Goal: Task Accomplishment & Management: Manage account settings

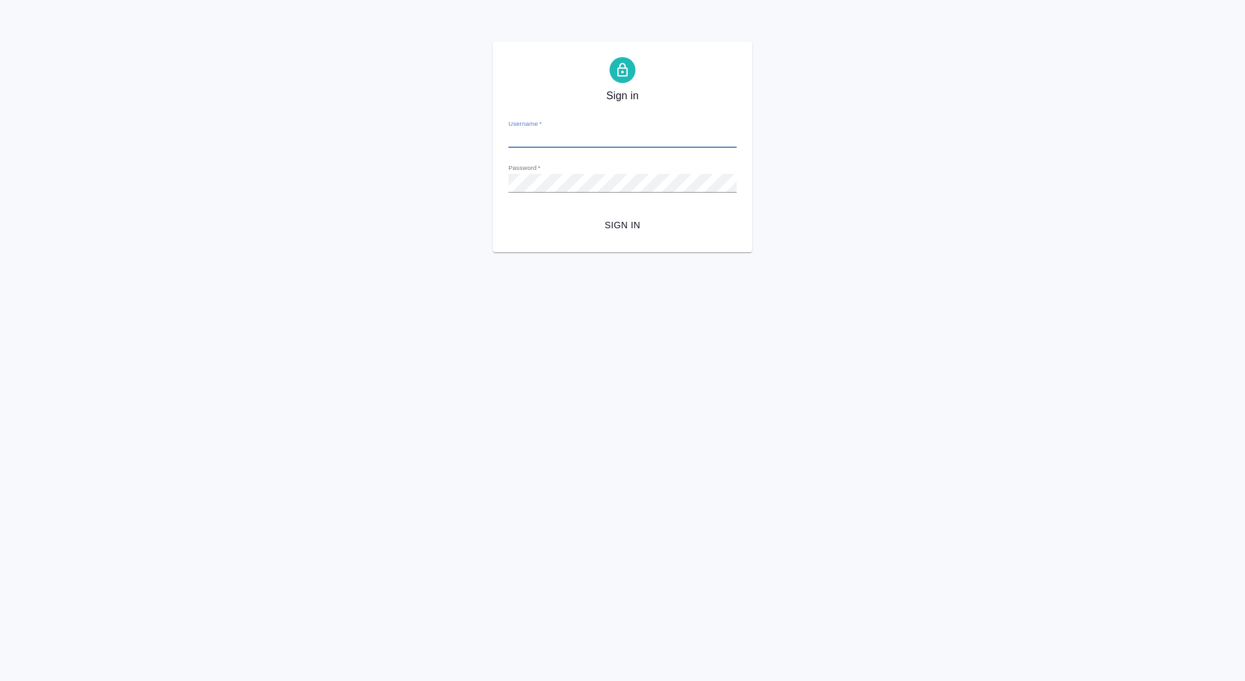
type input "d.saydasheva@awatera.com"
click at [619, 226] on span "Sign in" at bounding box center [623, 225] width 208 height 16
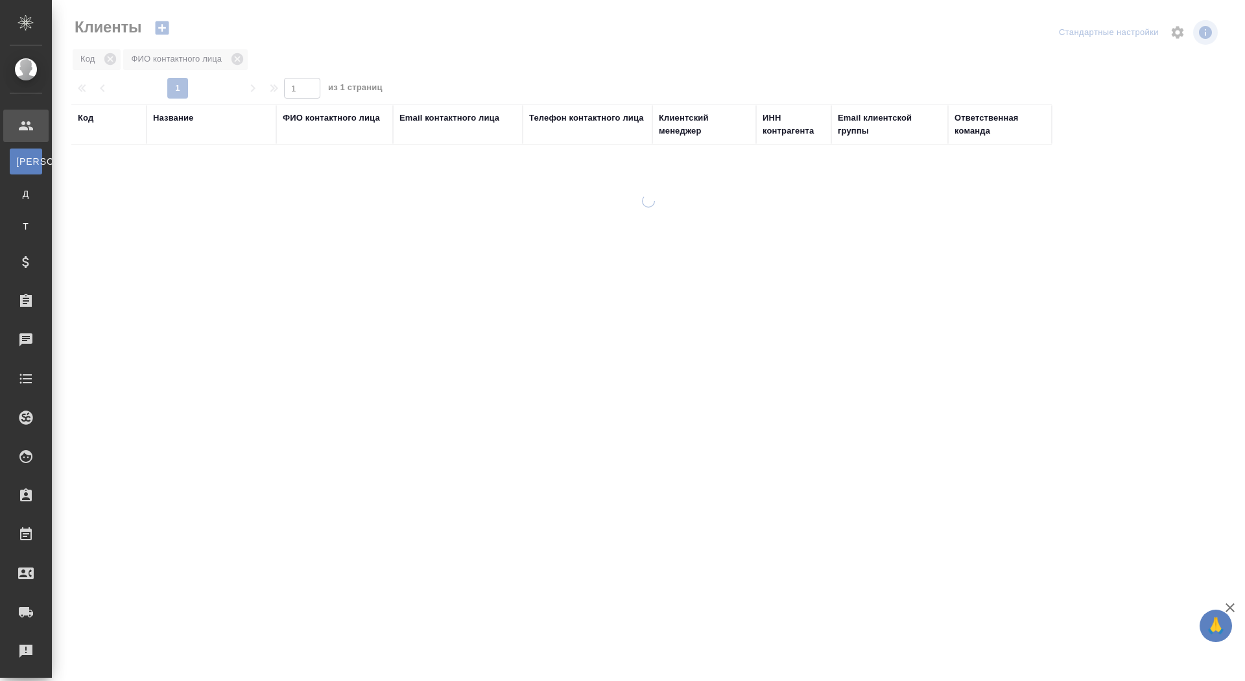
select select "RU"
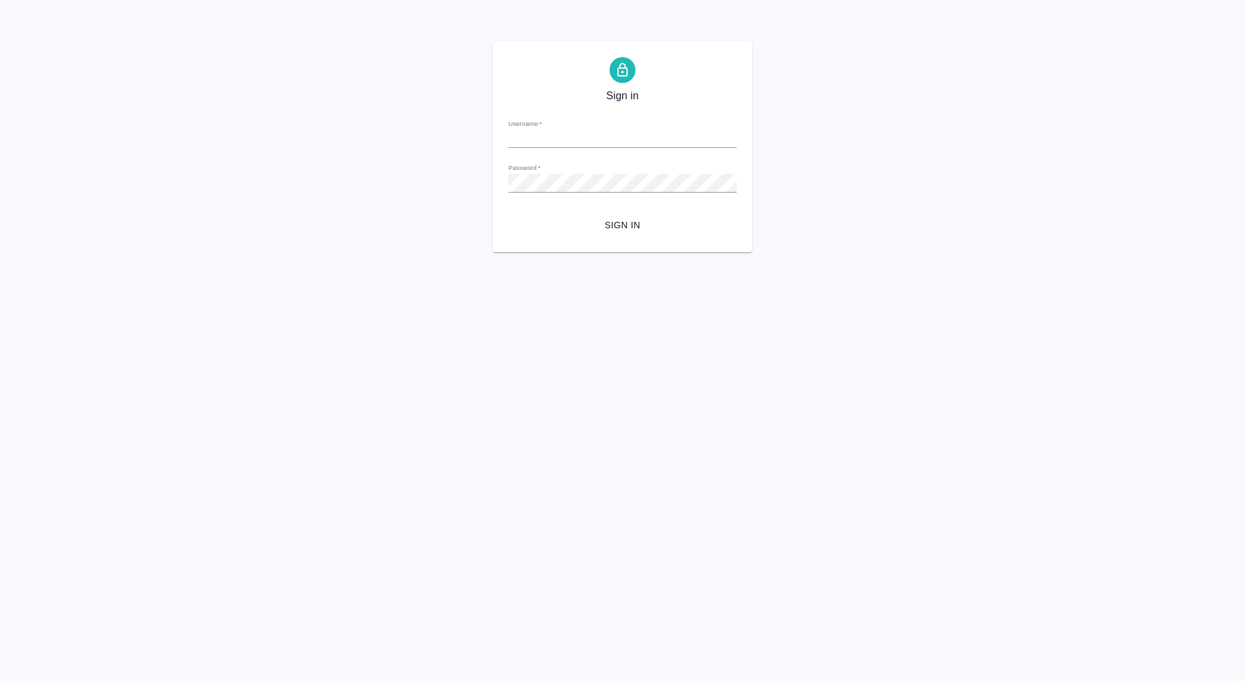
type input "d.saydasheva@awatera.com"
click at [620, 217] on span "Sign in" at bounding box center [623, 225] width 208 height 16
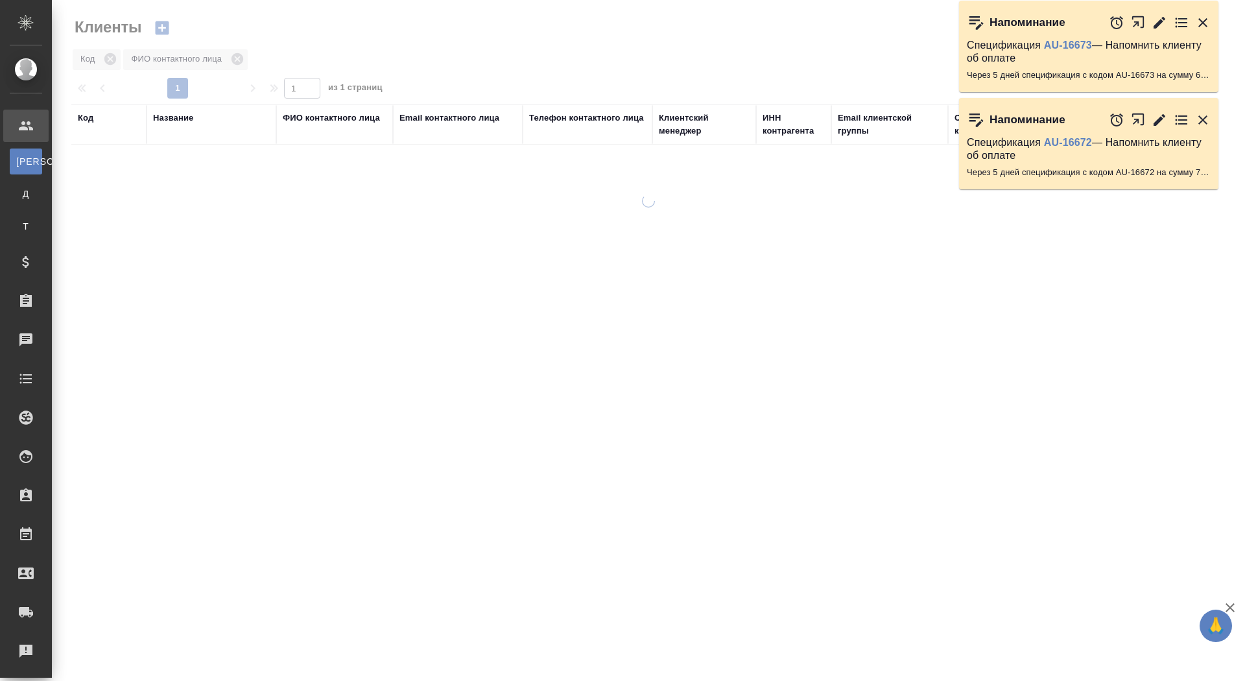
select select "RU"
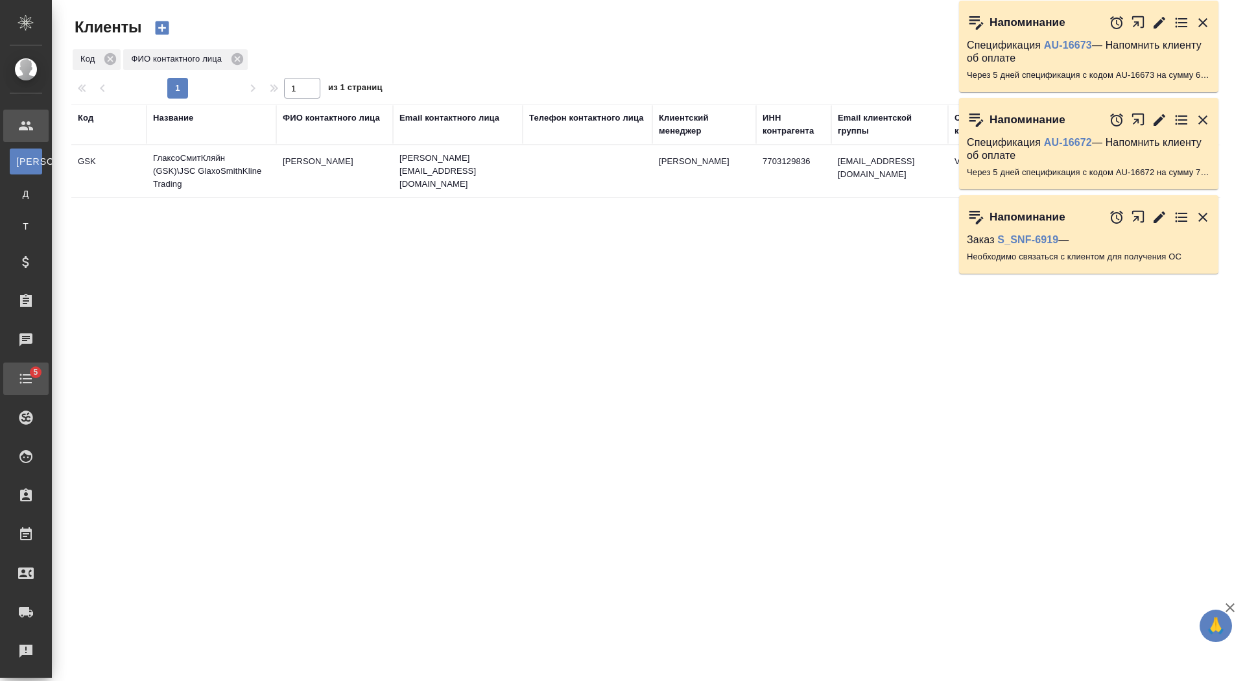
click at [18, 384] on div "Todo" at bounding box center [10, 378] width 32 height 19
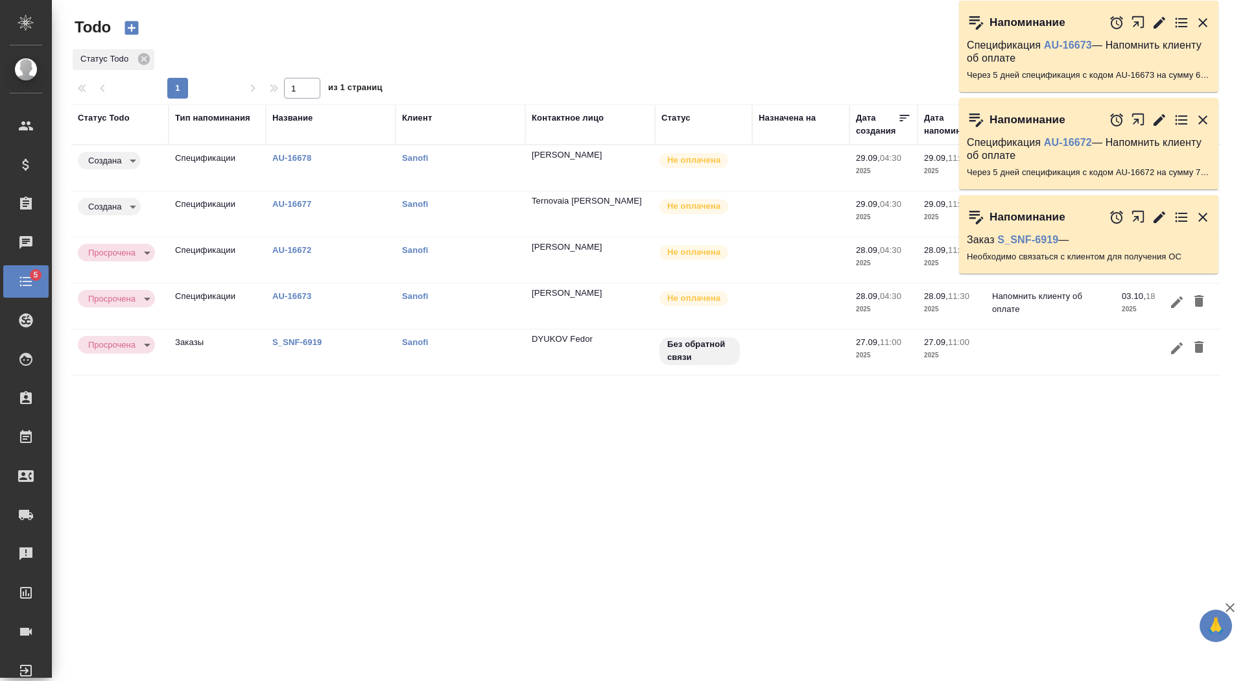
click at [1212, 38] on div "Спецификация AU-16673 — Напомнить клиенту об оплате Через 5 дней спецификация с…" at bounding box center [1088, 61] width 259 height 61
click at [1203, 23] on icon "button" at bounding box center [1203, 22] width 9 height 9
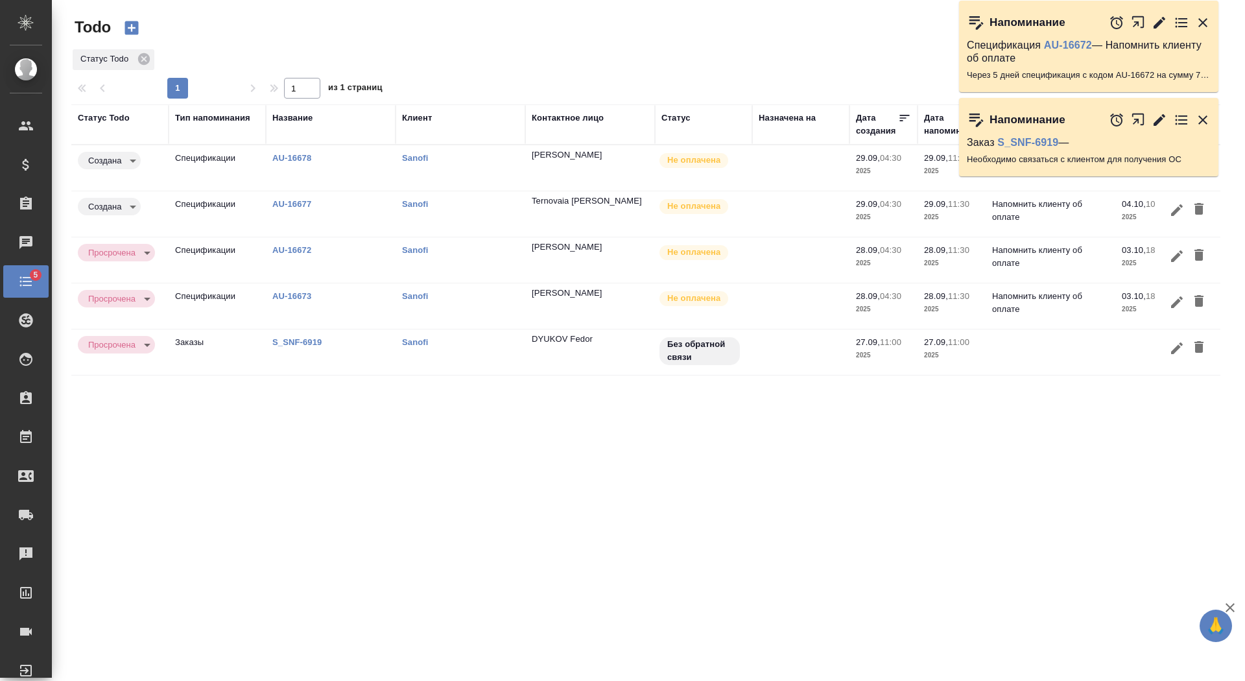
click at [1203, 24] on icon "button" at bounding box center [1203, 23] width 16 height 16
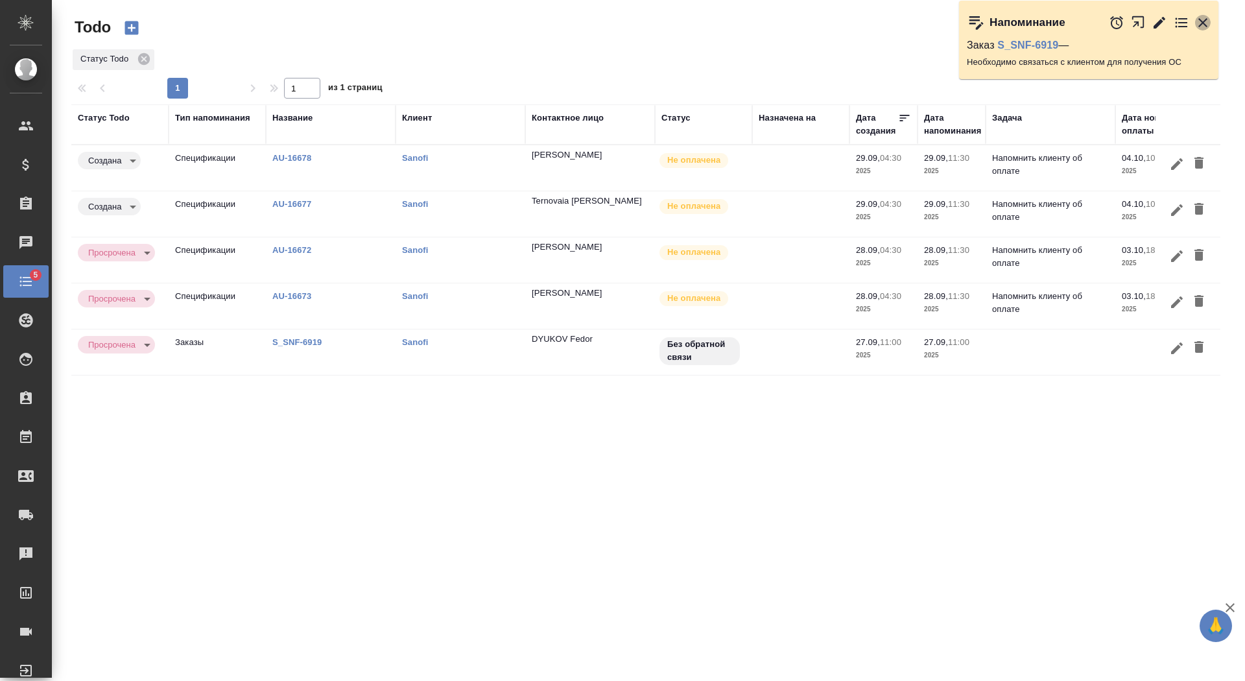
click at [1203, 24] on icon "button" at bounding box center [1203, 23] width 16 height 16
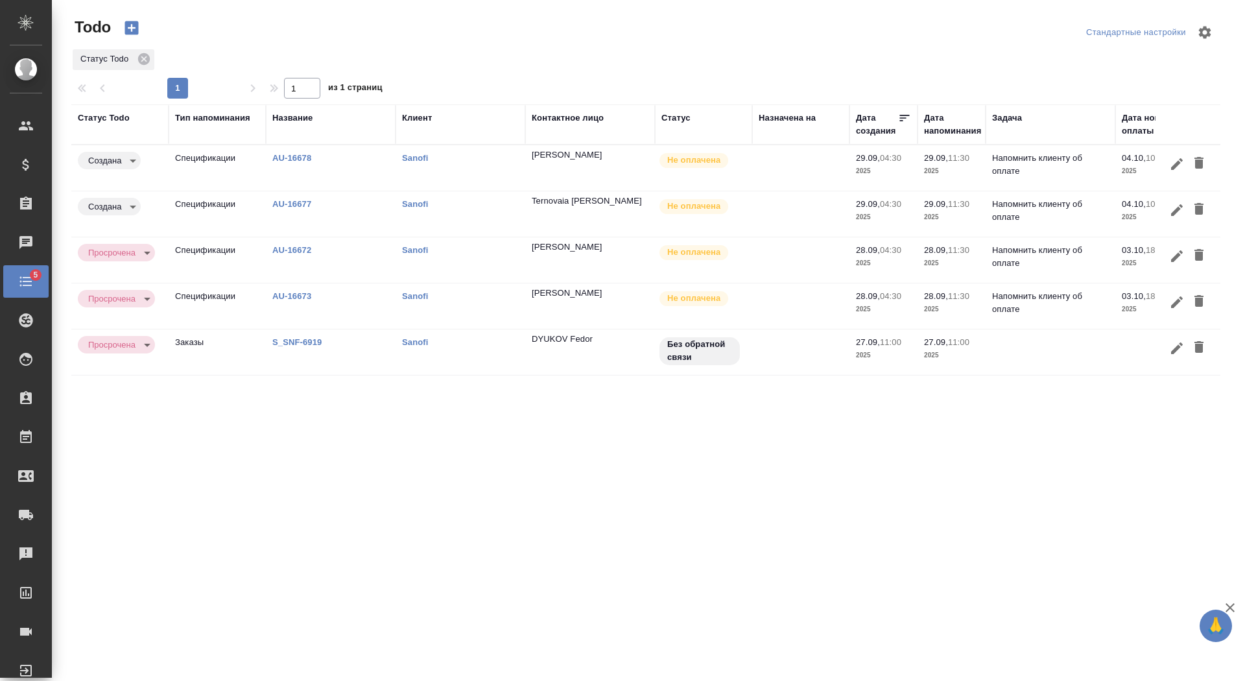
click at [1207, 161] on button "button" at bounding box center [1199, 164] width 22 height 24
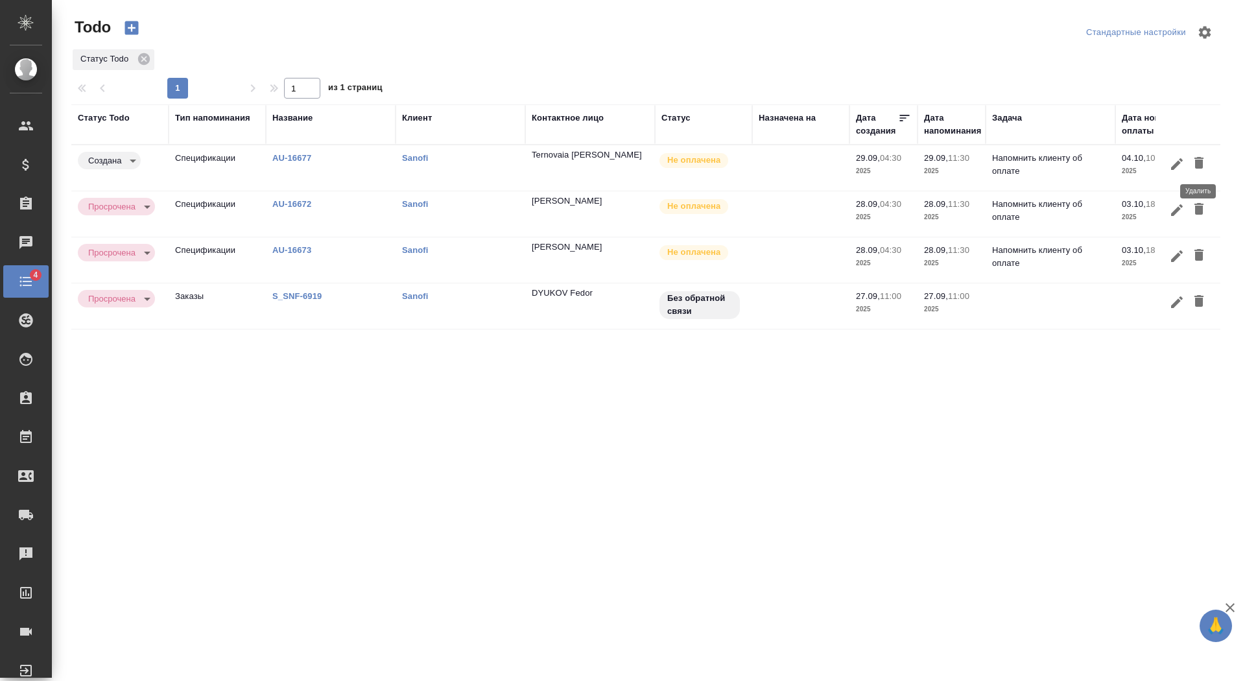
click at [1197, 162] on icon "button" at bounding box center [1199, 163] width 9 height 12
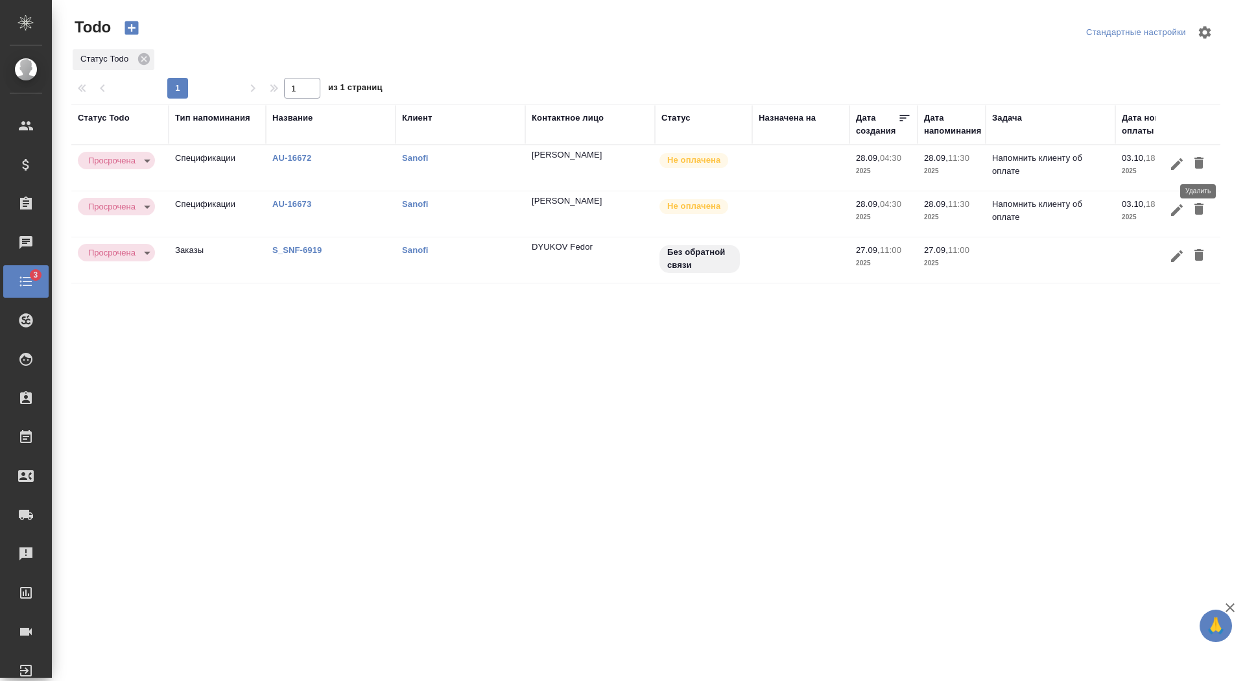
click at [1197, 160] on icon "button" at bounding box center [1199, 163] width 9 height 12
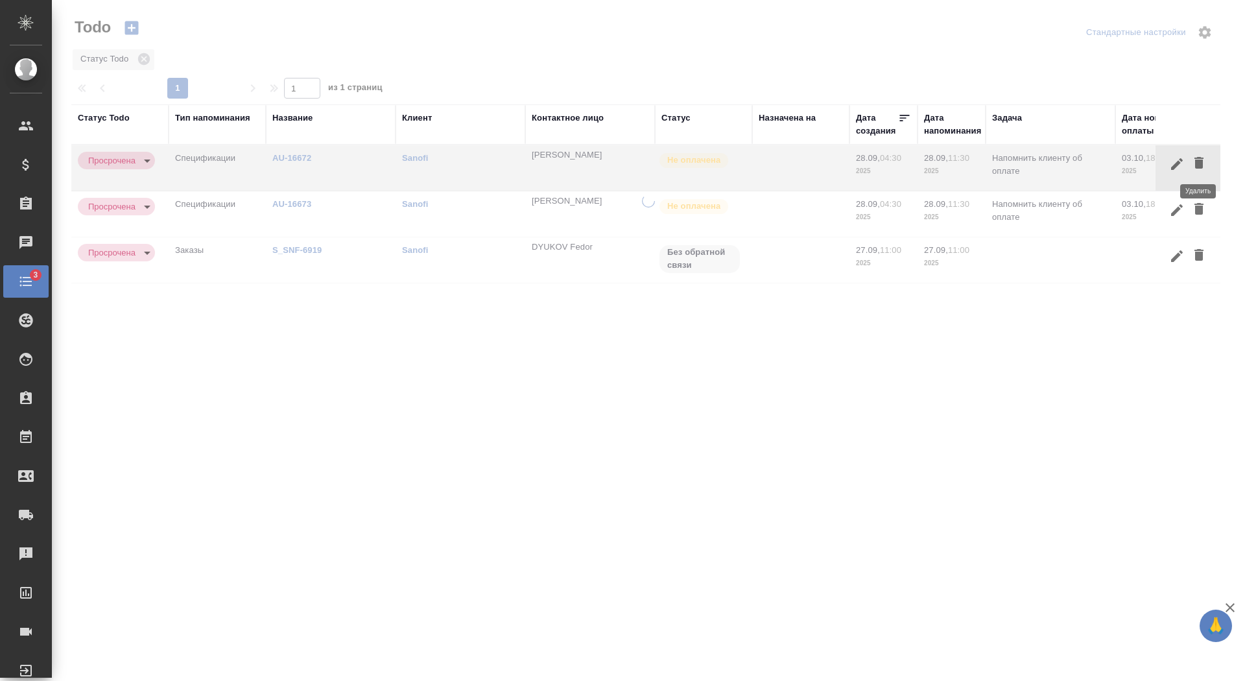
click at [1197, 160] on icon "button" at bounding box center [1199, 163] width 9 height 12
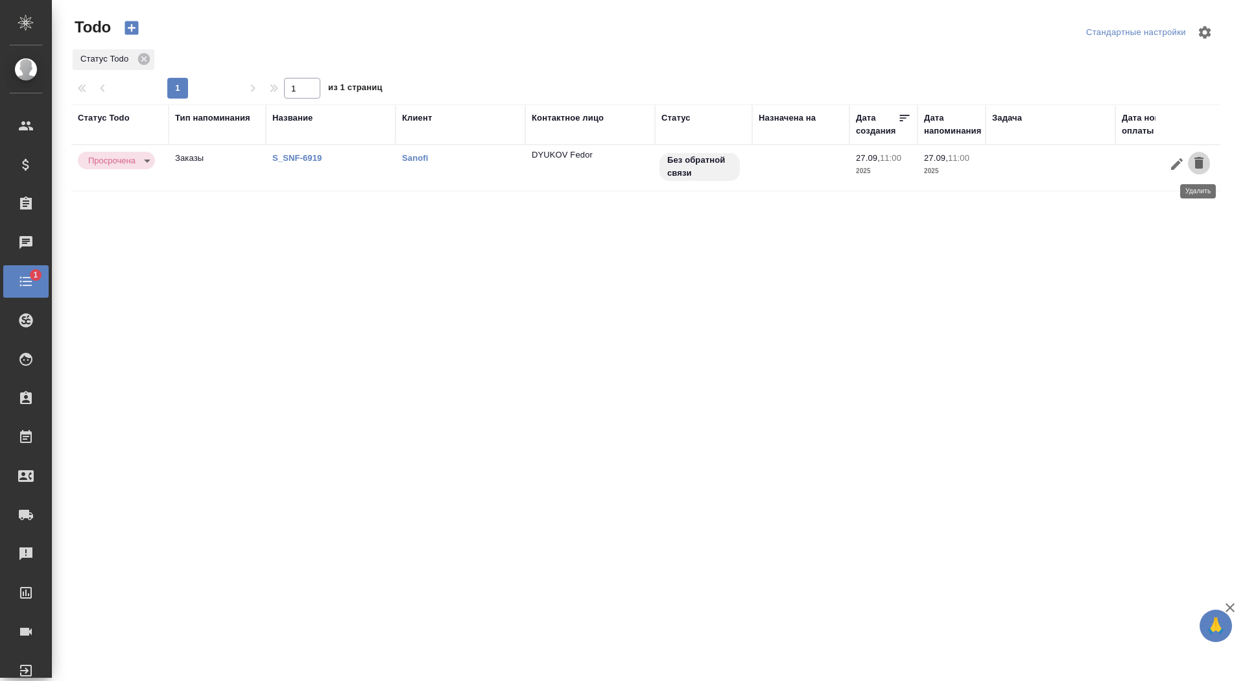
click at [1197, 161] on icon "button" at bounding box center [1199, 163] width 9 height 12
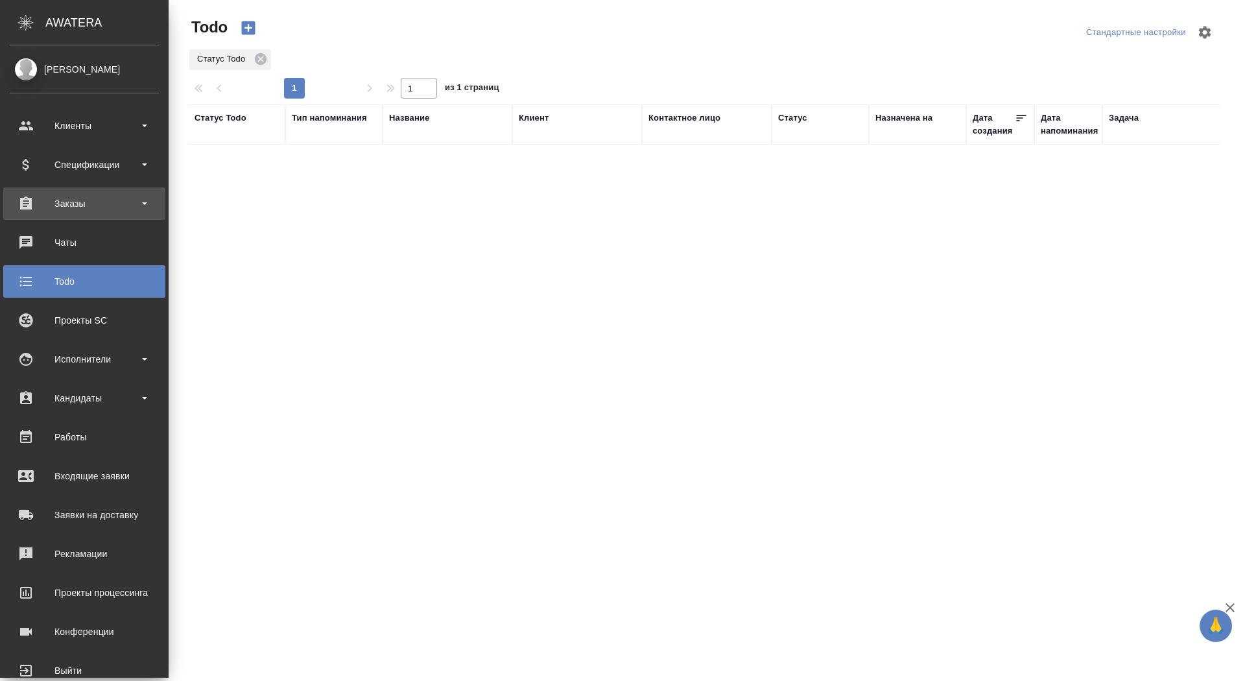
click at [40, 198] on div "Заказы" at bounding box center [84, 203] width 149 height 19
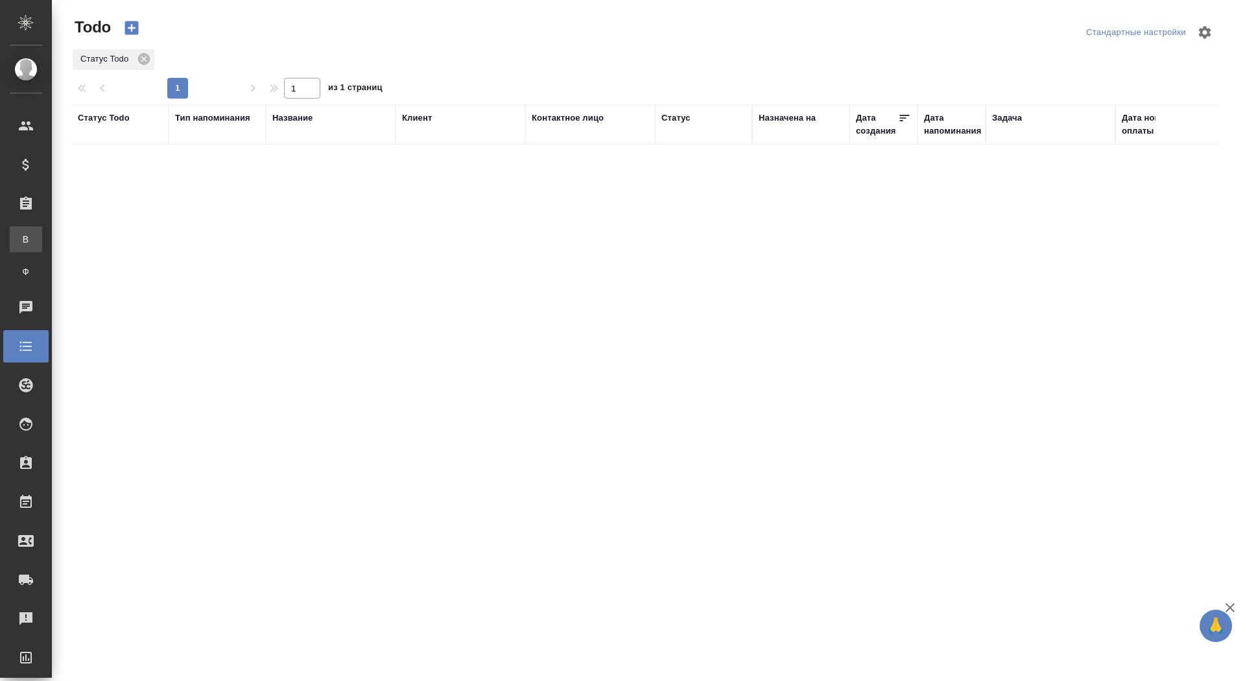
click at [40, 227] on link "В Все заказы" at bounding box center [26, 239] width 32 height 26
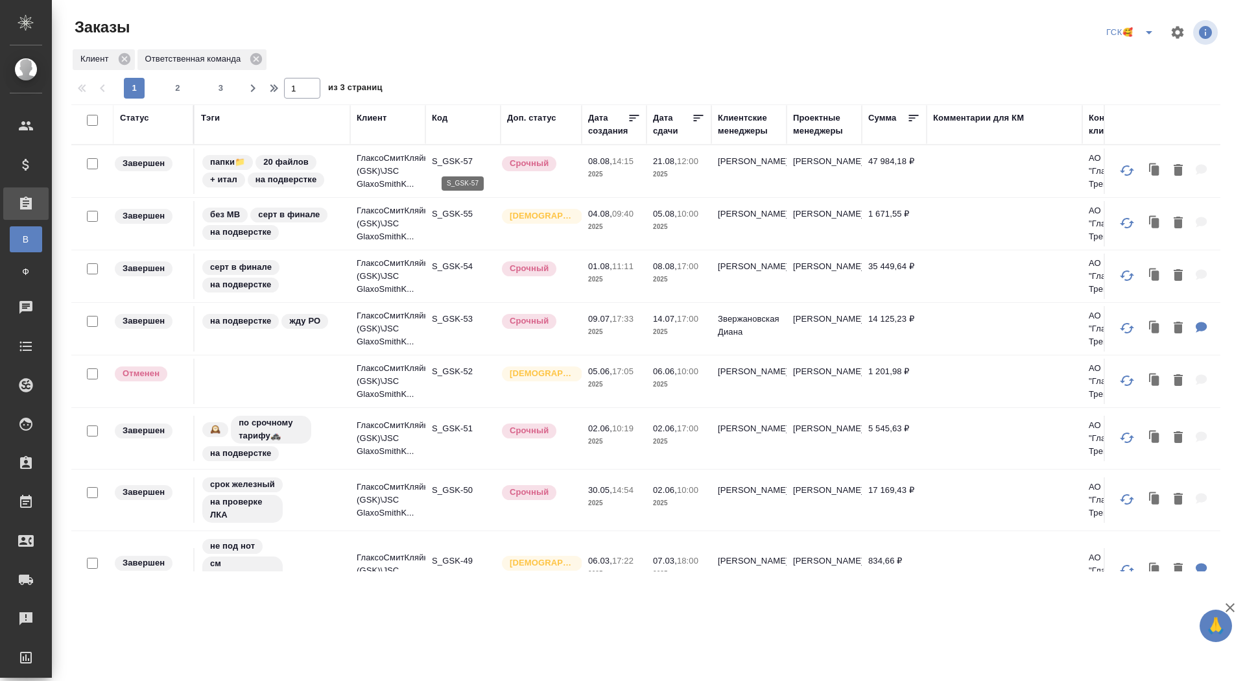
click at [440, 163] on p "S_GSK-57" at bounding box center [463, 161] width 62 height 13
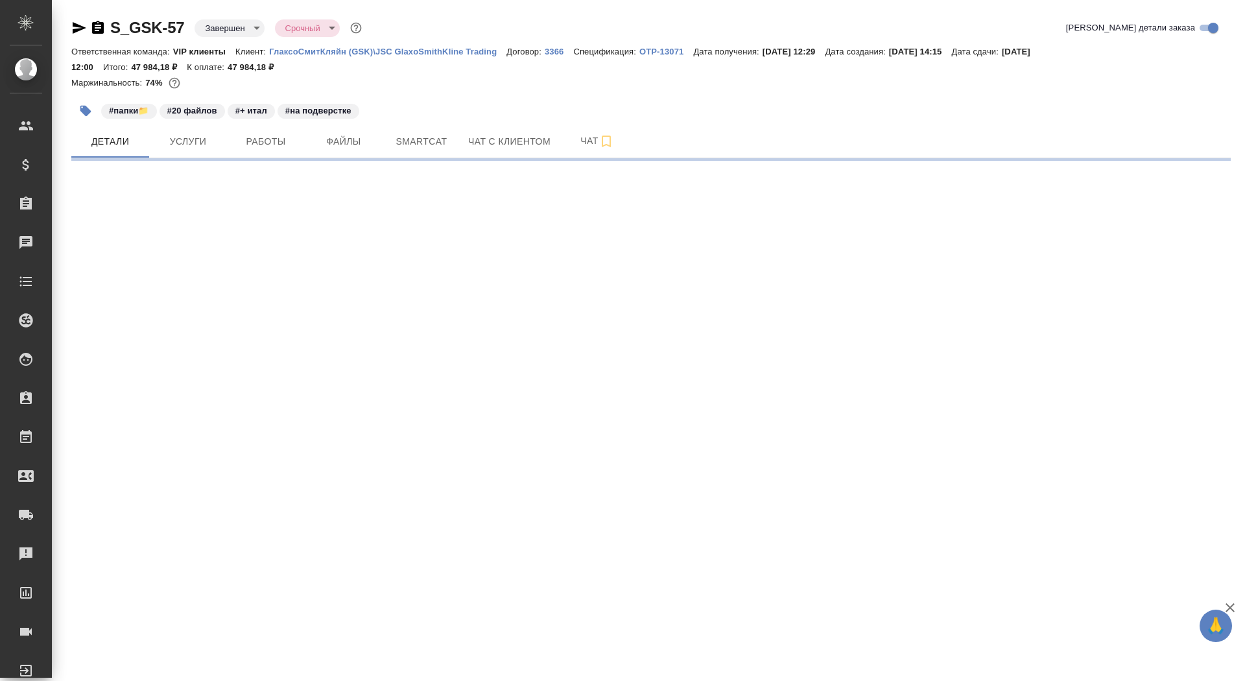
select select "RU"
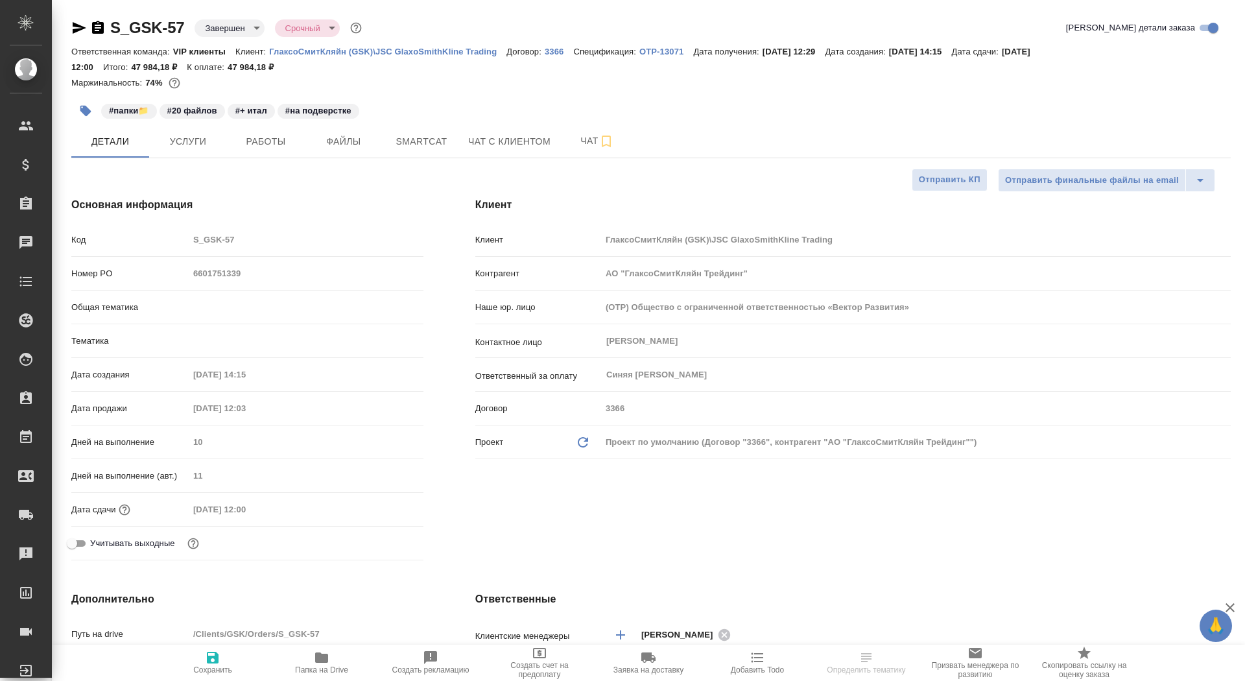
type textarea "x"
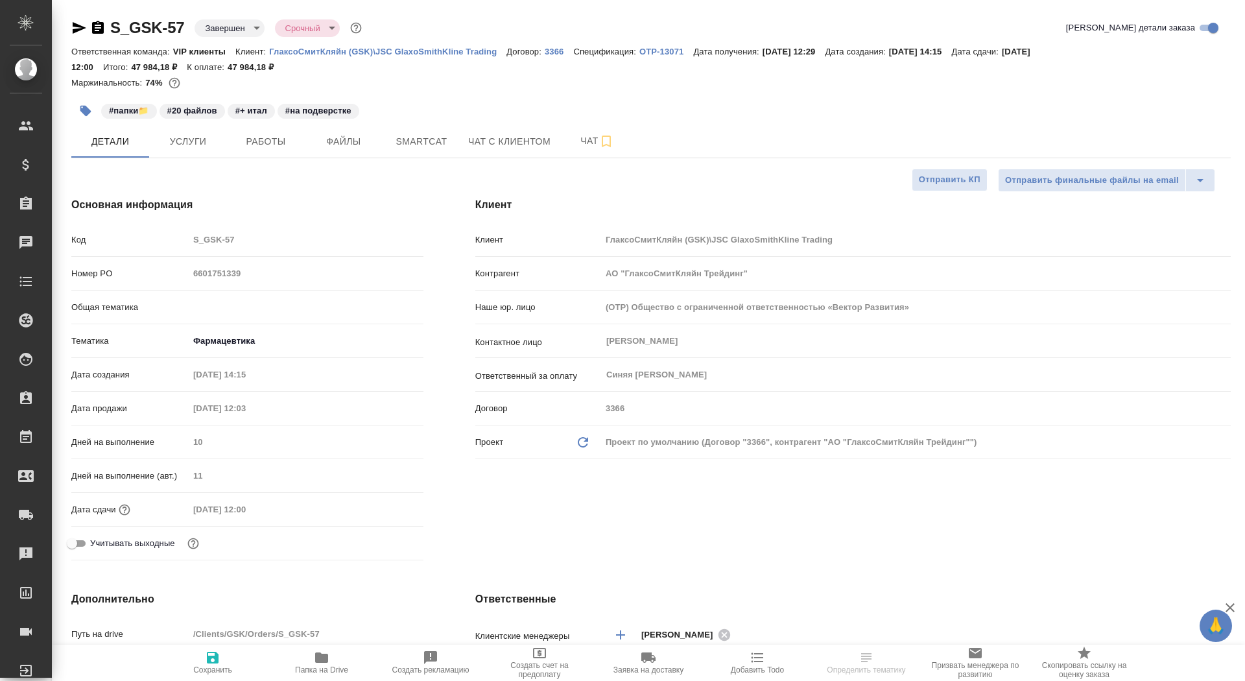
type textarea "x"
click at [395, 50] on p "ГлаксоСмитКляйн (GSK)\JSC GlaxoSmithKline Trading" at bounding box center [387, 52] width 237 height 10
type textarea "x"
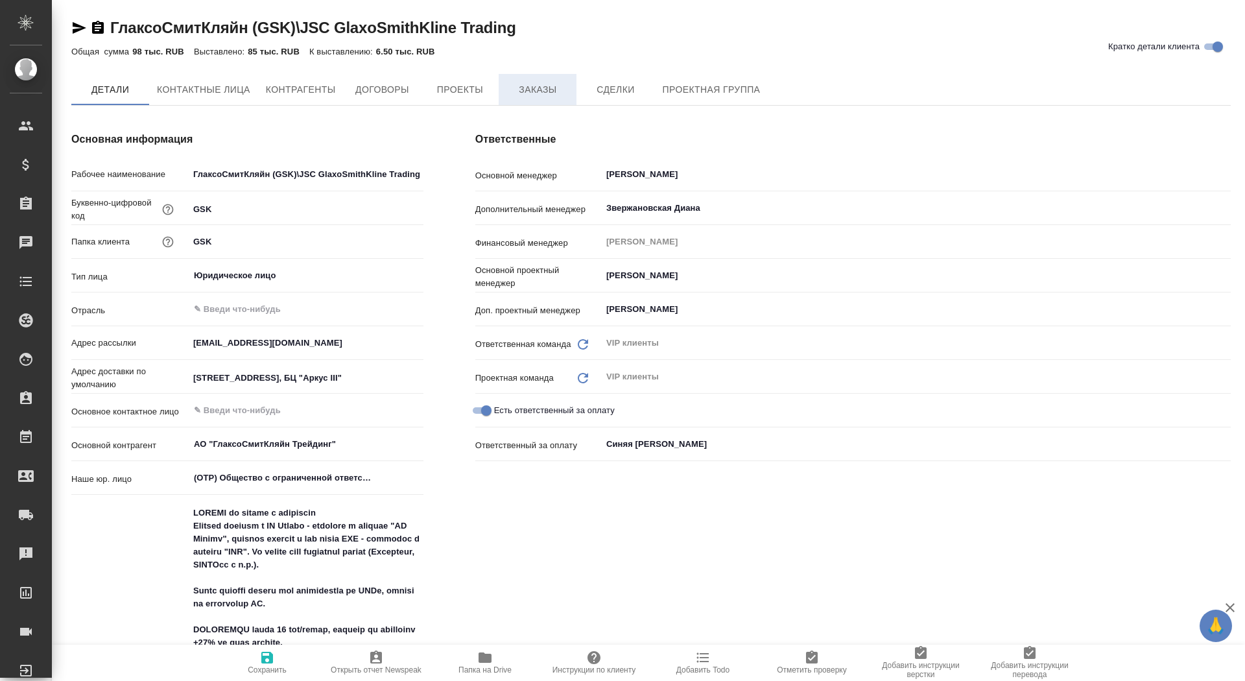
type textarea "x"
click at [553, 78] on button "Заказы" at bounding box center [538, 90] width 78 height 32
type textarea "x"
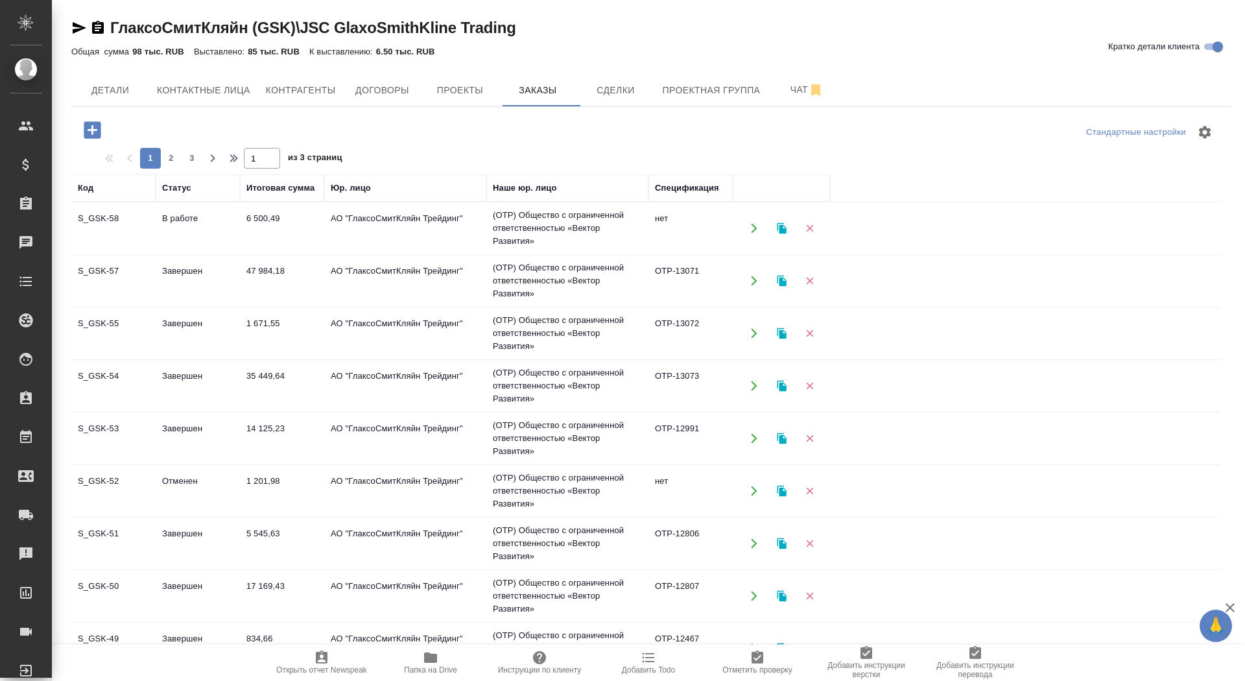
click at [237, 225] on td "В работе" at bounding box center [198, 228] width 84 height 45
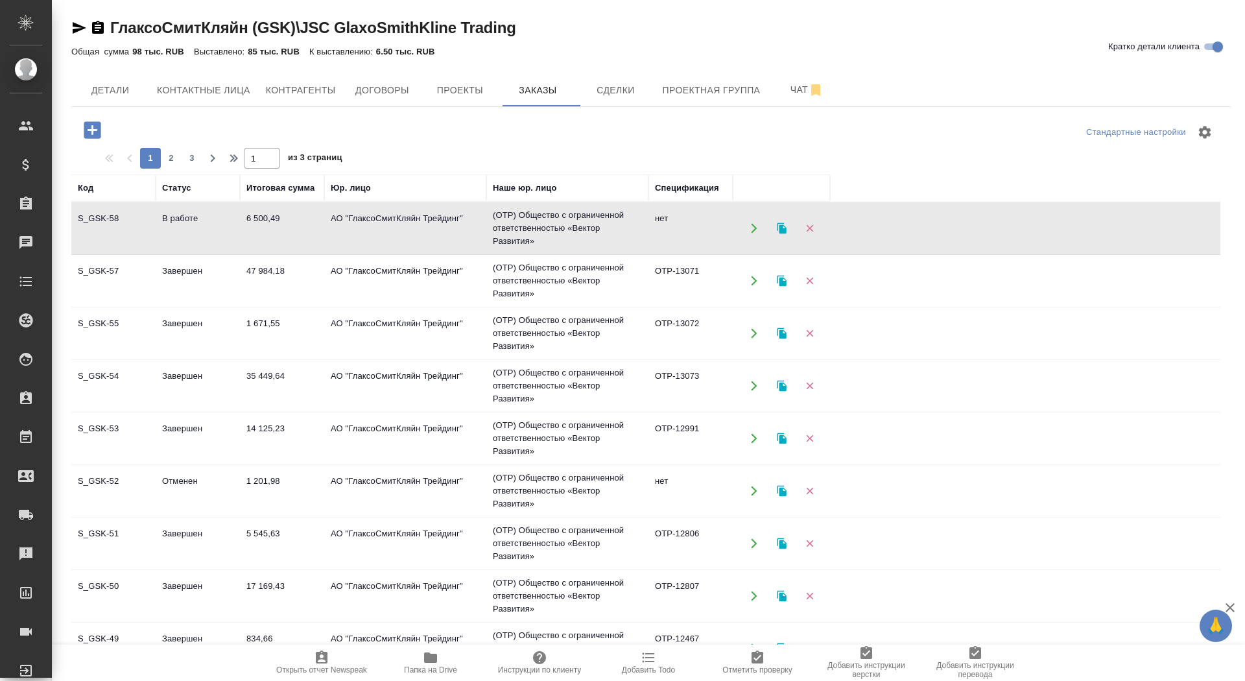
click at [237, 225] on td "В работе" at bounding box center [198, 228] width 84 height 45
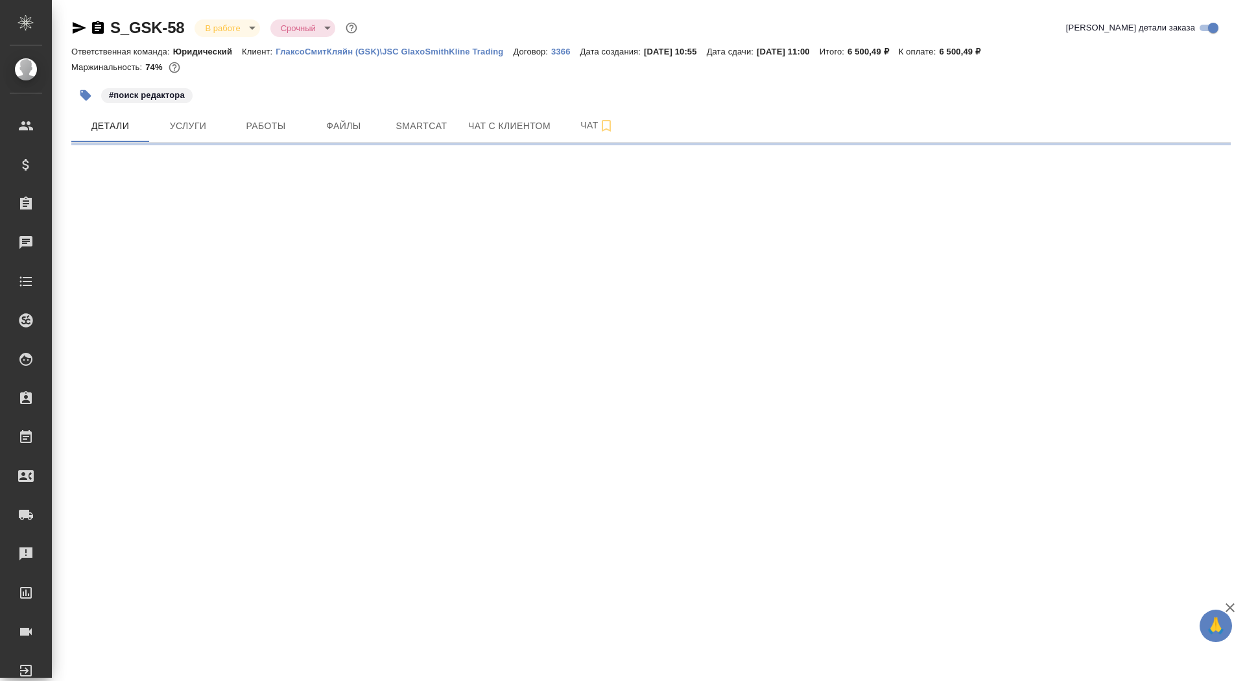
select select "RU"
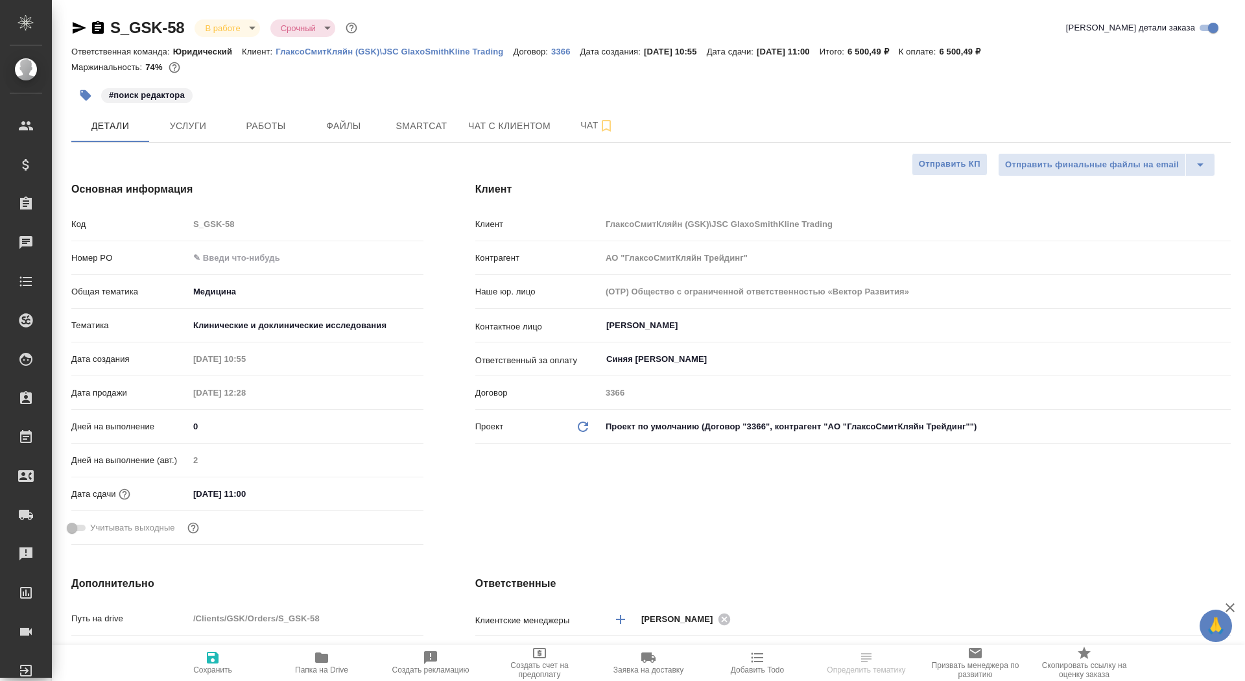
type textarea "x"
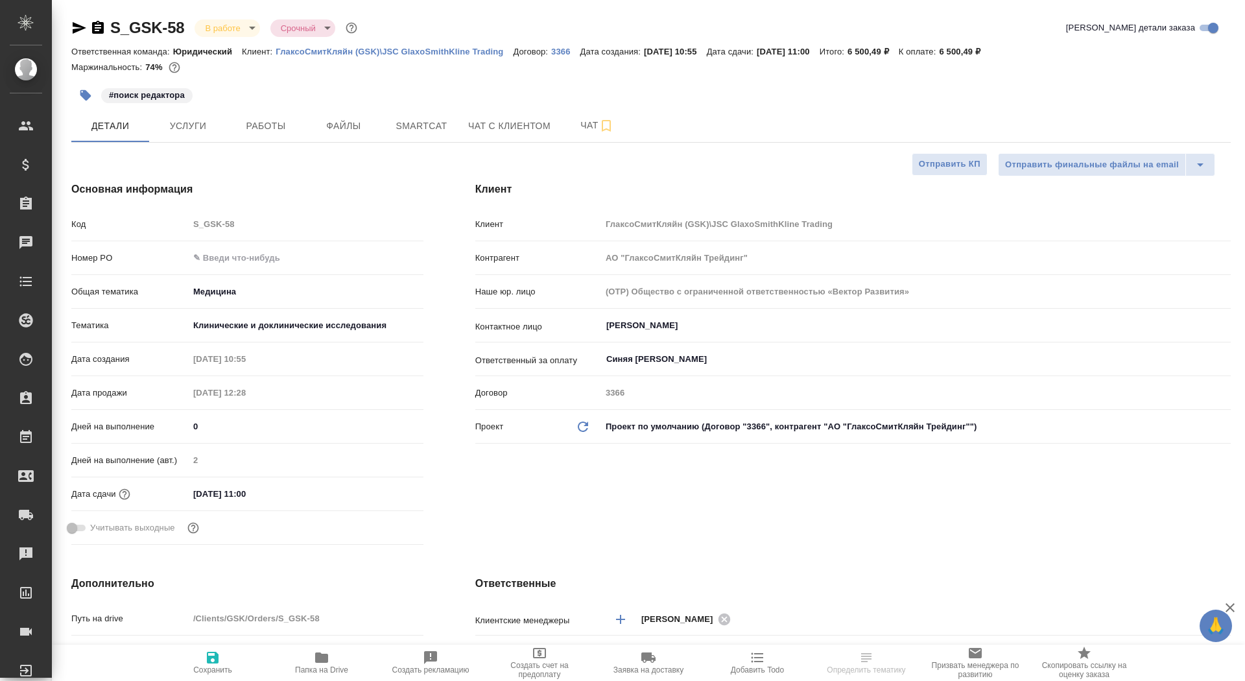
type textarea "x"
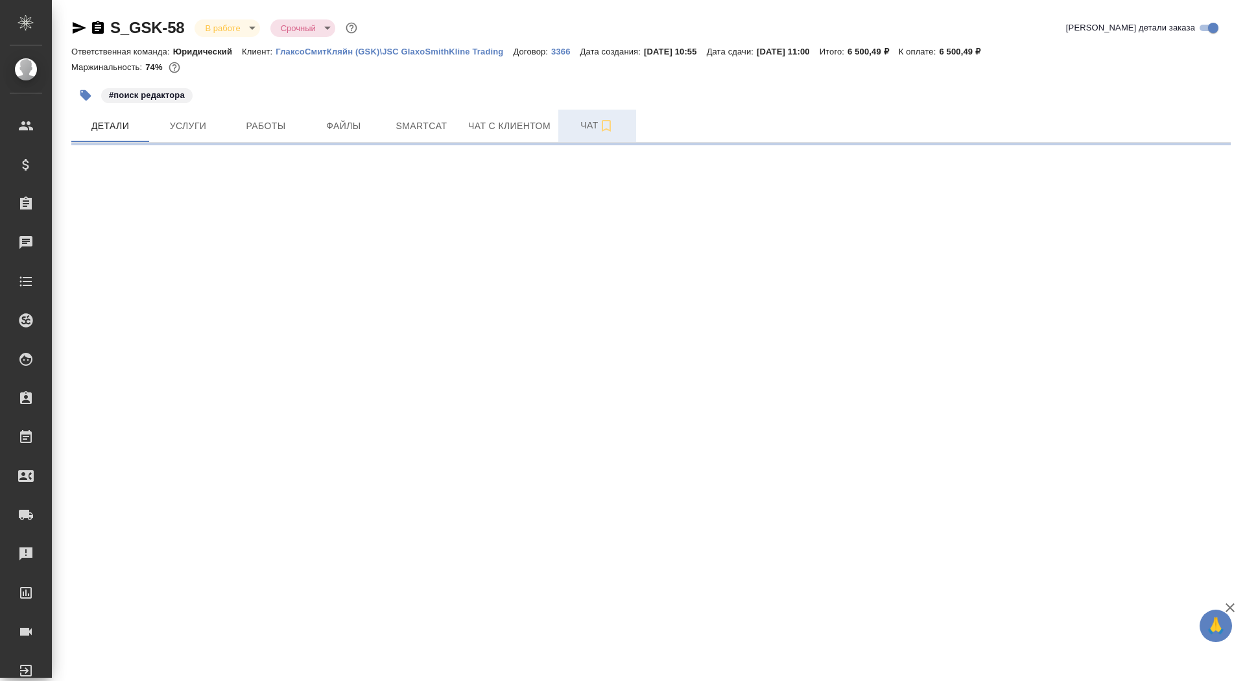
click at [573, 128] on span "Чат" at bounding box center [597, 125] width 62 height 16
select select "RU"
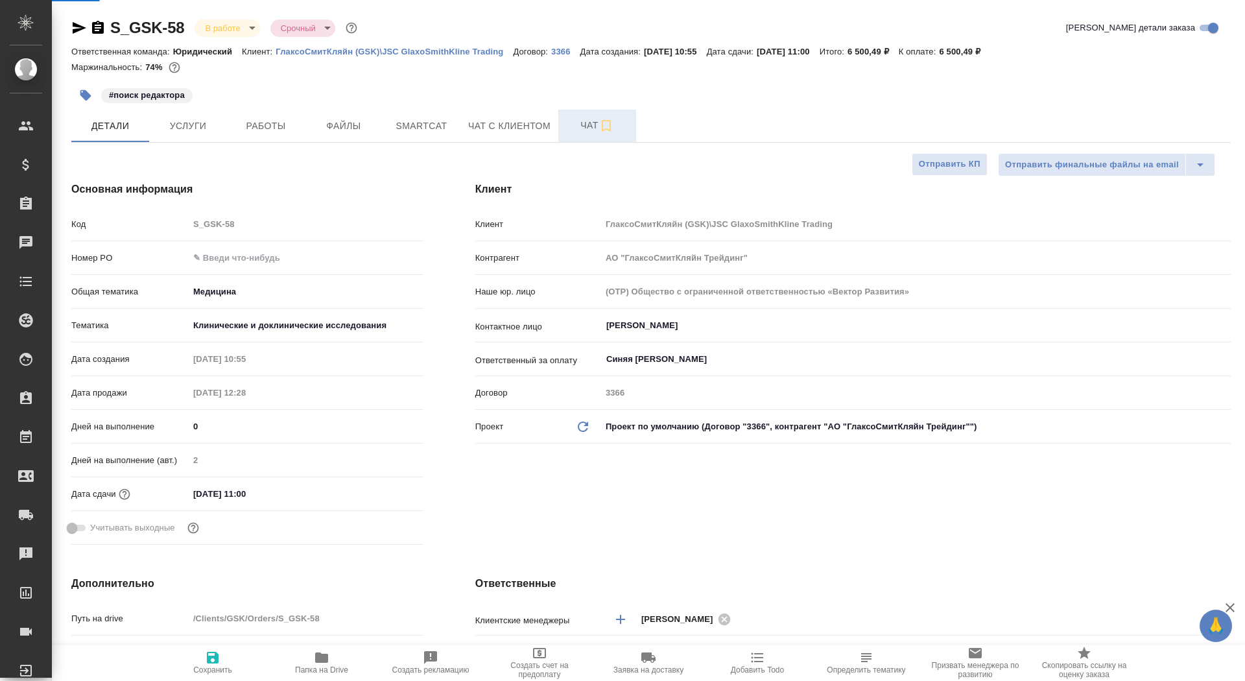
type textarea "x"
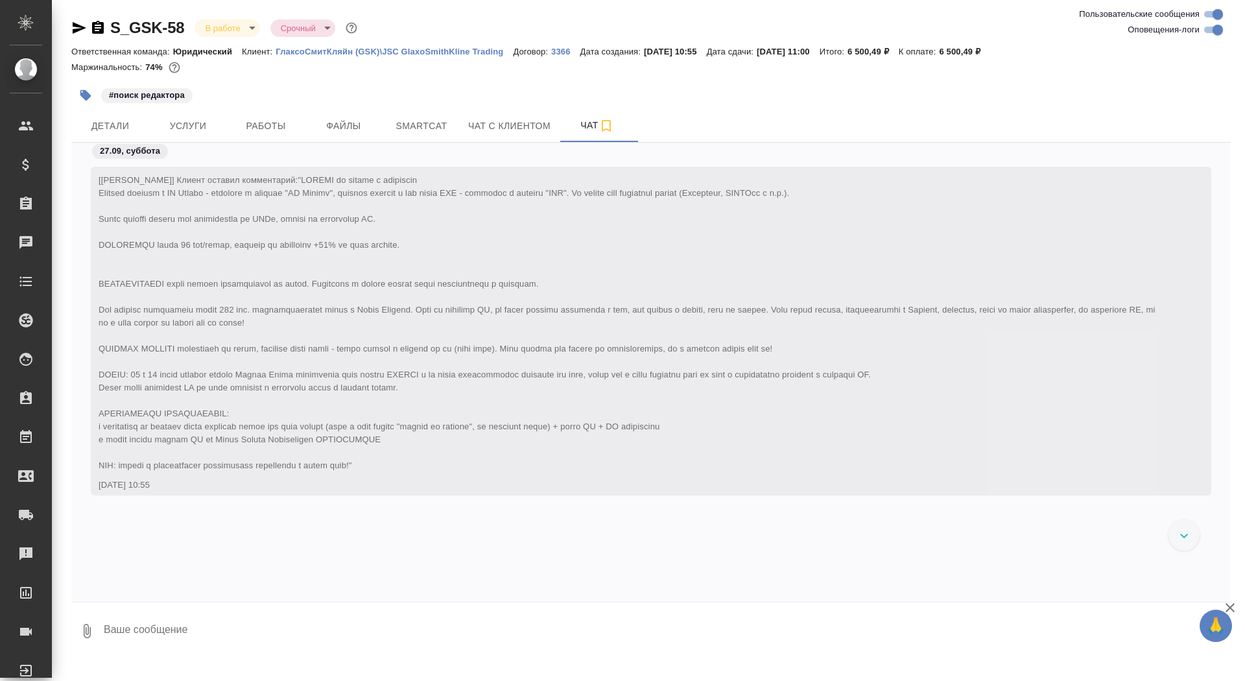
scroll to position [8782, 0]
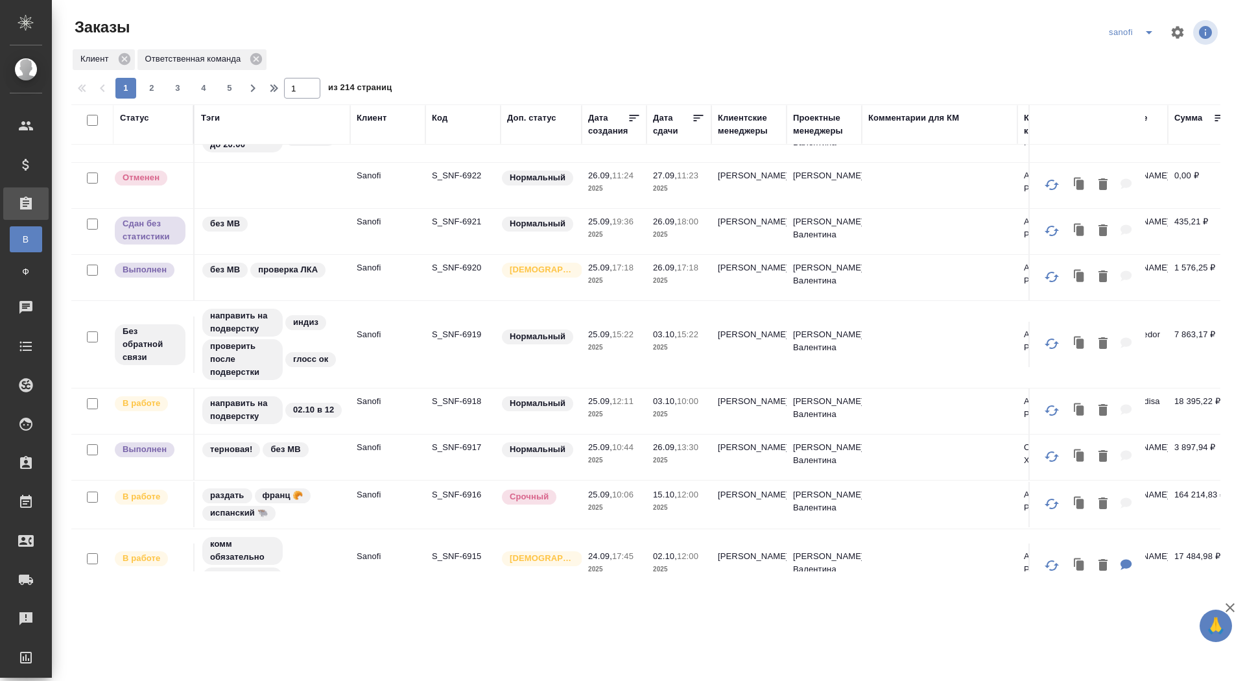
scroll to position [98, 0]
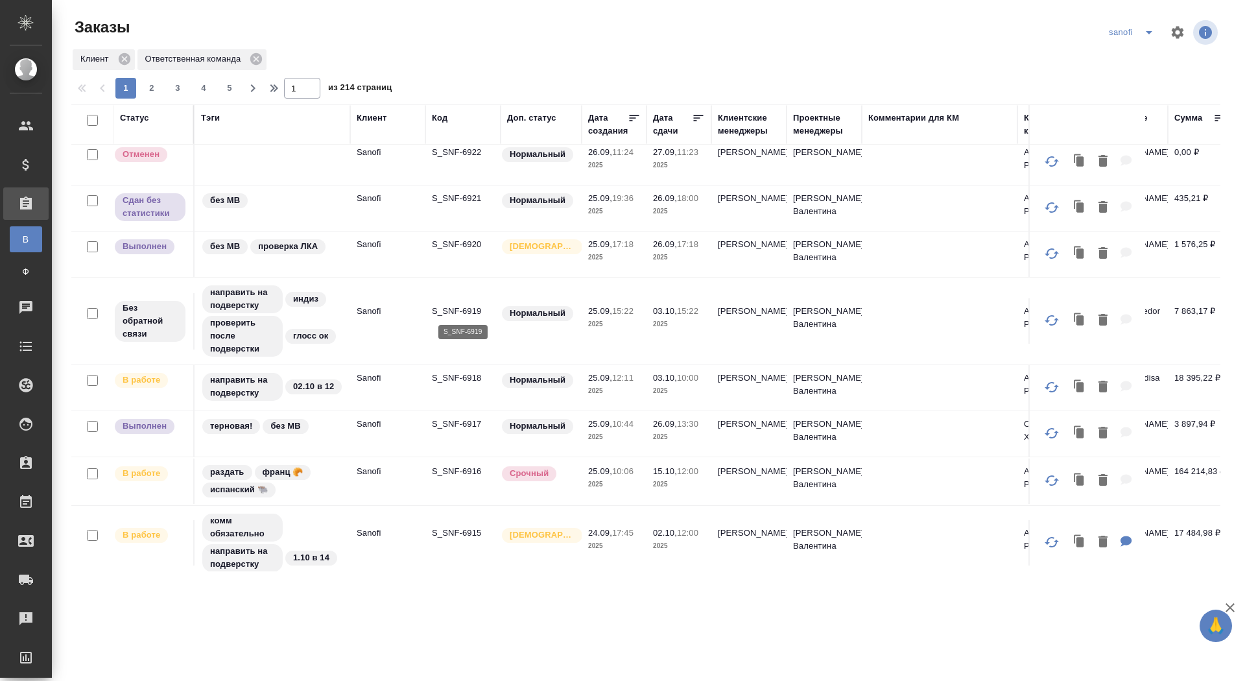
click at [462, 307] on p "S_SNF-6919" at bounding box center [463, 311] width 62 height 13
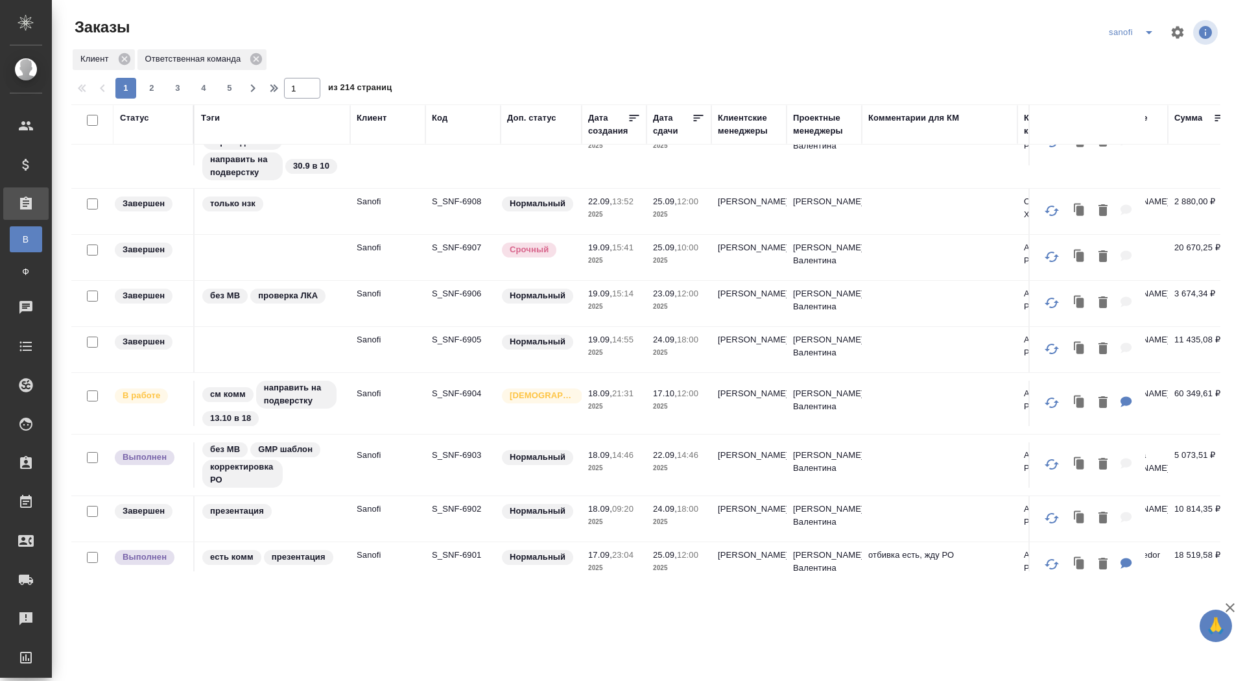
scroll to position [950, 0]
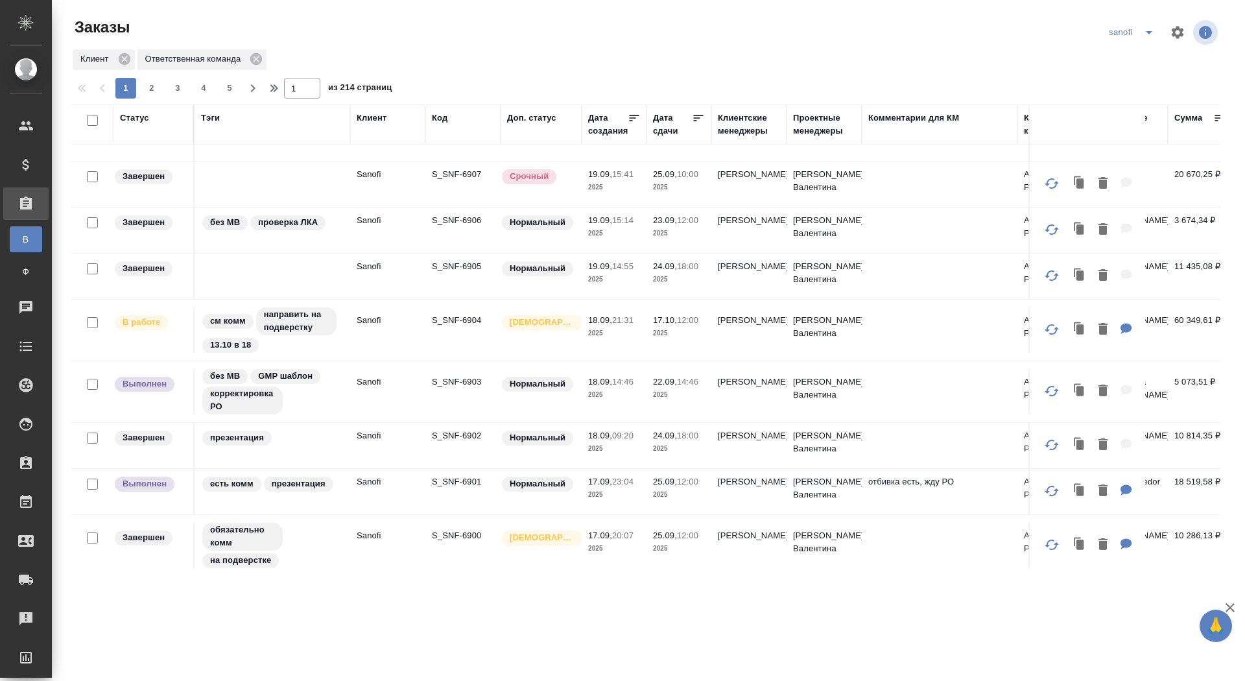
click at [139, 108] on th "Статус" at bounding box center [154, 124] width 81 height 40
click at [139, 117] on div "Статус" at bounding box center [134, 118] width 29 height 13
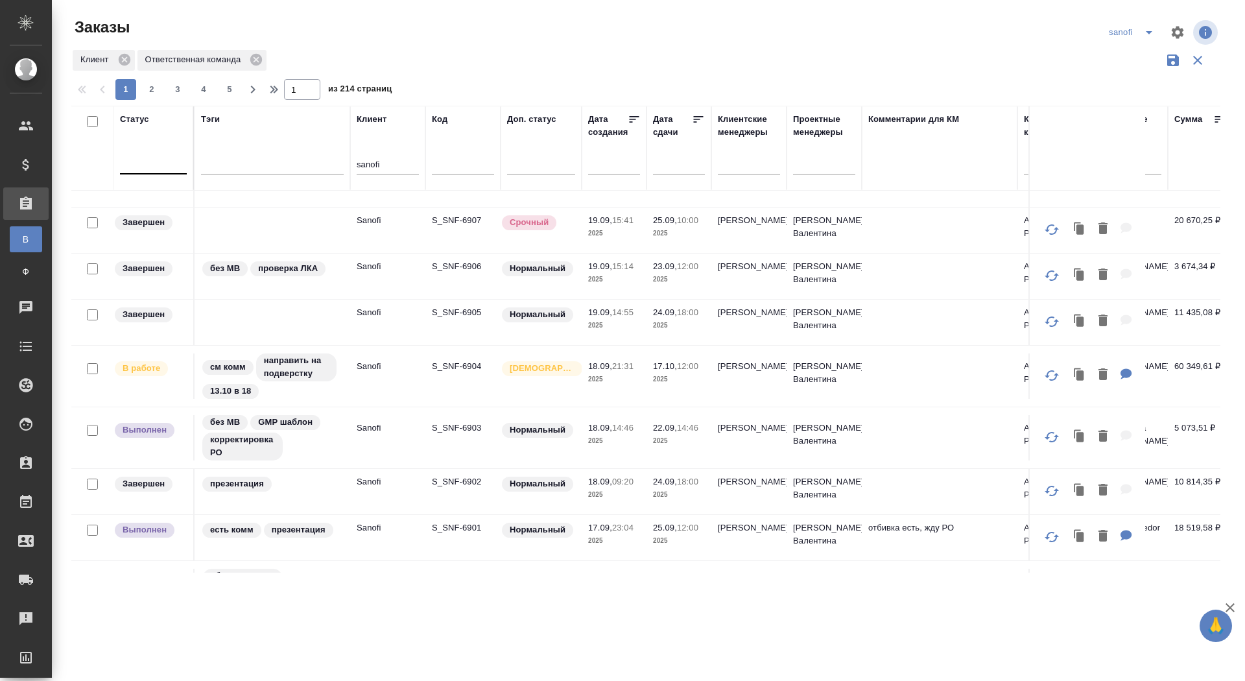
scroll to position [994, 0]
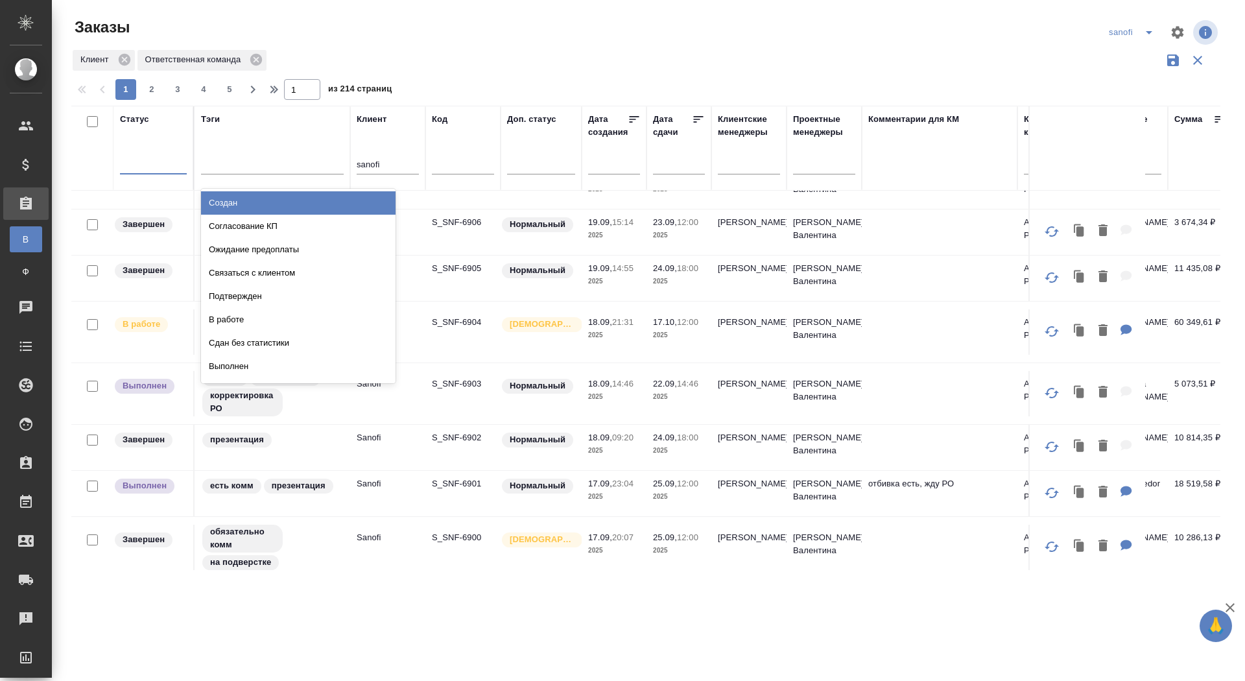
click at [133, 169] on div at bounding box center [153, 161] width 67 height 19
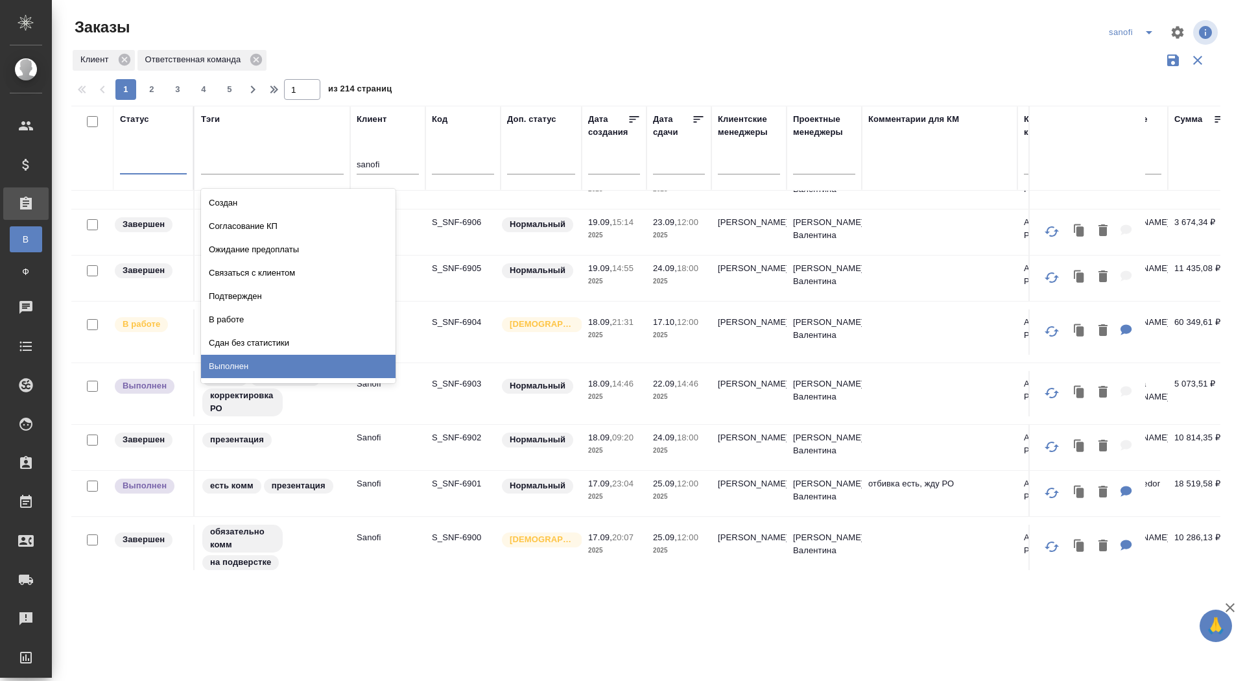
click at [232, 366] on div "Выполнен" at bounding box center [298, 366] width 195 height 23
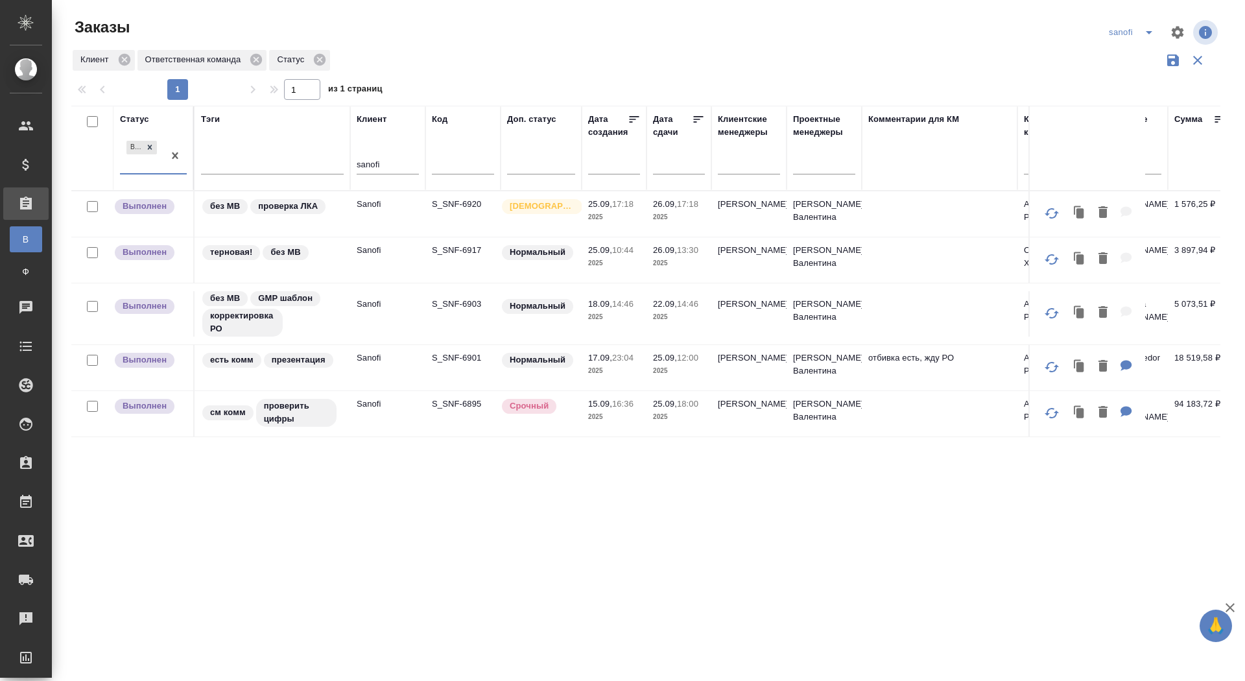
scroll to position [0, 0]
click at [470, 400] on p "S_SNF-6895" at bounding box center [463, 404] width 62 height 13
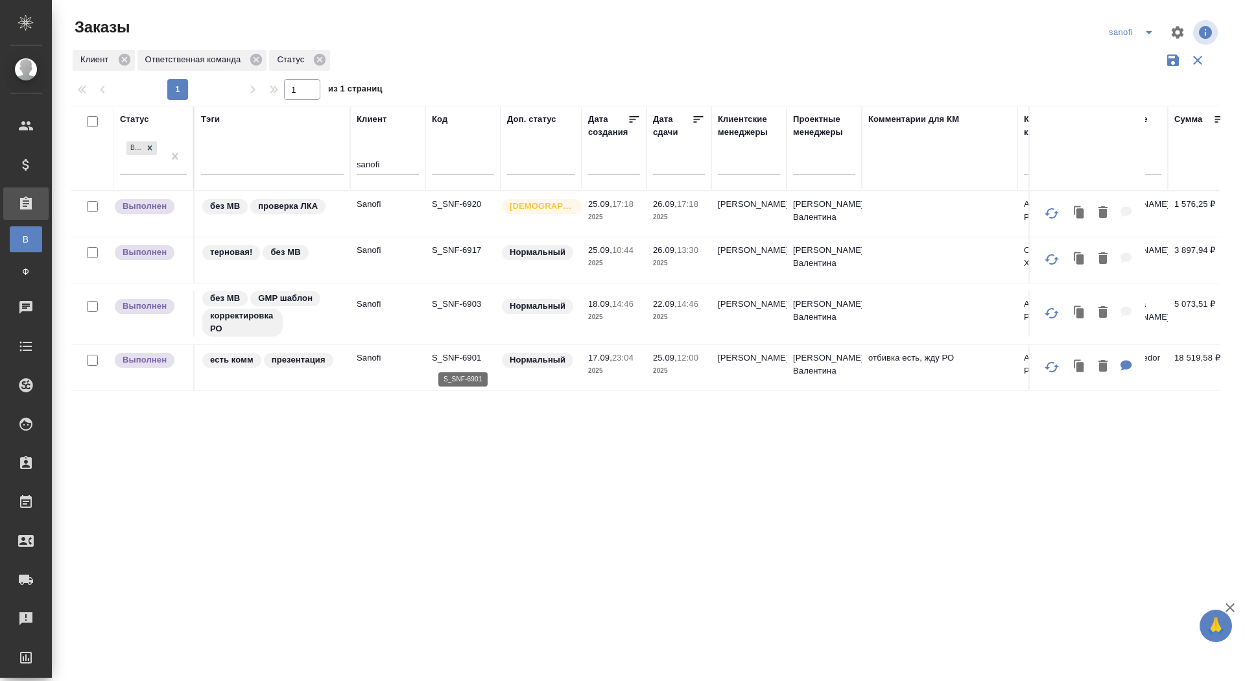
click at [448, 352] on p "S_SNF-6901" at bounding box center [463, 358] width 62 height 13
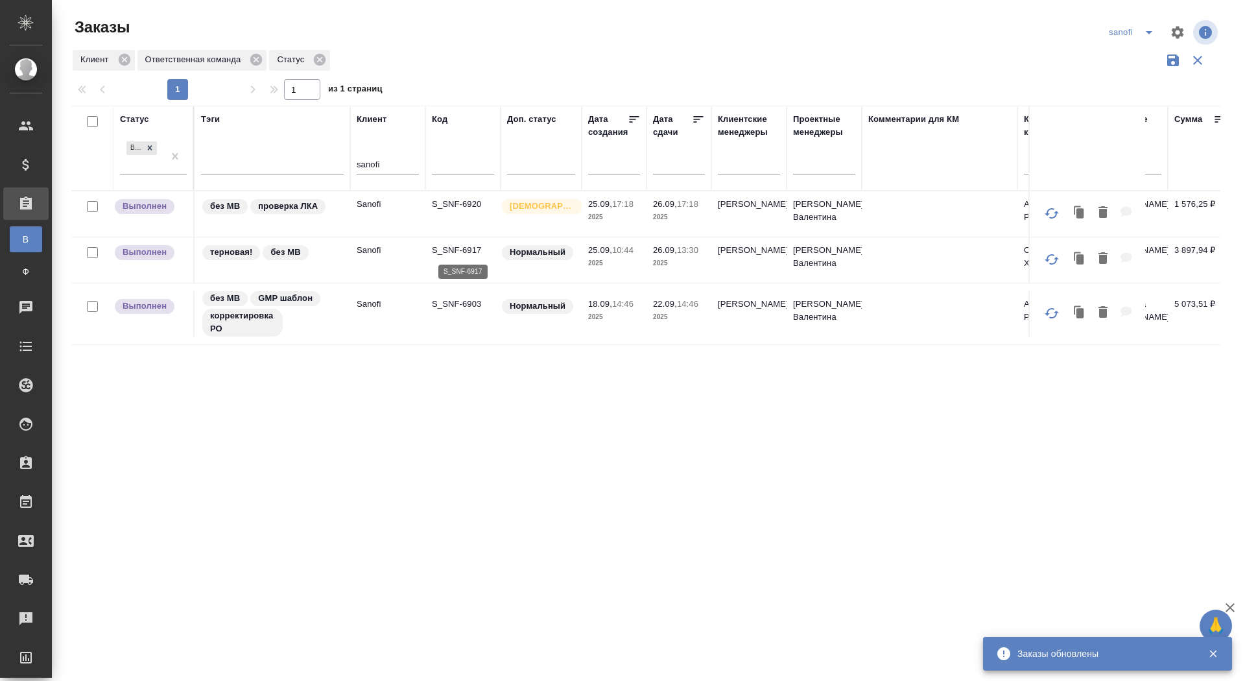
click at [446, 245] on p "S_SNF-6917" at bounding box center [463, 250] width 62 height 13
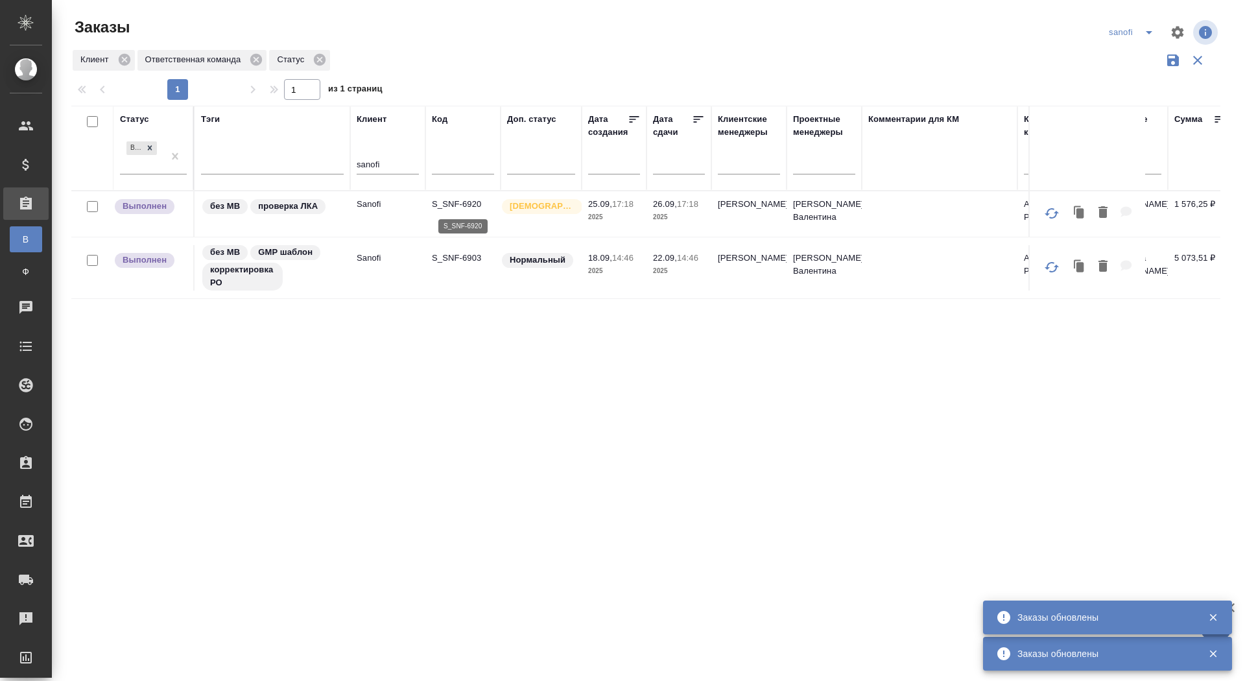
click at [461, 202] on p "S_SNF-6920" at bounding box center [463, 204] width 62 height 13
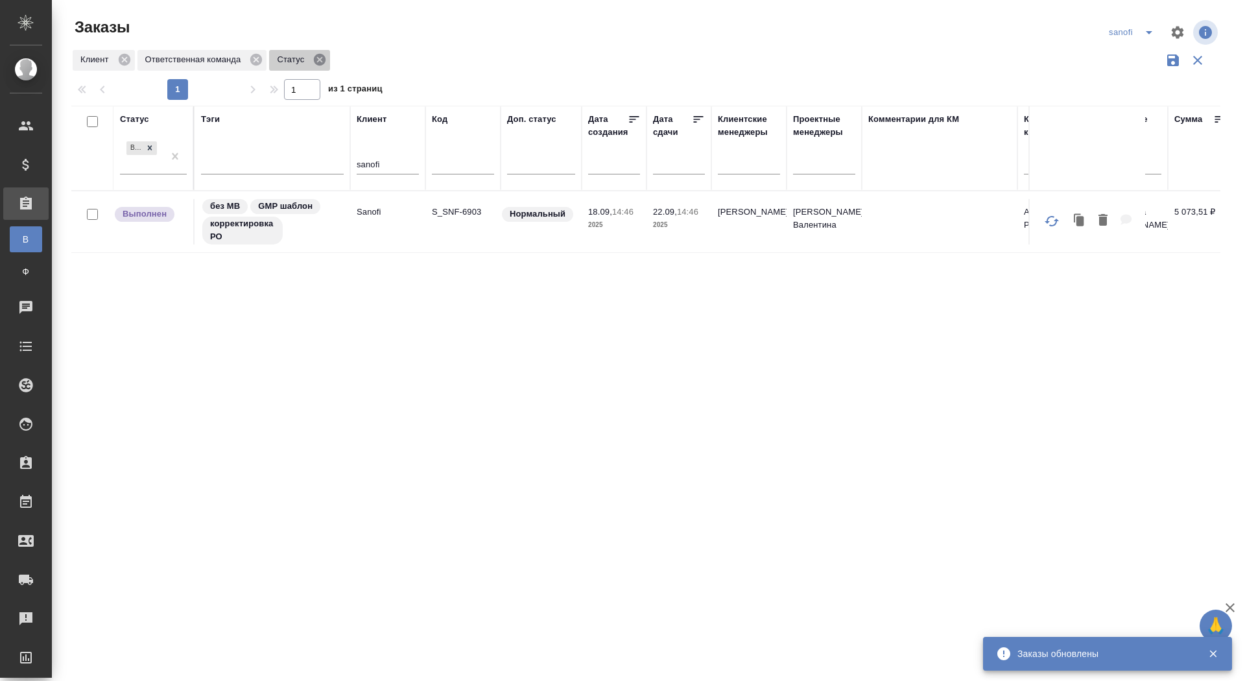
click at [324, 56] on icon at bounding box center [320, 60] width 12 height 12
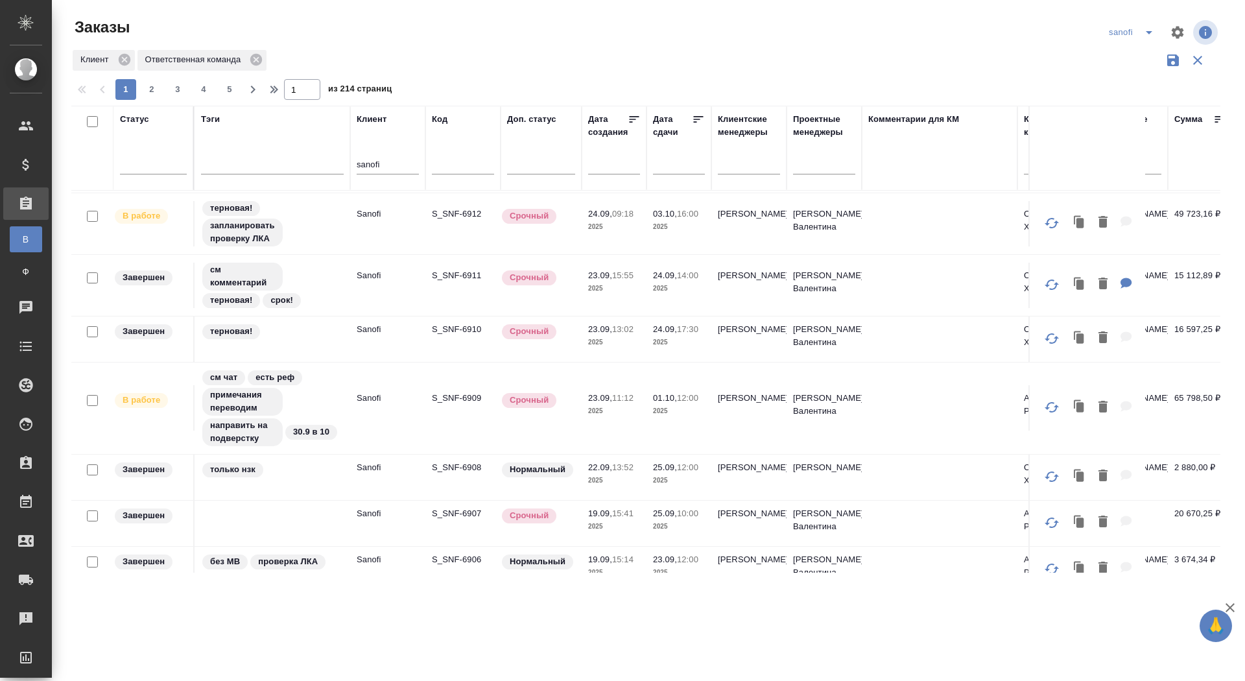
scroll to position [658, 0]
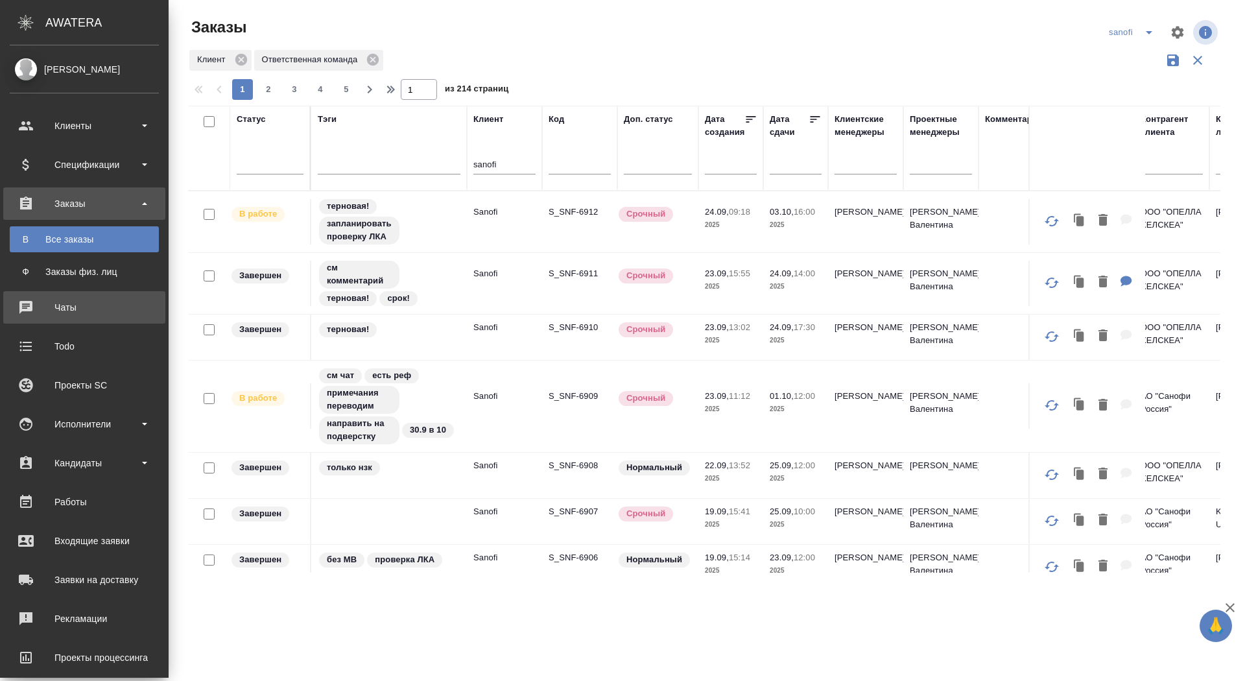
click at [23, 320] on link "0 Чаты" at bounding box center [84, 307] width 162 height 32
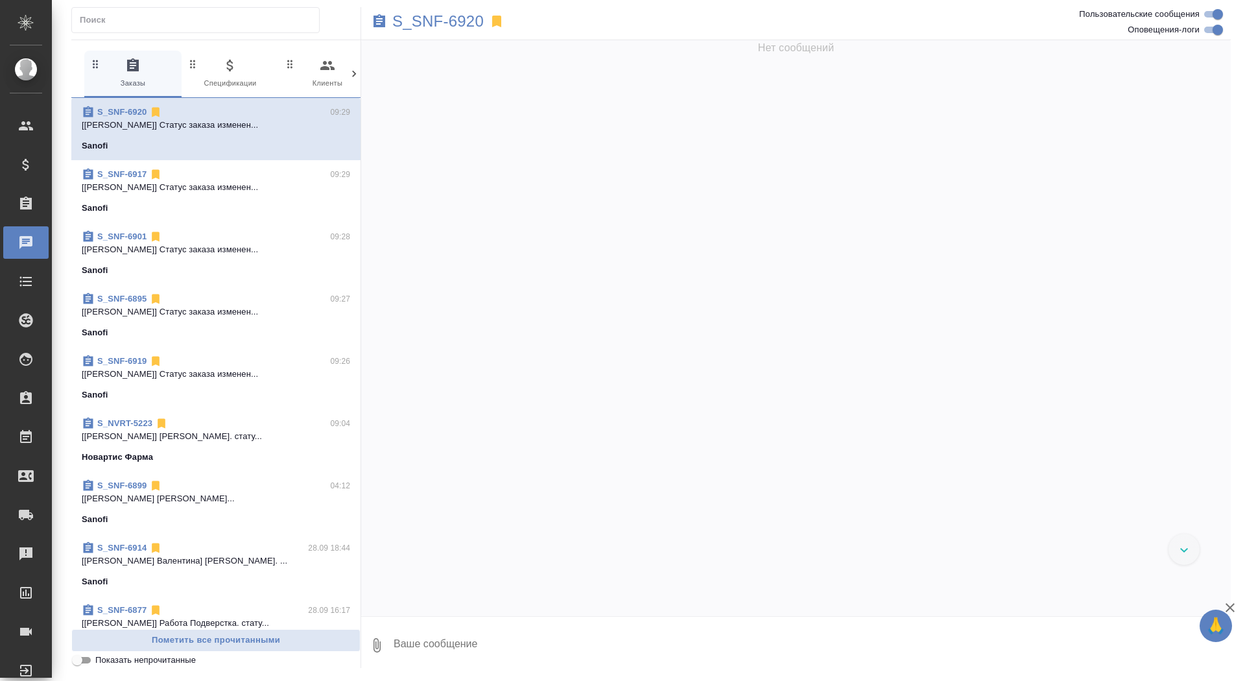
scroll to position [31536, 0]
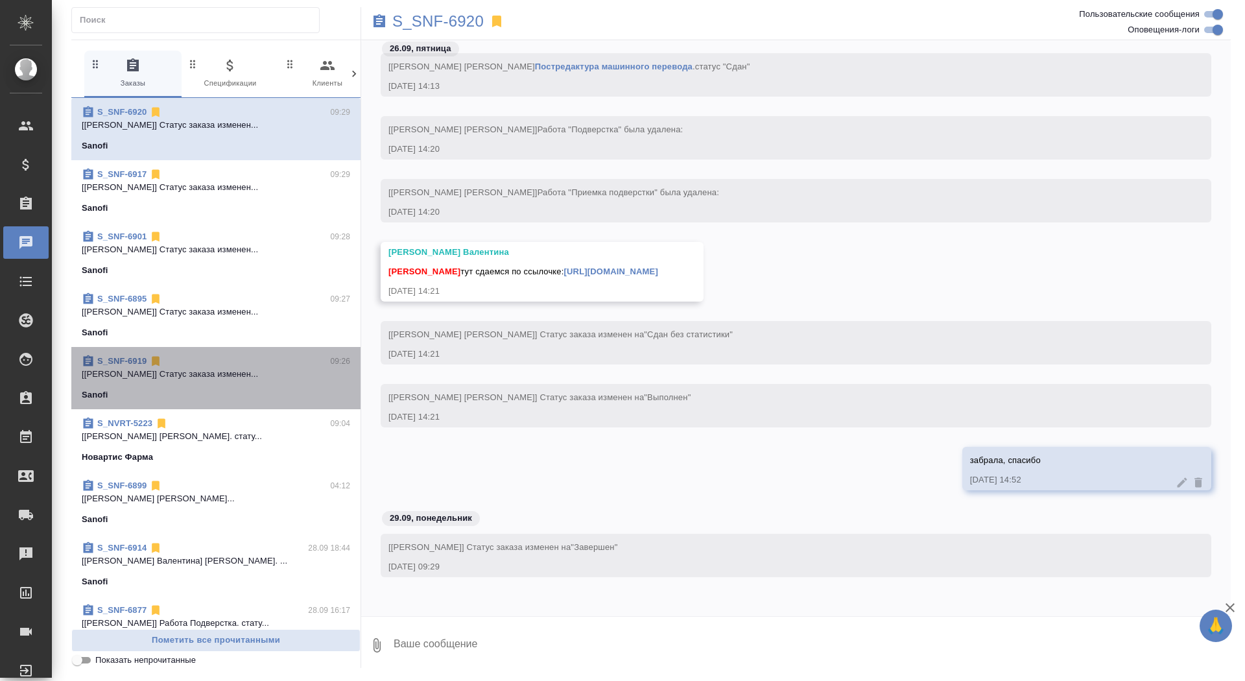
click at [236, 369] on p "[Сайдашева Диляра] Статус заказа изменен..." at bounding box center [216, 374] width 269 height 13
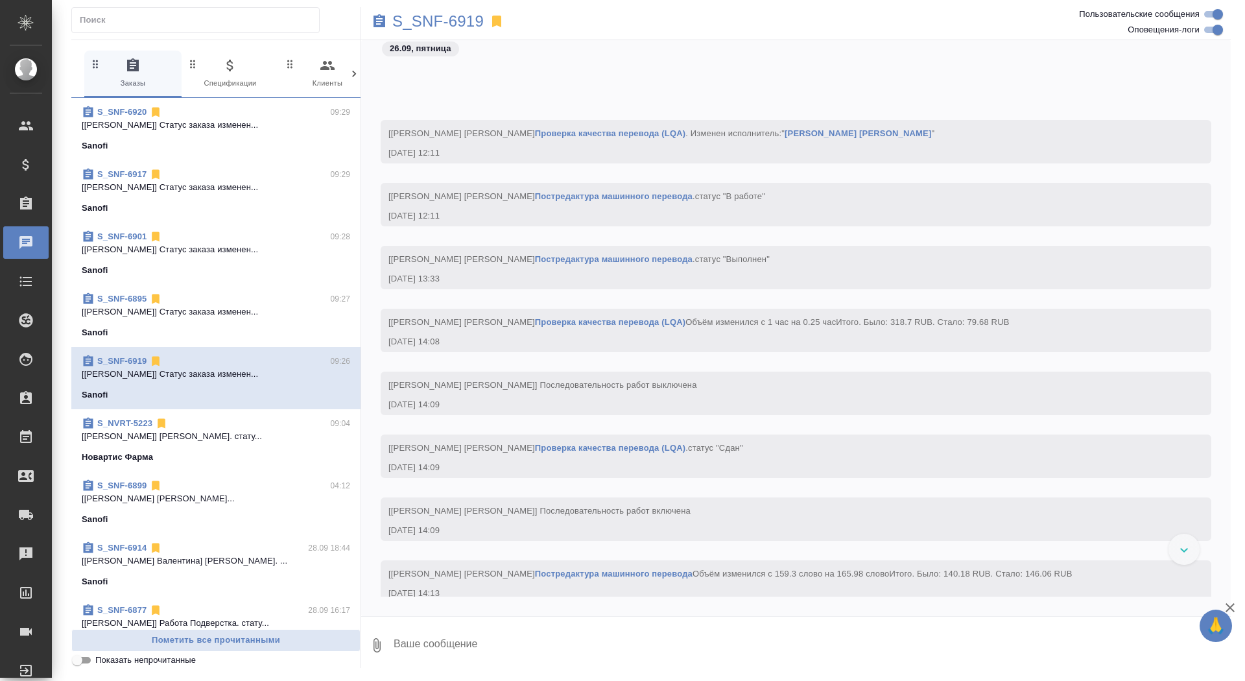
scroll to position [27255, 0]
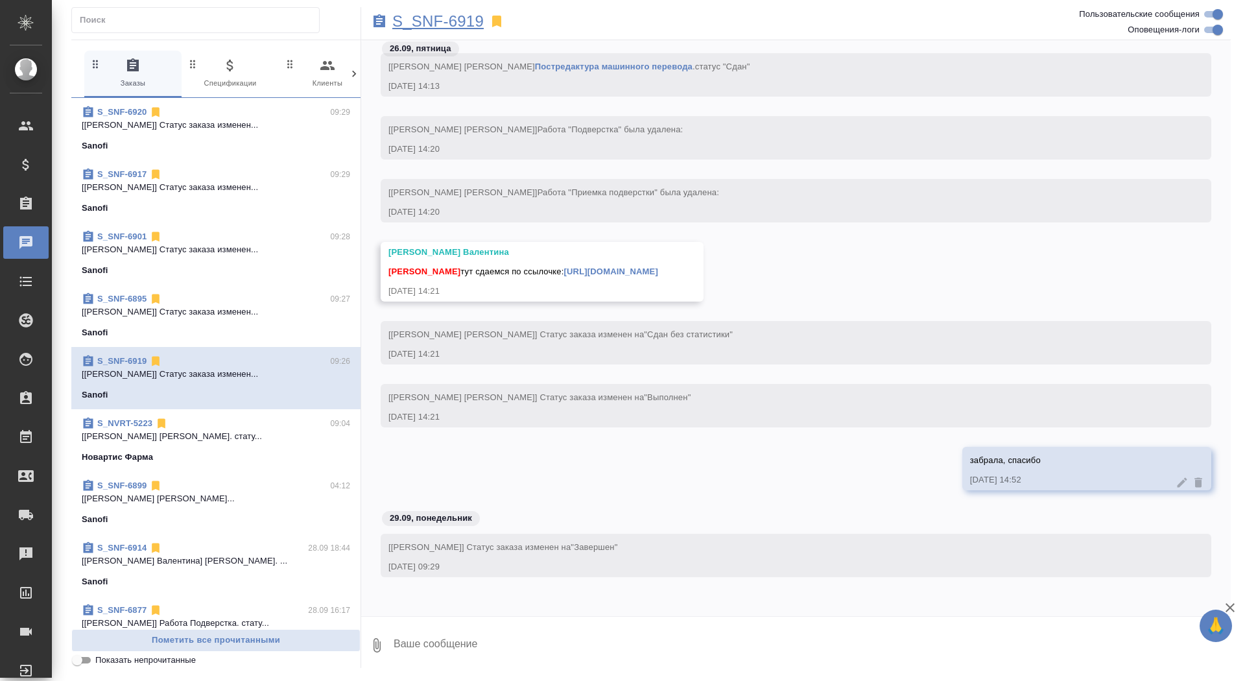
click at [461, 21] on p "S_SNF-6919" at bounding box center [437, 21] width 91 height 13
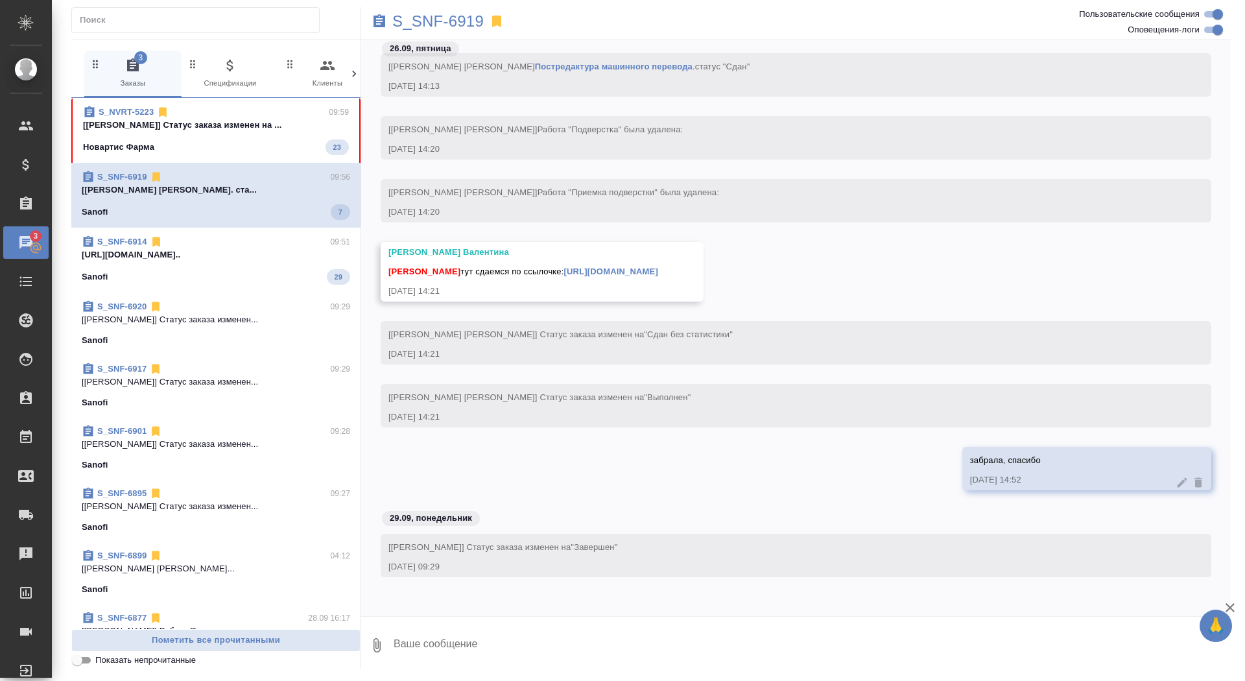
scroll to position [27725, 0]
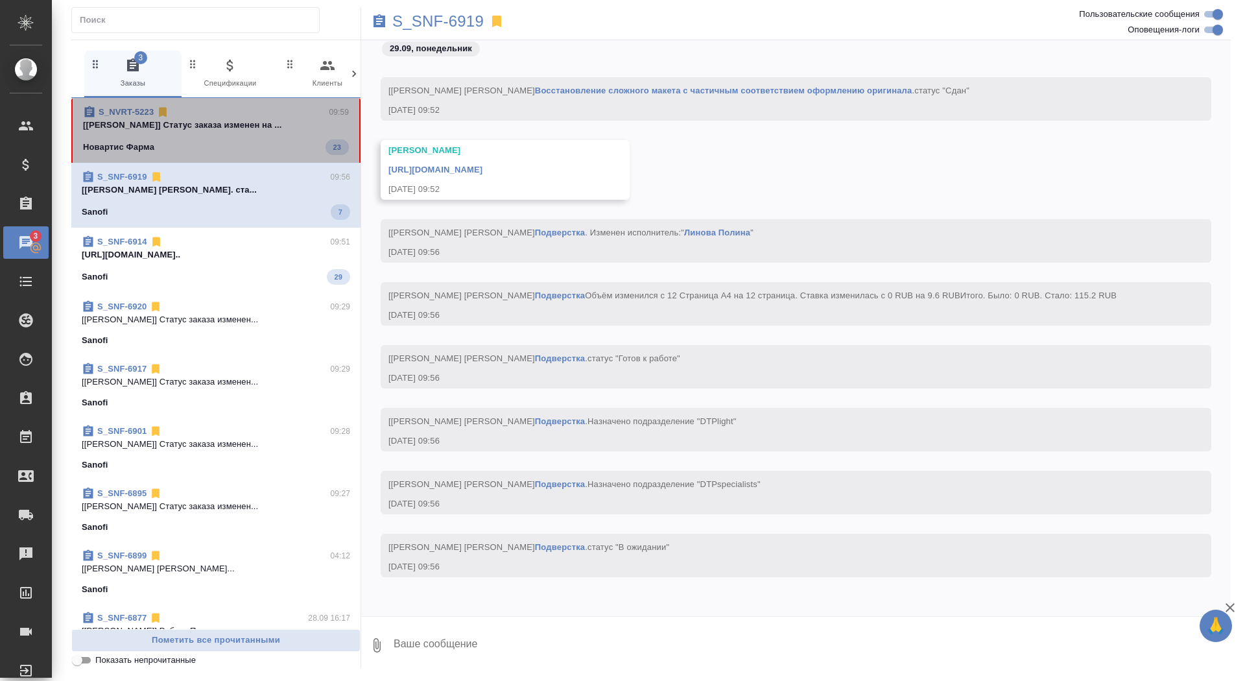
click at [236, 119] on p "[Грабко Мария] Статус заказа изменен на ..." at bounding box center [216, 125] width 266 height 13
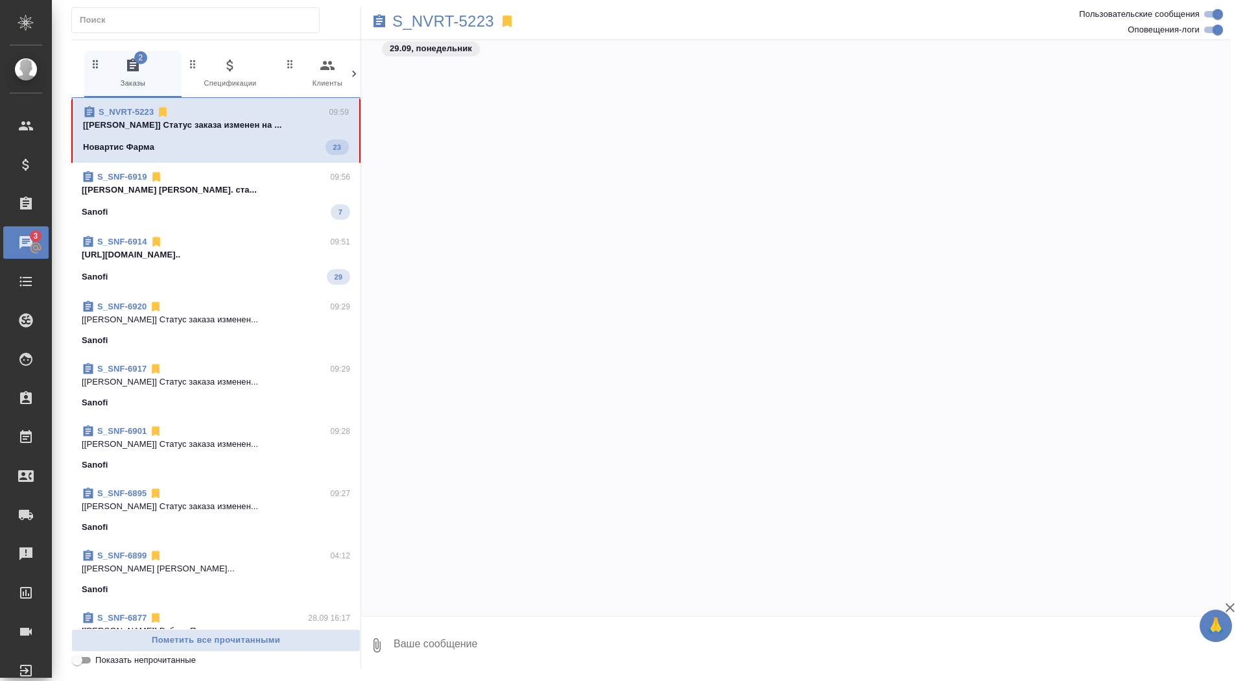
scroll to position [28235, 0]
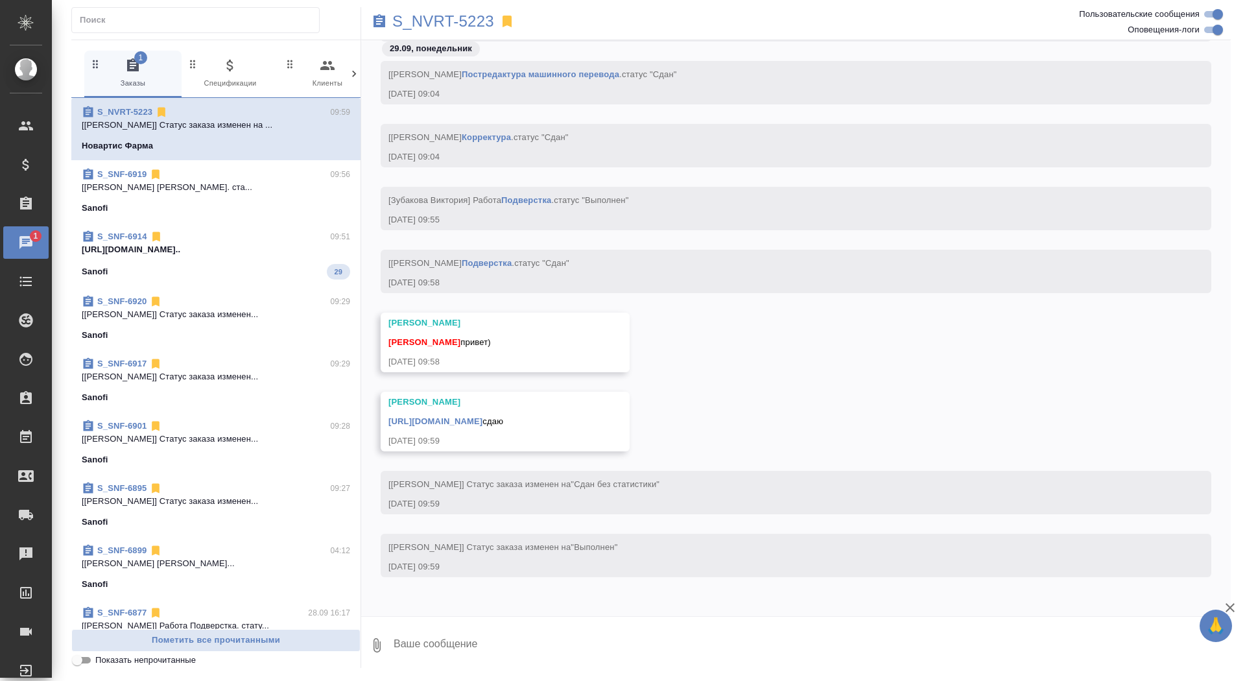
click at [483, 416] on link "https://drive.awatera.com/apps/files/files/10511197?dir=/Shares/Novartos_Pharma…" at bounding box center [436, 421] width 94 height 10
click at [555, 620] on div at bounding box center [796, 620] width 870 height 6
click at [558, 652] on textarea at bounding box center [811, 645] width 839 height 44
type textarea "g"
type textarea "приветик, забрала, спасибо"
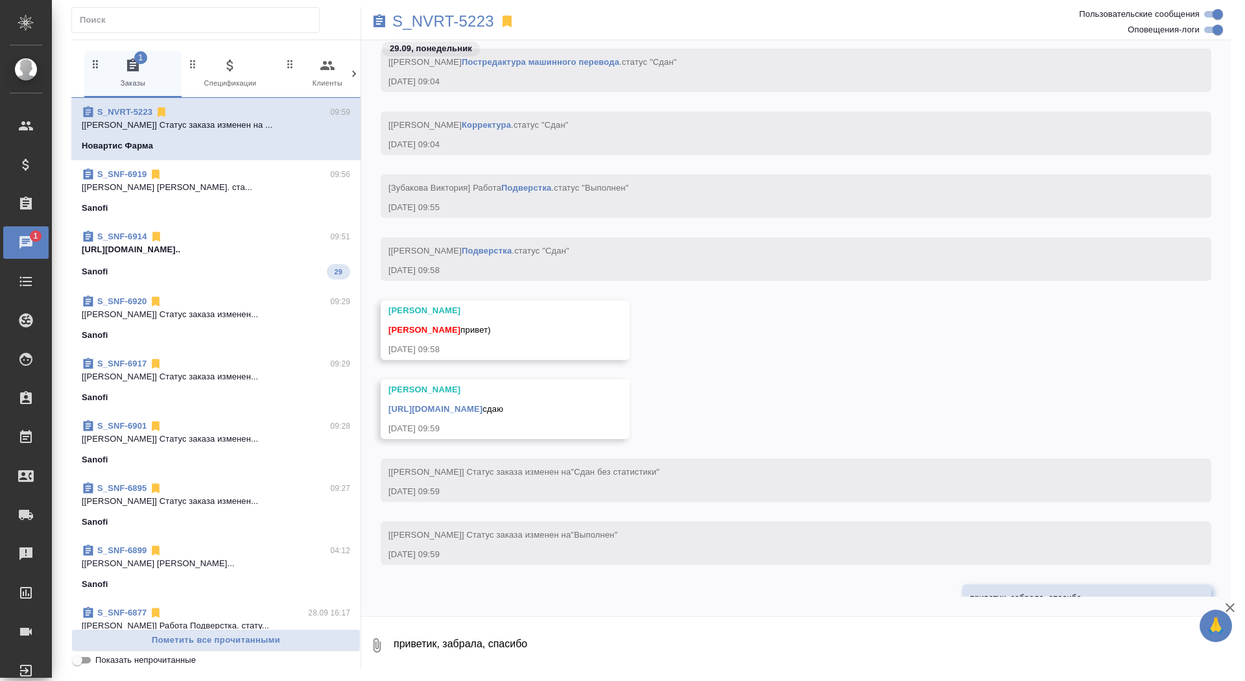
scroll to position [28298, 0]
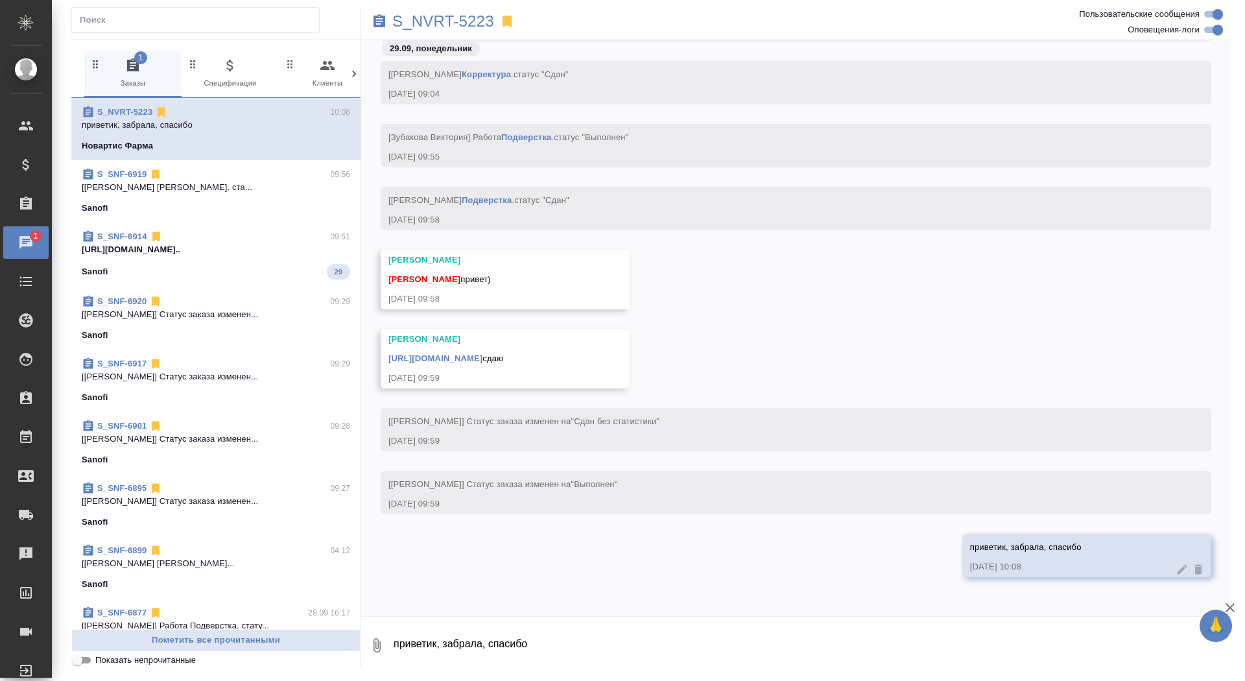
click at [235, 258] on span "S_SNF-6914 09:51 https://drive.awatera.com/apps/files/fil... Sanofi 29" at bounding box center [216, 254] width 269 height 49
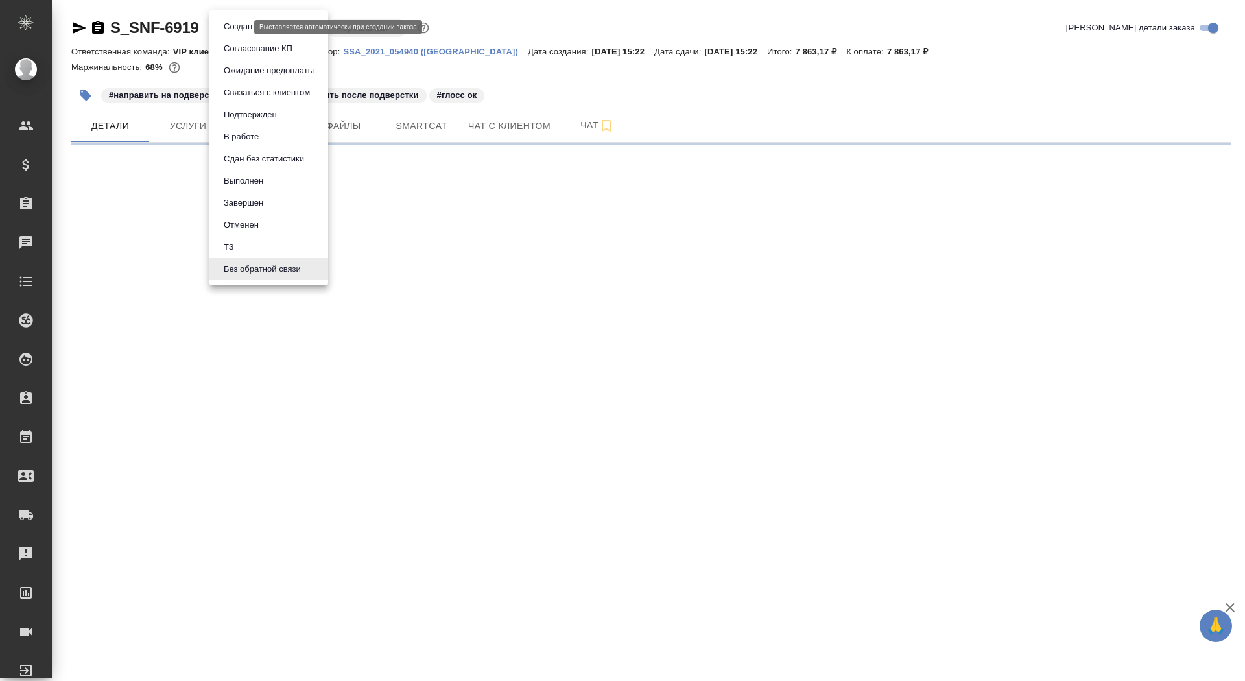
click at [237, 29] on body "🙏 .cls-1 fill:#fff; AWATERA Saydasheva Dilyara Клиенты Спецификации Заказы Чаты…" at bounding box center [622, 340] width 1245 height 681
select select "RU"
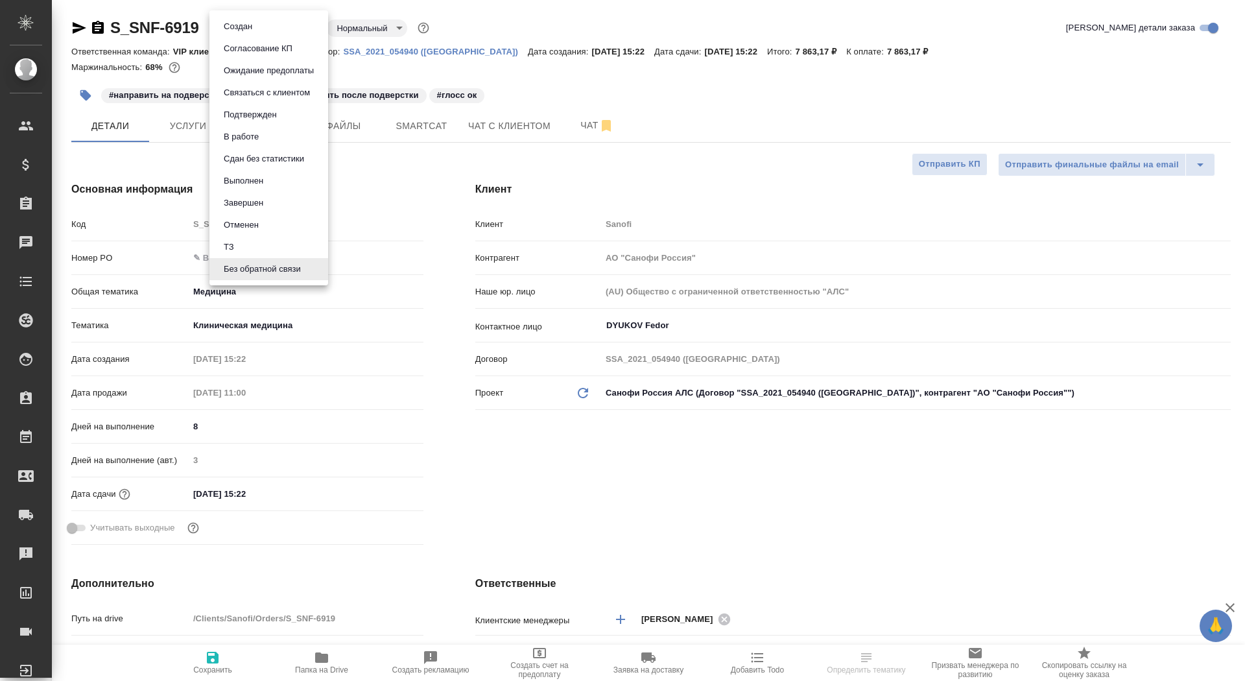
type textarea "x"
click at [234, 56] on li "Согласование КП" at bounding box center [269, 49] width 119 height 22
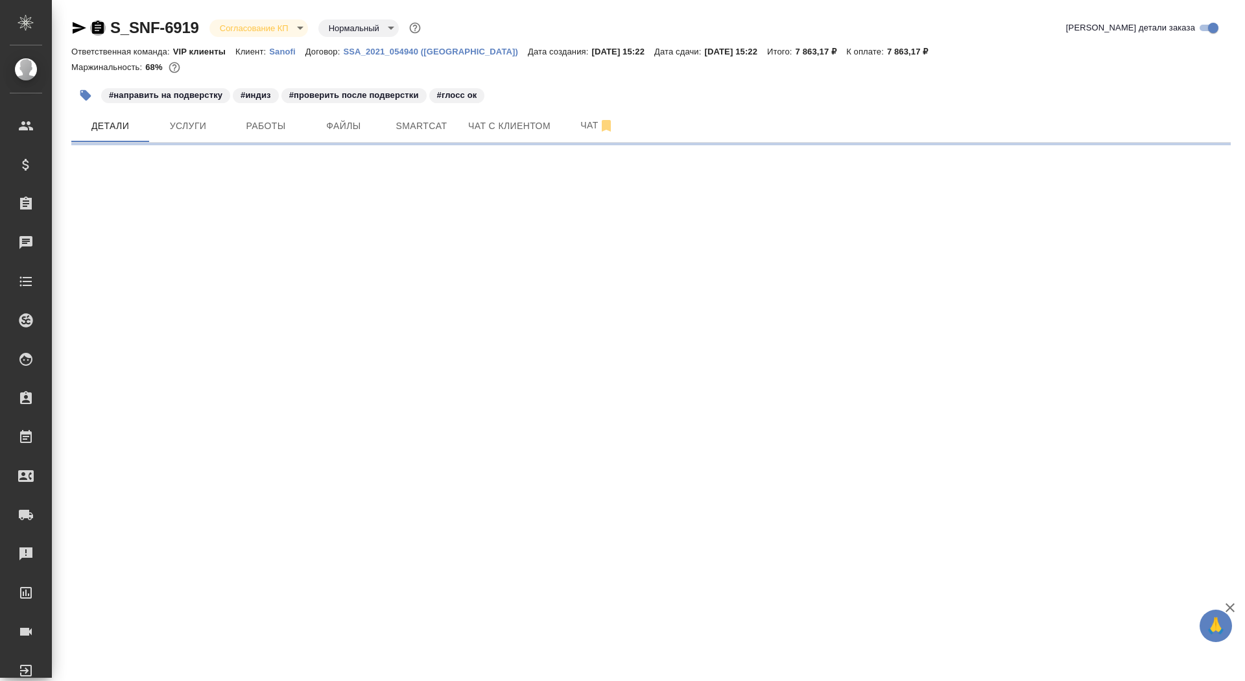
click at [99, 21] on icon "button" at bounding box center [98, 27] width 12 height 13
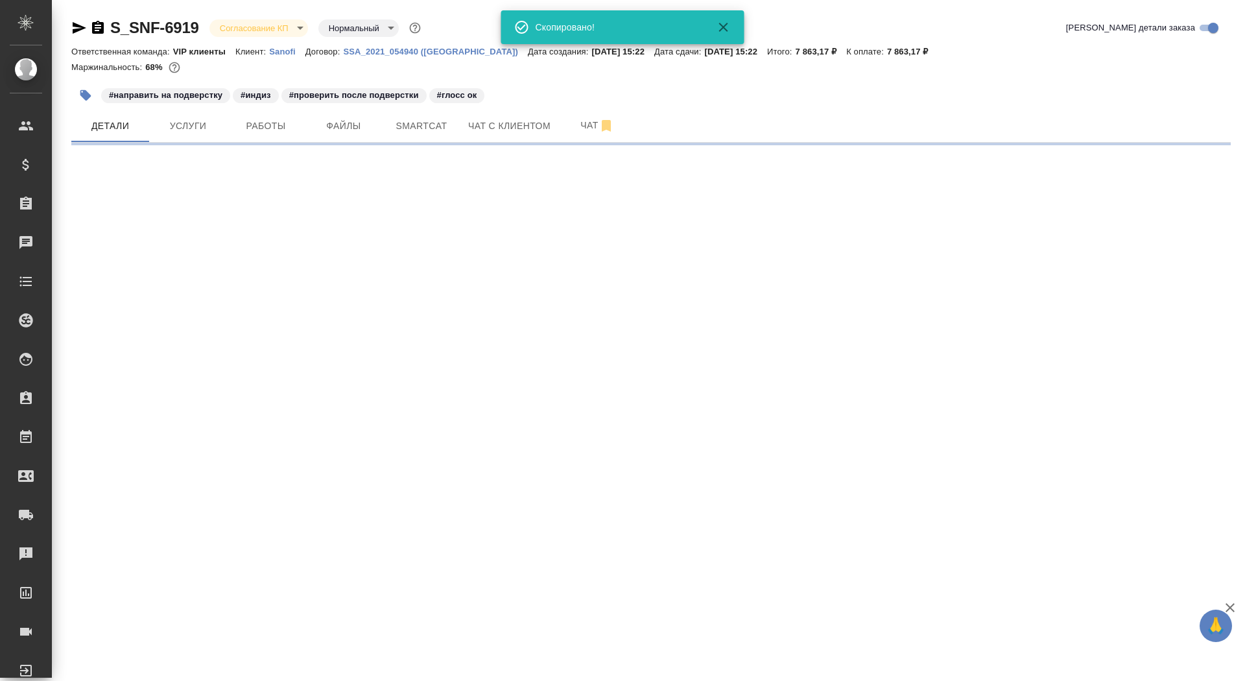
select select "RU"
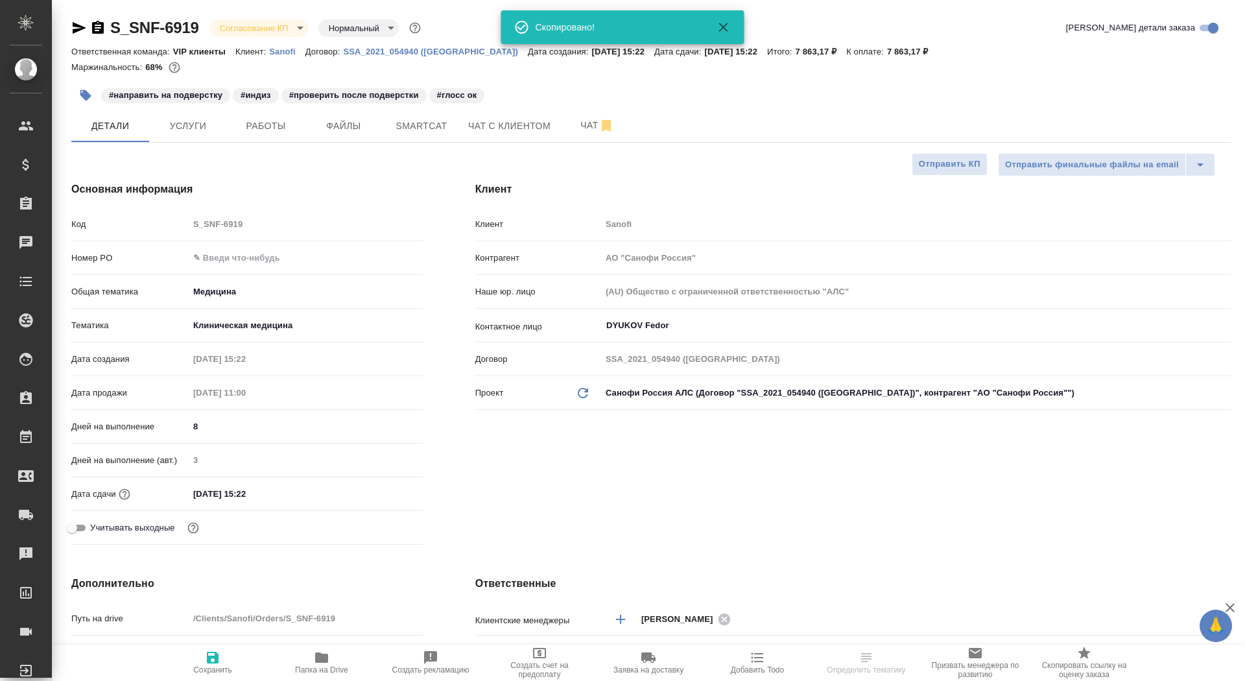
type textarea "x"
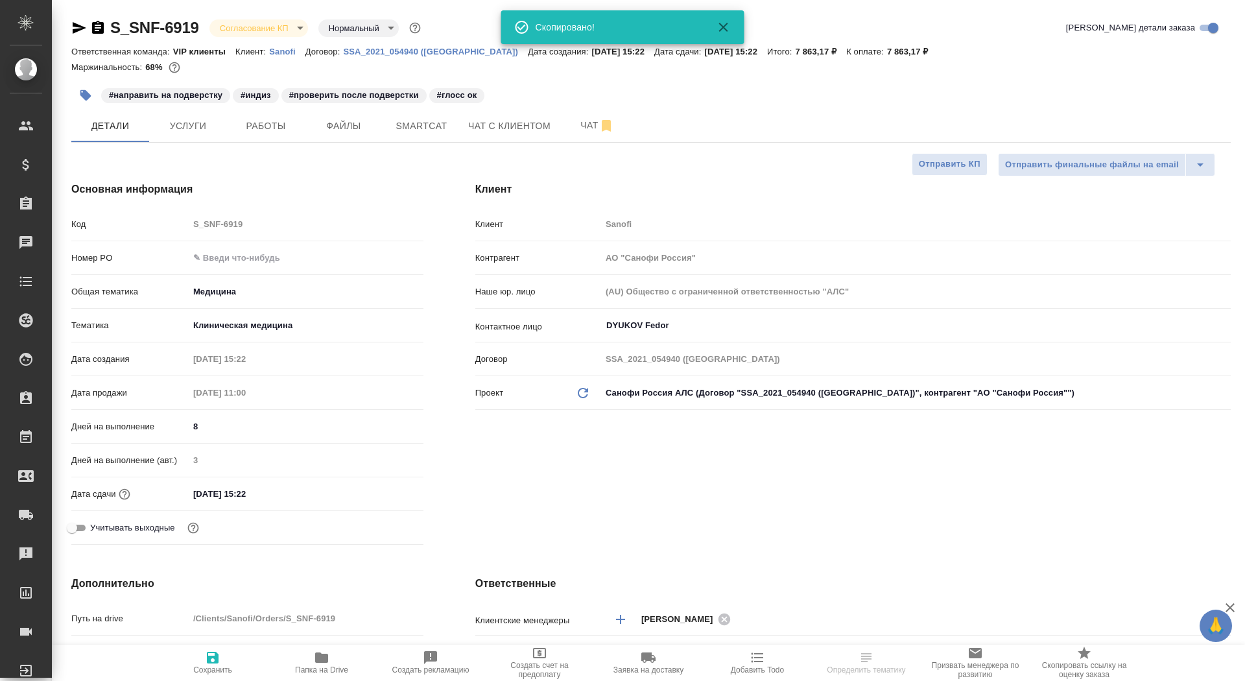
type textarea "x"
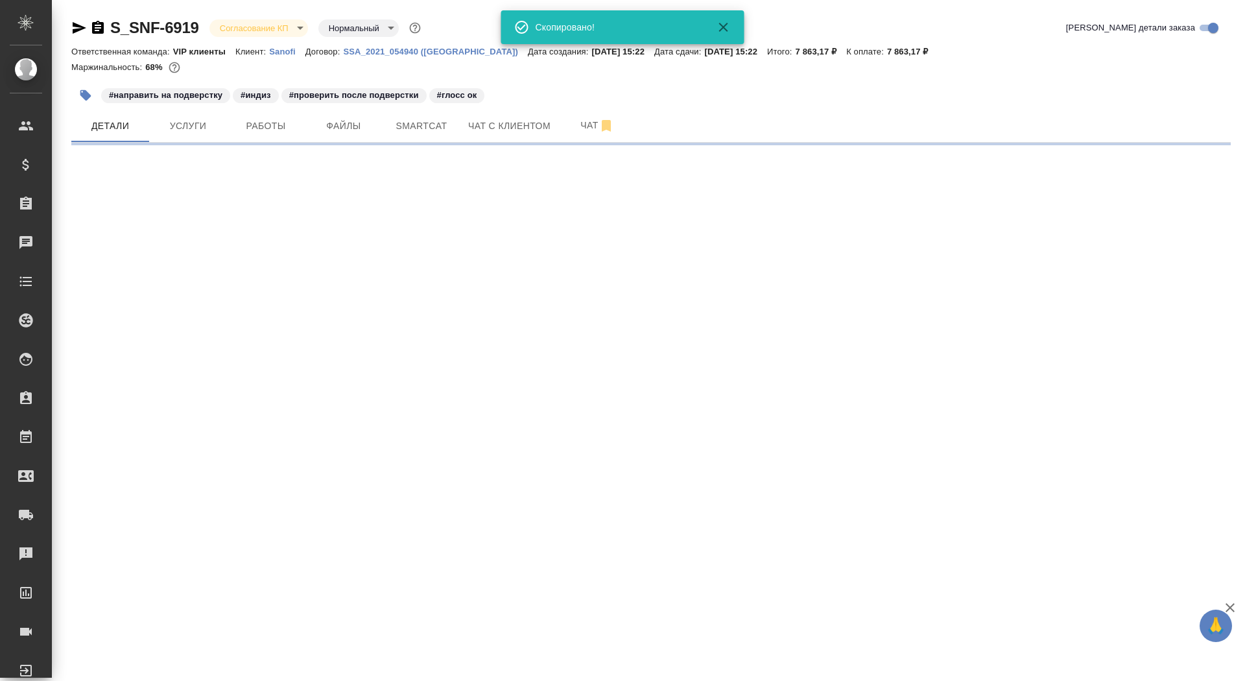
select select "RU"
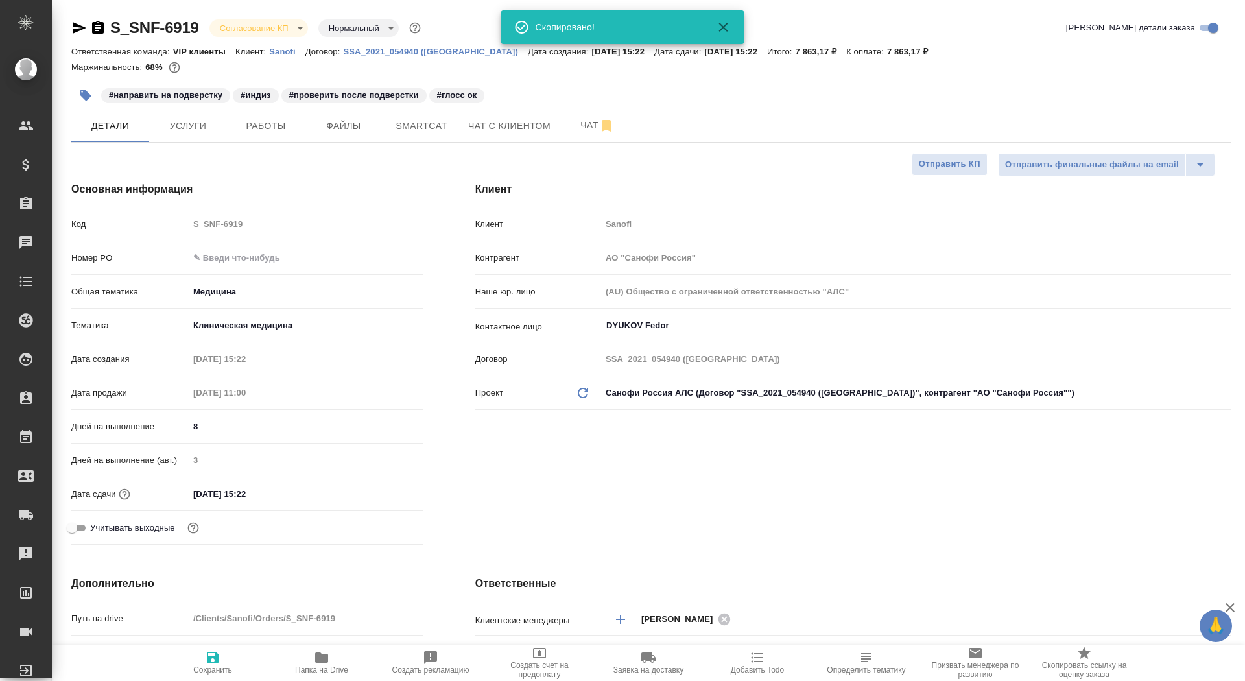
type textarea "x"
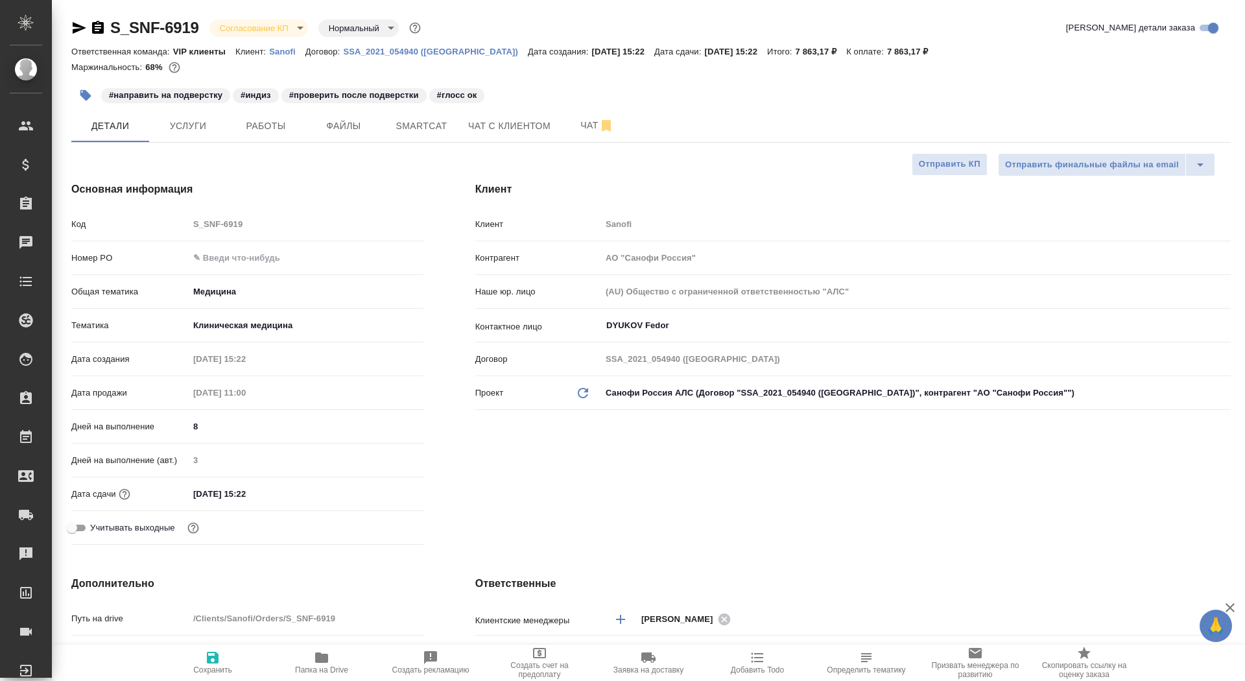
type textarea "x"
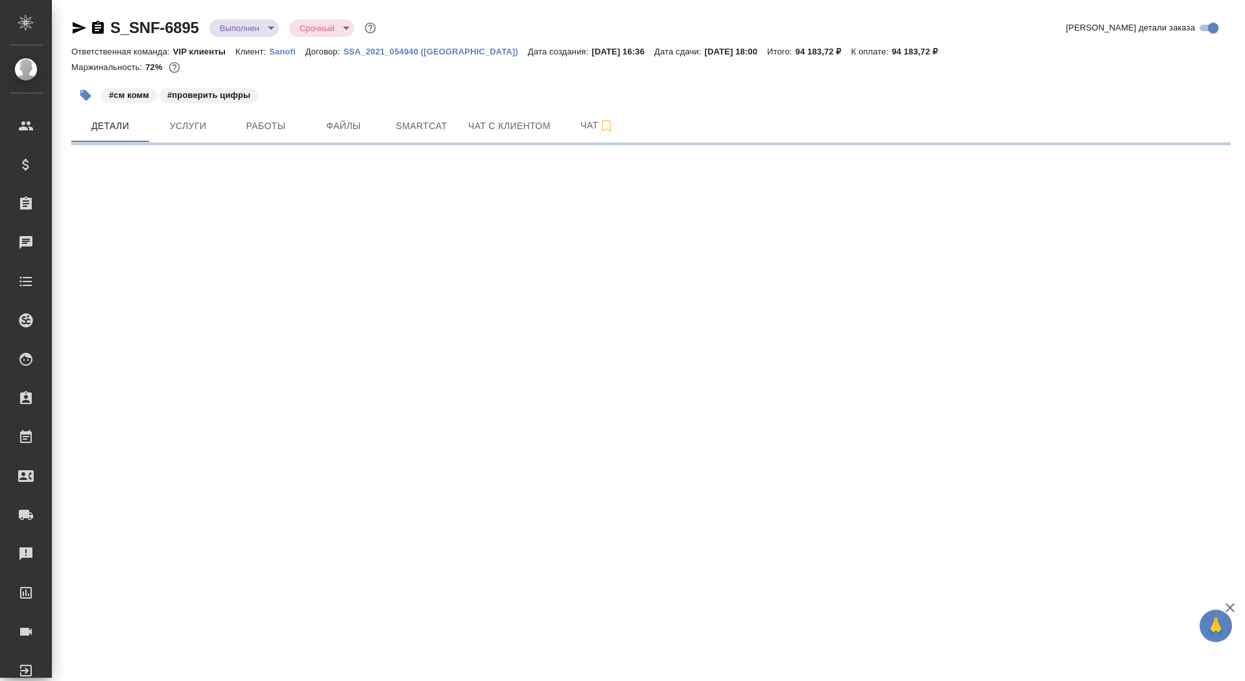
select select "RU"
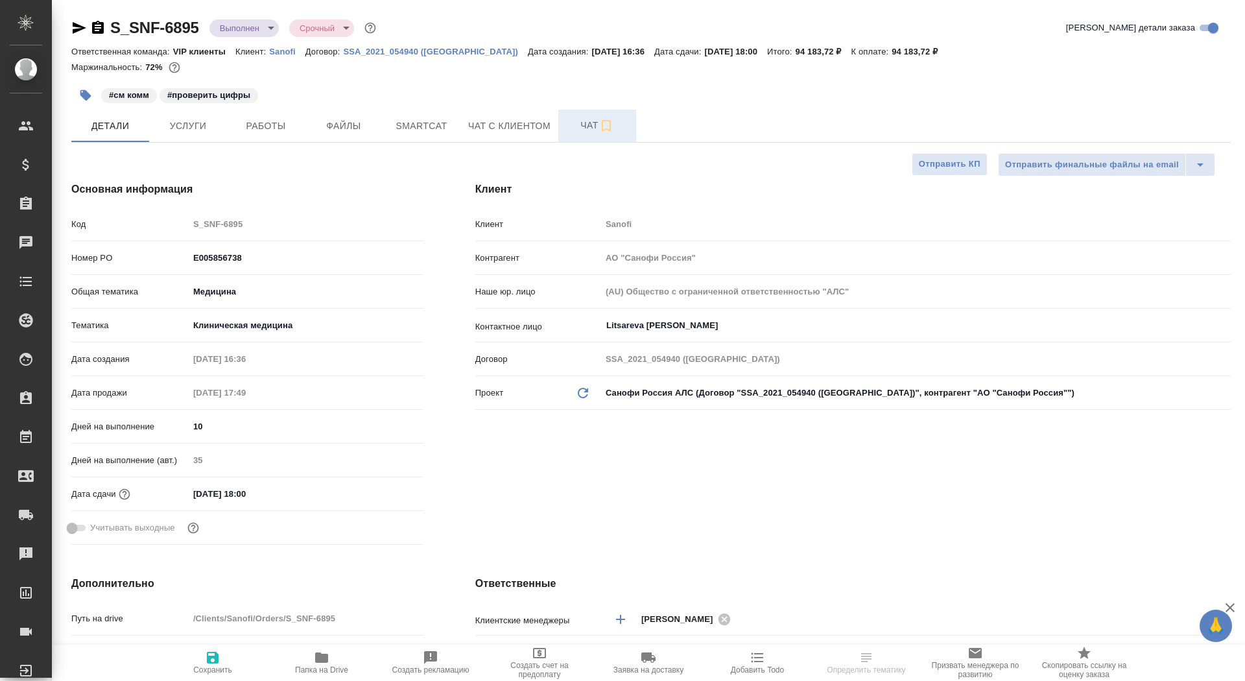
type textarea "x"
click at [576, 121] on span "Чат" at bounding box center [597, 125] width 62 height 16
type textarea "x"
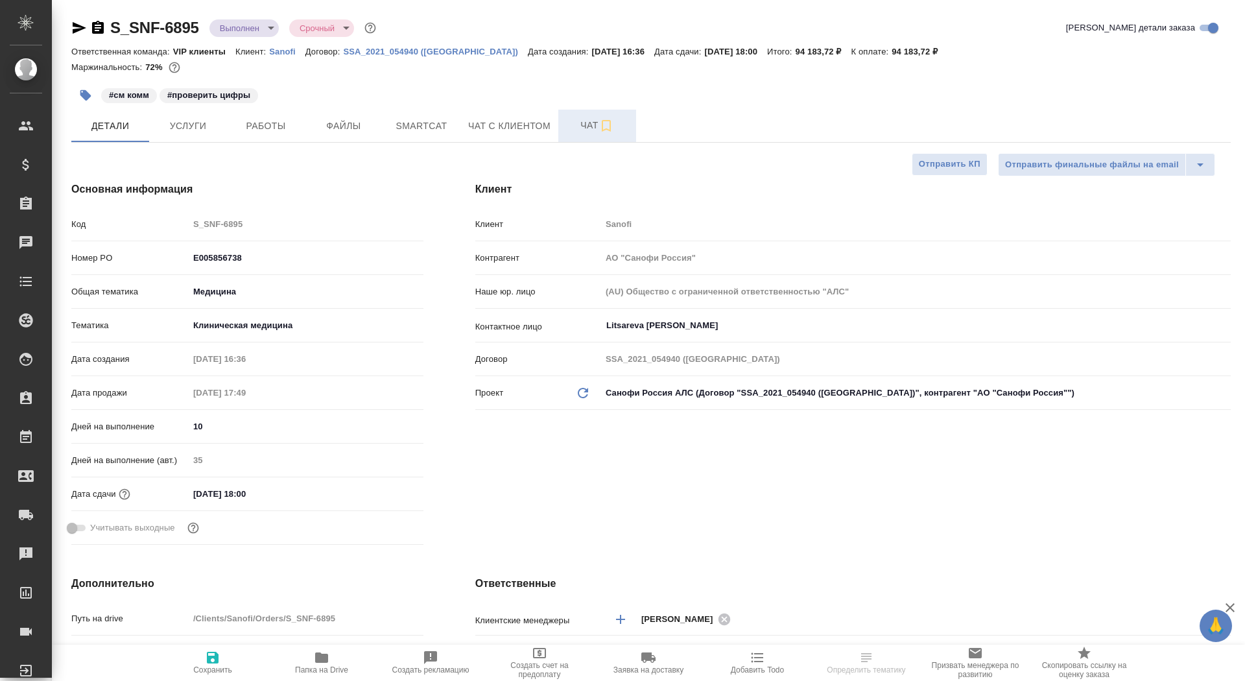
type textarea "x"
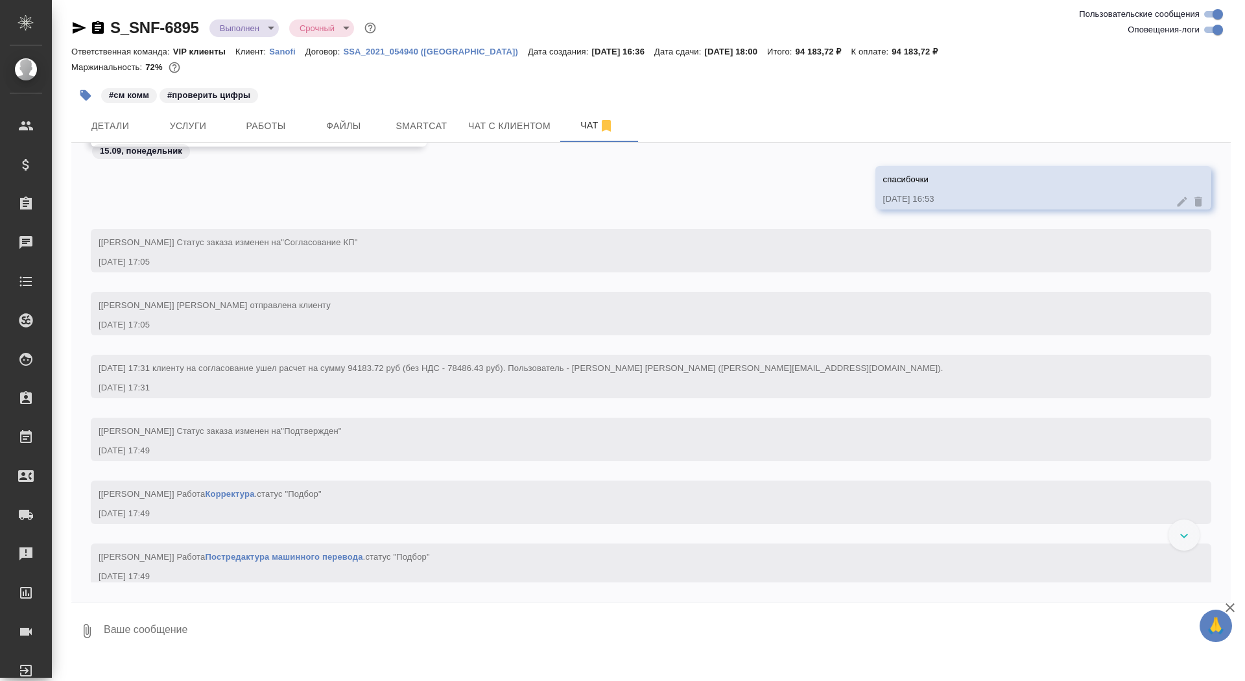
scroll to position [1059, 0]
click at [101, 29] on icon "button" at bounding box center [98, 27] width 12 height 13
click at [235, 28] on body "🙏 .cls-1 fill:#fff; AWATERA Saydasheva Dilyara Клиенты Спецификации Заказы 0 Ча…" at bounding box center [622, 340] width 1245 height 681
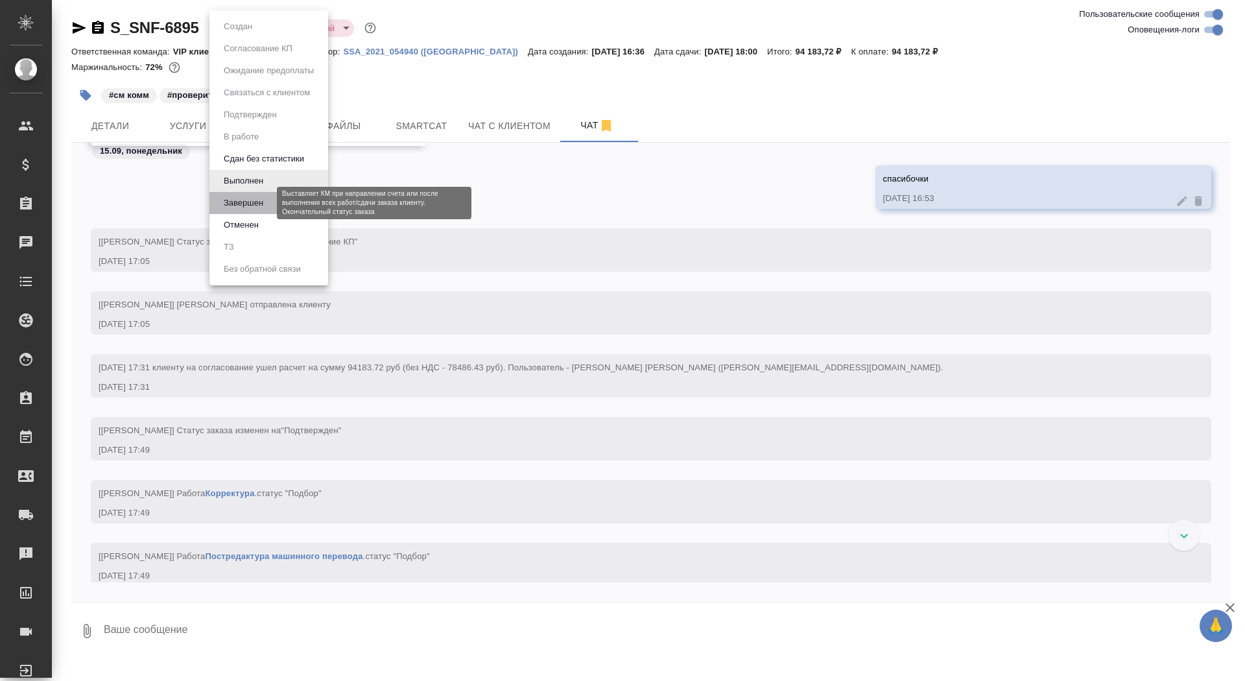
click at [241, 208] on button "Завершен" at bounding box center [243, 203] width 47 height 14
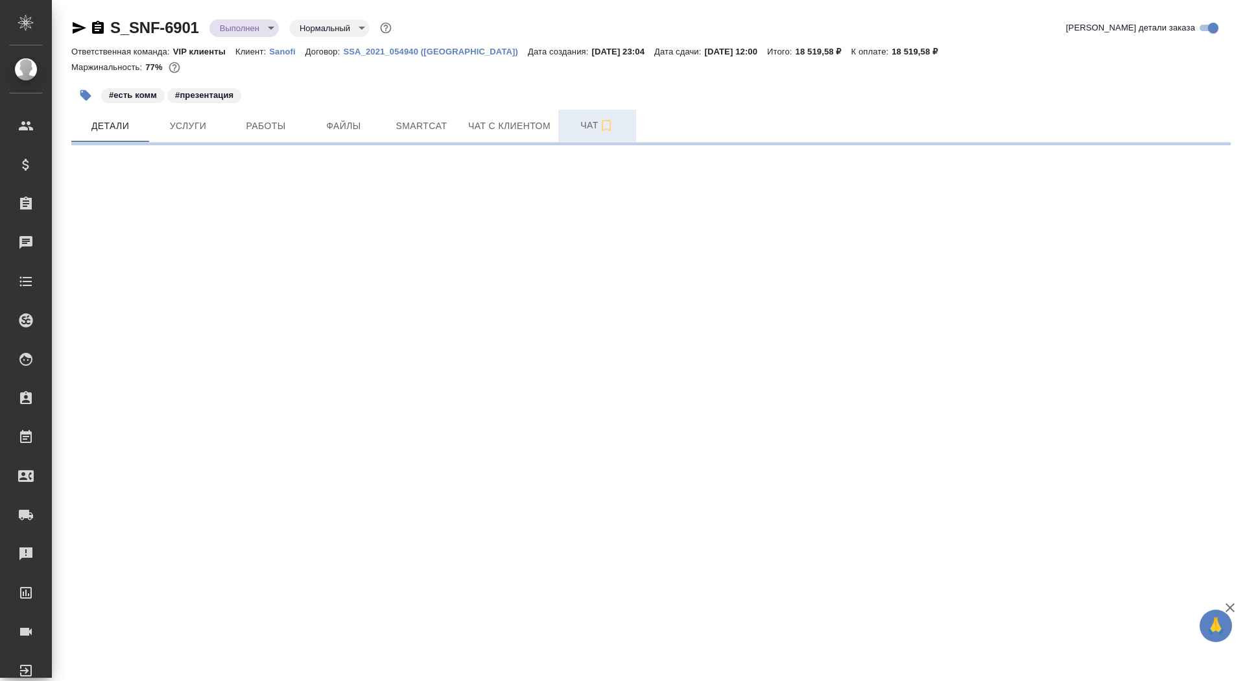
select select "RU"
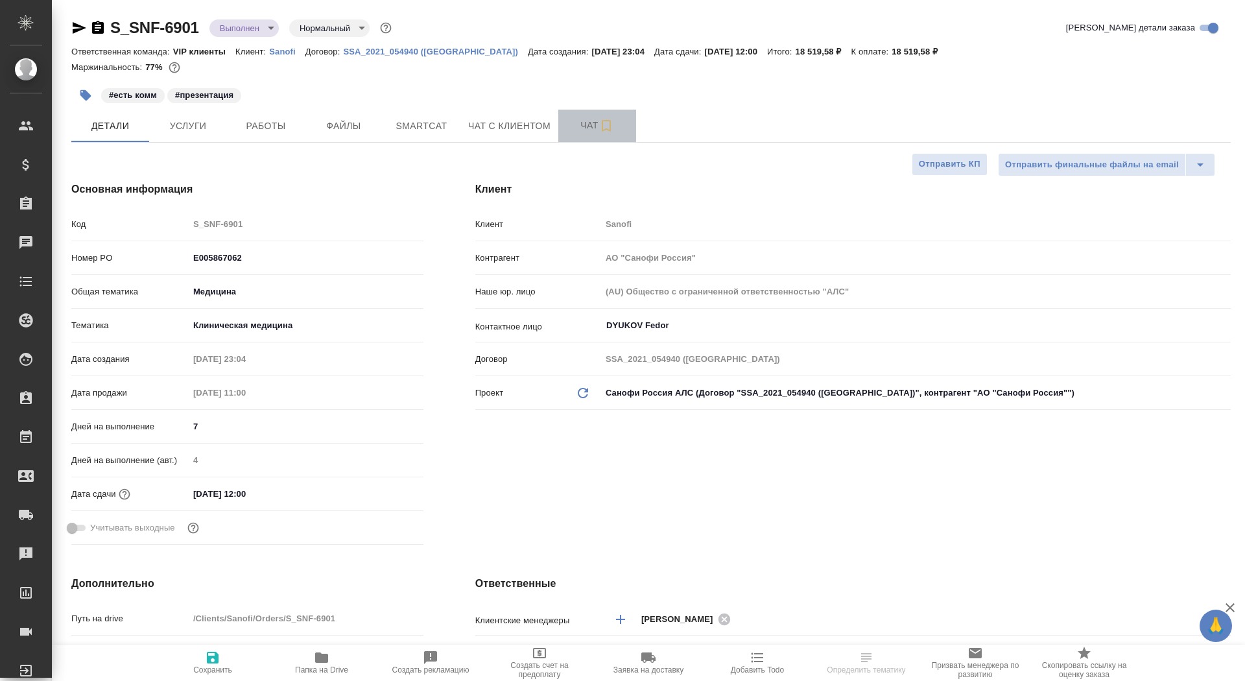
type textarea "x"
click at [580, 118] on span "Чат" at bounding box center [597, 125] width 62 height 16
type textarea "x"
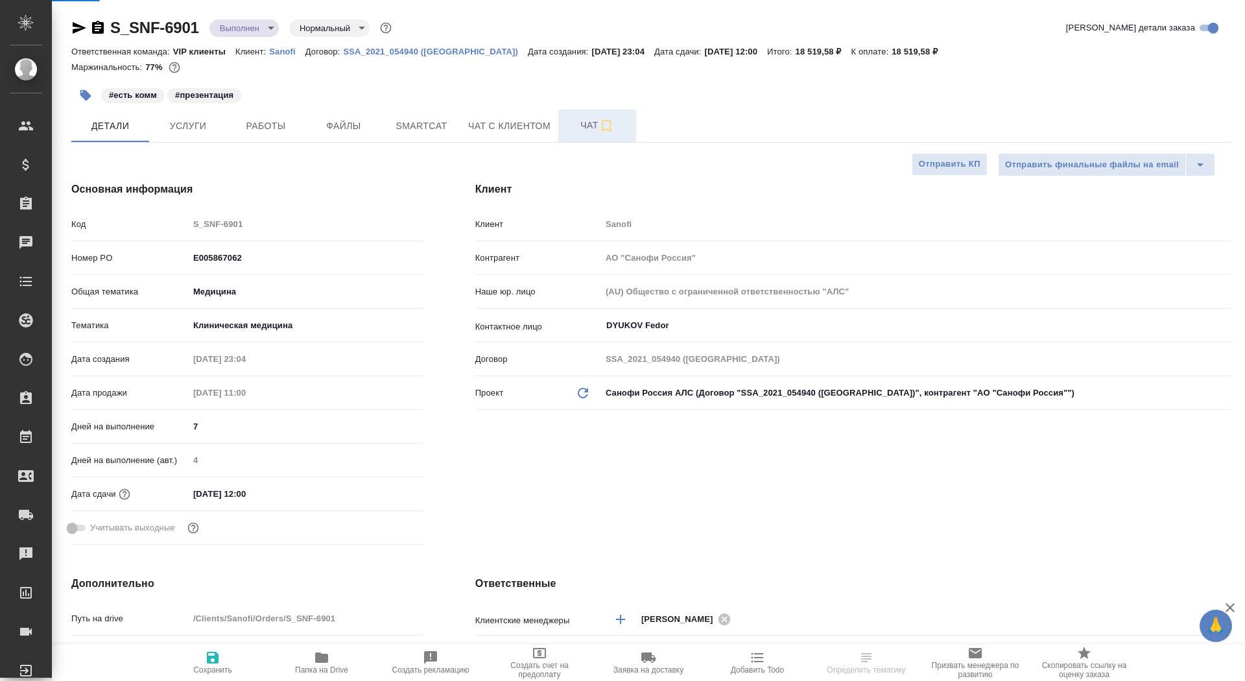
type textarea "x"
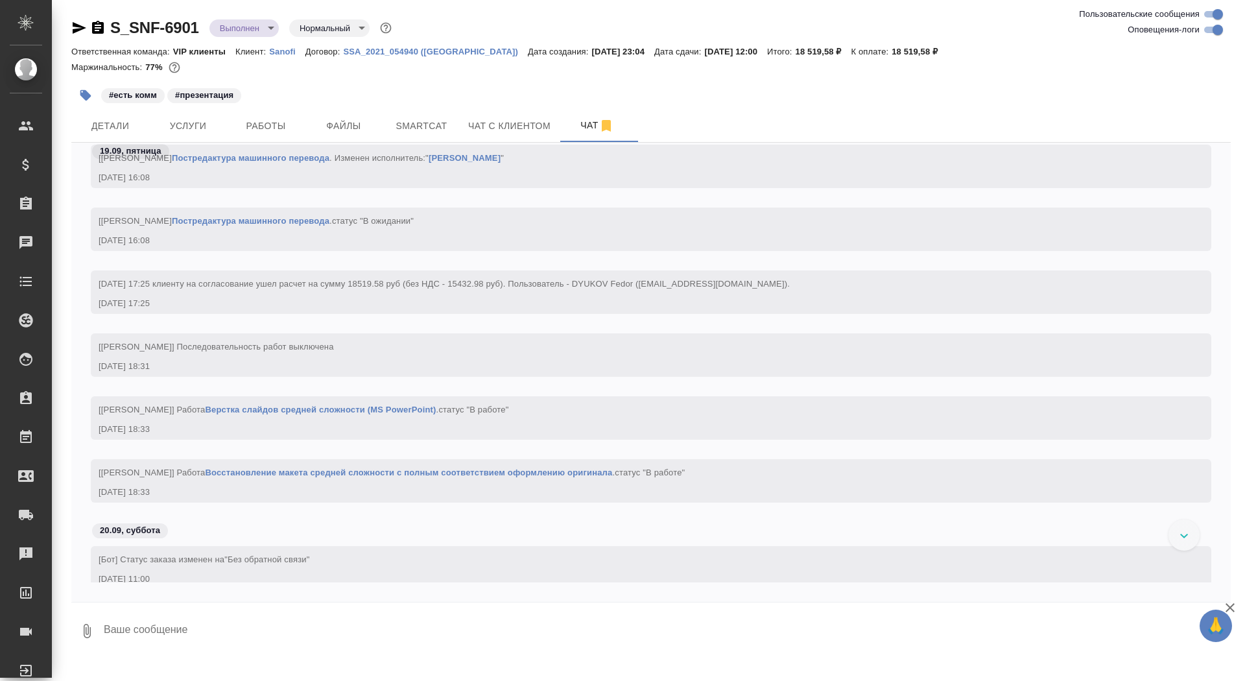
scroll to position [5001, 0]
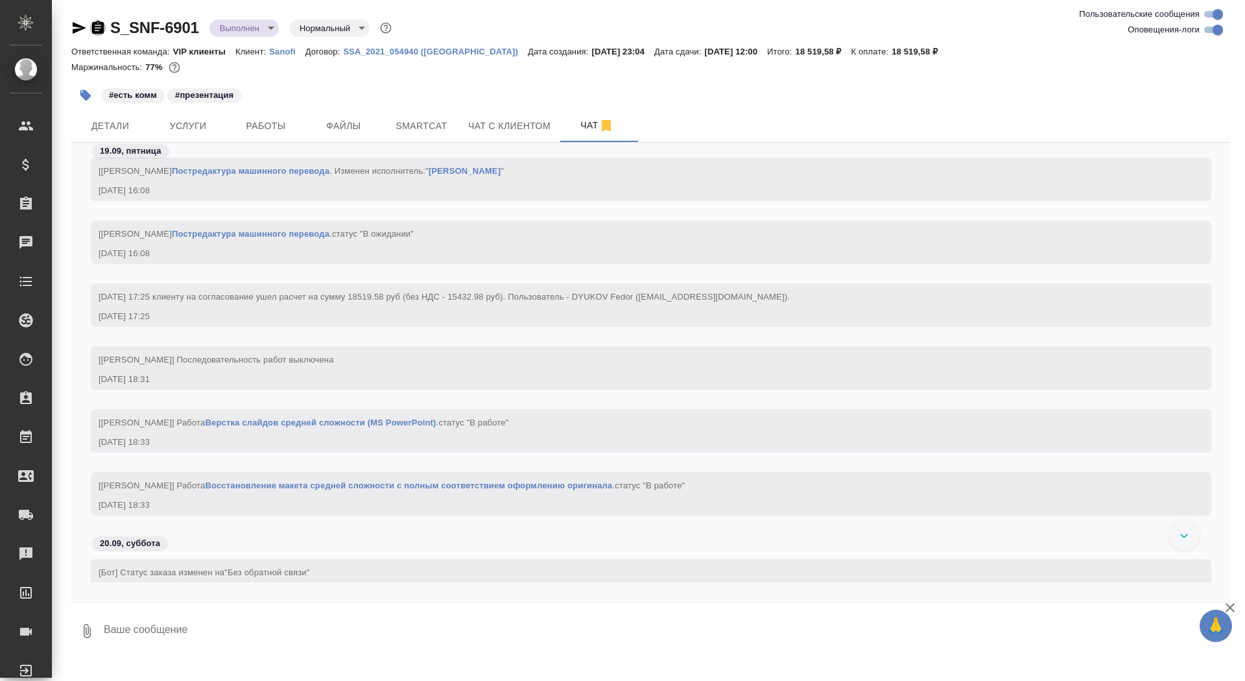
click at [99, 27] on icon "button" at bounding box center [98, 27] width 12 height 13
click at [255, 33] on body "🙏 .cls-1 fill:#fff; AWATERA Saydasheva Dilyara Клиенты Спецификации Заказы 0 Ча…" at bounding box center [622, 340] width 1245 height 681
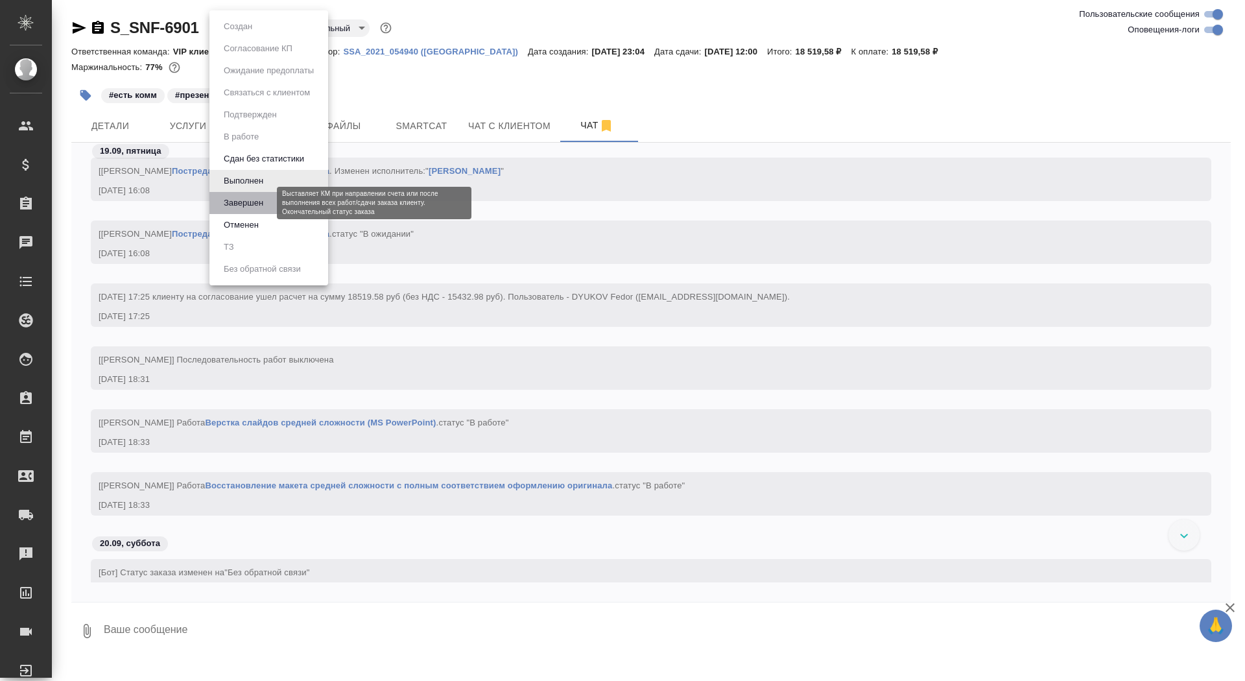
click at [262, 196] on button "Завершен" at bounding box center [243, 203] width 47 height 14
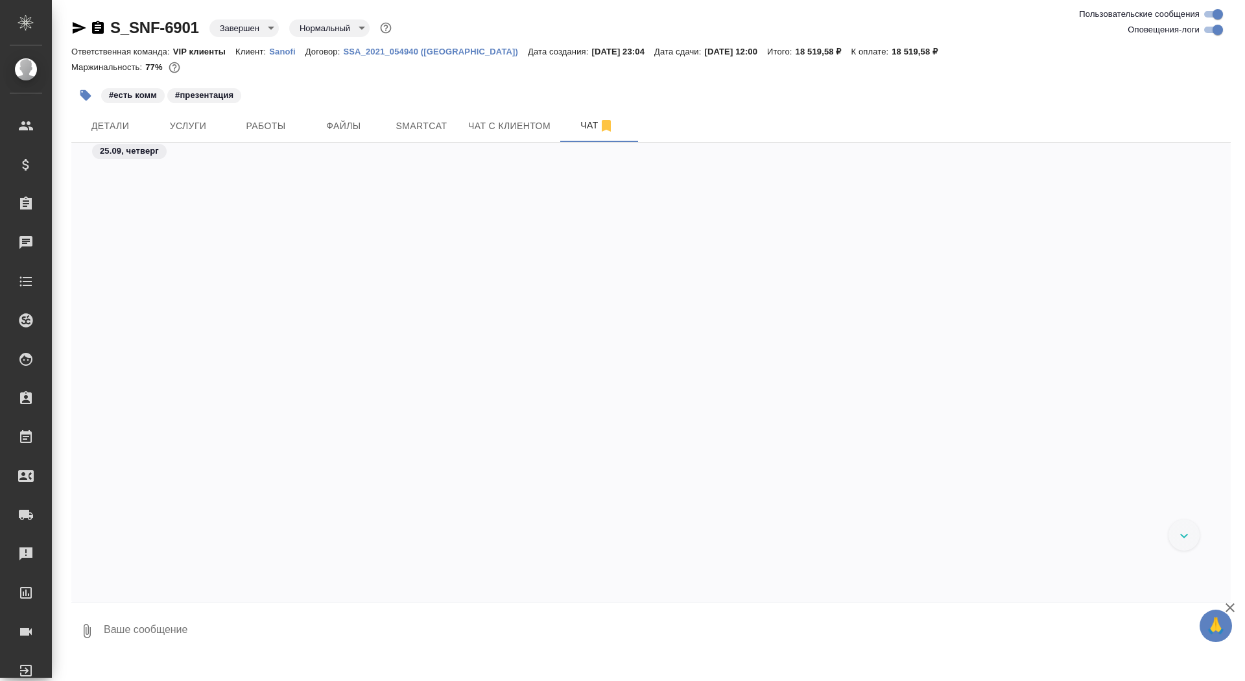
scroll to position [52620, 0]
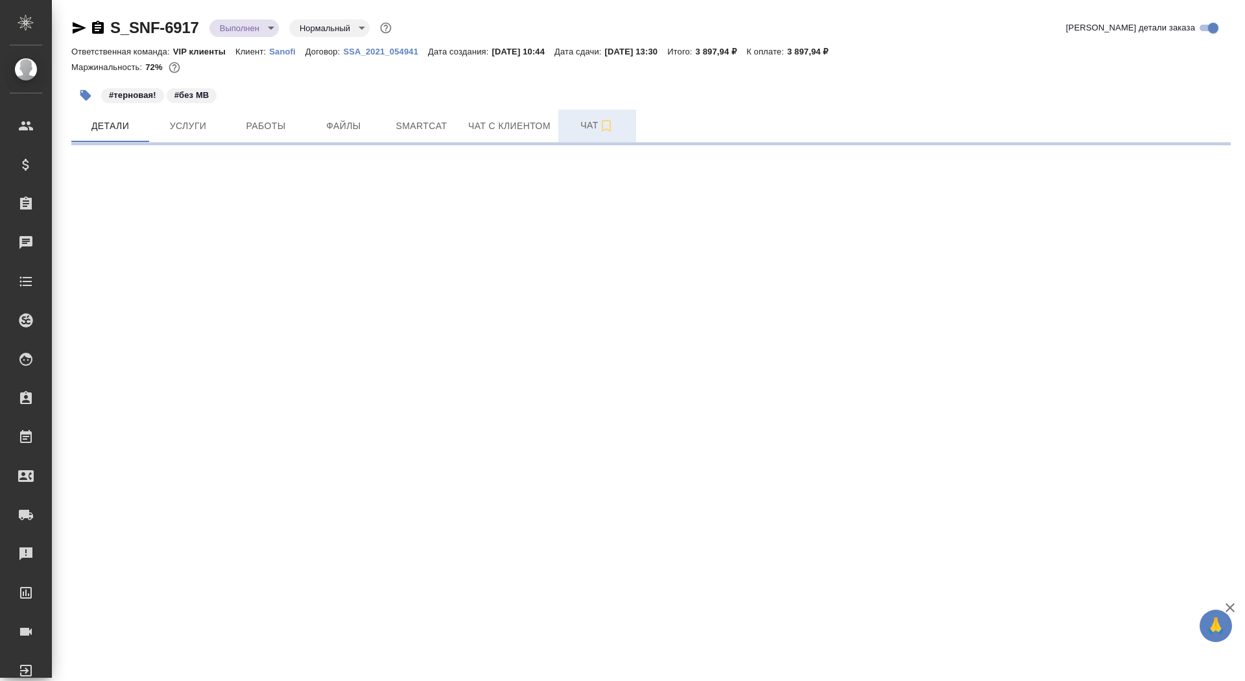
click at [574, 137] on button "Чат" at bounding box center [597, 126] width 78 height 32
select select "RU"
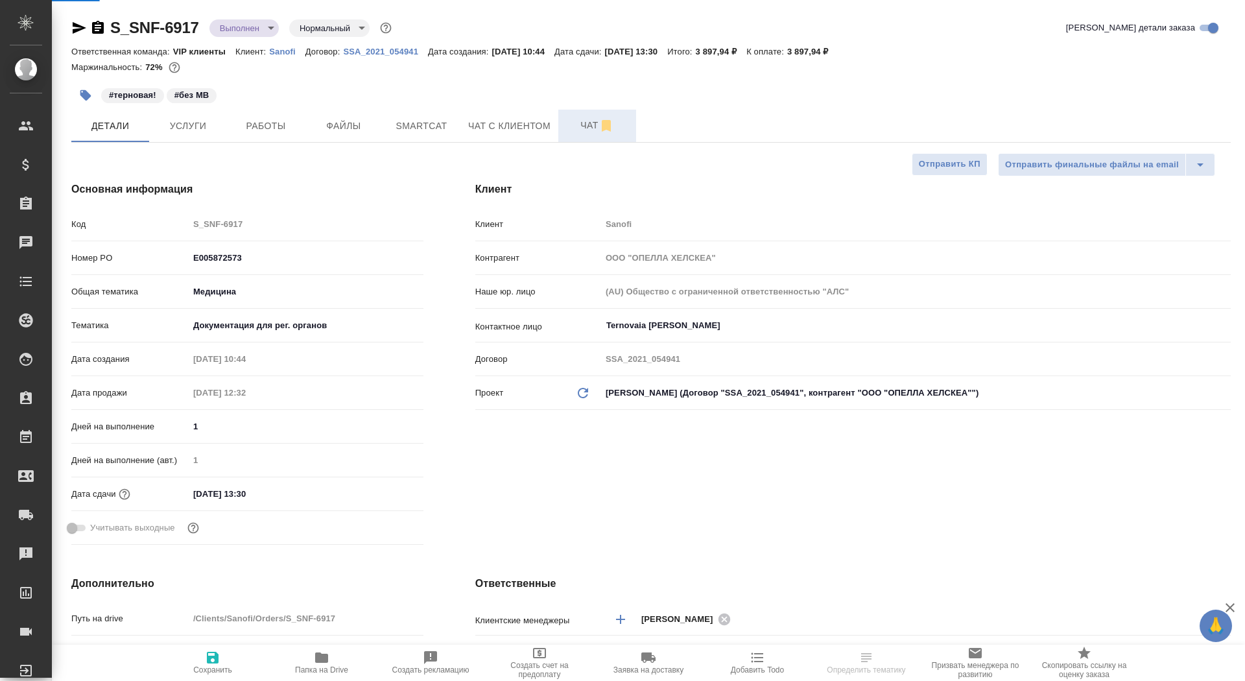
type textarea "x"
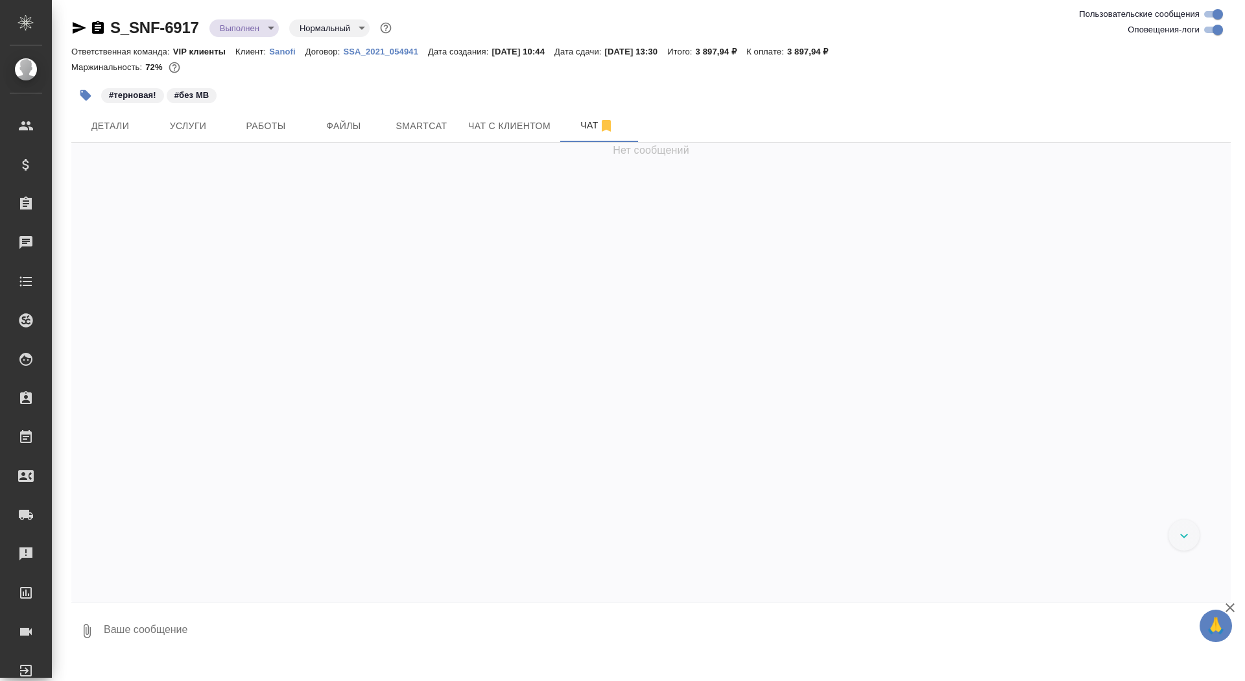
scroll to position [27279, 0]
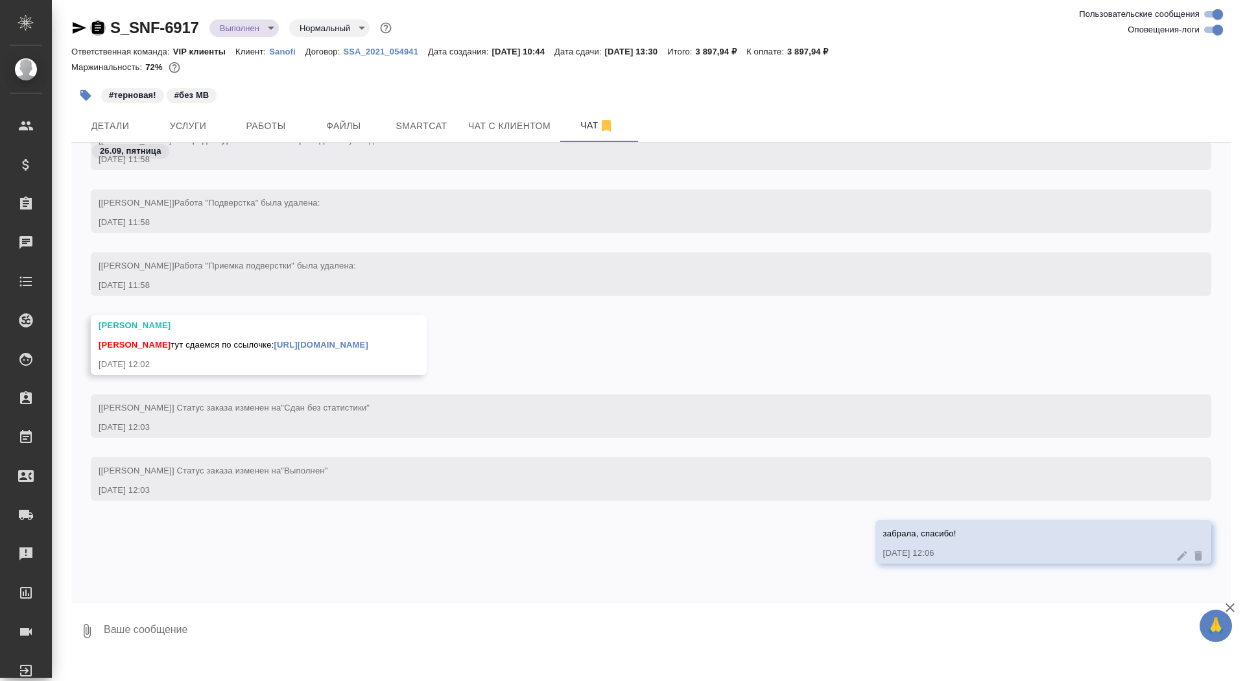
click at [96, 23] on icon "button" at bounding box center [98, 27] width 12 height 13
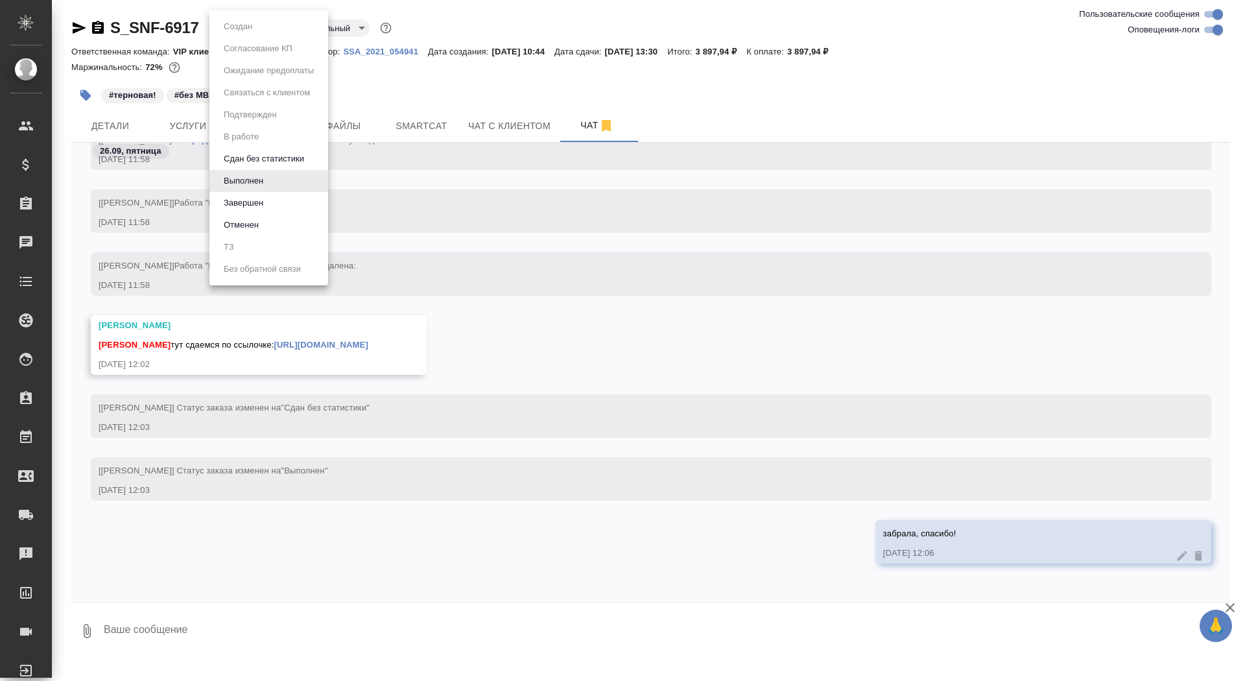
click at [255, 27] on body "🙏 .cls-1 fill:#fff; AWATERA Saydasheva Dilyara Клиенты Спецификации Заказы 0 Ча…" at bounding box center [622, 340] width 1245 height 681
click at [280, 202] on li "Завершен" at bounding box center [269, 203] width 119 height 22
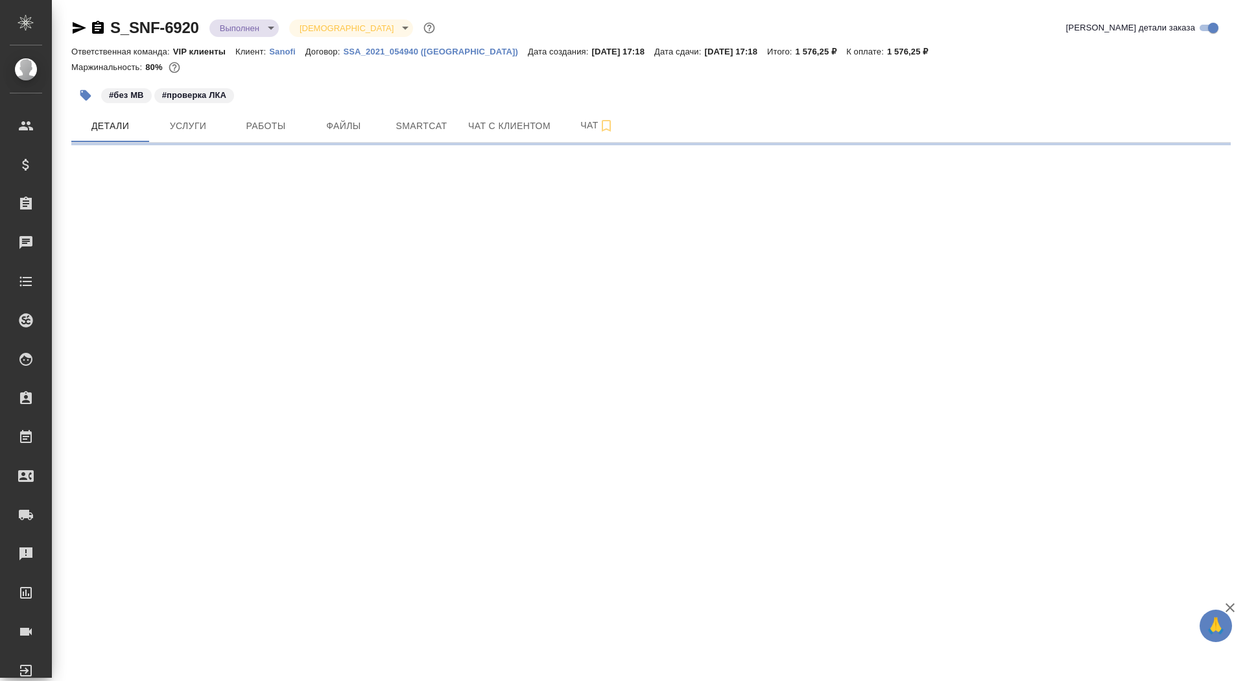
select select "RU"
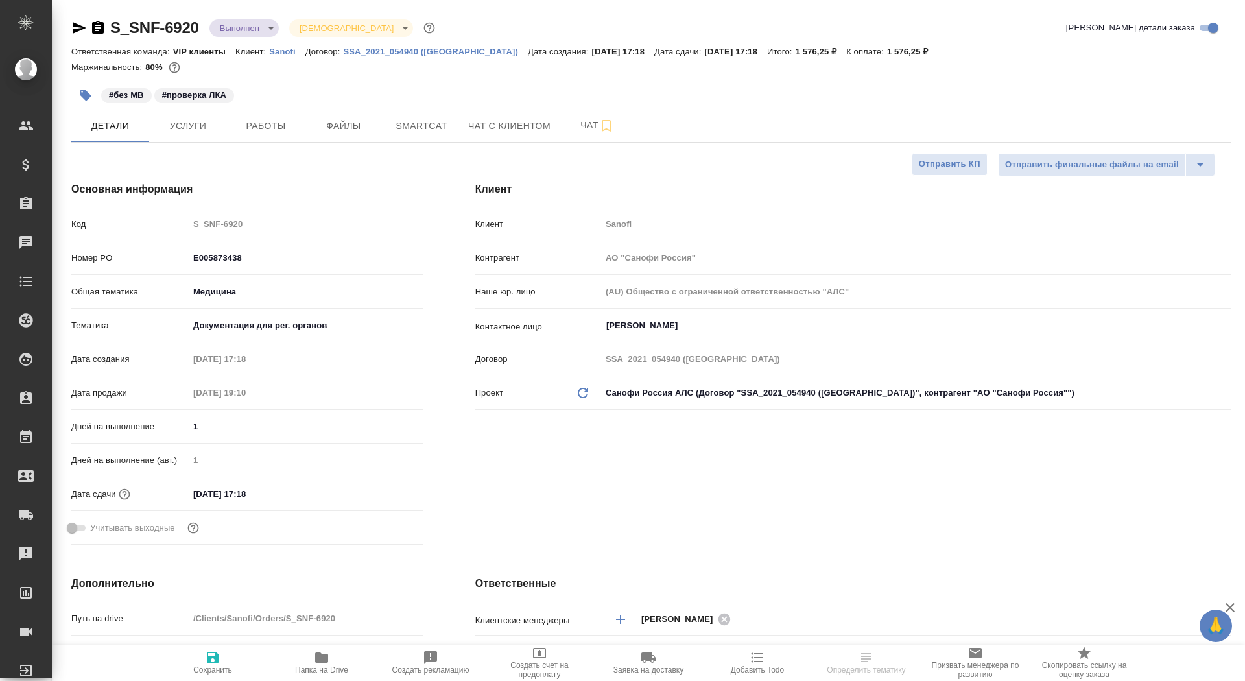
type textarea "x"
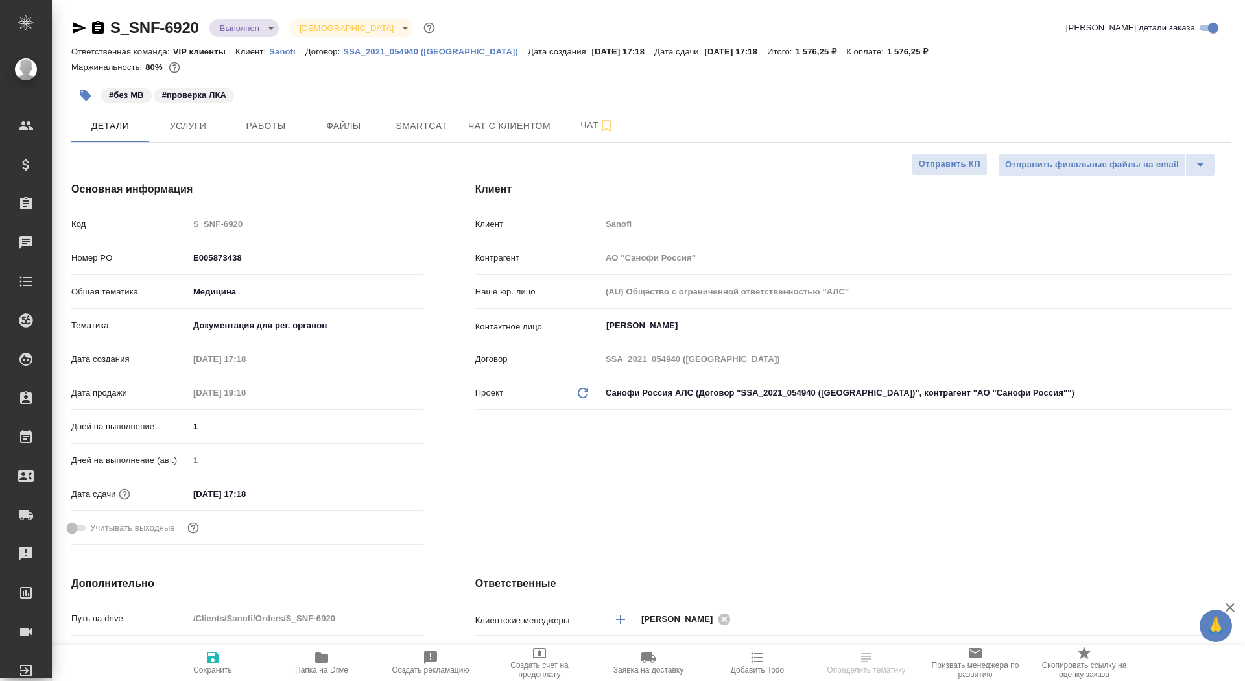
type textarea "x"
click at [562, 123] on button "Чат" at bounding box center [597, 126] width 78 height 32
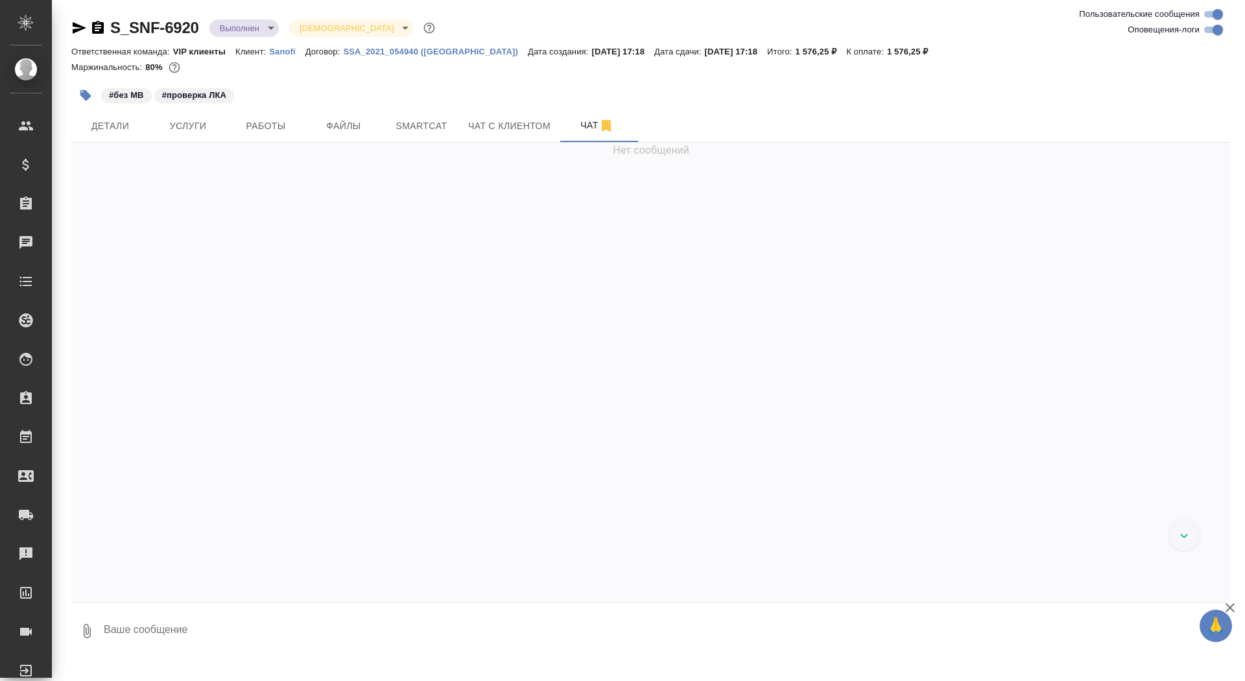
click at [99, 29] on icon "button" at bounding box center [98, 27] width 12 height 13
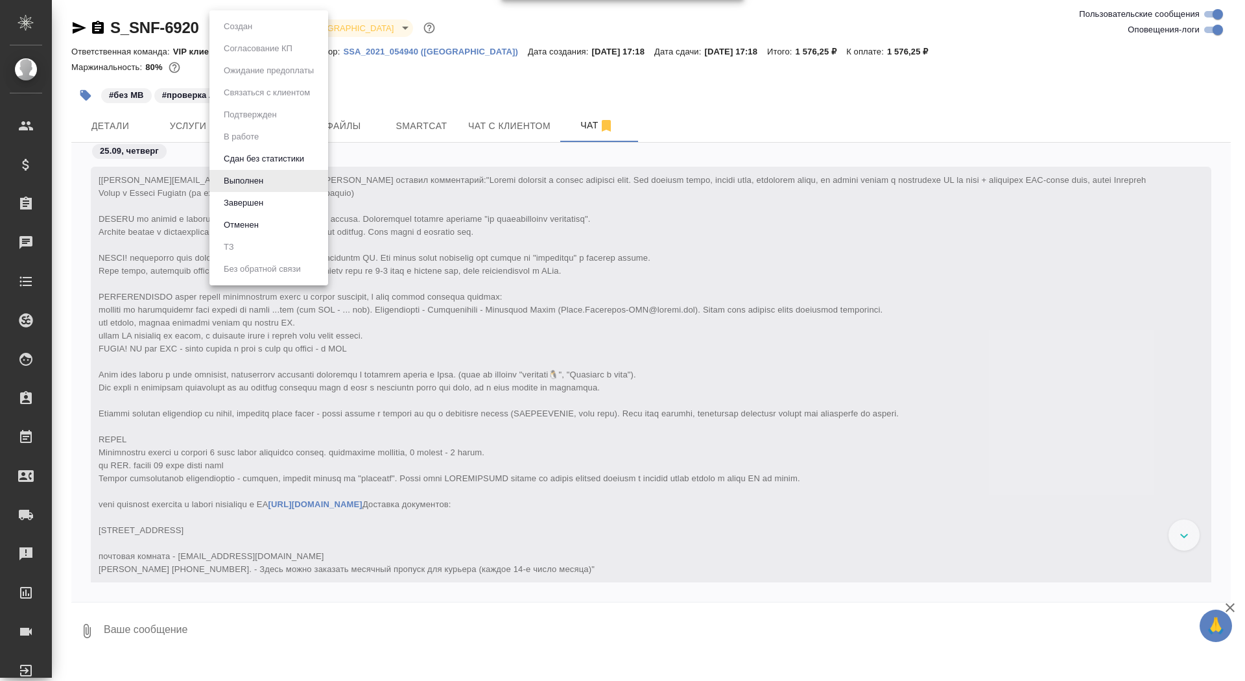
click at [241, 32] on body "🙏 .cls-1 fill:#fff; AWATERA Saydasheva Dilyara Клиенты Спецификации Заказы 0 Ча…" at bounding box center [622, 340] width 1245 height 681
click at [283, 205] on li "Завершен" at bounding box center [269, 203] width 119 height 22
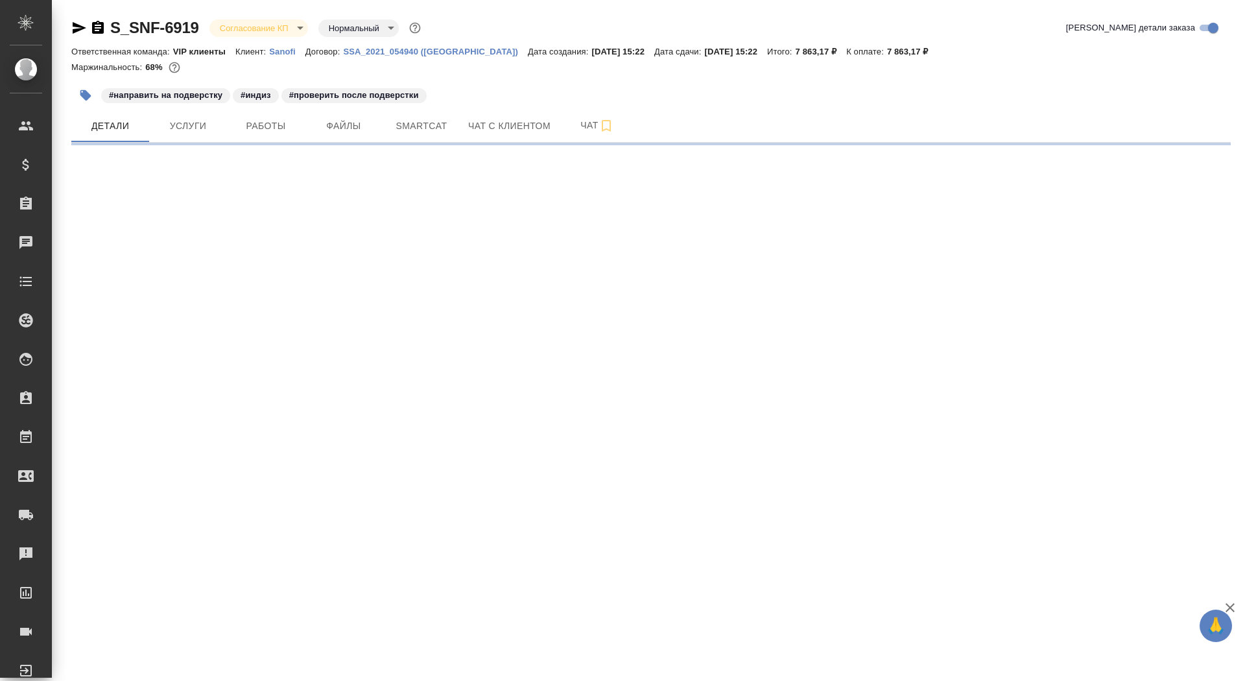
select select "RU"
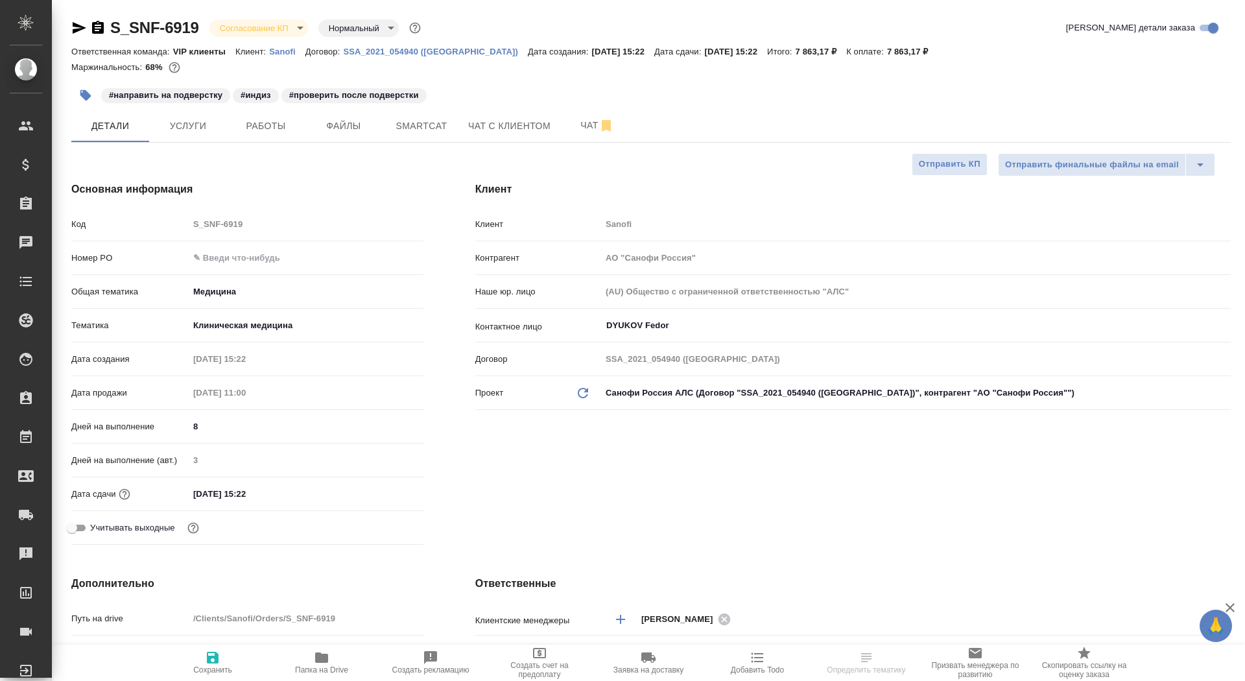
type textarea "x"
click at [581, 115] on button "Чат" at bounding box center [597, 126] width 78 height 32
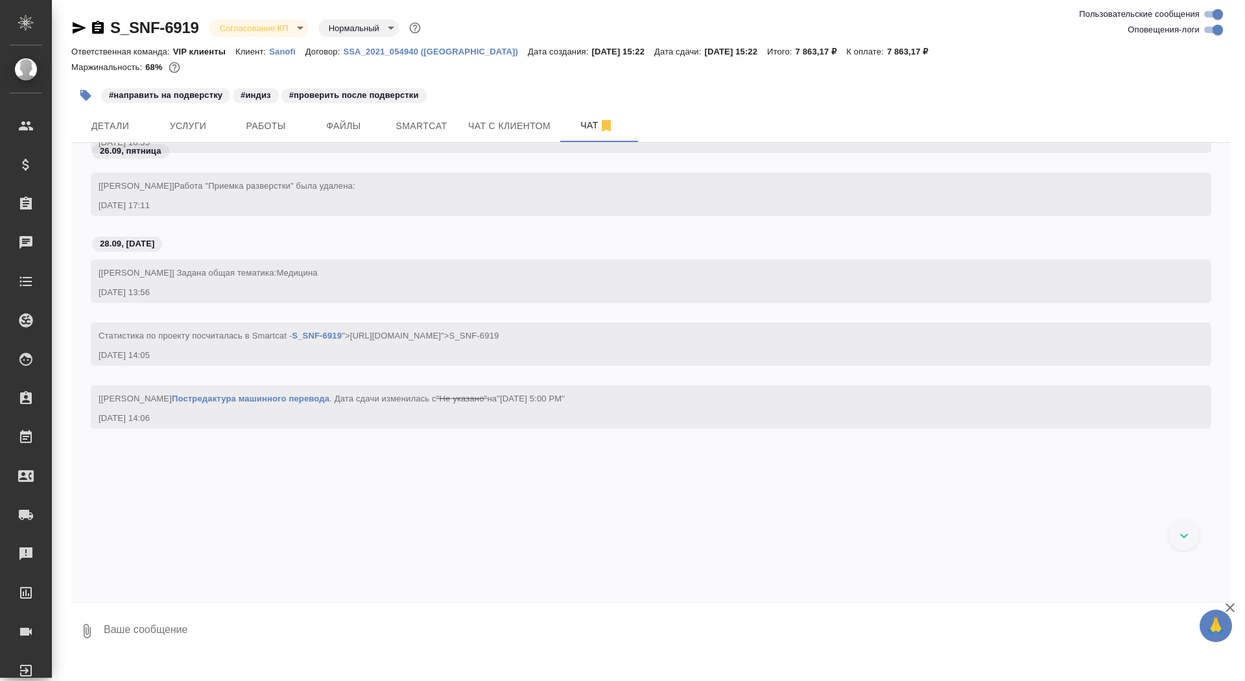
scroll to position [14073, 0]
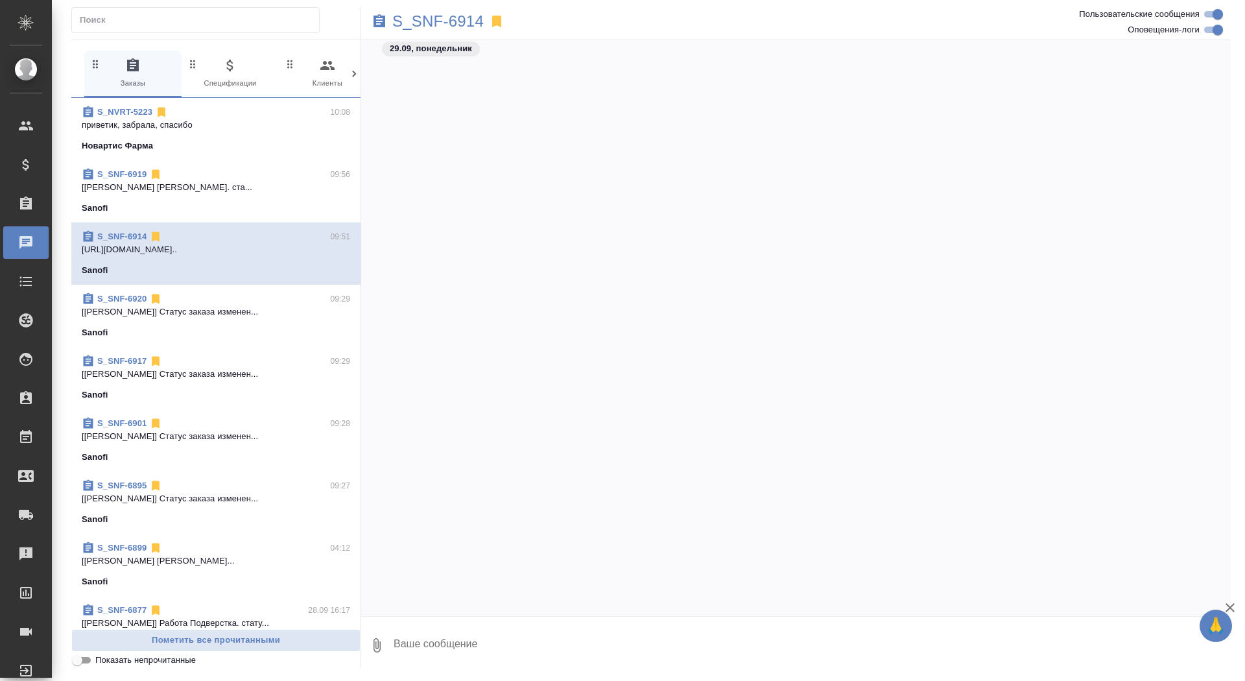
scroll to position [28298, 0]
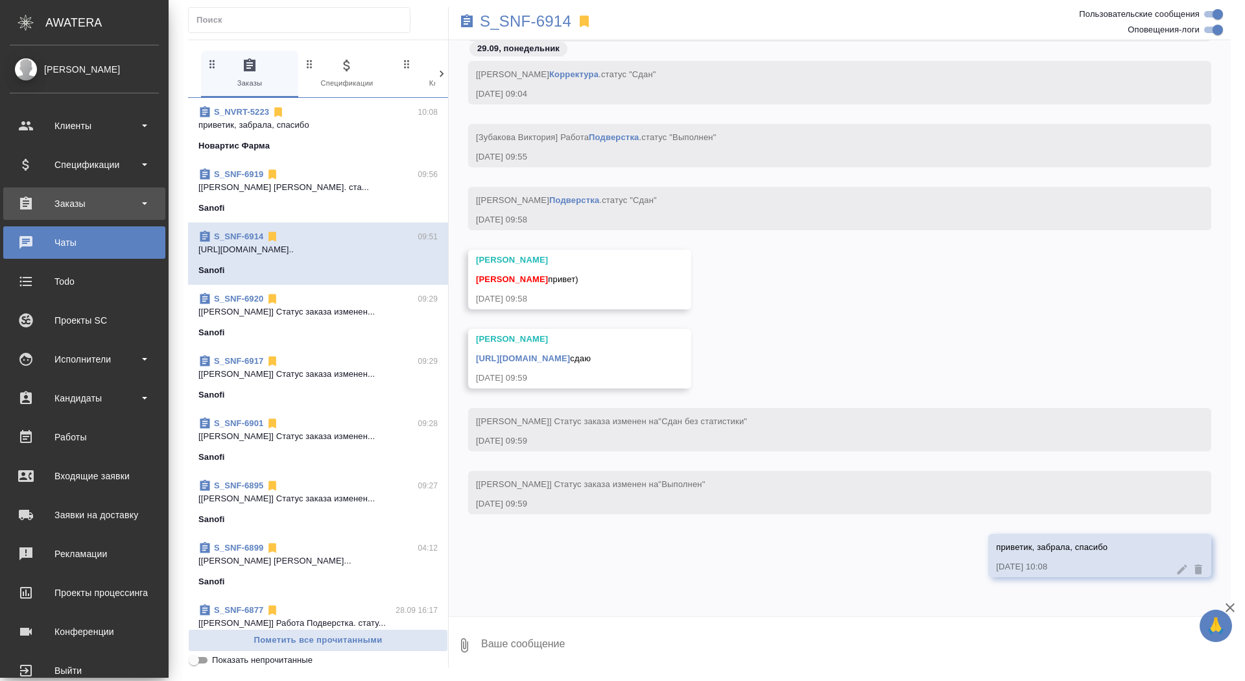
click at [44, 195] on div "Заказы" at bounding box center [84, 203] width 149 height 19
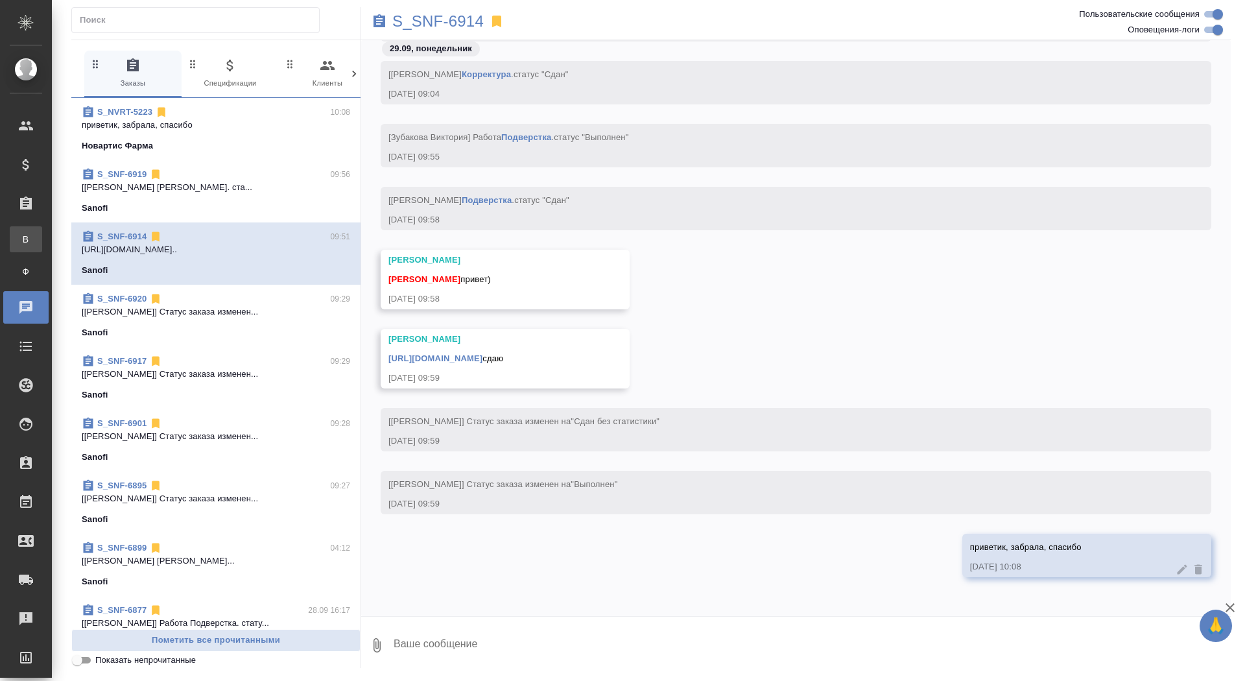
click at [19, 234] on div "Все заказы" at bounding box center [9, 239] width 19 height 13
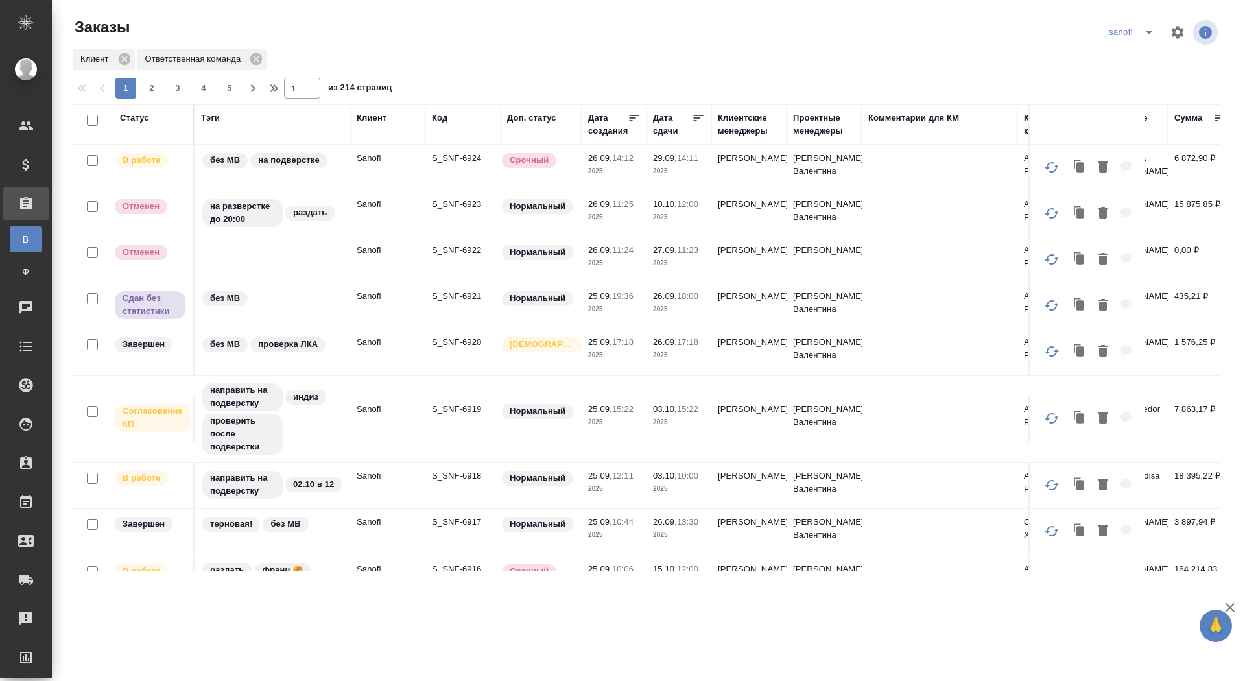
click at [163, 95] on div "1 2 3 4 5" at bounding box center [178, 88] width 130 height 21
click at [149, 86] on span "2" at bounding box center [151, 88] width 21 height 13
type input "2"
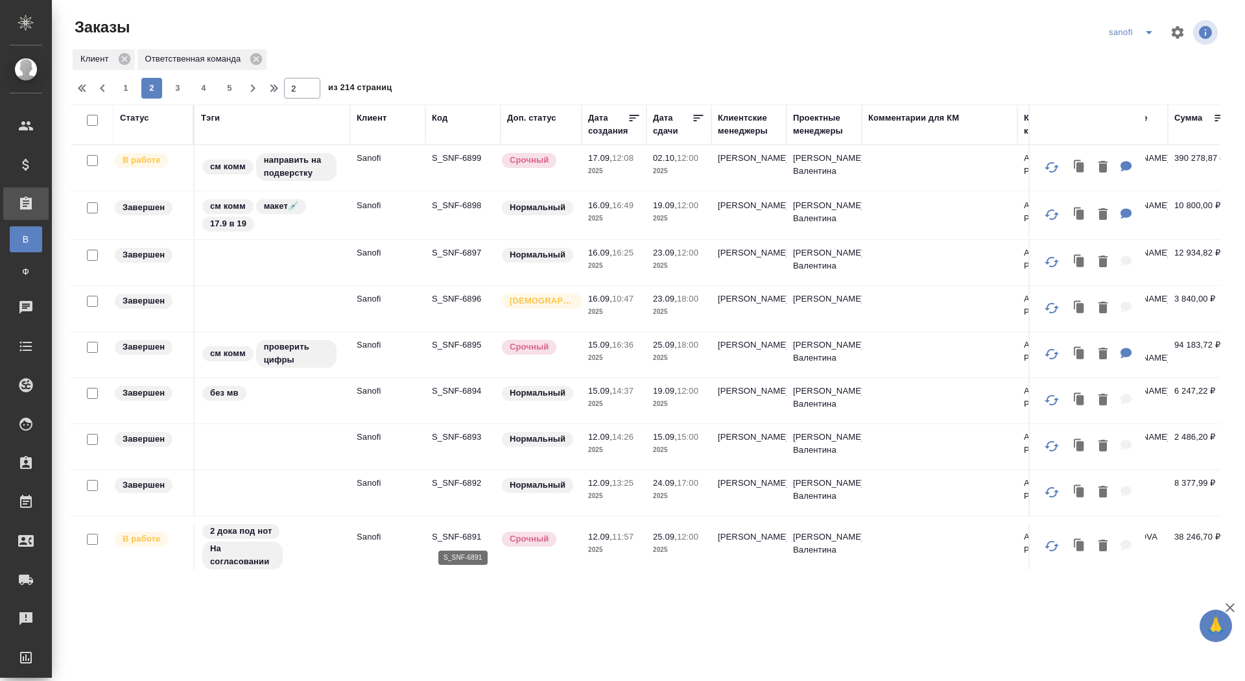
click at [470, 533] on p "S_SNF-6891" at bounding box center [463, 537] width 62 height 13
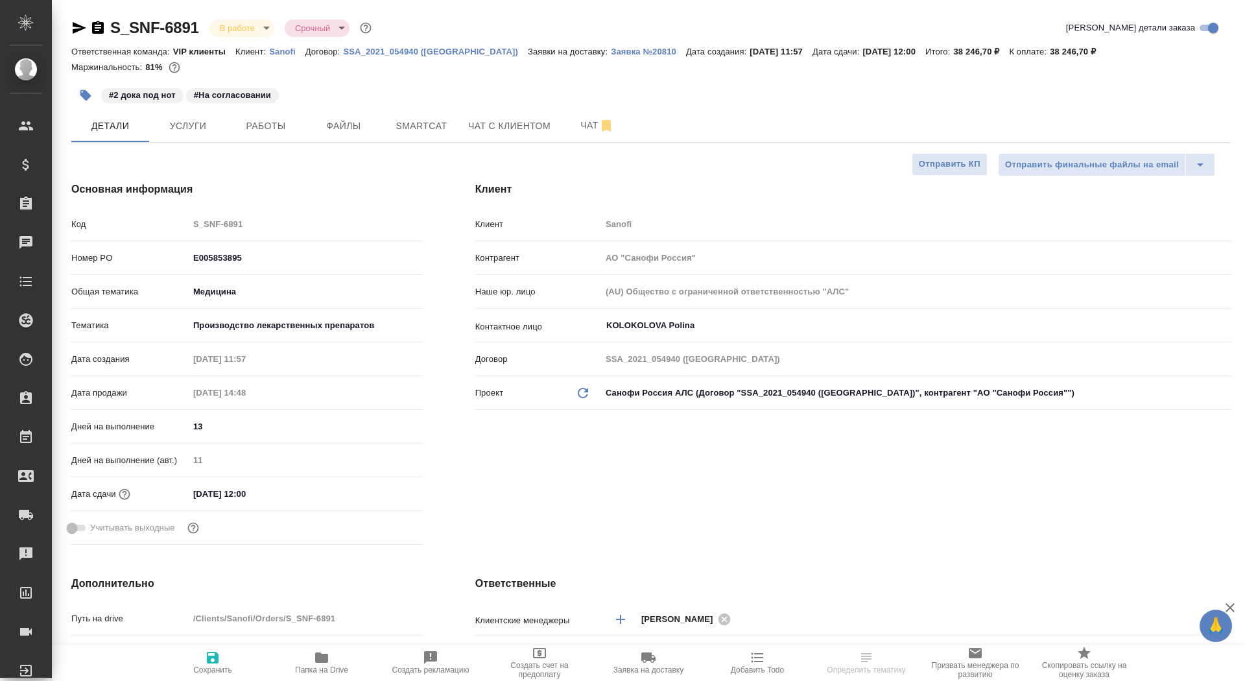
select select "RU"
click at [611, 56] on p "Заявка №20810" at bounding box center [648, 52] width 75 height 10
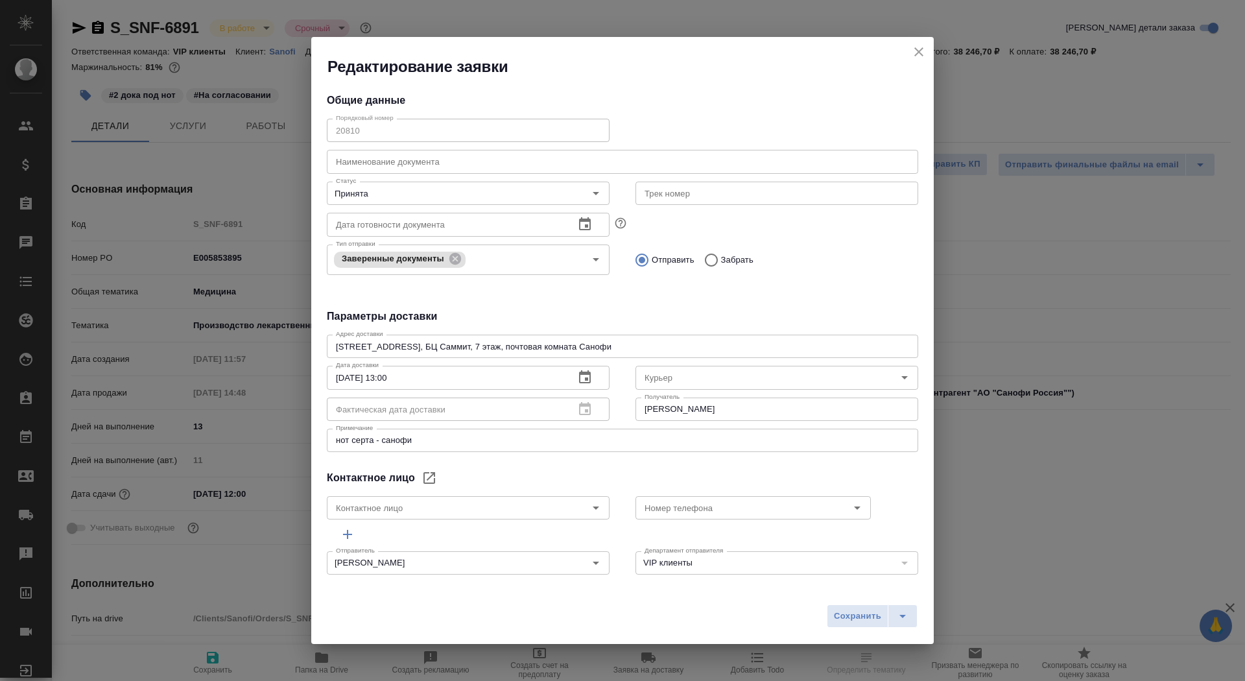
type input "KOLOKOLOVA Polina"
type input "Северов Олег"
click at [918, 50] on icon "close" at bounding box center [919, 52] width 16 height 16
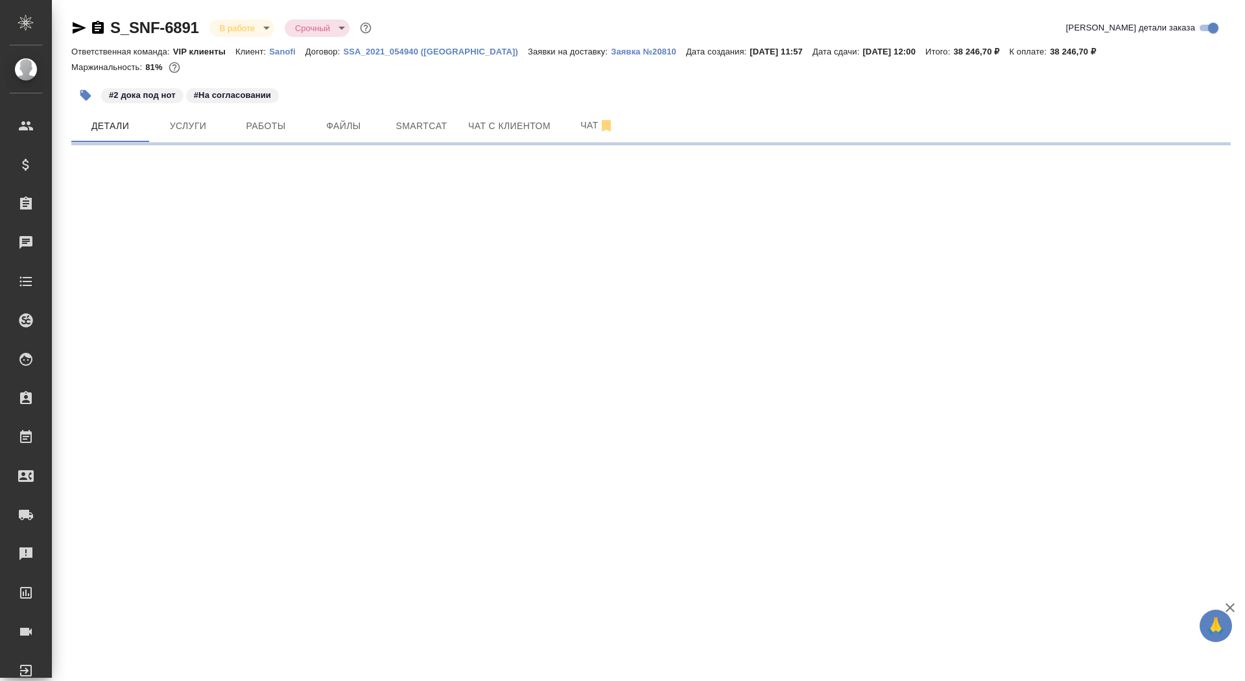
select select "RU"
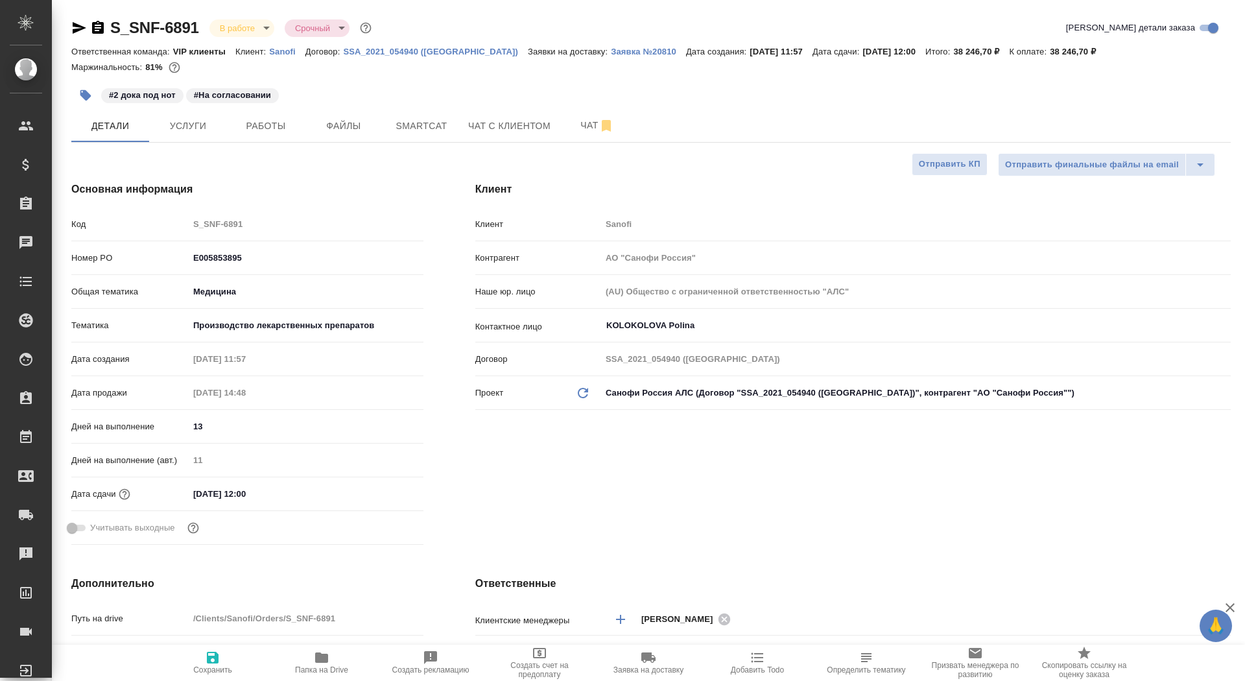
type textarea "x"
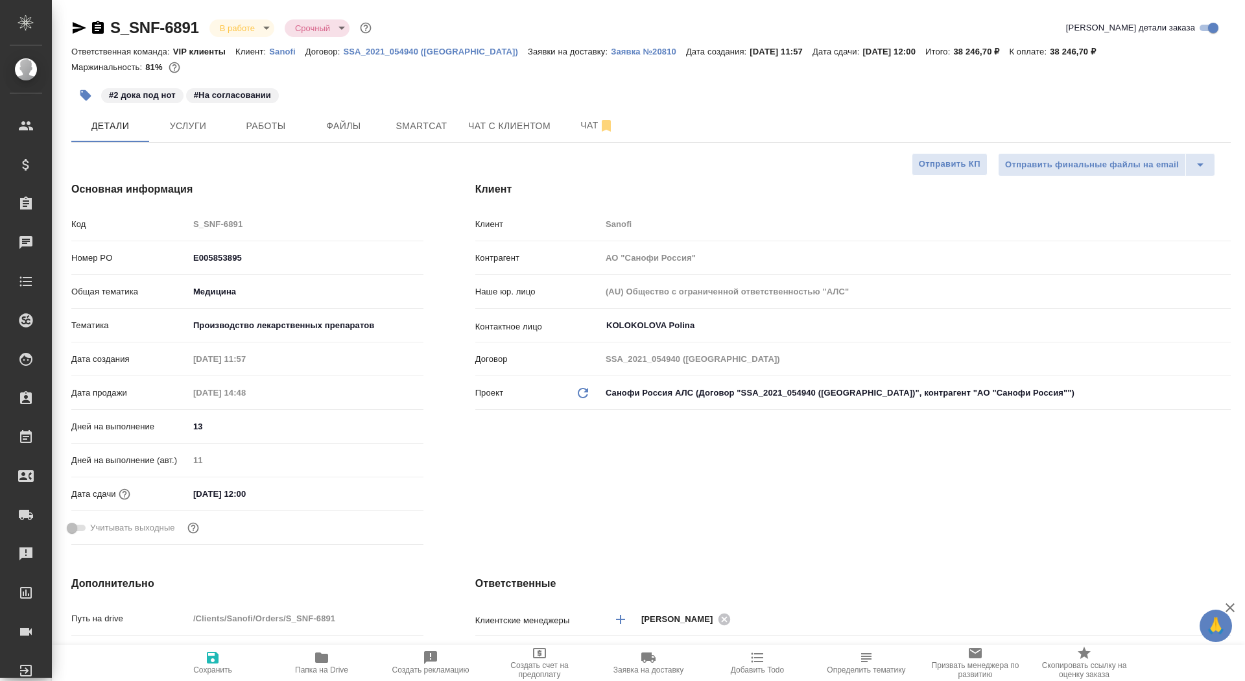
type textarea "x"
click at [99, 25] on icon "button" at bounding box center [98, 28] width 16 height 16
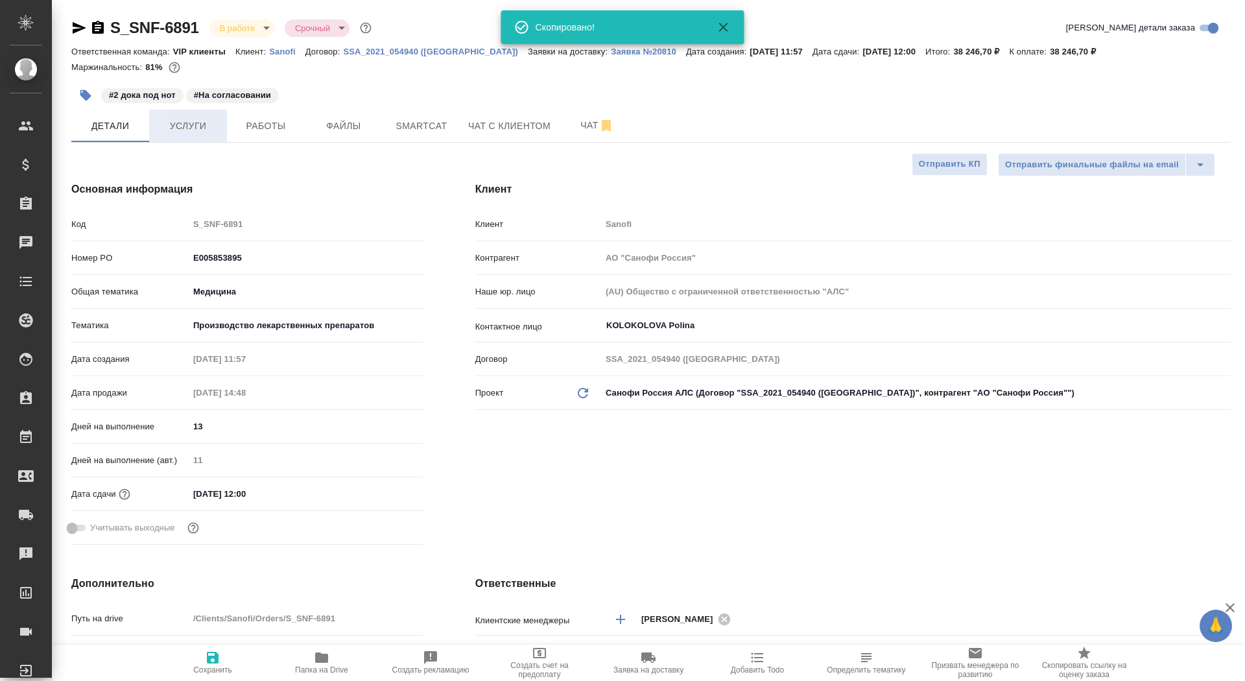
click at [188, 126] on span "Услуги" at bounding box center [188, 126] width 62 height 16
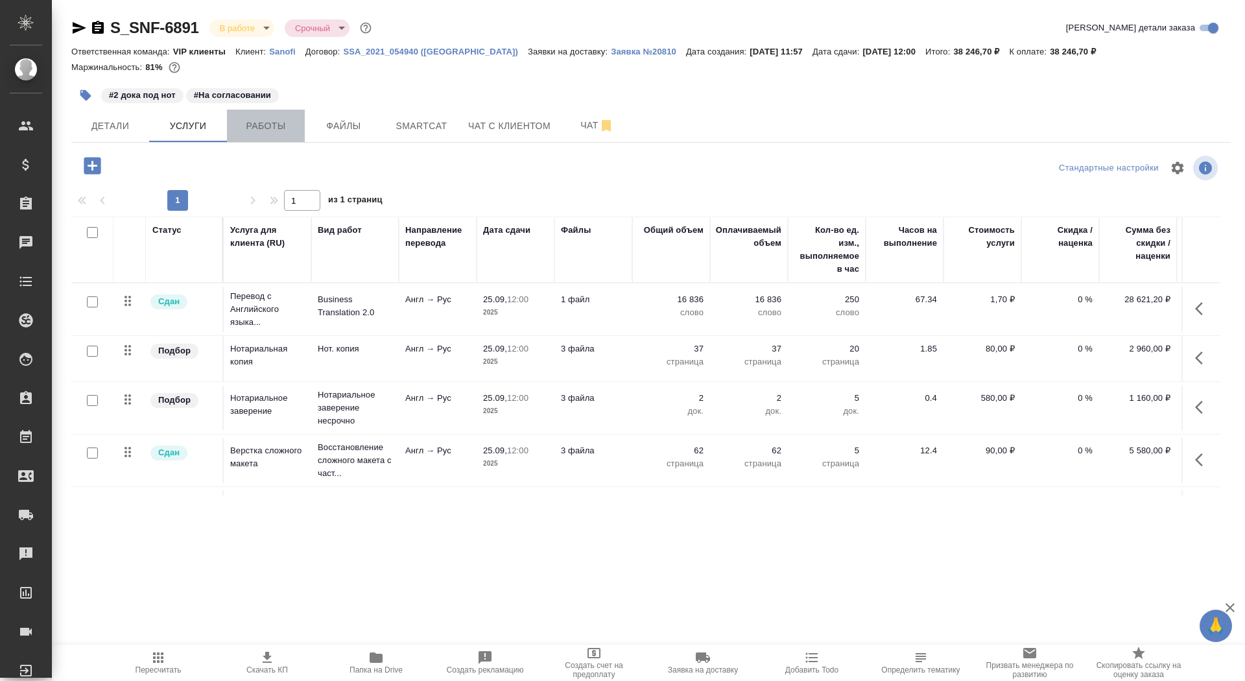
click at [257, 123] on span "Работы" at bounding box center [266, 126] width 62 height 16
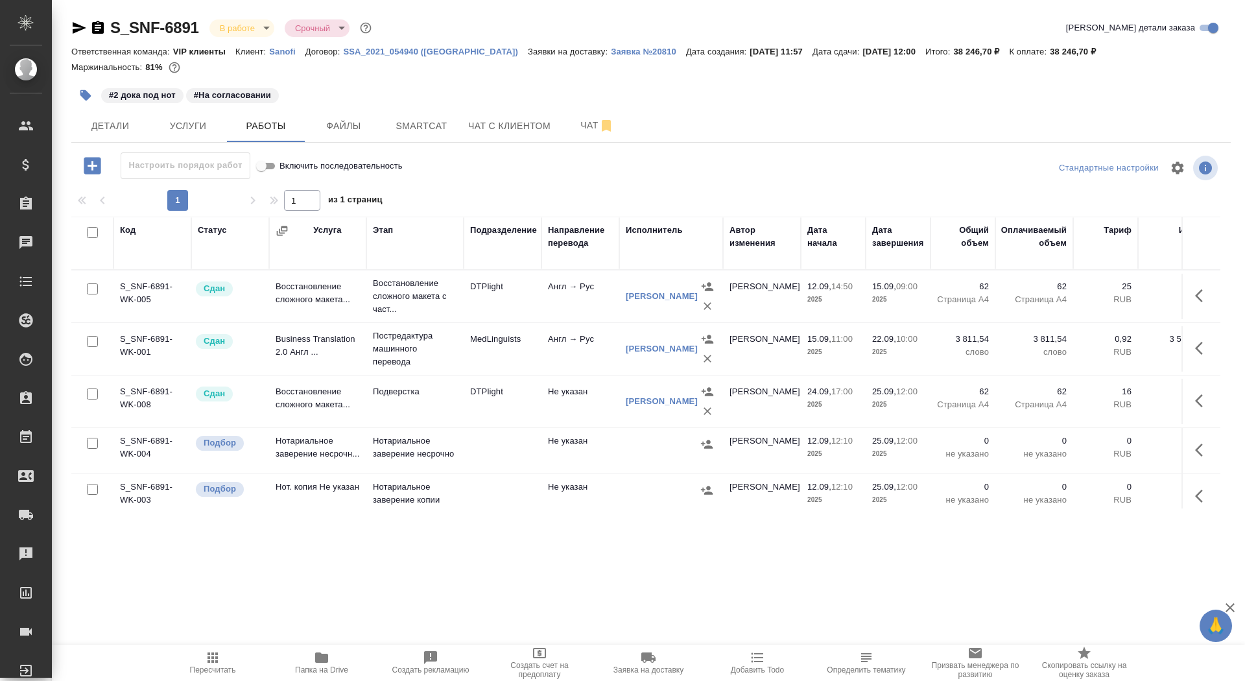
scroll to position [17, 0]
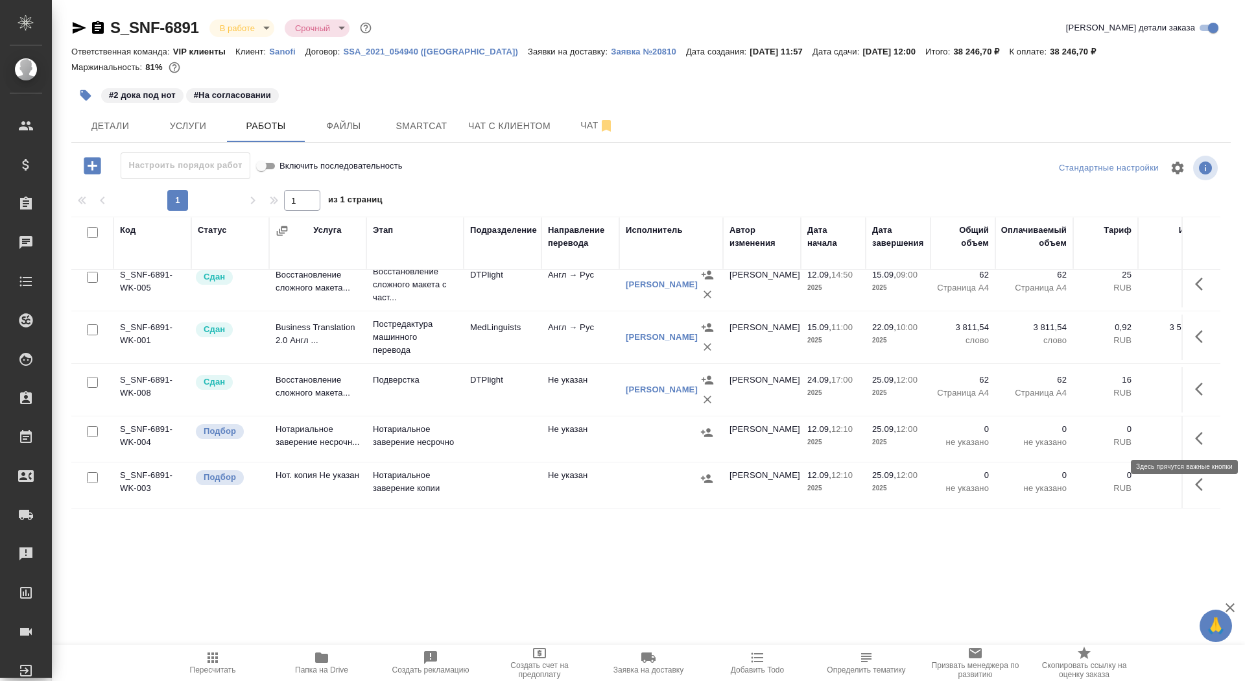
click at [1199, 437] on icon "button" at bounding box center [1203, 439] width 16 height 16
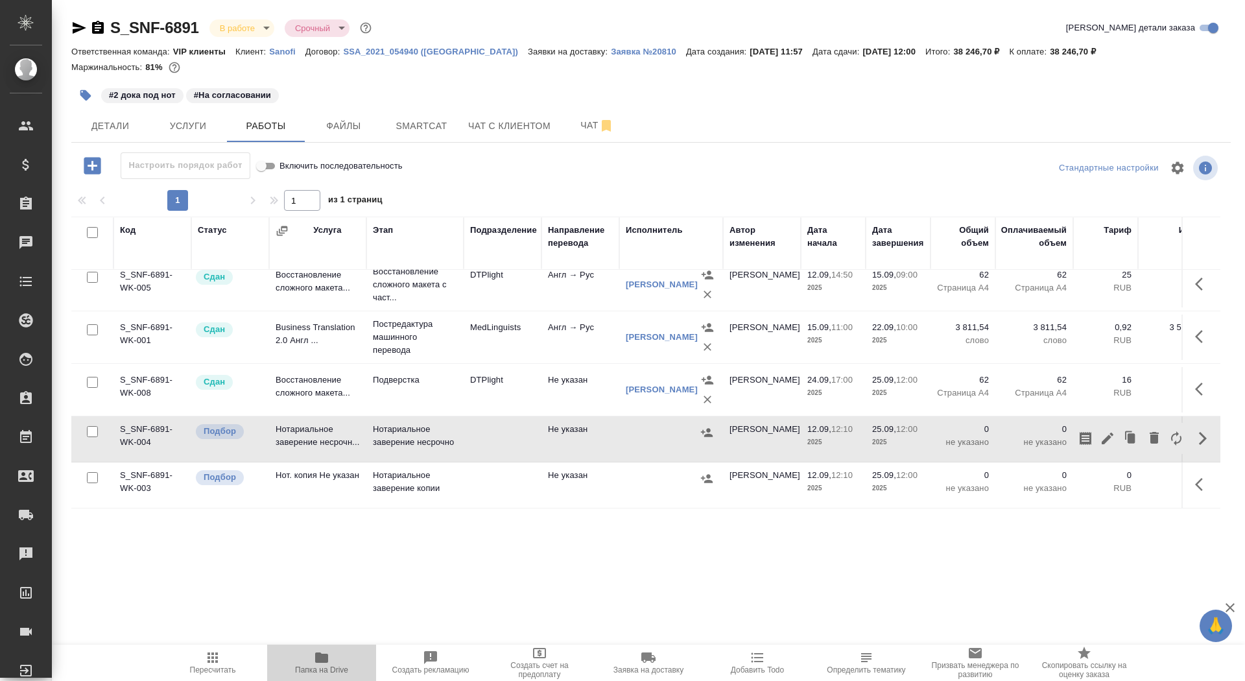
click at [334, 673] on span "Папка на Drive" at bounding box center [321, 669] width 53 height 9
click at [1193, 433] on button "button" at bounding box center [1203, 438] width 31 height 31
click at [1106, 433] on icon "button" at bounding box center [1108, 439] width 16 height 16
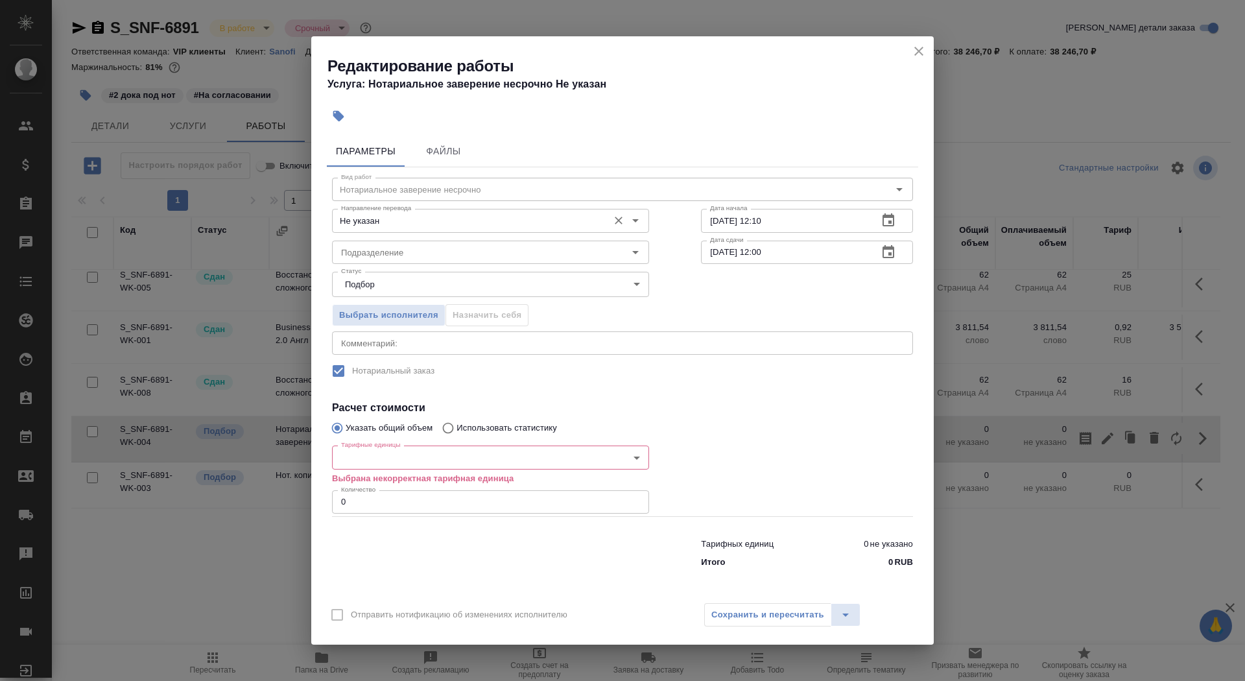
click at [420, 217] on input "Не указан" at bounding box center [469, 221] width 266 height 16
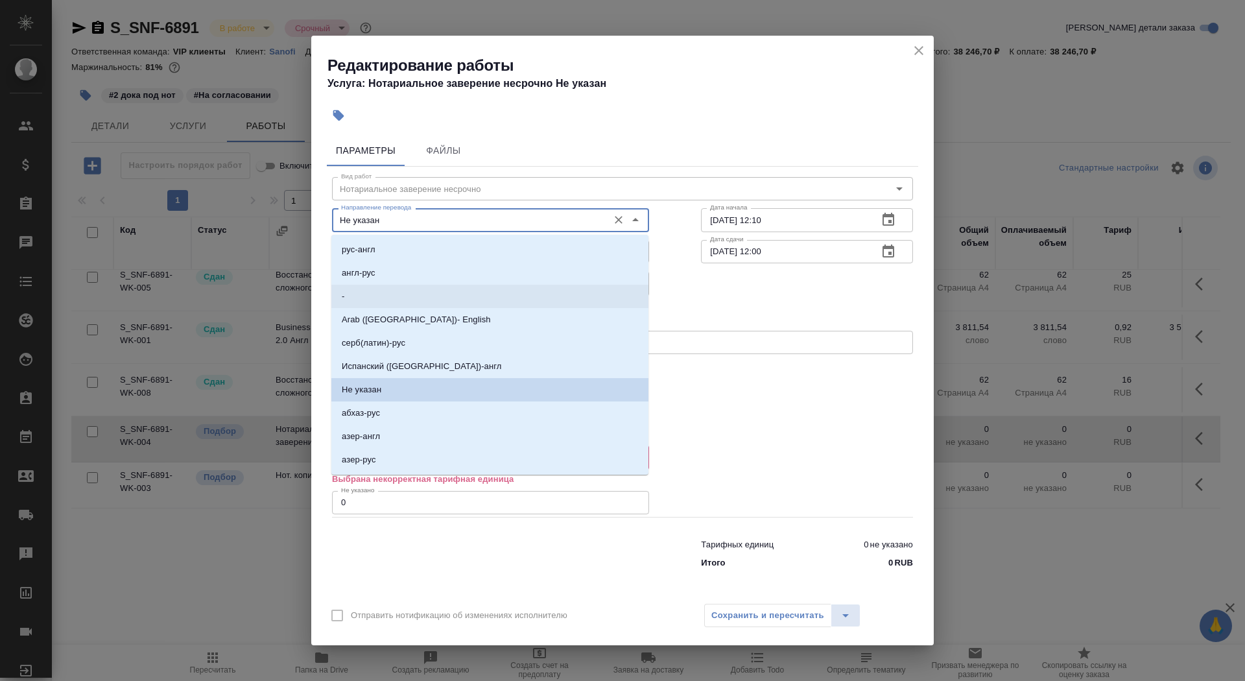
click at [416, 292] on li "-" at bounding box center [489, 296] width 317 height 23
type input "-"
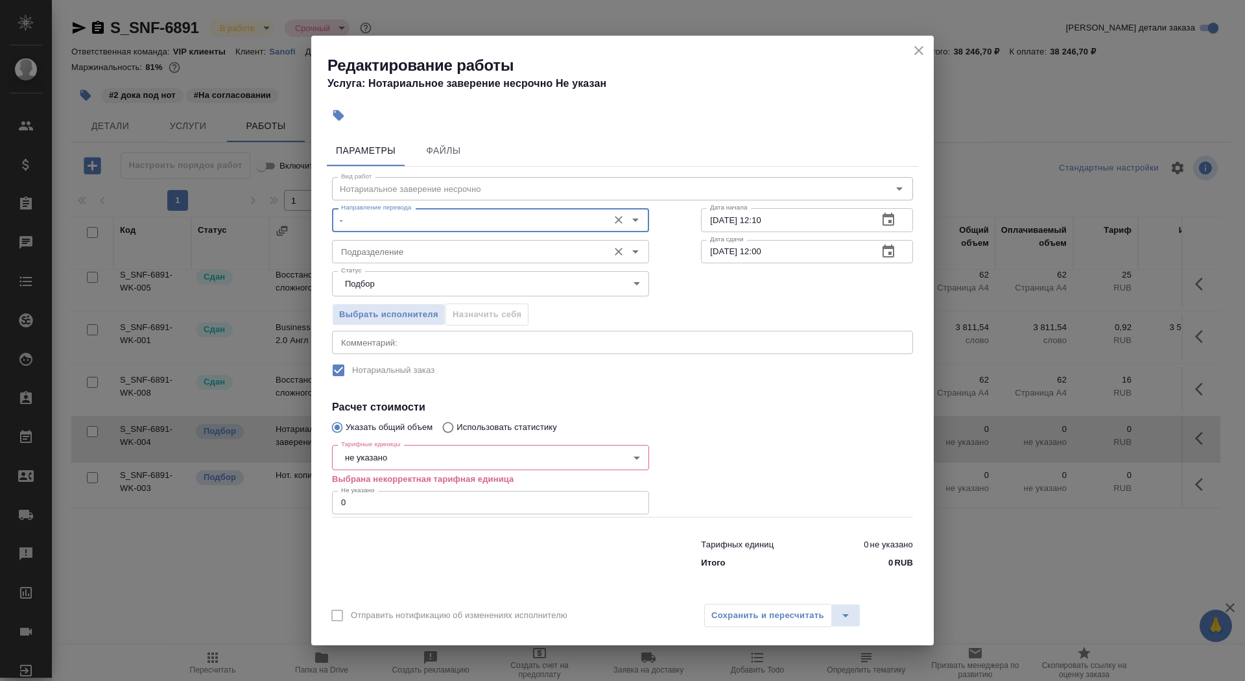
click at [415, 259] on div "Подразделение" at bounding box center [490, 251] width 317 height 23
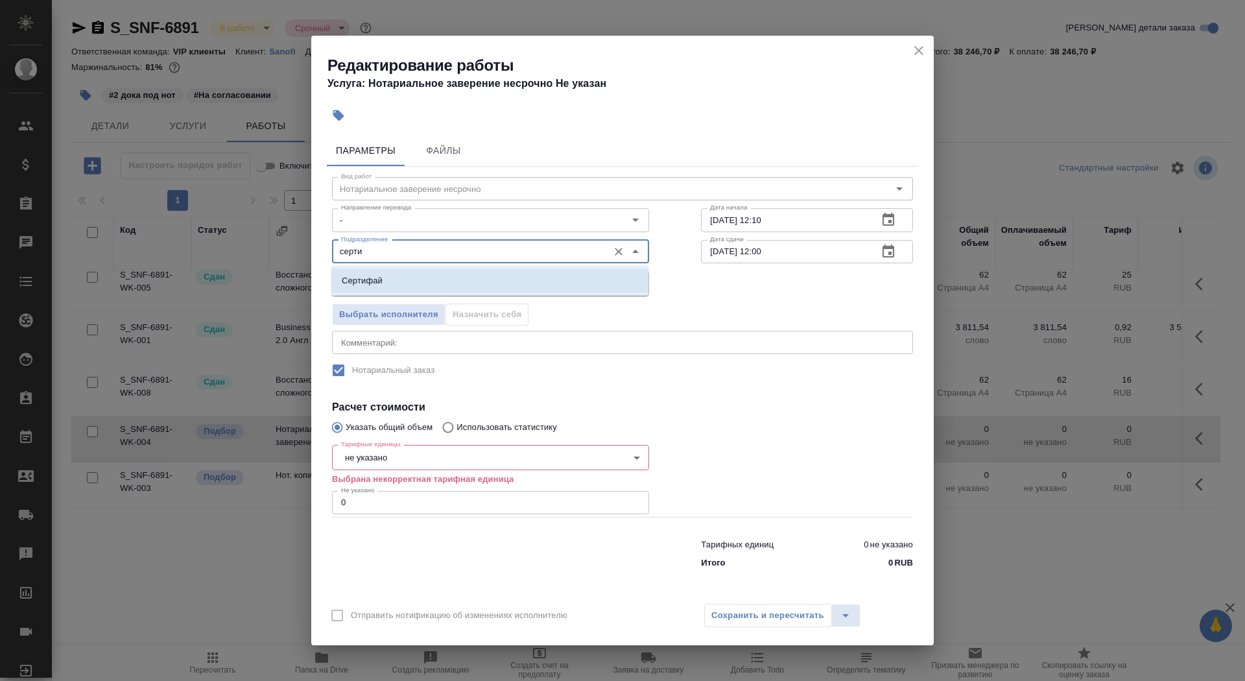
click at [410, 274] on li "Сертифай" at bounding box center [489, 280] width 317 height 23
type input "Сертифай"
click at [410, 457] on body "🙏 .cls-1 fill:#fff; AWATERA Saydasheva Dilyara Клиенты Спецификации Заказы 0 Ча…" at bounding box center [622, 340] width 1245 height 681
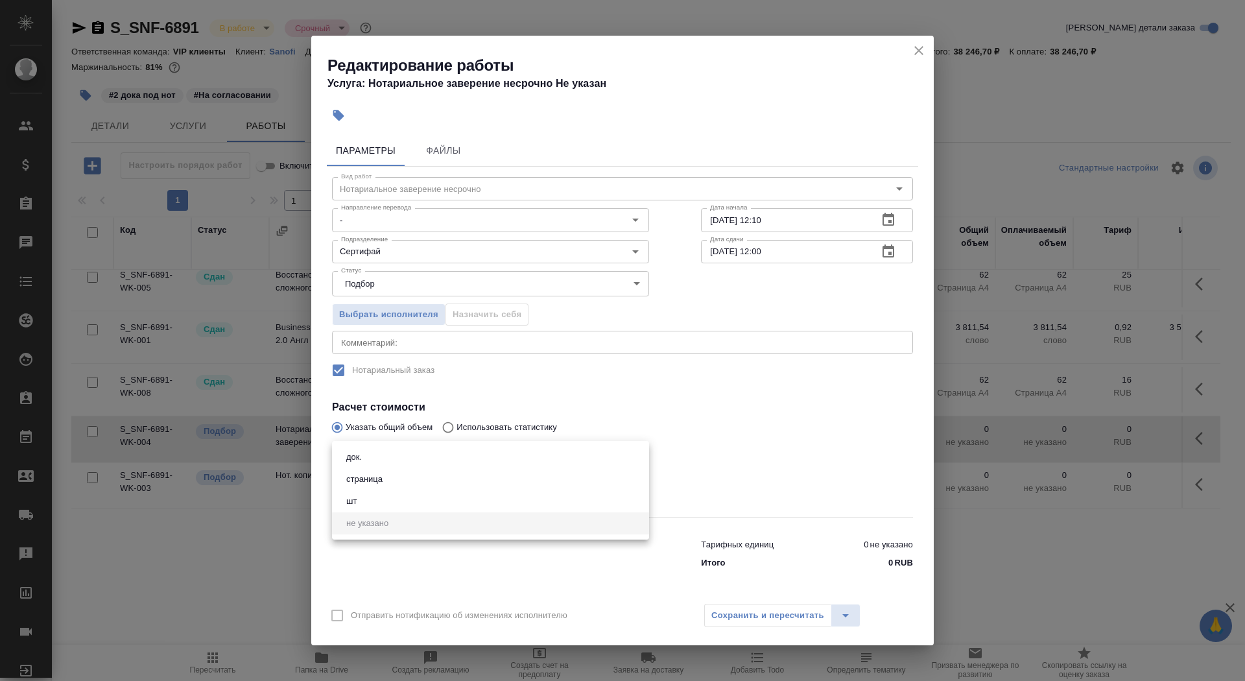
click at [410, 459] on li "док." at bounding box center [490, 457] width 317 height 22
type input "5a8b1489cc6b4906c91bfd8b"
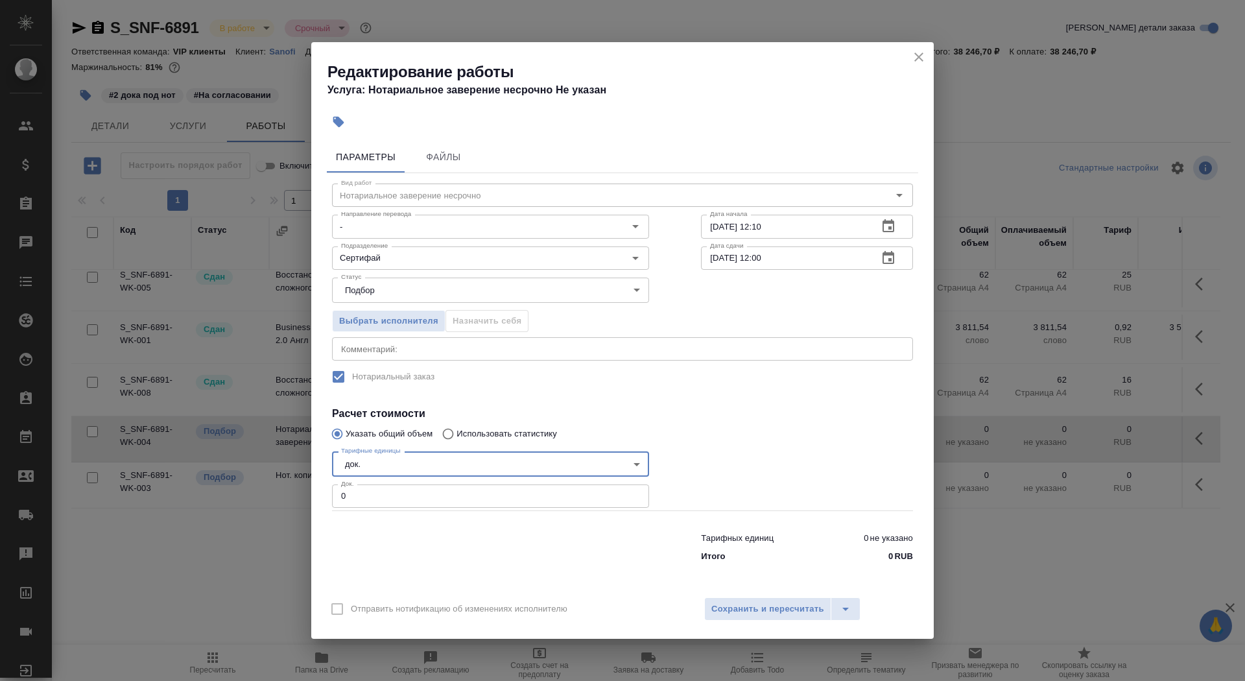
click at [400, 496] on input "0" at bounding box center [490, 496] width 317 height 23
type input "2"
click at [717, 223] on input "12.09.2025 12:10" at bounding box center [784, 226] width 167 height 23
click at [728, 610] on span "Сохранить и пересчитать" at bounding box center [768, 609] width 113 height 15
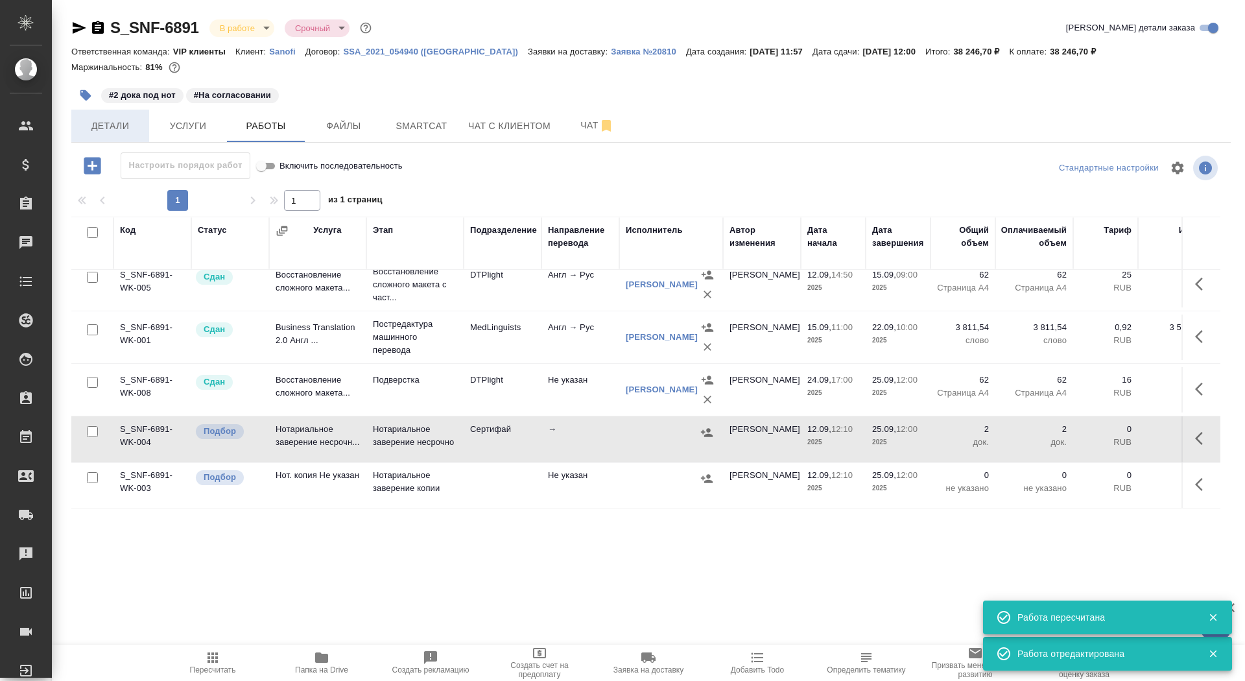
click at [95, 127] on span "Детали" at bounding box center [110, 126] width 62 height 16
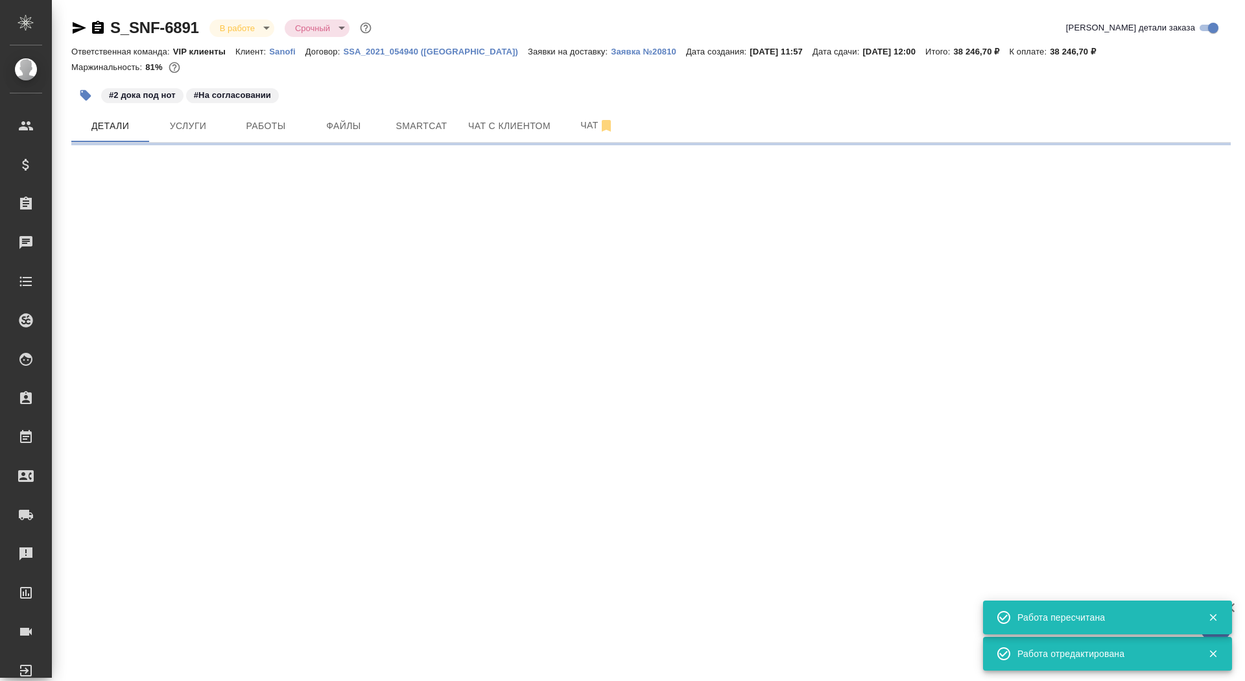
select select "RU"
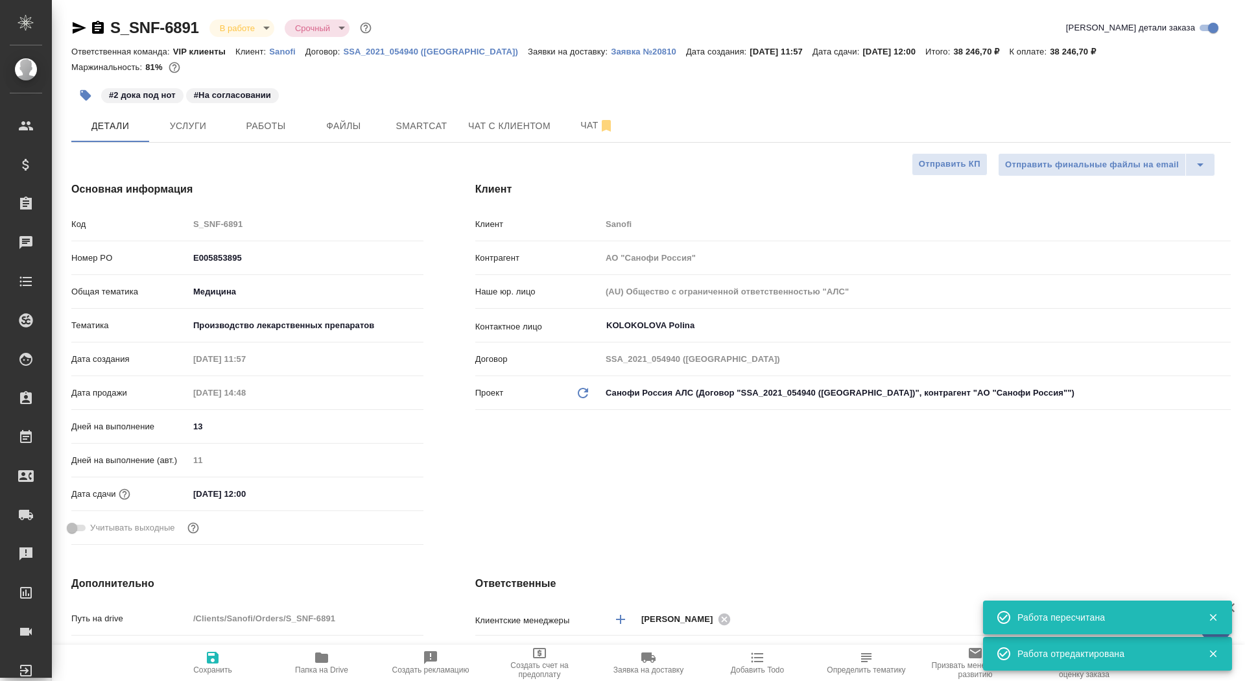
type textarea "x"
type input "[PERSON_NAME]"
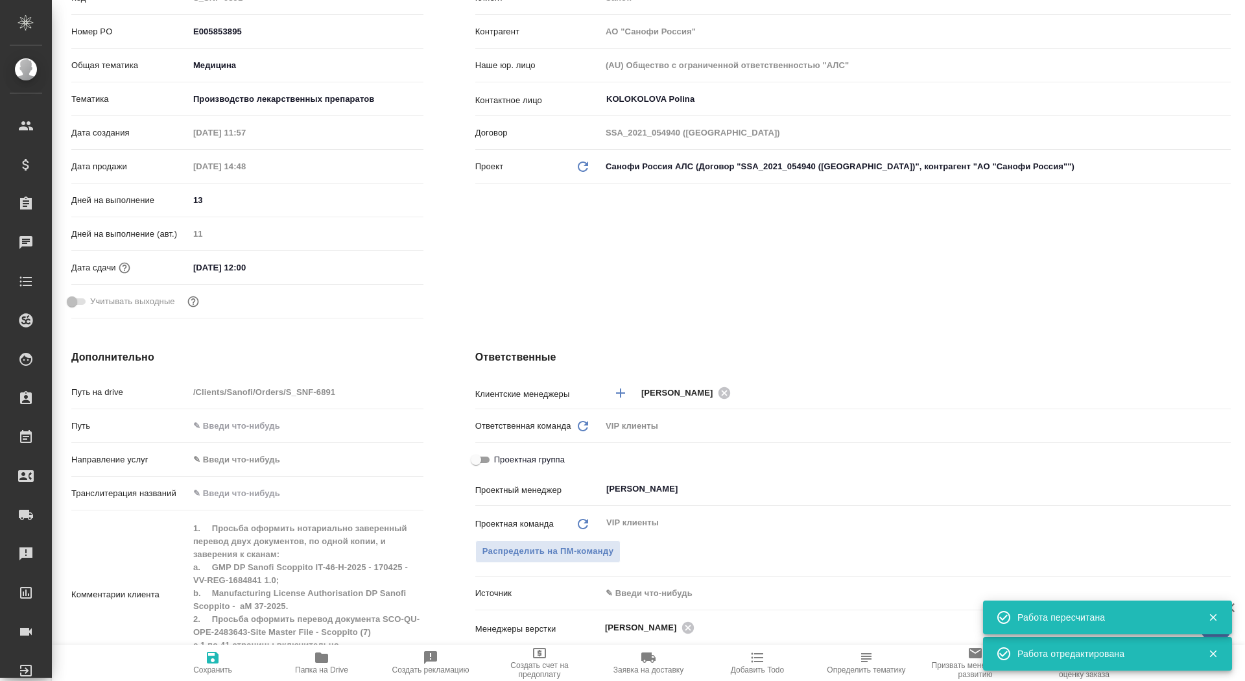
scroll to position [95, 0]
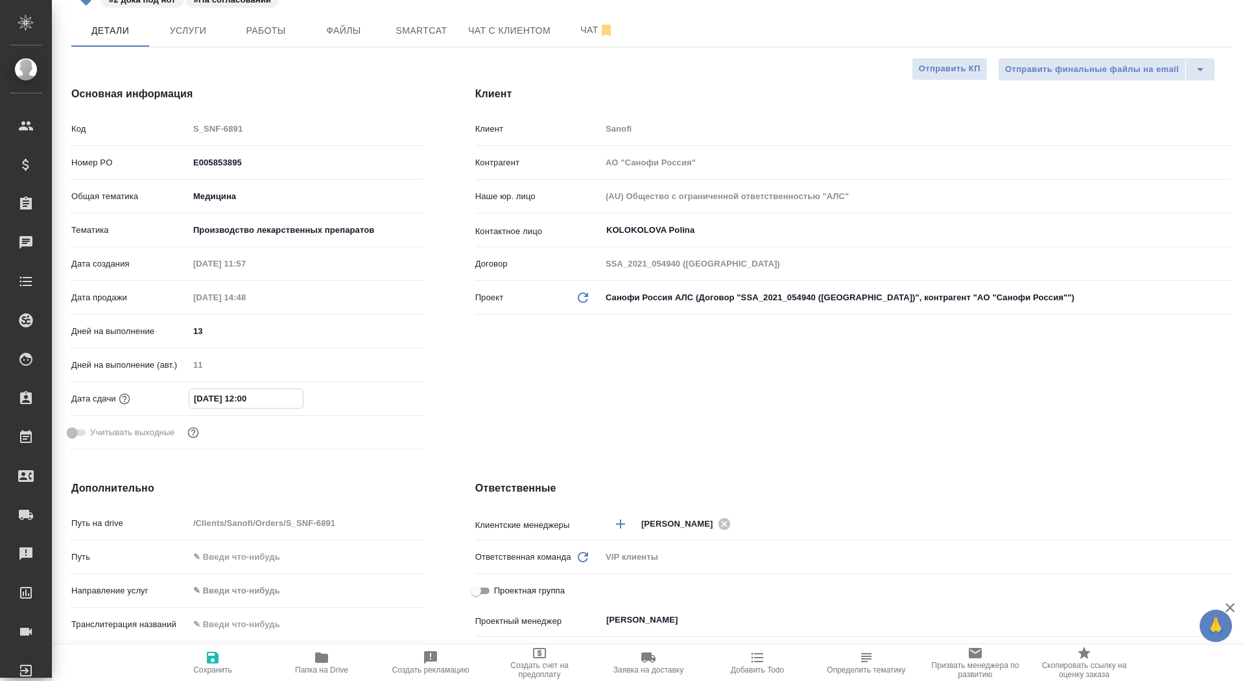
click at [201, 402] on input "25.09.2025 12:00" at bounding box center [246, 398] width 114 height 19
type input "20.92.0251 20:0_"
type textarea "x"
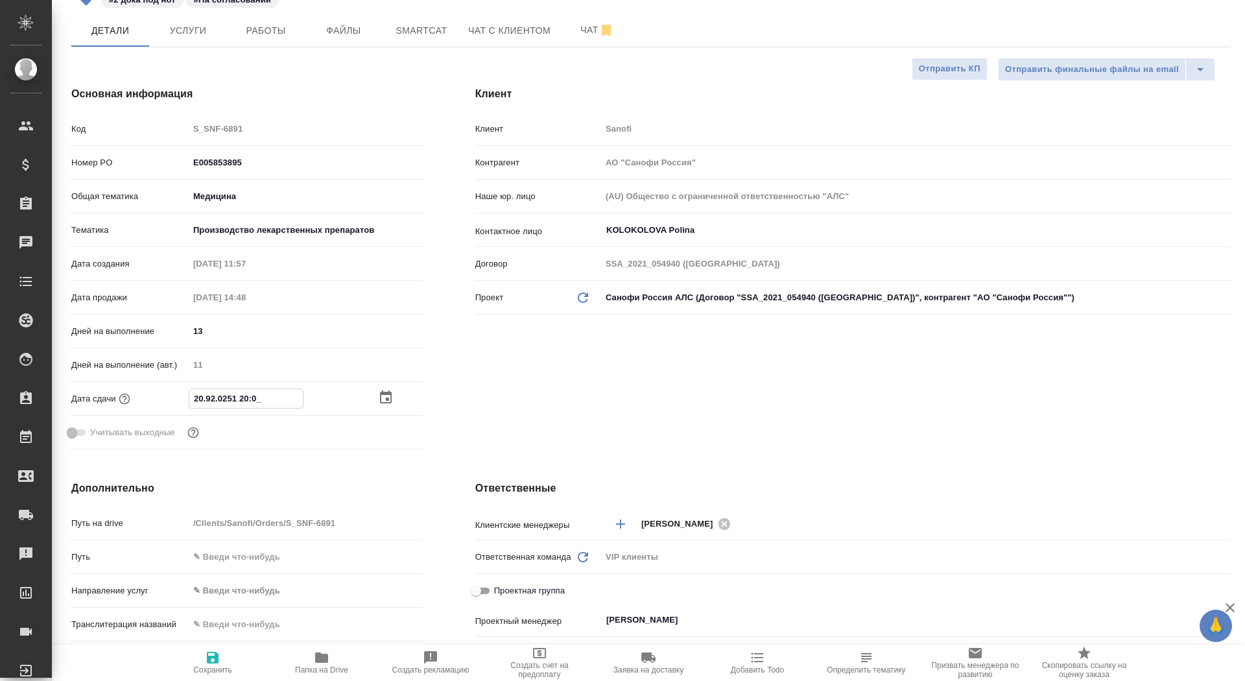
type input "26.09.2025 12:00"
type textarea "x"
type input "26.09.2025 12:00"
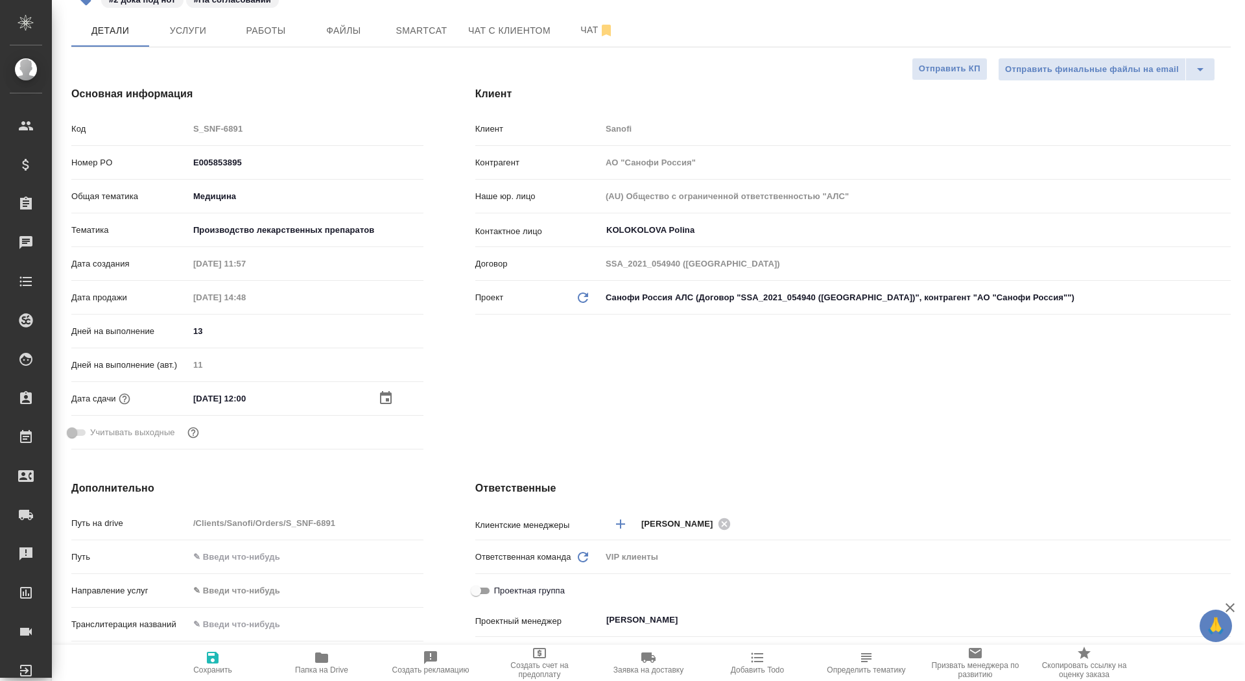
click at [219, 662] on icon "button" at bounding box center [213, 658] width 16 height 16
type textarea "x"
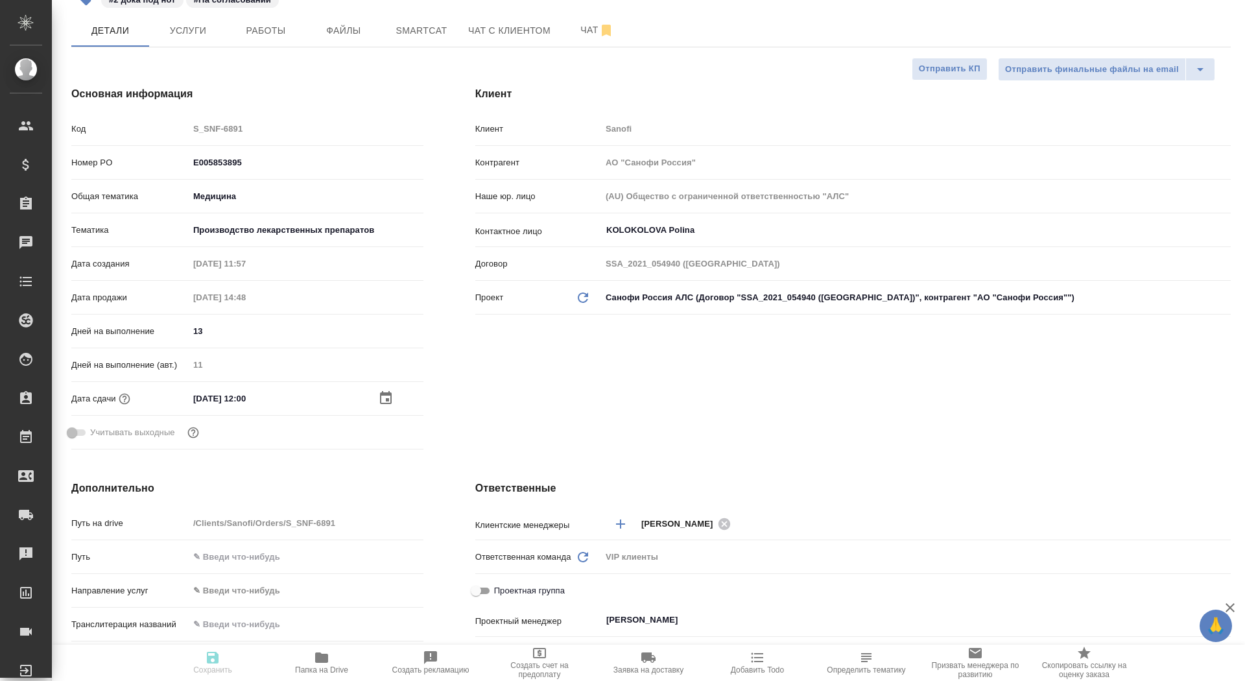
type textarea "x"
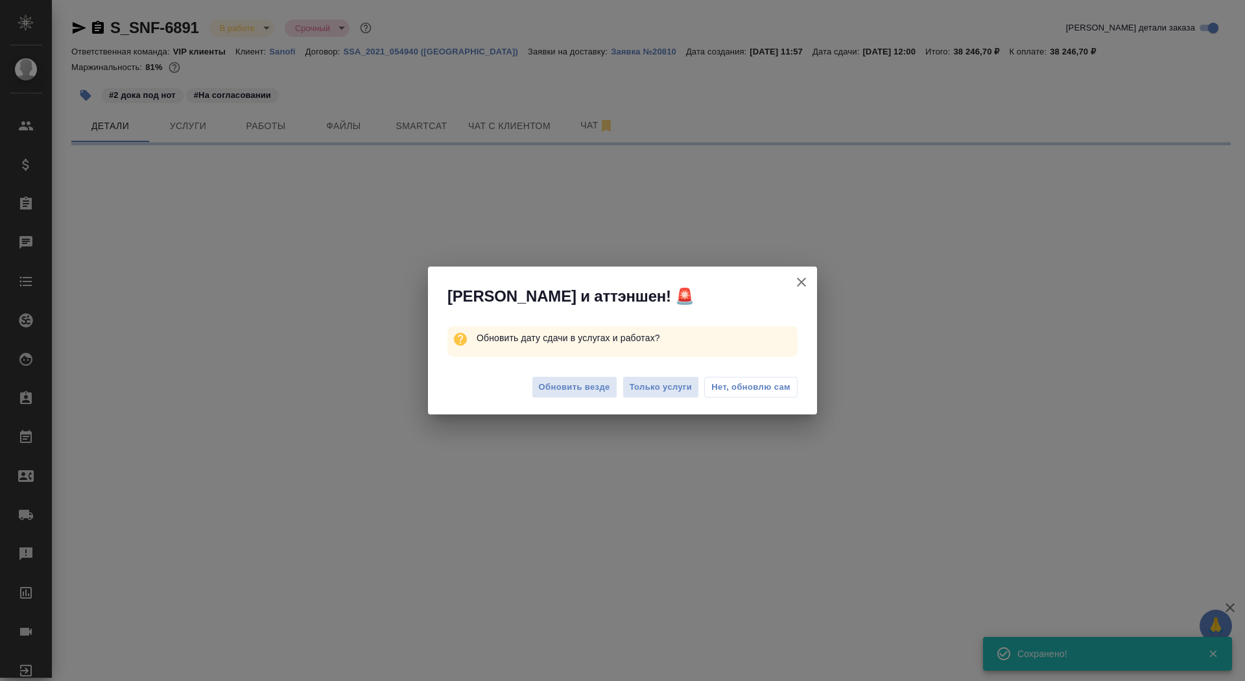
scroll to position [0, 0]
select select "RU"
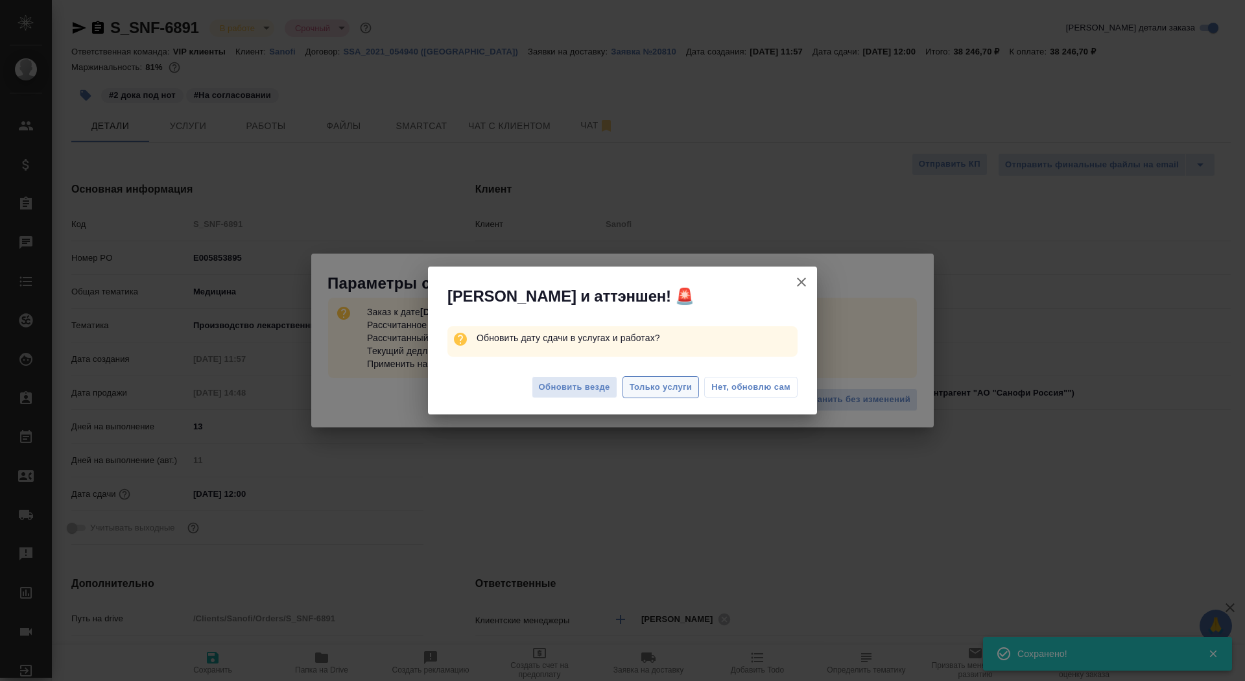
type textarea "x"
click at [645, 383] on span "Только услуги" at bounding box center [661, 387] width 63 height 15
type textarea "x"
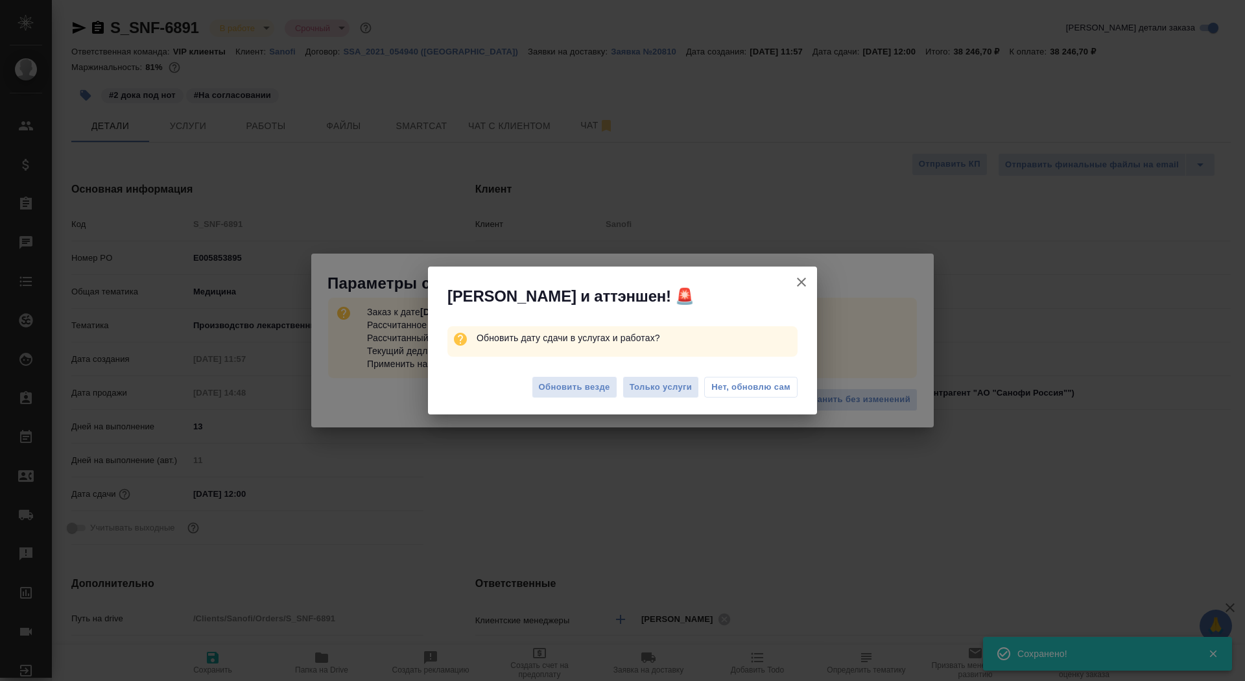
type textarea "x"
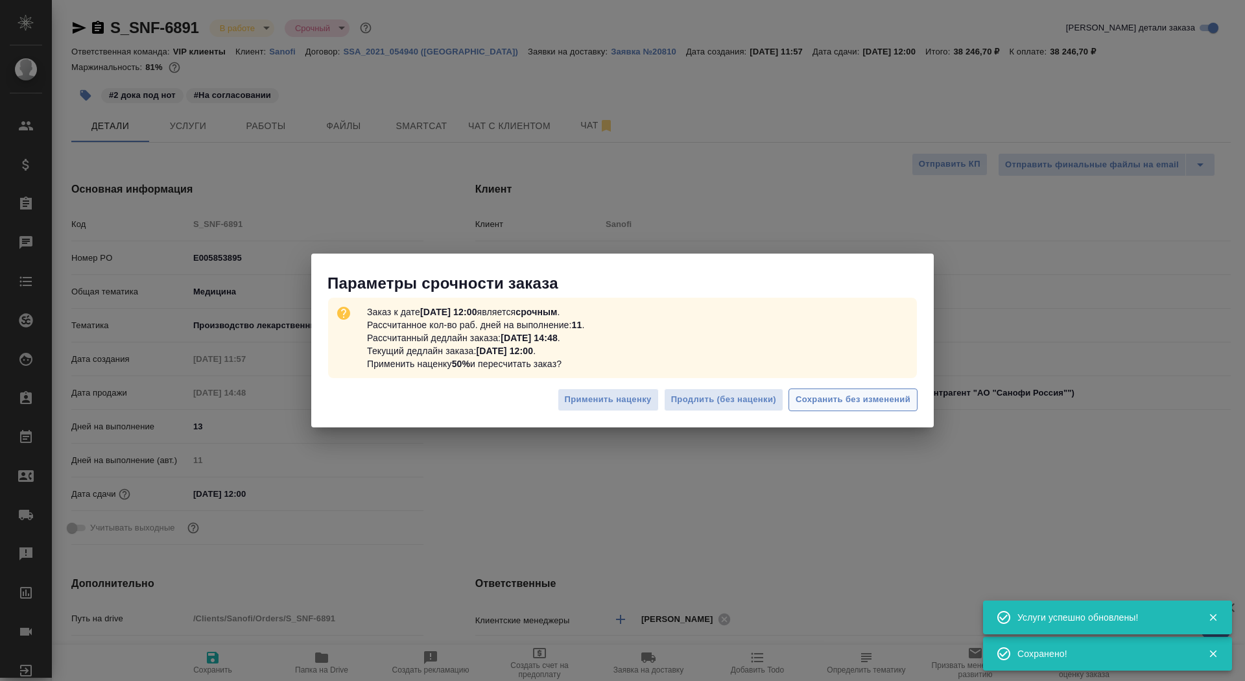
click at [877, 396] on span "Сохранить без изменений" at bounding box center [853, 399] width 115 height 15
type textarea "x"
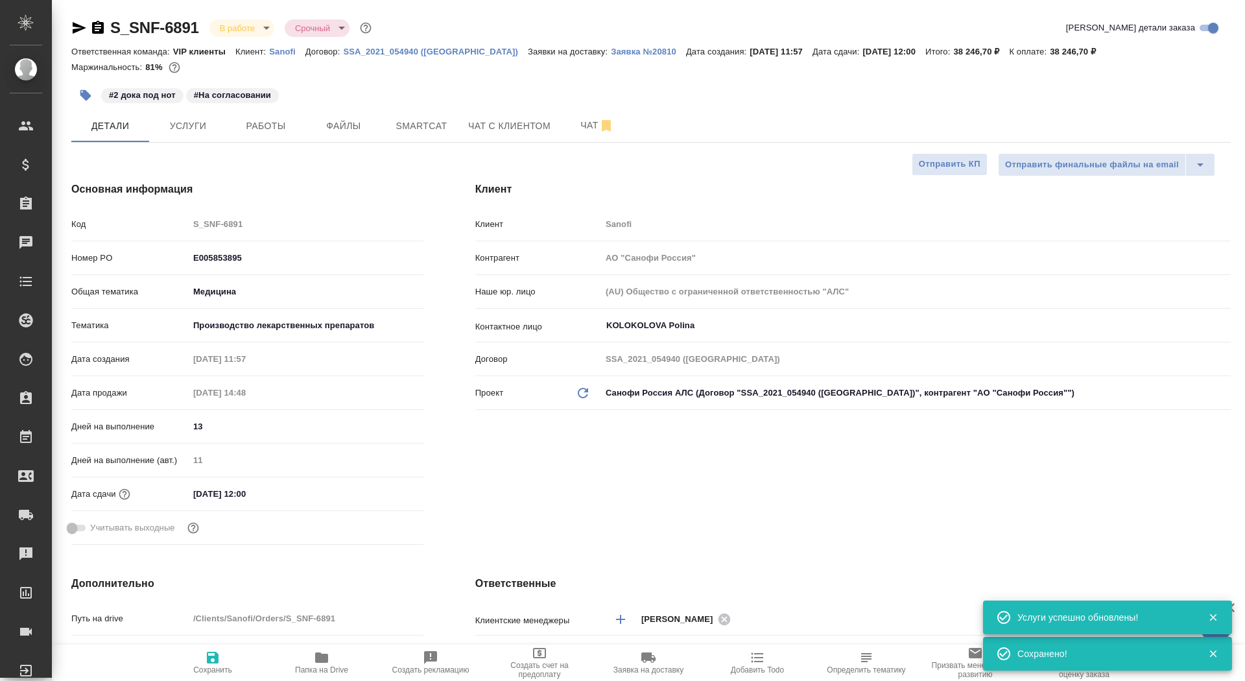
type textarea "x"
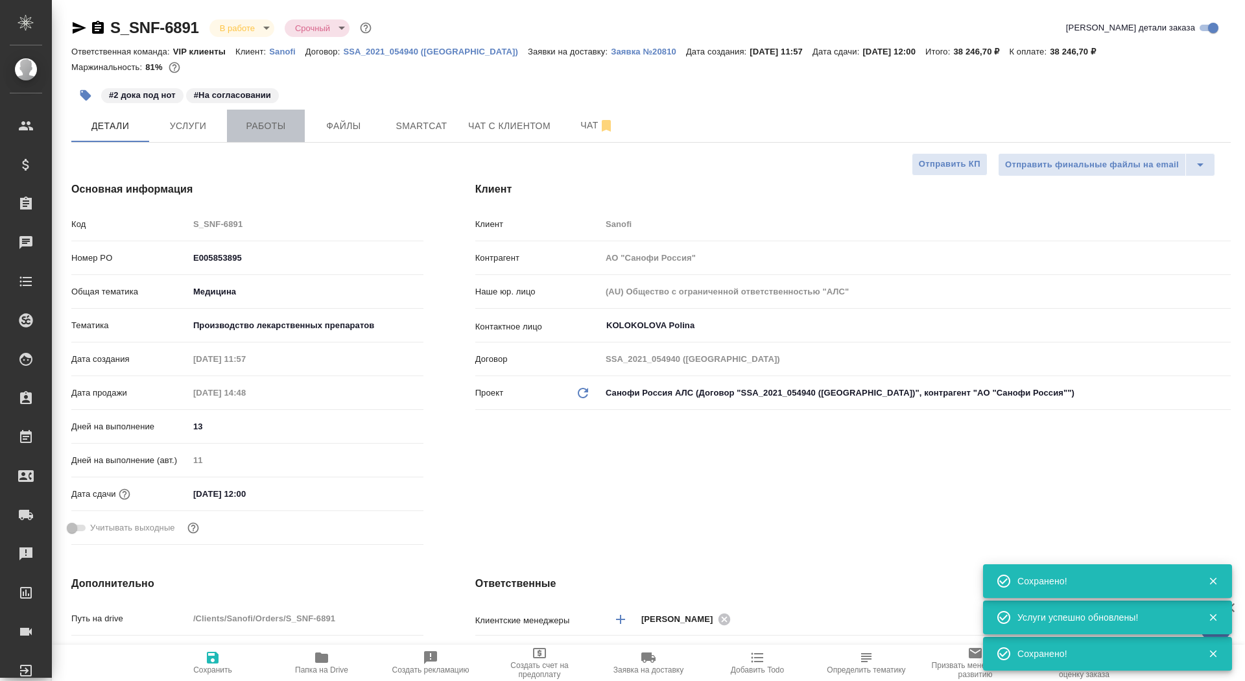
click at [273, 123] on span "Работы" at bounding box center [266, 126] width 62 height 16
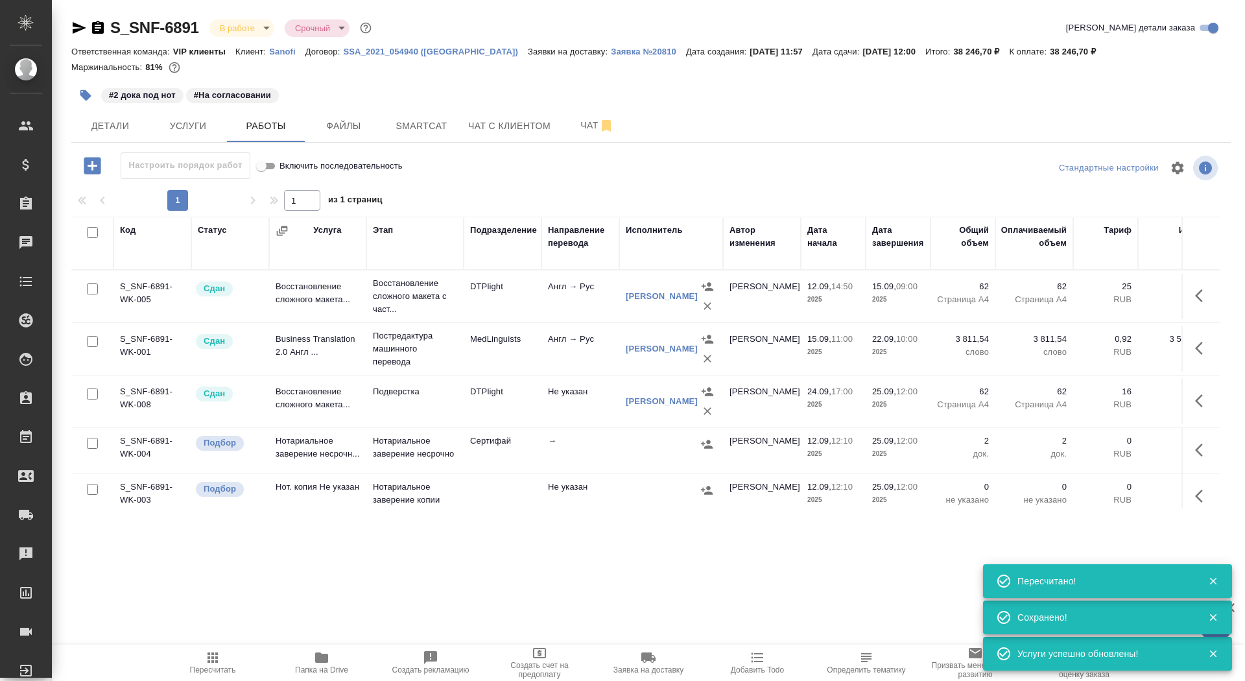
scroll to position [17, 0]
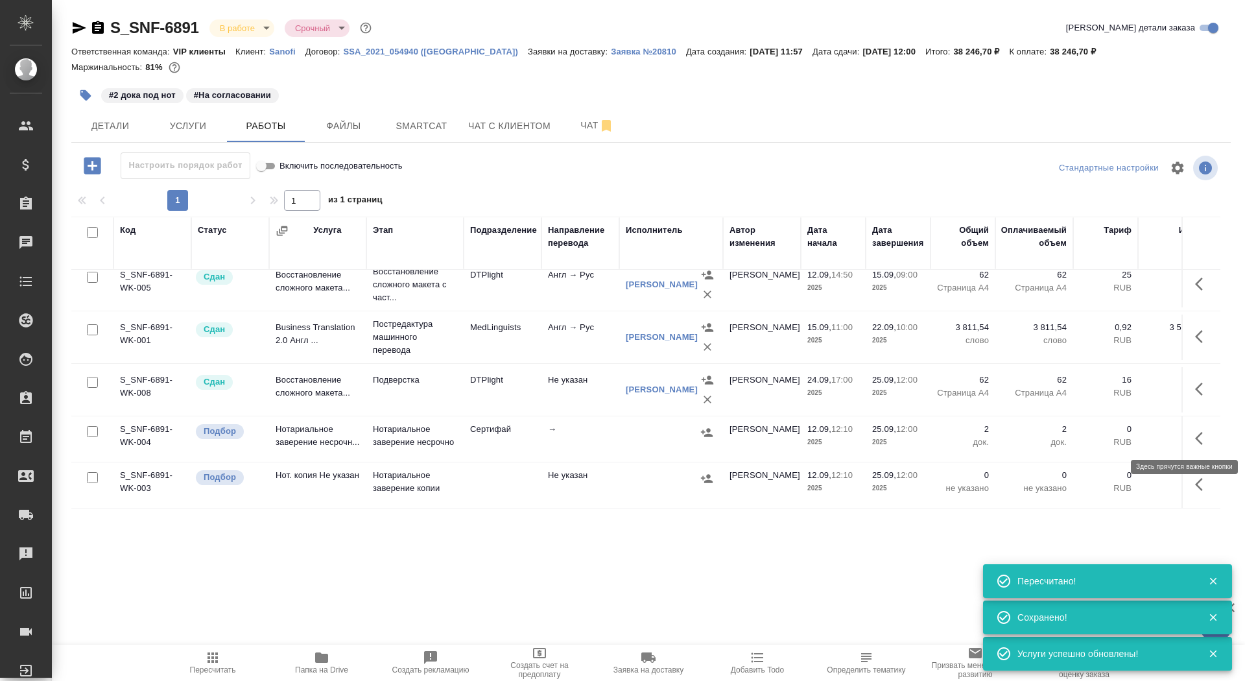
click at [1204, 433] on icon "button" at bounding box center [1203, 439] width 16 height 16
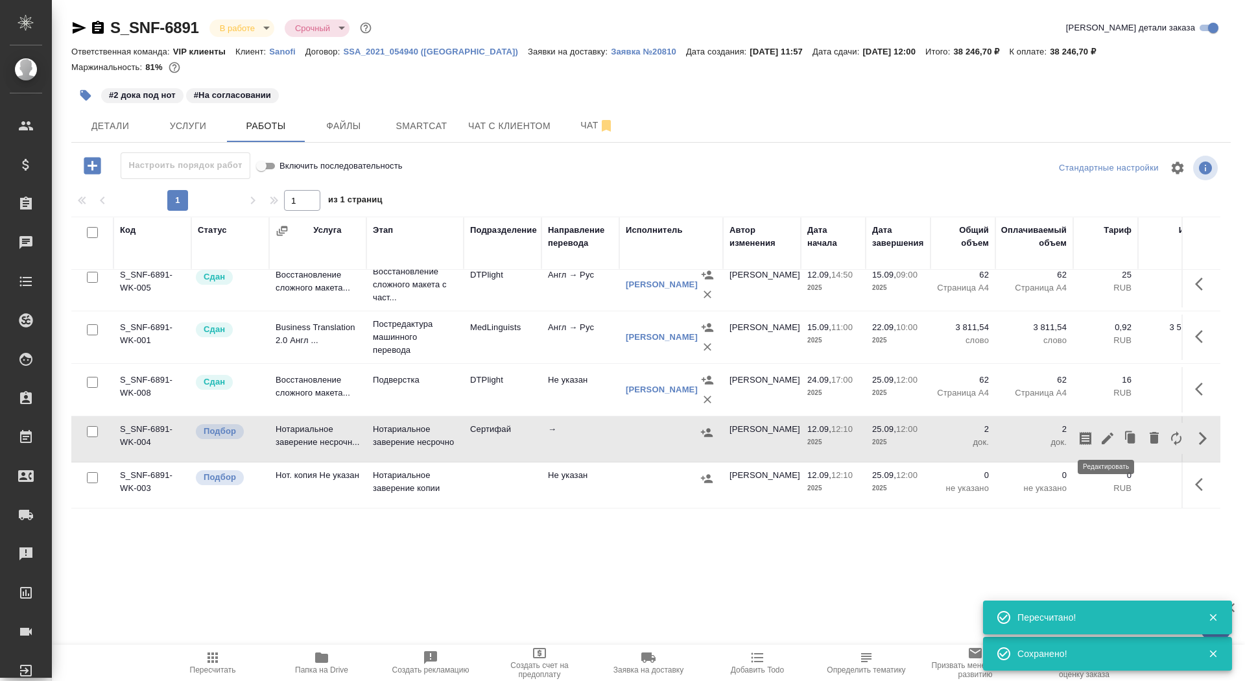
click at [1109, 433] on icon "button" at bounding box center [1108, 439] width 12 height 12
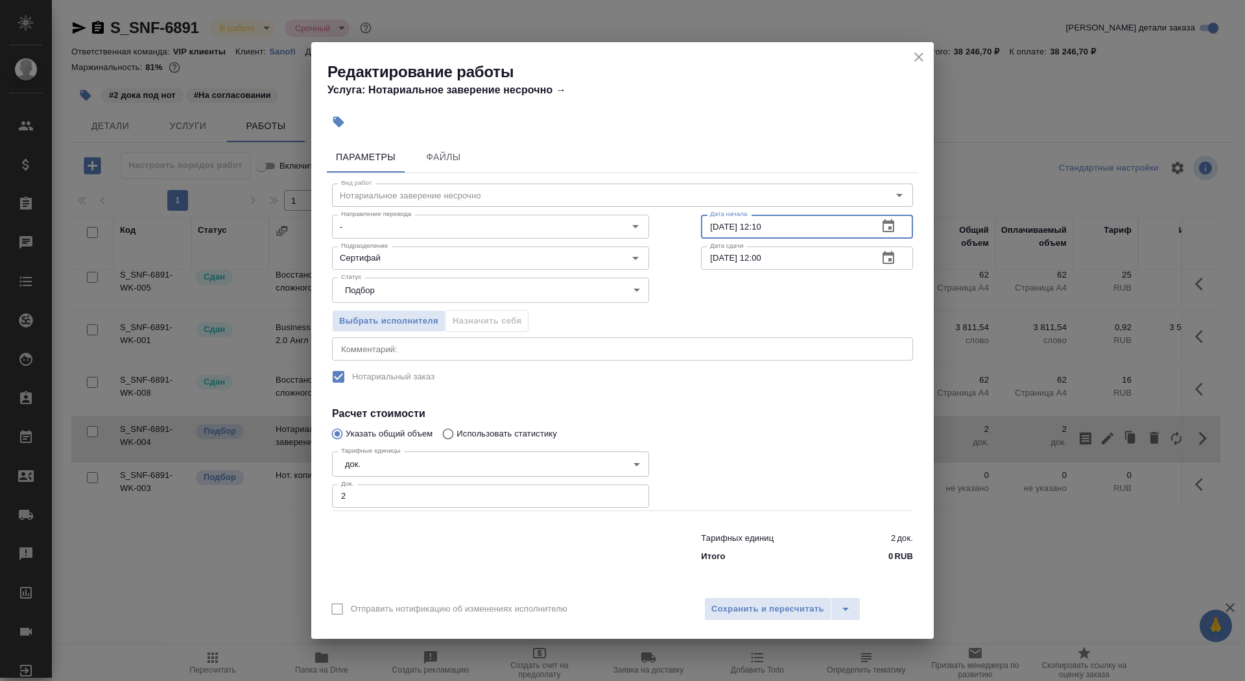
drag, startPoint x: 718, startPoint y: 228, endPoint x: 710, endPoint y: 225, distance: 8.8
click at [710, 226] on input "12.09.2025 12:10" at bounding box center [784, 226] width 167 height 23
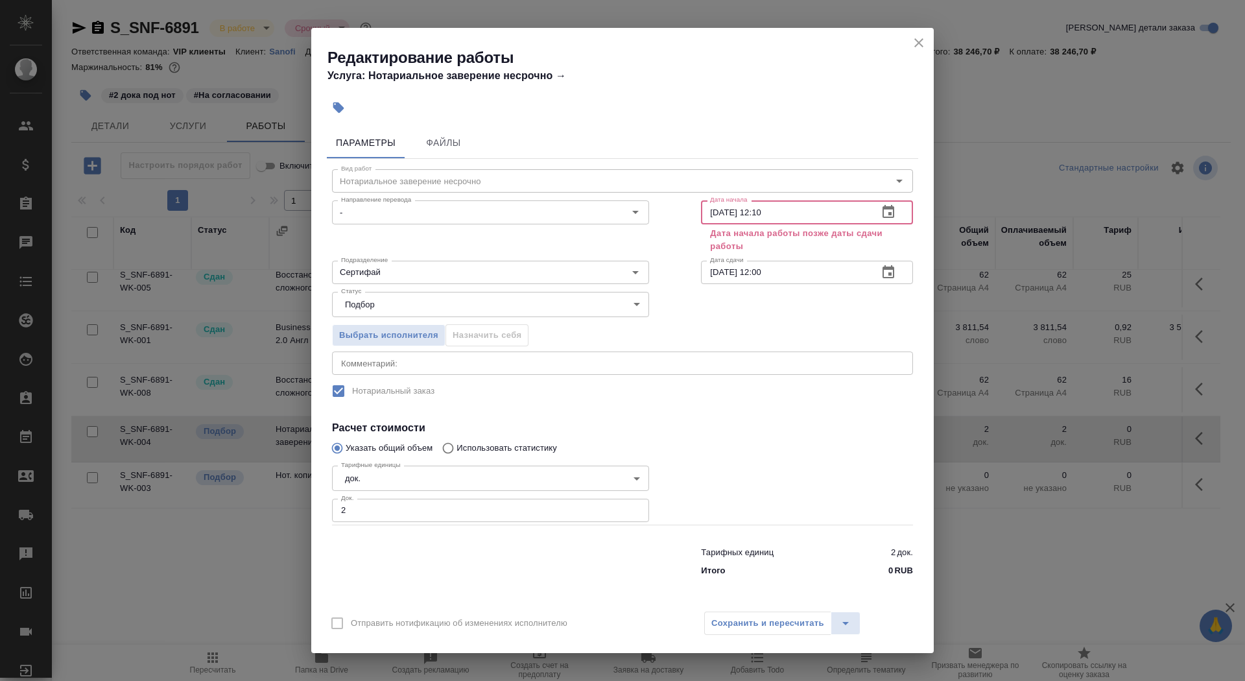
type input "26.09.2025 12:10"
click at [717, 270] on input "25.09.2025 12:00" at bounding box center [784, 272] width 167 height 23
type input "26.09.2025 12:00"
click at [771, 217] on input "26.09.2025 12:10" at bounding box center [784, 211] width 167 height 23
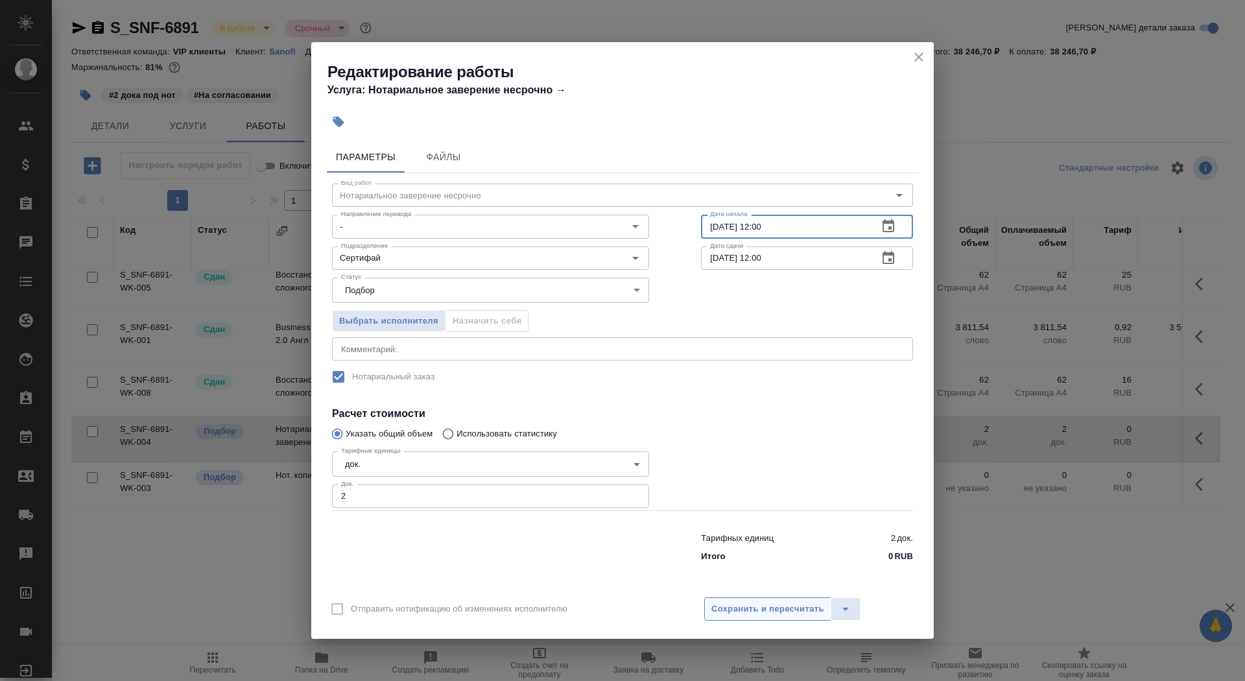
type input "26.09.2025 12:00"
click at [743, 607] on span "Сохранить и пересчитать" at bounding box center [768, 609] width 113 height 15
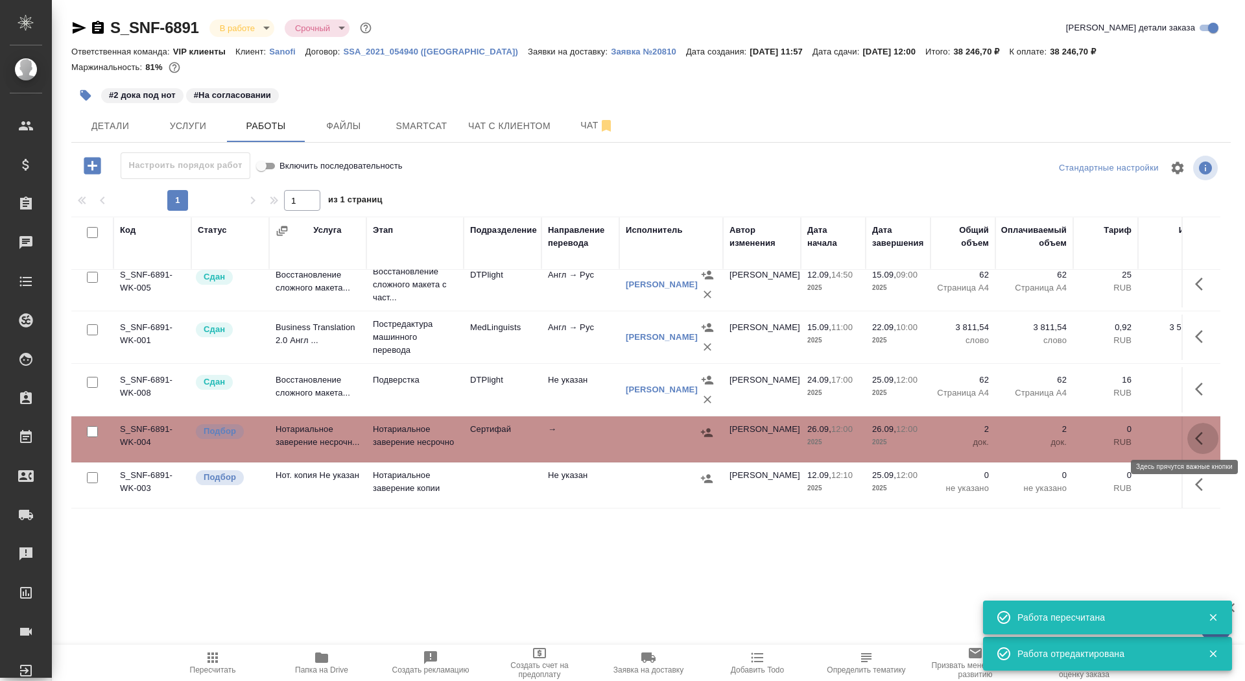
click at [1195, 438] on icon "button" at bounding box center [1203, 439] width 16 height 16
click at [1110, 434] on icon "button" at bounding box center [1108, 439] width 12 height 12
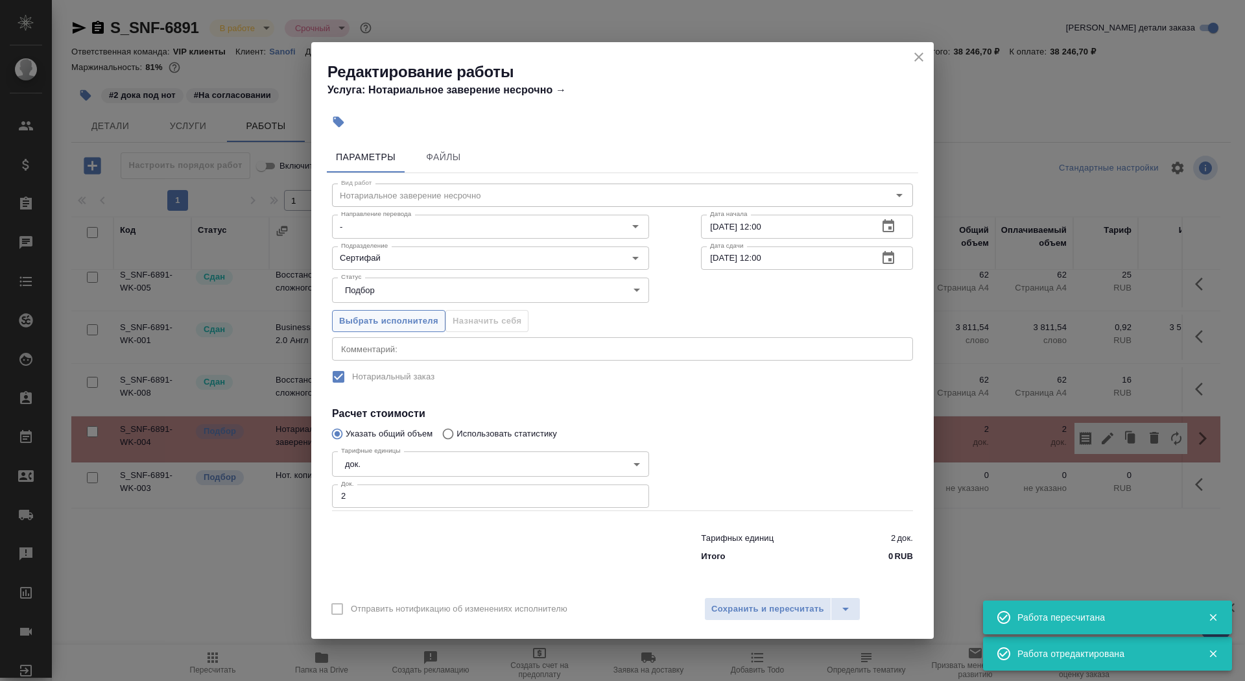
click at [387, 313] on button "Выбрать исполнителя" at bounding box center [389, 321] width 114 height 23
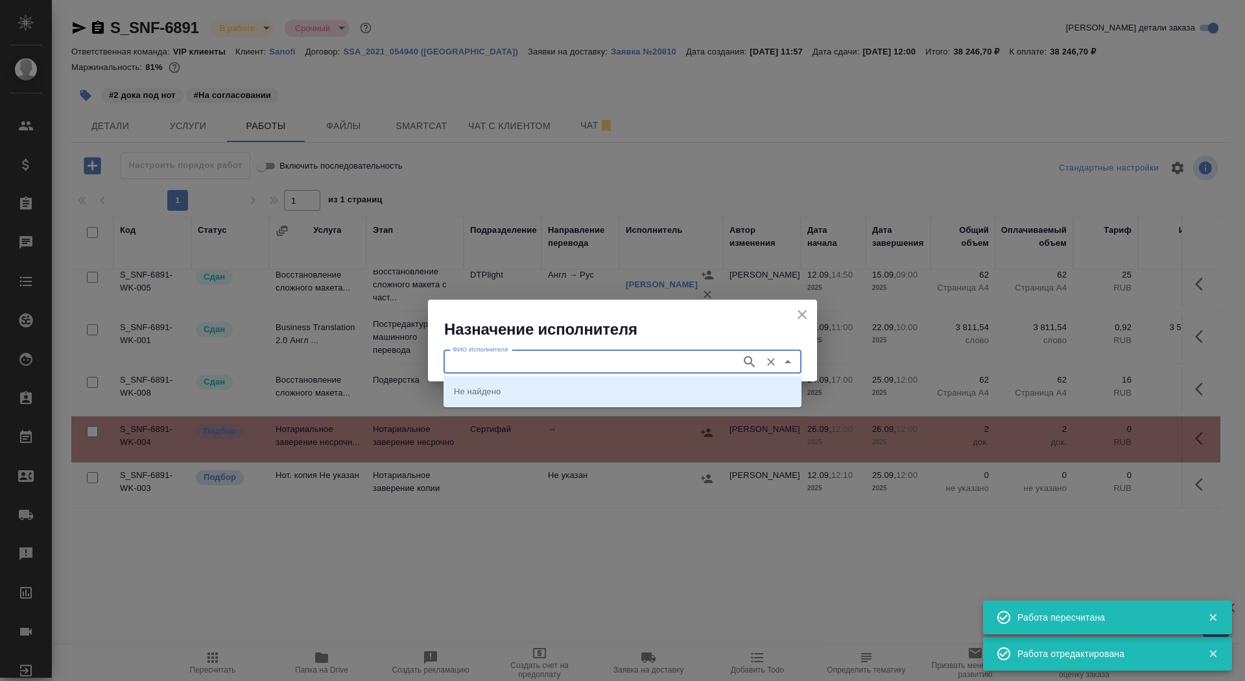
click at [539, 359] on input "ФИО Исполнителя" at bounding box center [591, 362] width 287 height 16
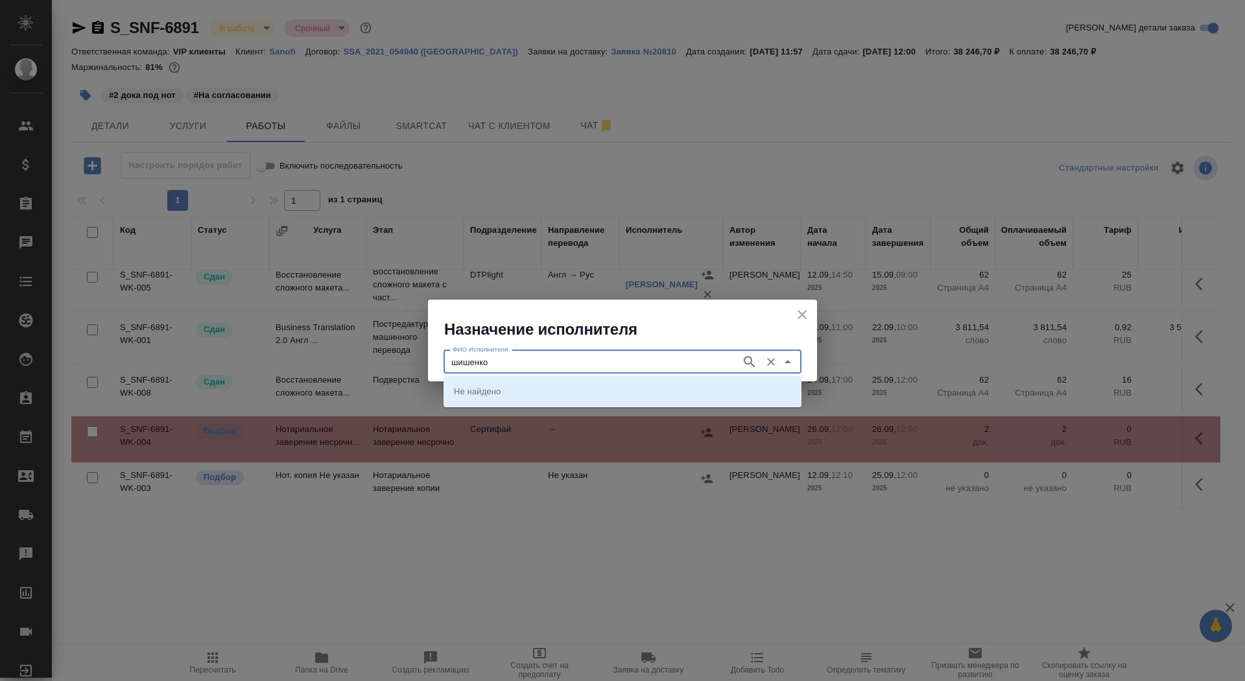
type input "шишенко"
click at [525, 391] on p "НОТАРИУС Шишенков Леонид Васильевич" at bounding box center [489, 391] width 71 height 13
type input "НОТАРИУС Шишенков Леонид Васильевич"
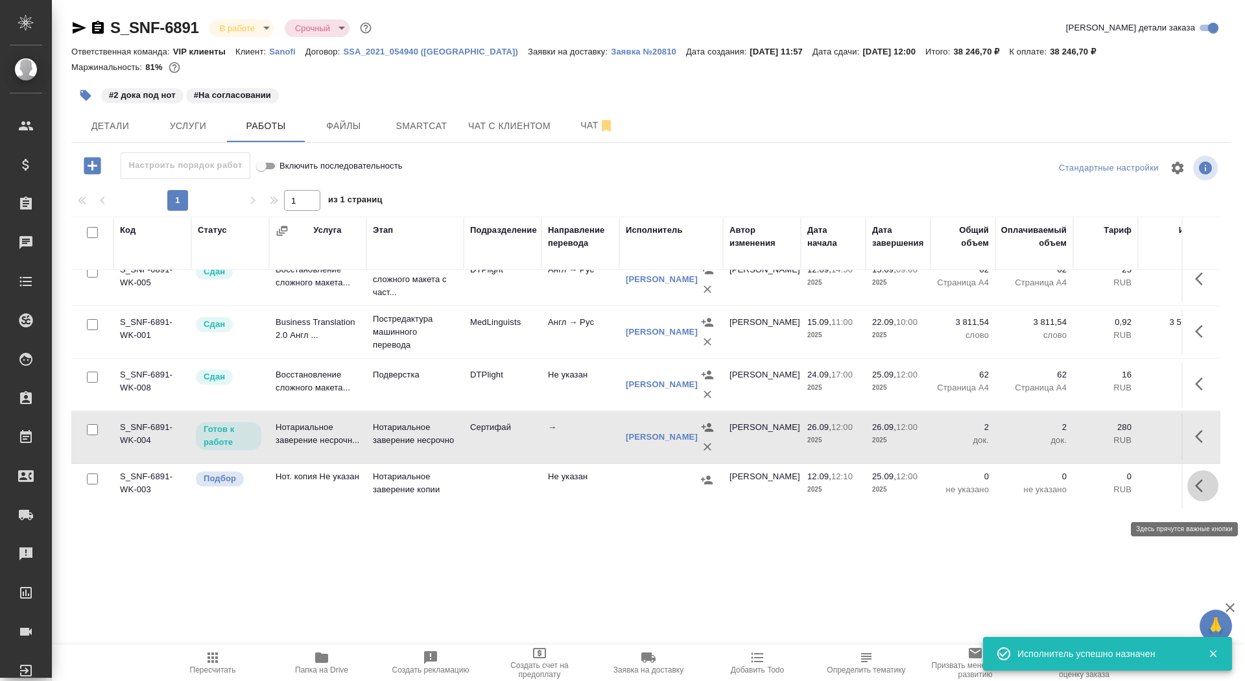
click at [1195, 494] on icon "button" at bounding box center [1203, 486] width 16 height 16
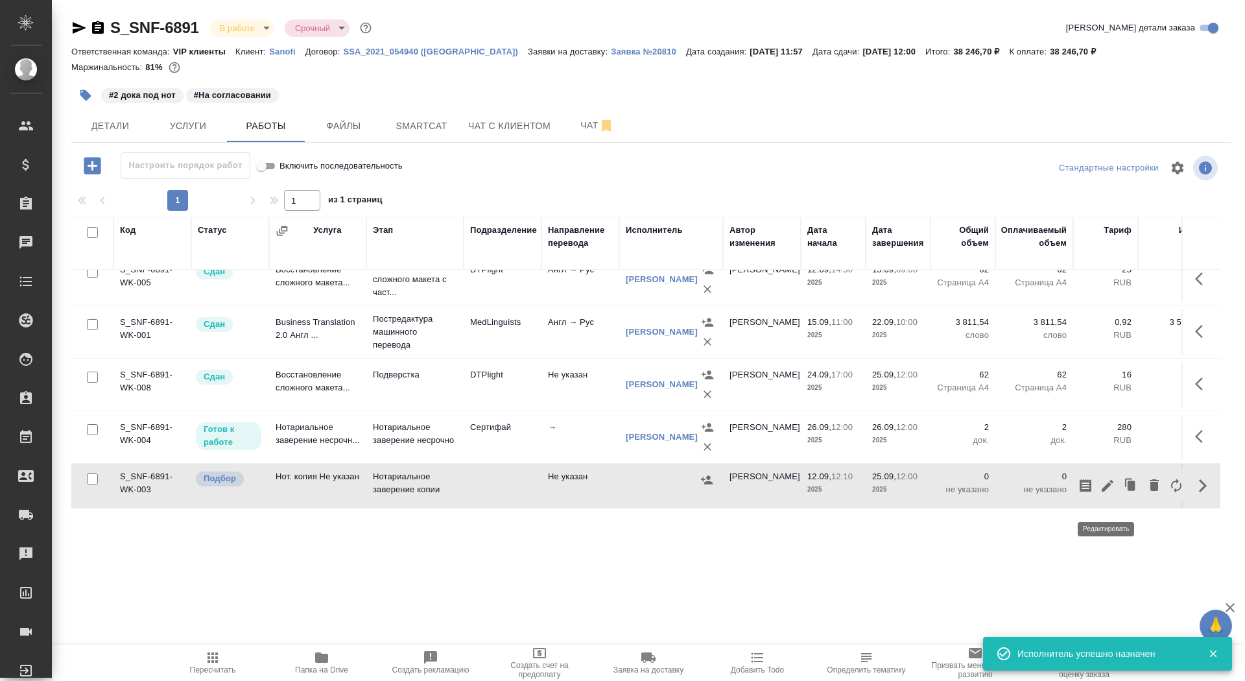
click at [1103, 492] on icon "button" at bounding box center [1108, 486] width 16 height 16
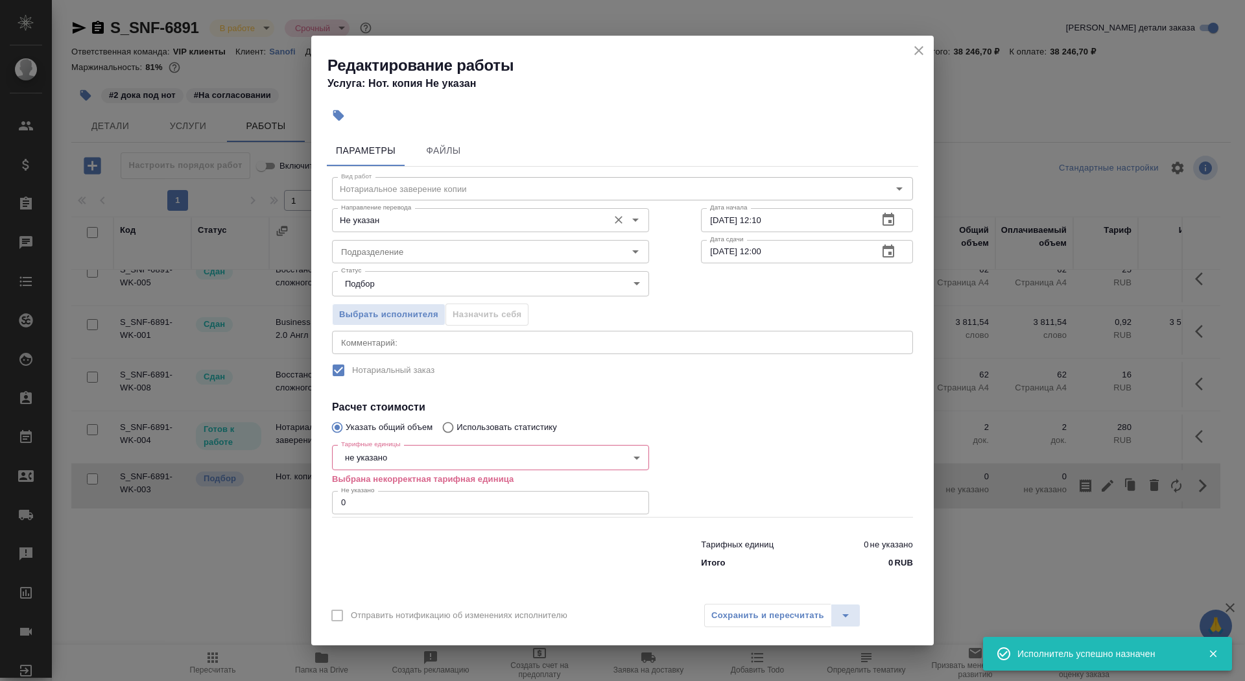
click at [375, 219] on input "Не указан" at bounding box center [469, 220] width 266 height 16
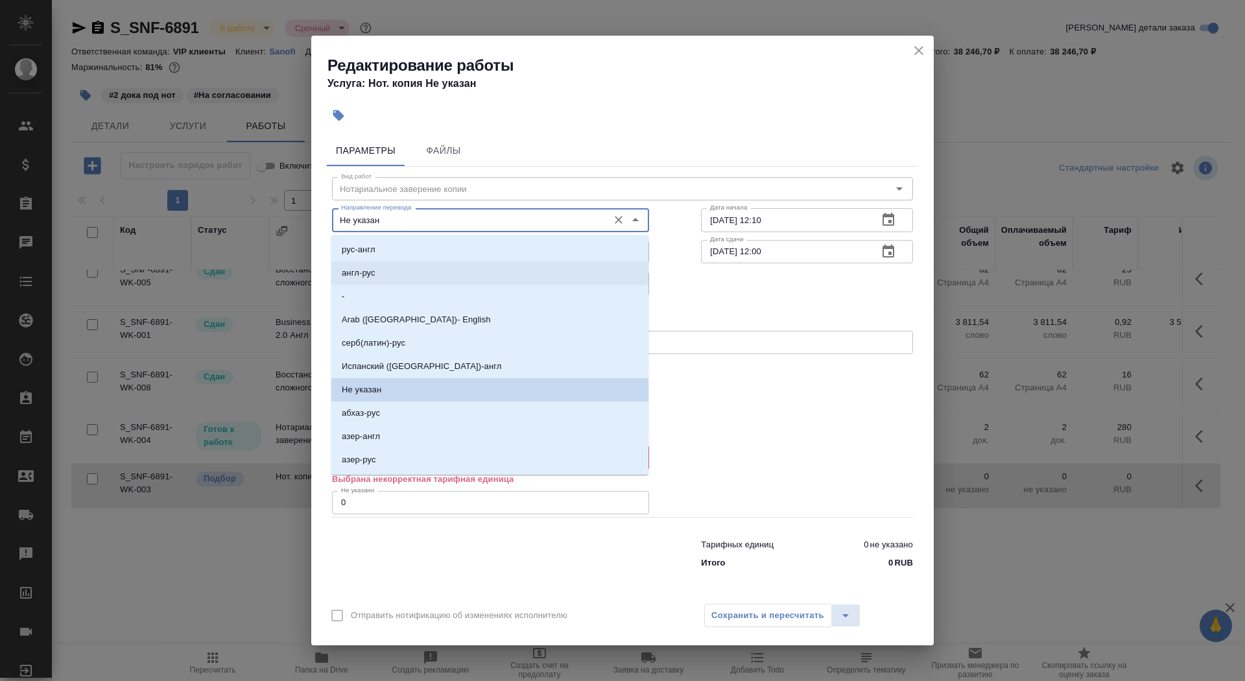
click at [369, 282] on li "англ-рус" at bounding box center [489, 272] width 317 height 23
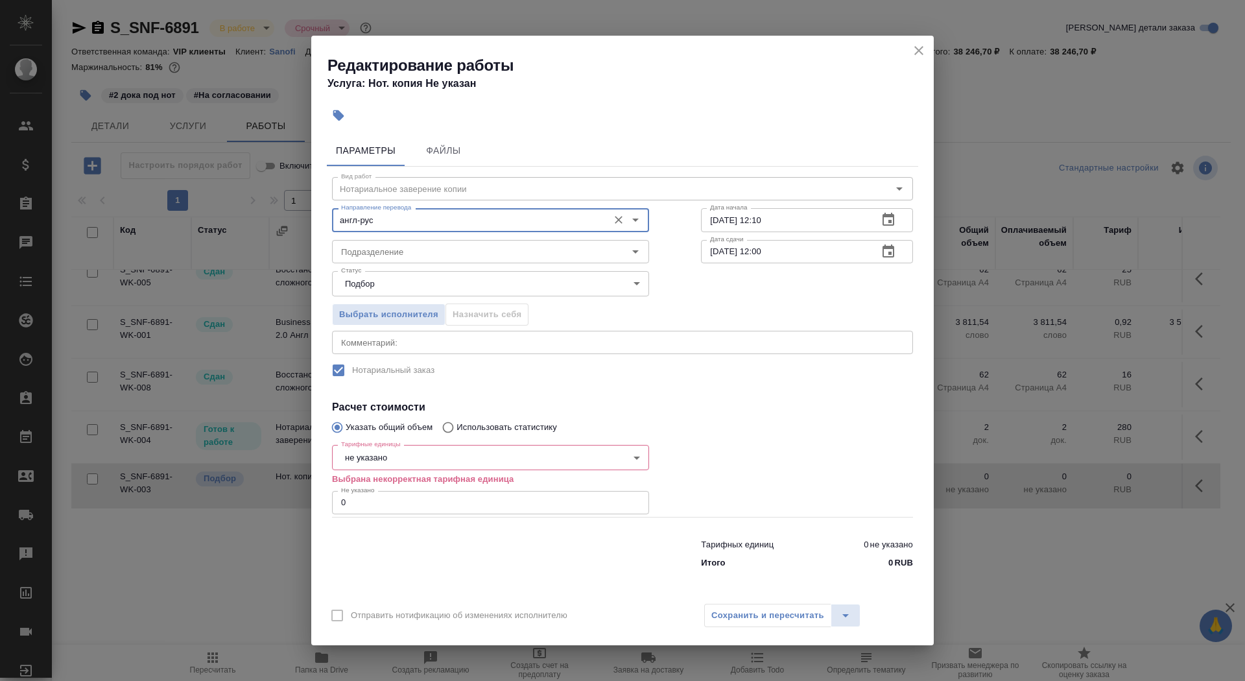
click at [399, 221] on input "англ-рус" at bounding box center [469, 220] width 266 height 16
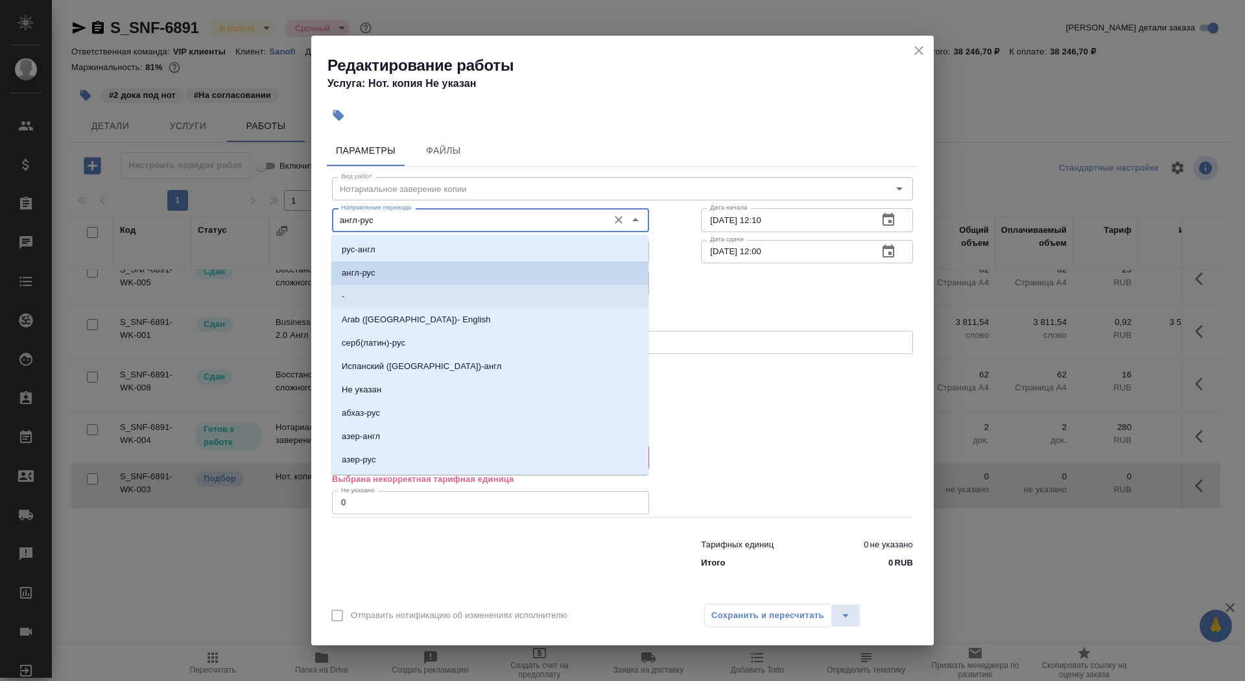
click at [402, 293] on li "-" at bounding box center [489, 296] width 317 height 23
type input "-"
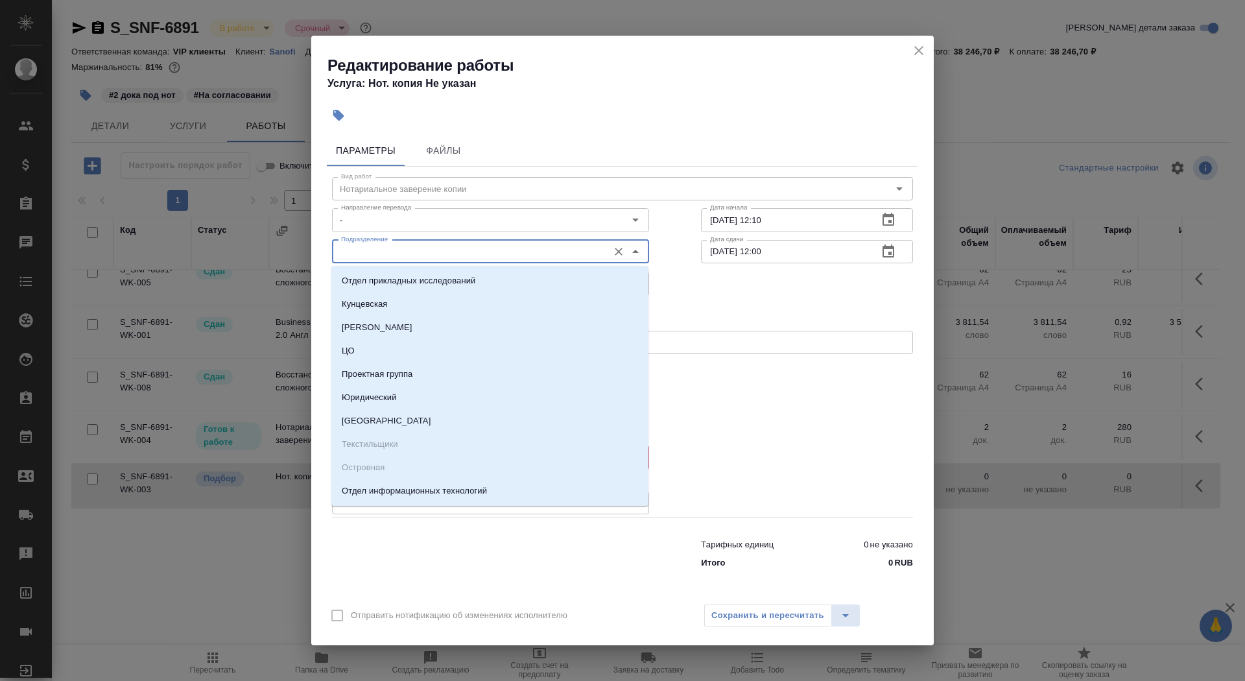
click at [402, 255] on input "Подразделение" at bounding box center [469, 252] width 266 height 16
type input "а"
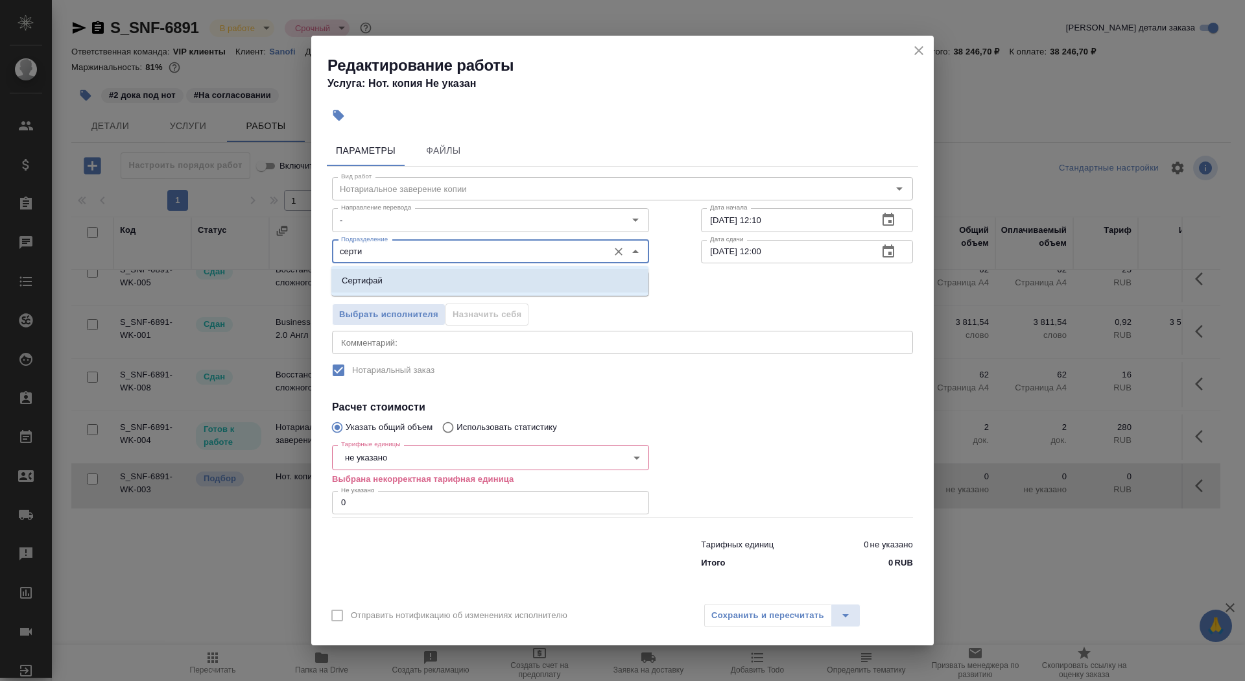
click at [470, 280] on li "Сертифай" at bounding box center [489, 280] width 317 height 23
type input "Сертифай"
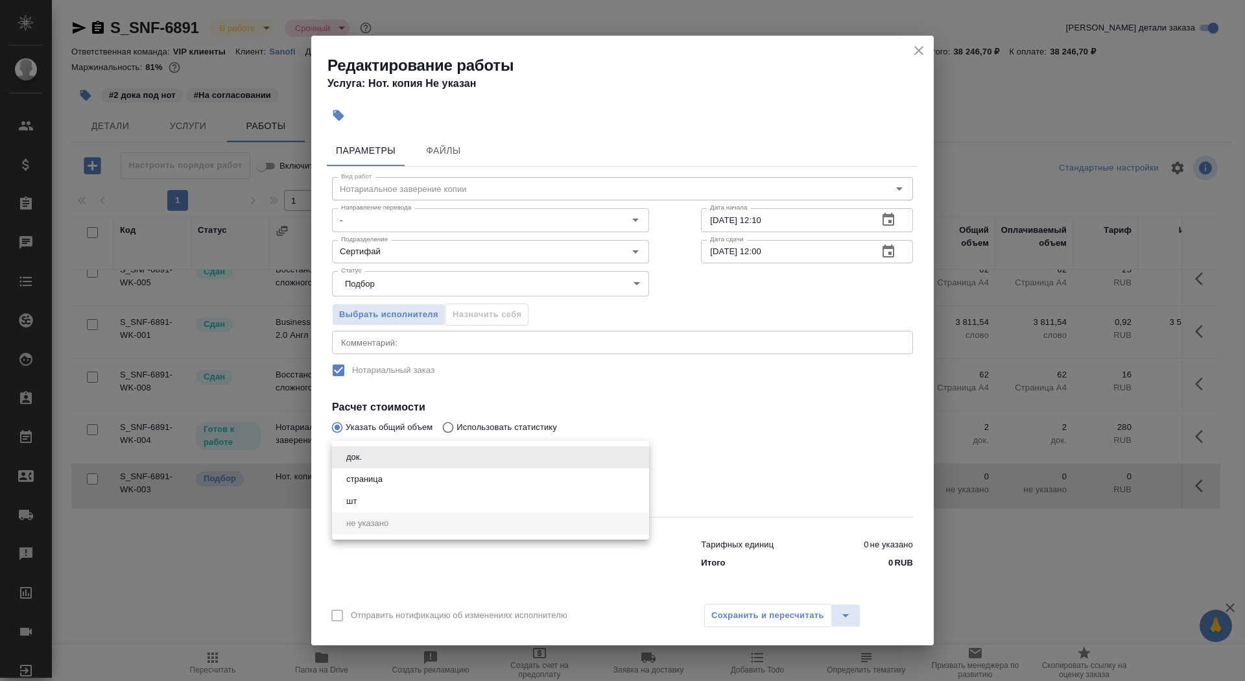
click at [429, 453] on body "🙏 .cls-1 fill:#fff; AWATERA Saydasheva Dilyara Клиенты Спецификации Заказы 0 Ча…" at bounding box center [622, 340] width 1245 height 681
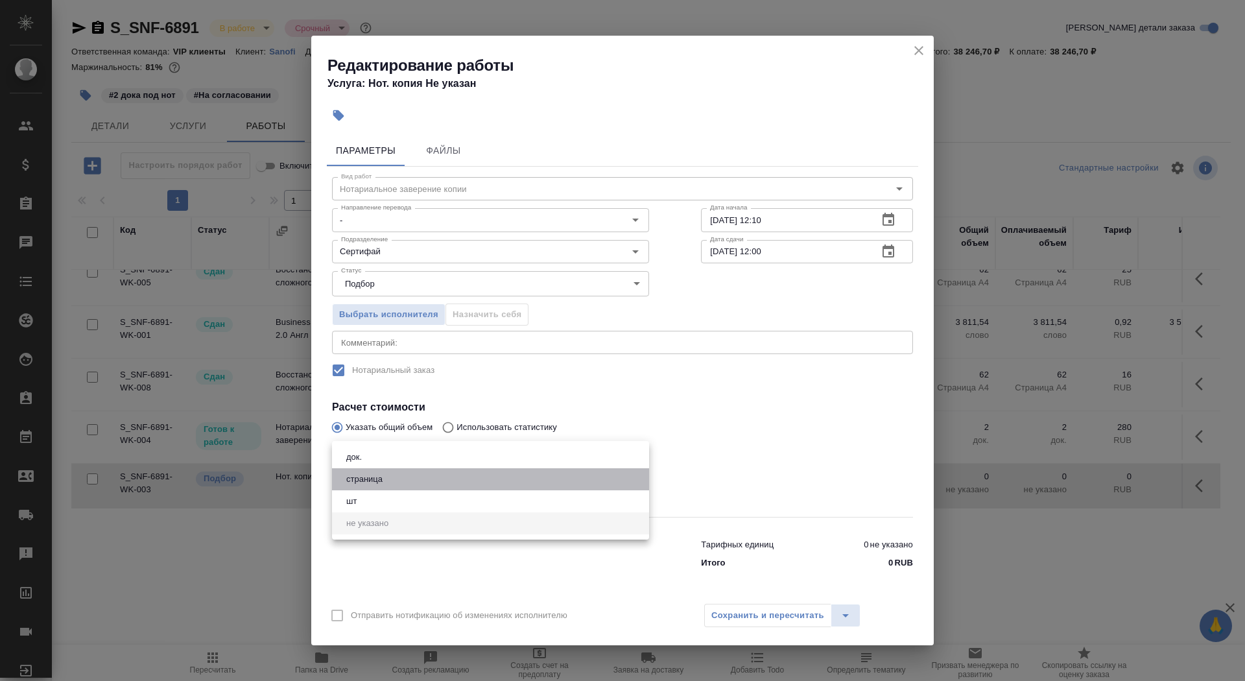
click at [426, 477] on li "страница" at bounding box center [490, 479] width 317 height 22
type input "5a8b1489cc6b4906c91bfdb2"
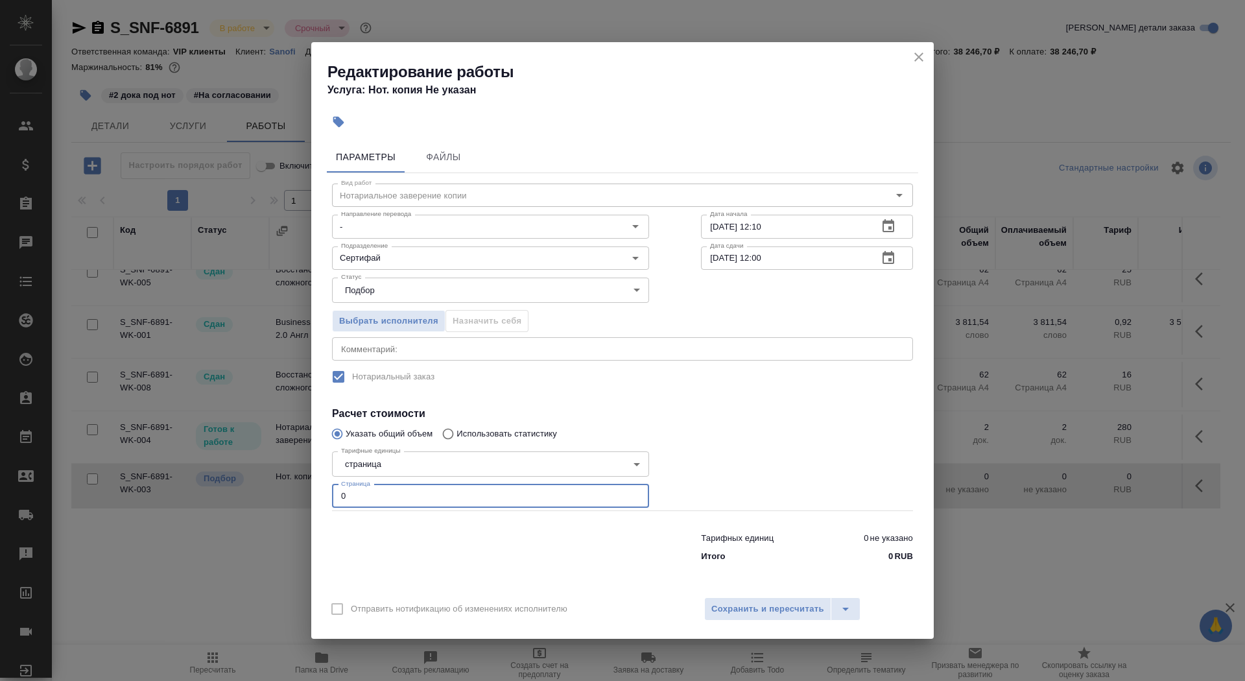
click at [416, 501] on input "0" at bounding box center [490, 496] width 317 height 23
type input "36"
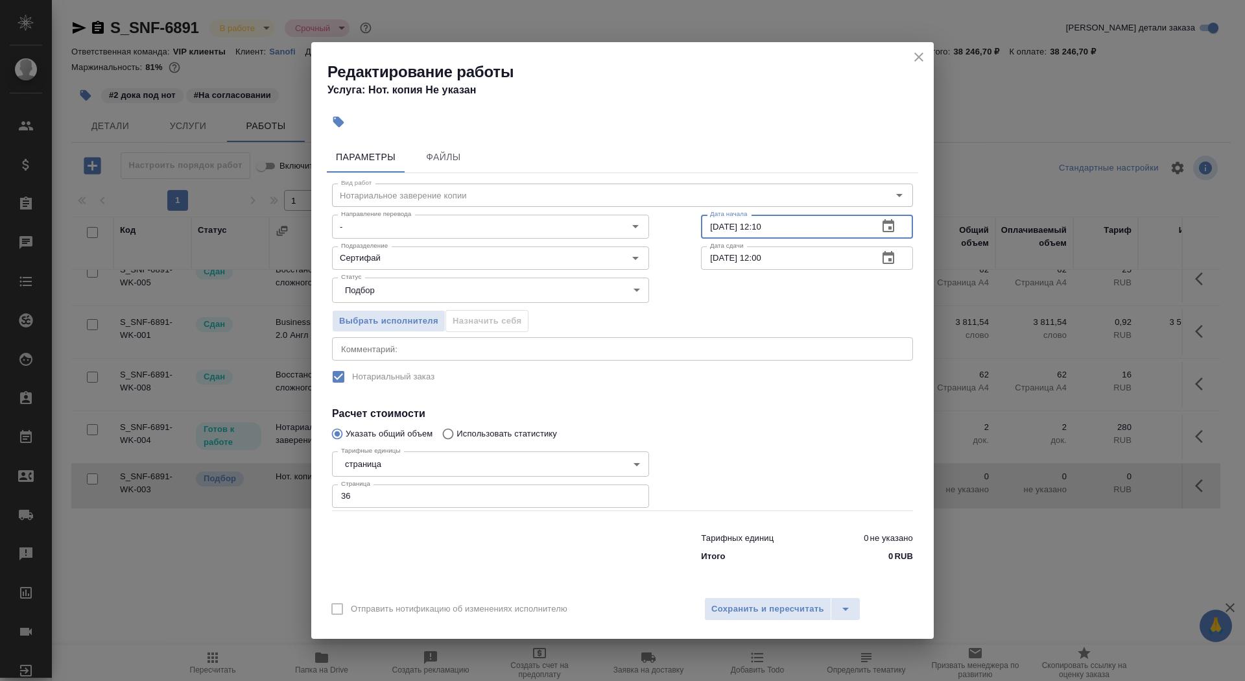
drag, startPoint x: 719, startPoint y: 229, endPoint x: 703, endPoint y: 228, distance: 16.3
click at [703, 228] on input "12.09.2025 12:10" at bounding box center [784, 226] width 167 height 23
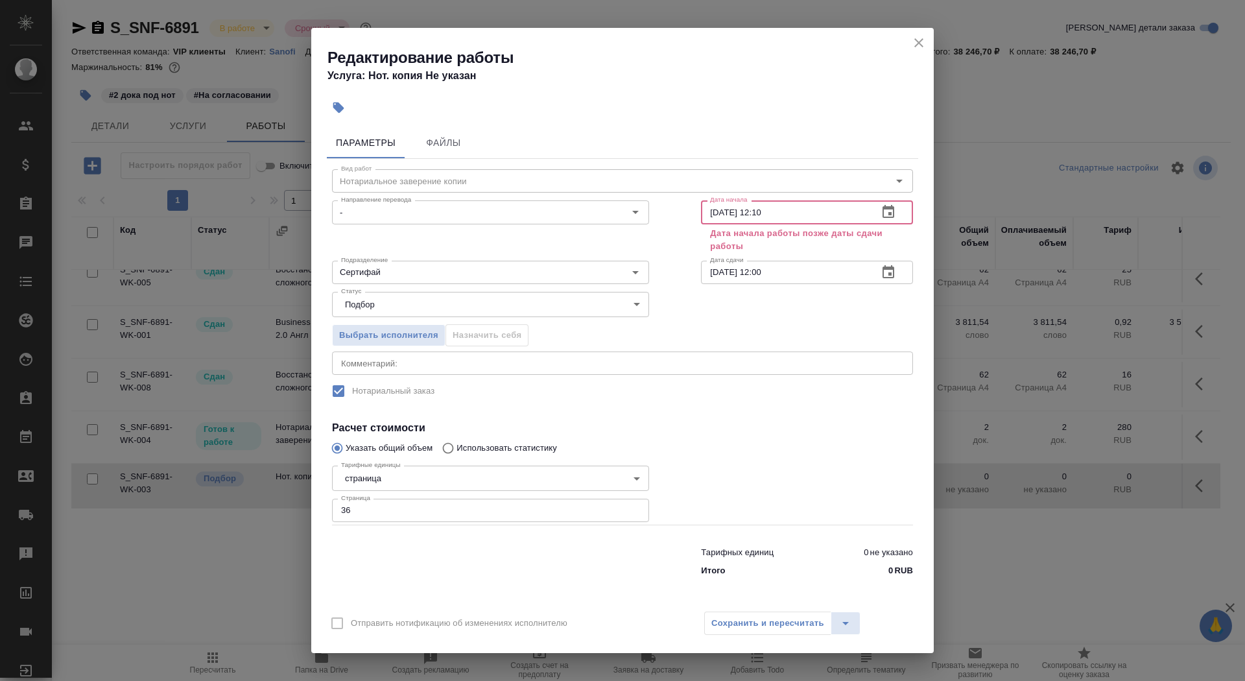
click at [773, 212] on input "26.09.2025 12:10" at bounding box center [784, 211] width 167 height 23
type input "26.09.2025 12:00"
click at [718, 274] on input "25.09.2025 12:00" at bounding box center [784, 272] width 167 height 23
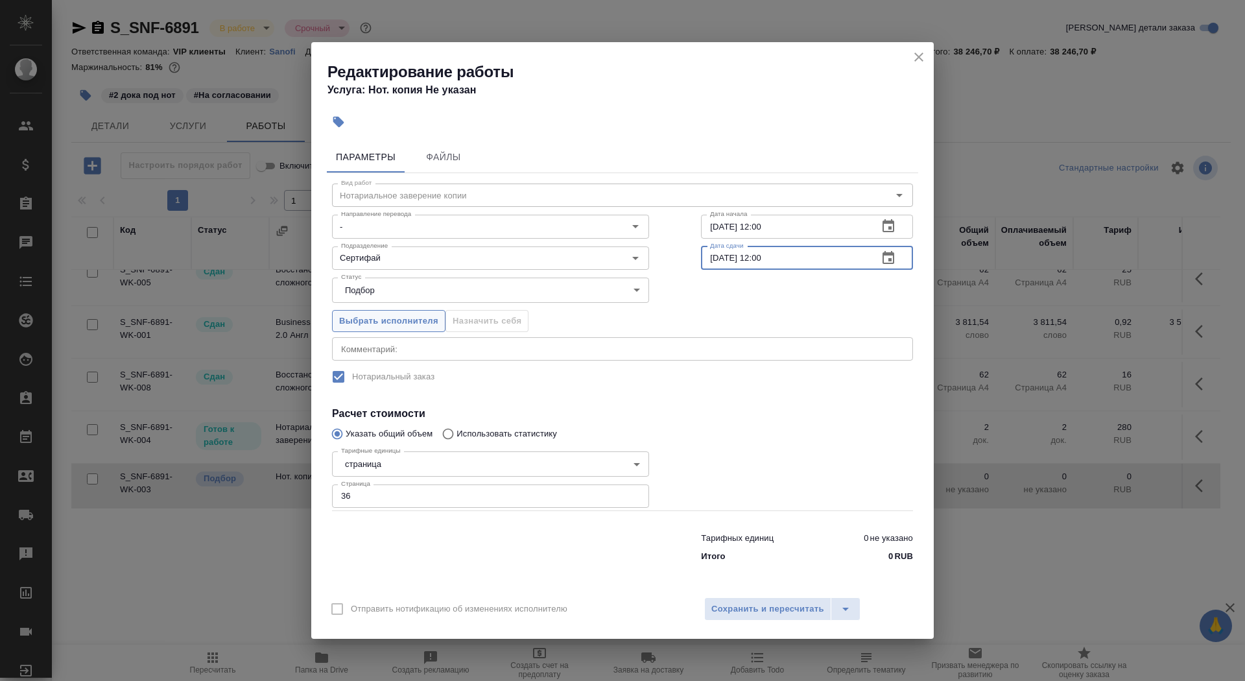
type input "26.09.2025 12:00"
click at [381, 321] on span "Выбрать исполнителя" at bounding box center [388, 321] width 99 height 15
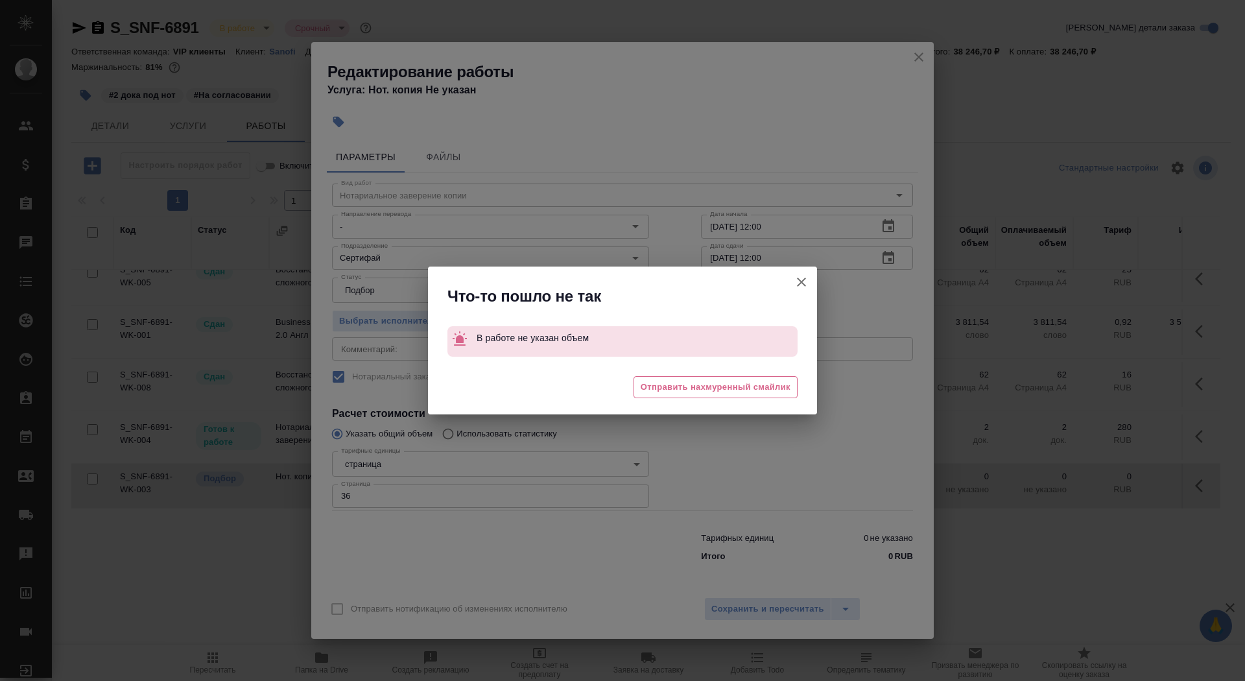
click at [806, 283] on icon "button" at bounding box center [802, 282] width 16 height 16
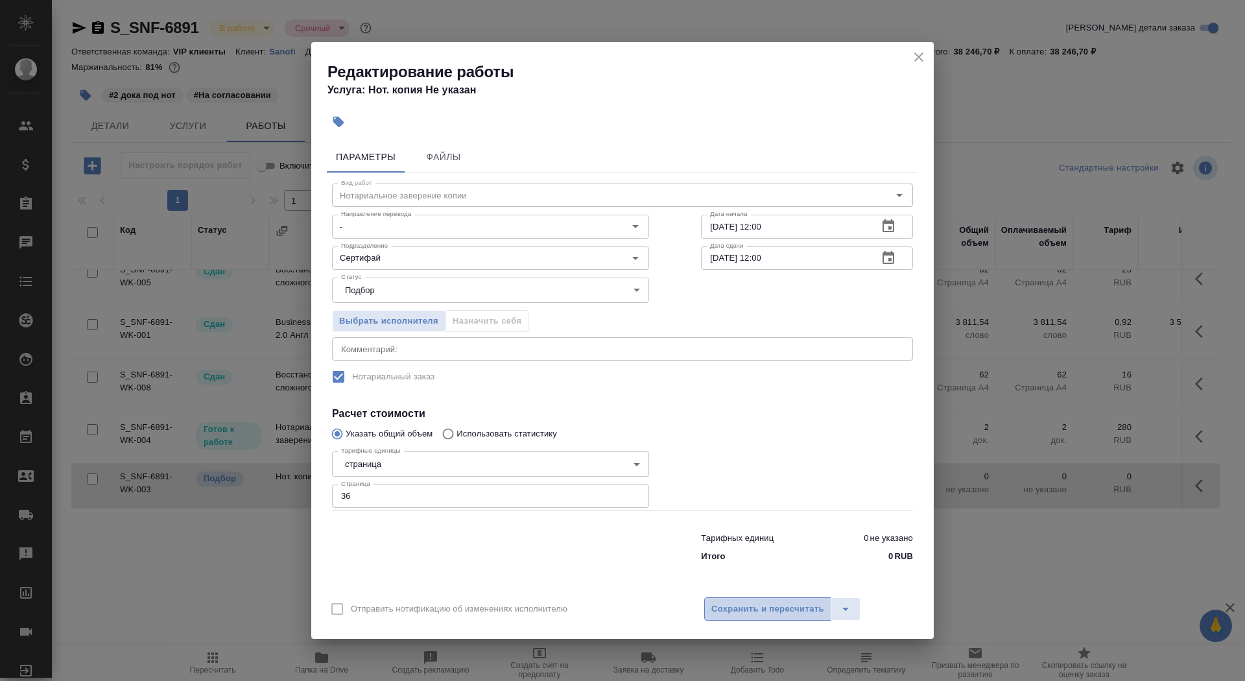
click at [740, 606] on span "Сохранить и пересчитать" at bounding box center [768, 609] width 113 height 15
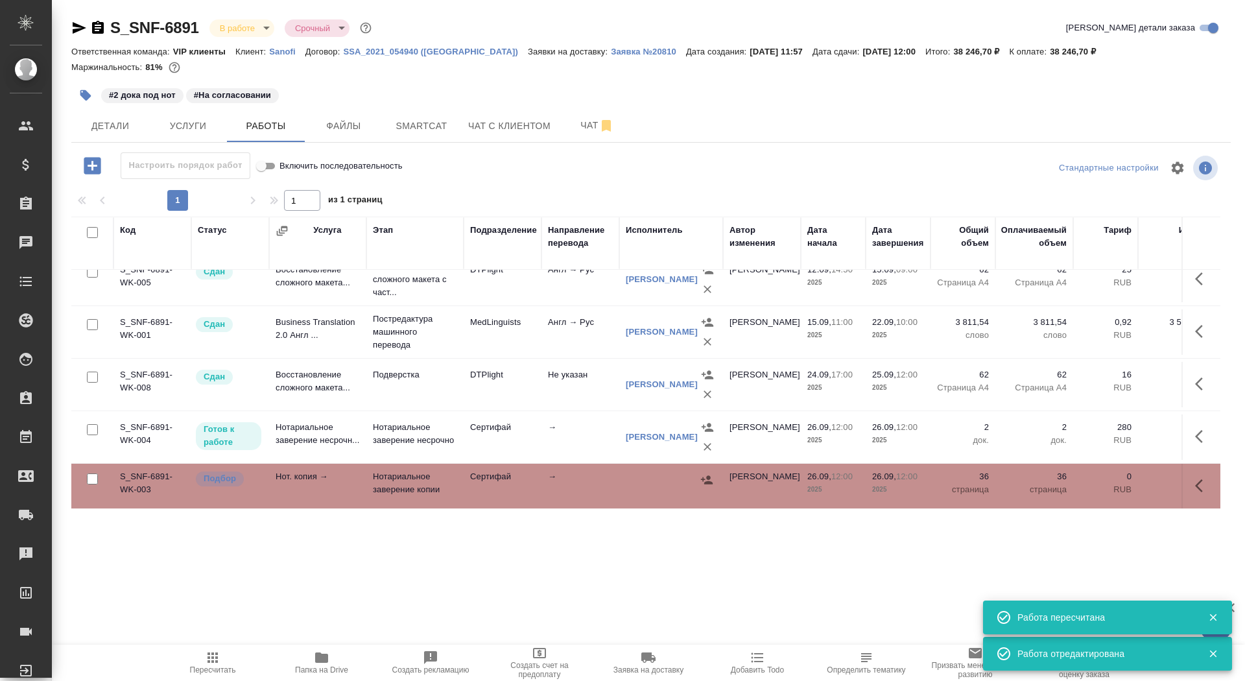
scroll to position [29, 0]
click at [1199, 486] on icon "button" at bounding box center [1199, 484] width 8 height 13
click at [1097, 483] on button "button" at bounding box center [1108, 484] width 22 height 31
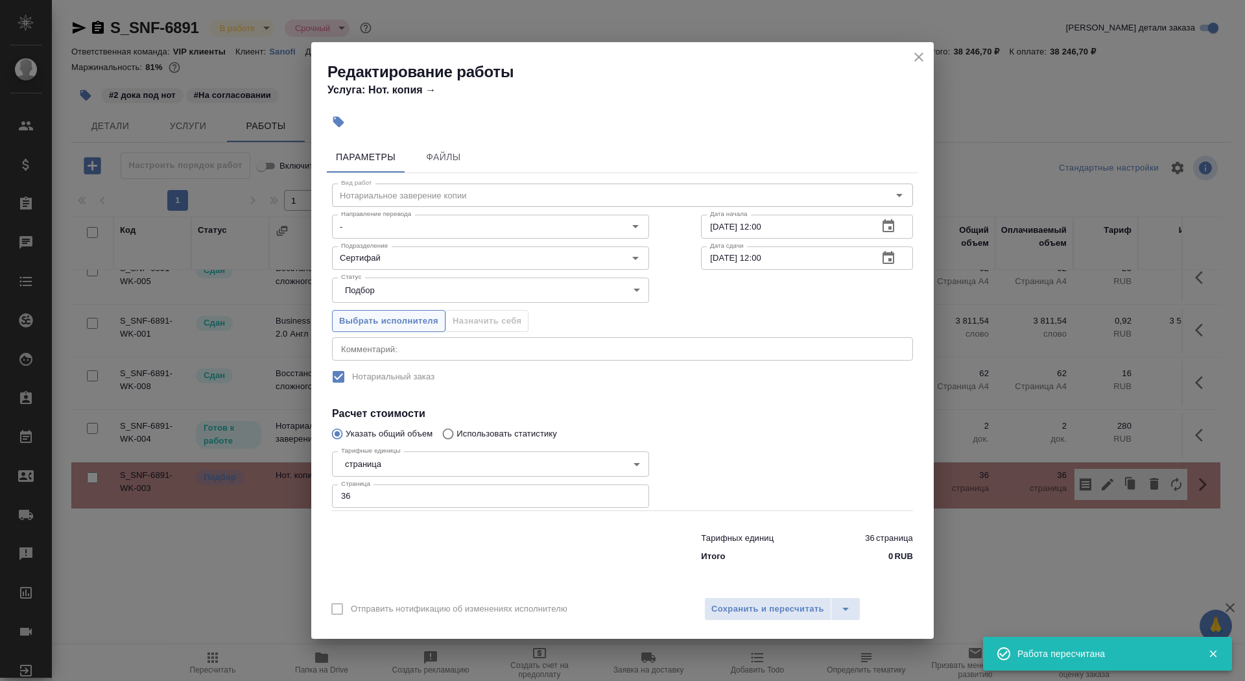
click at [395, 317] on span "Выбрать исполнителя" at bounding box center [388, 321] width 99 height 15
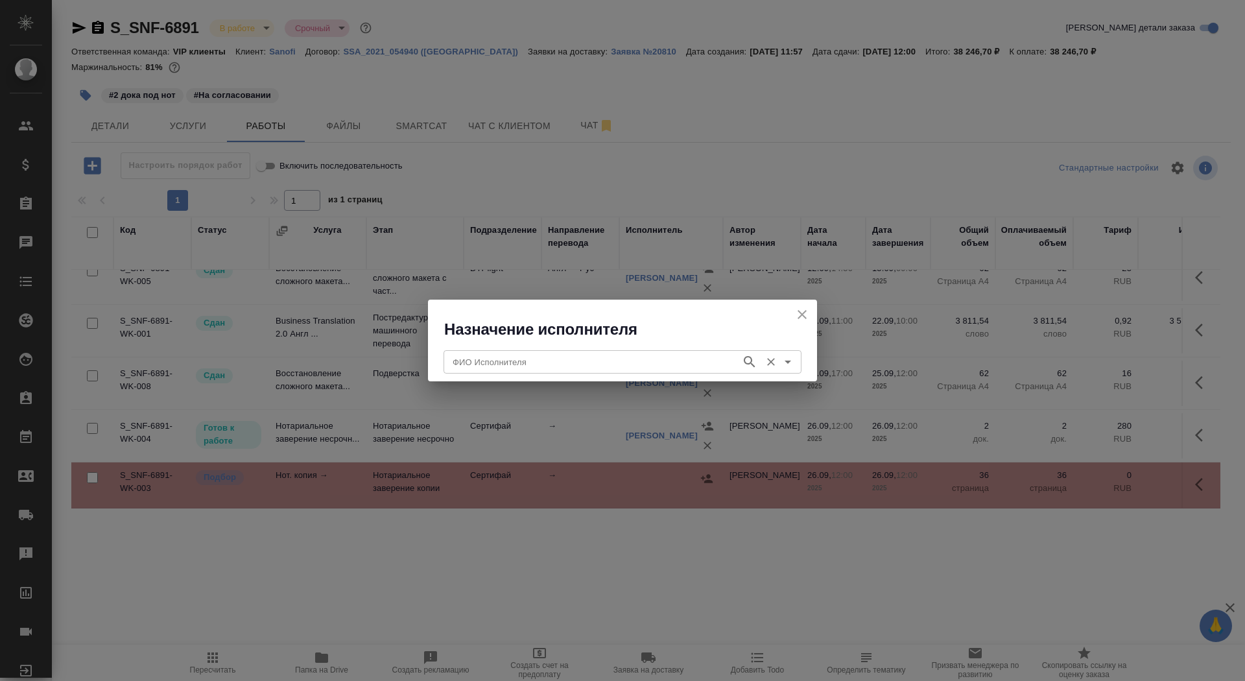
click at [565, 360] on input "ФИО Исполнителя" at bounding box center [591, 362] width 287 height 16
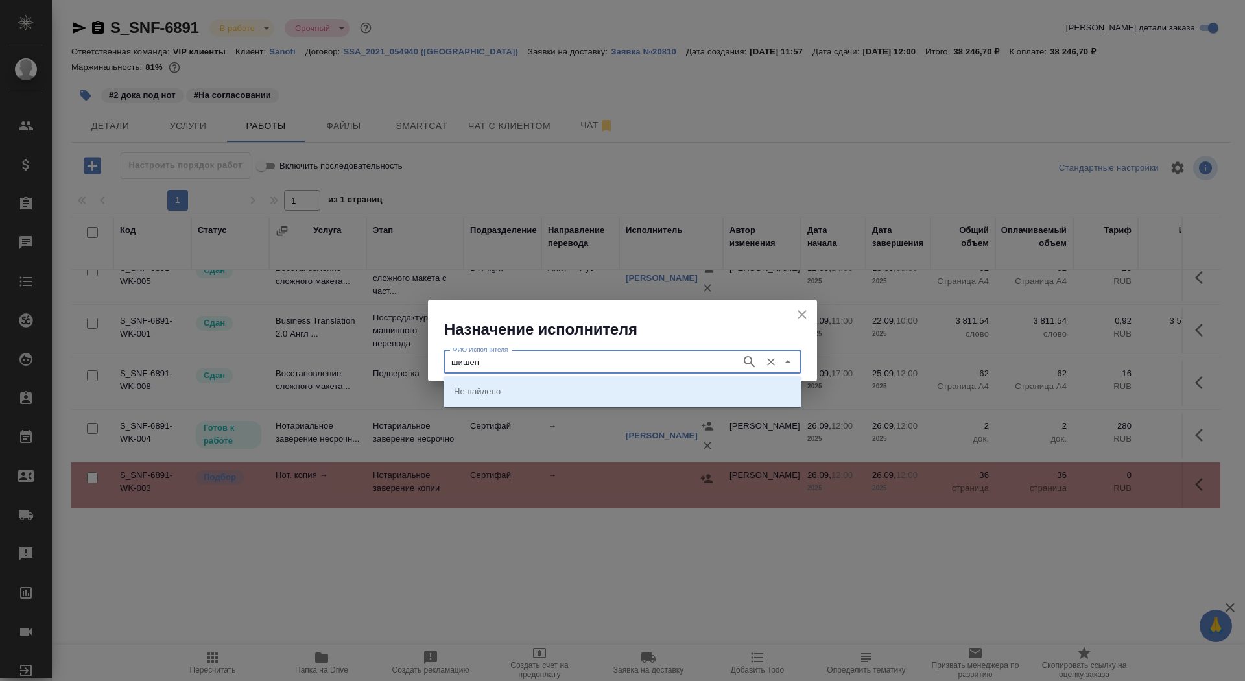
type input "шишен"
click at [525, 388] on p "НОТАРИУС Шишенков Леонид Васильевич" at bounding box center [489, 391] width 71 height 13
type input "НОТАРИУС Шишенков Леонид Васильевич"
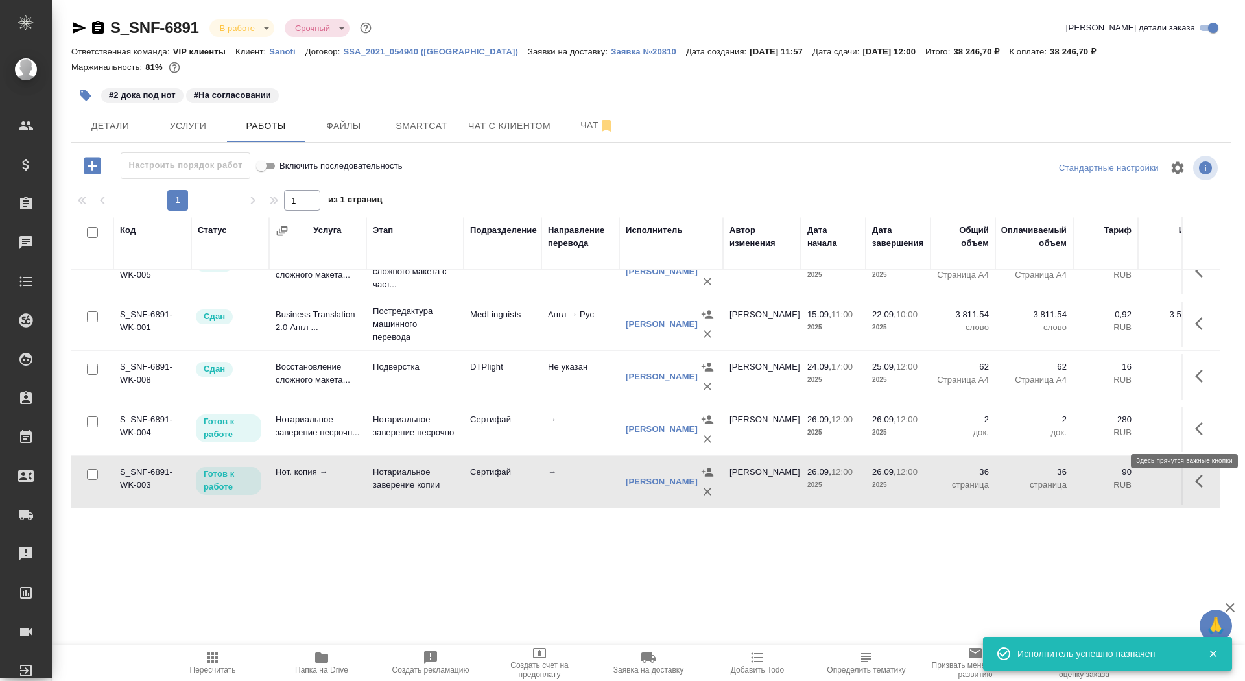
click at [1207, 428] on icon "button" at bounding box center [1203, 429] width 16 height 16
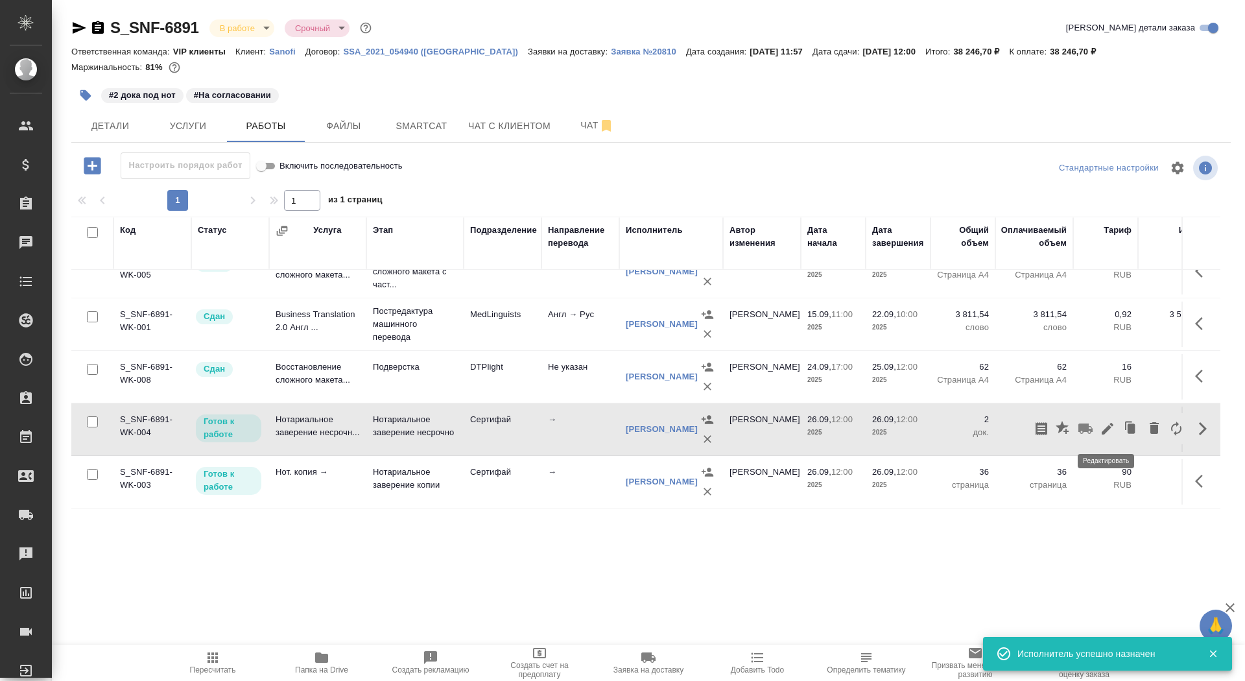
click at [1103, 429] on icon "button" at bounding box center [1108, 429] width 16 height 16
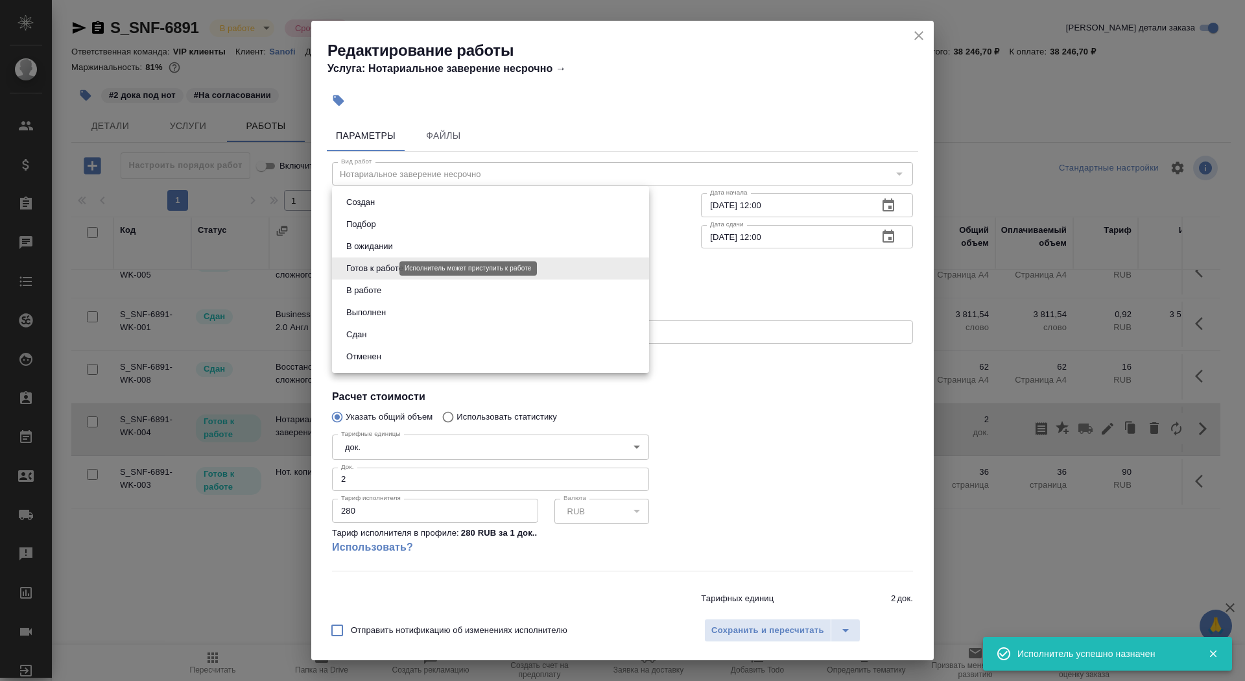
click at [373, 270] on body "🙏 .cls-1 fill:#fff; AWATERA Saydasheva Dilyara Клиенты Спецификации Заказы 0 Ча…" at bounding box center [622, 340] width 1245 height 681
click at [374, 348] on li "Отменен" at bounding box center [490, 357] width 317 height 22
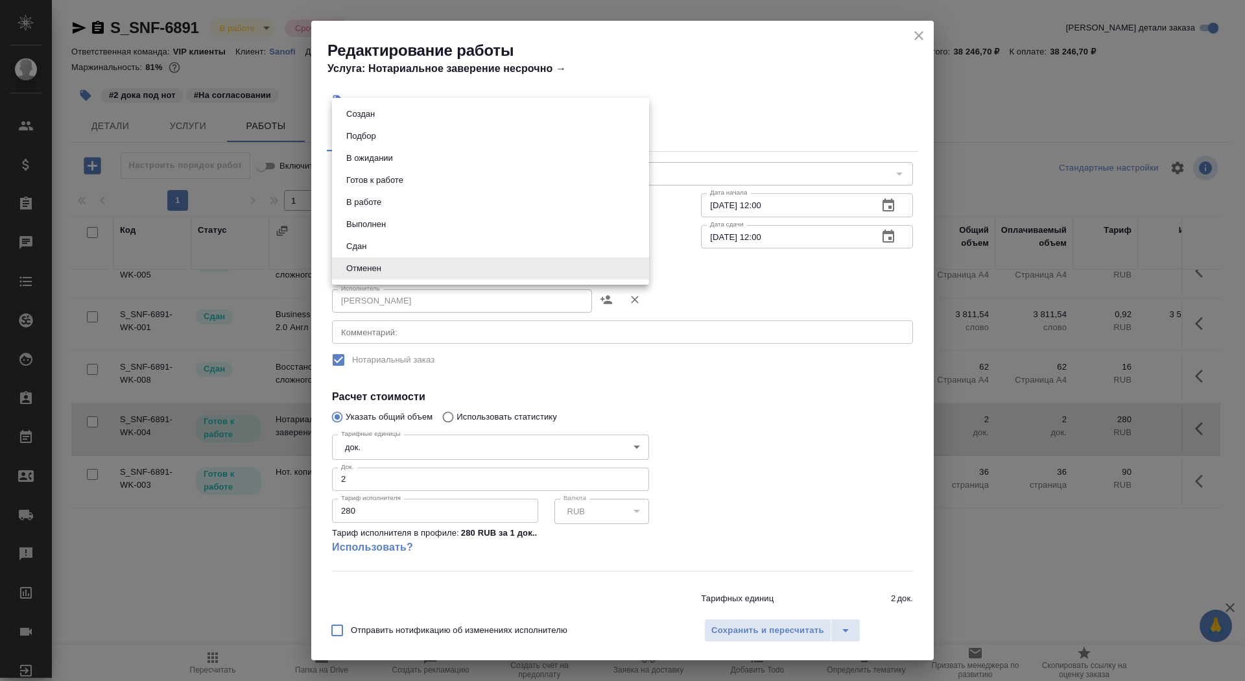
click at [371, 273] on body "🙏 .cls-1 fill:#fff; AWATERA Saydasheva Dilyara Клиенты Спецификации Заказы 0 Ча…" at bounding box center [622, 340] width 1245 height 681
click at [365, 246] on button "Сдан" at bounding box center [356, 246] width 28 height 14
type input "closed"
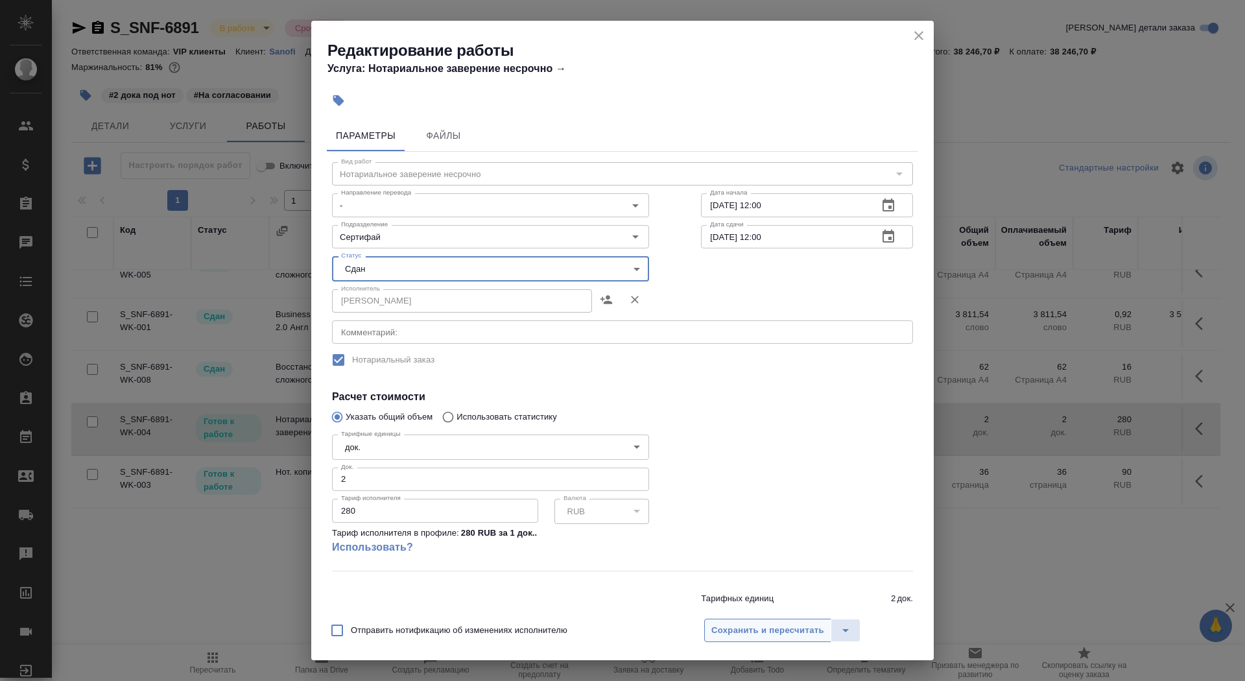
click at [769, 630] on span "Сохранить и пересчитать" at bounding box center [768, 630] width 113 height 15
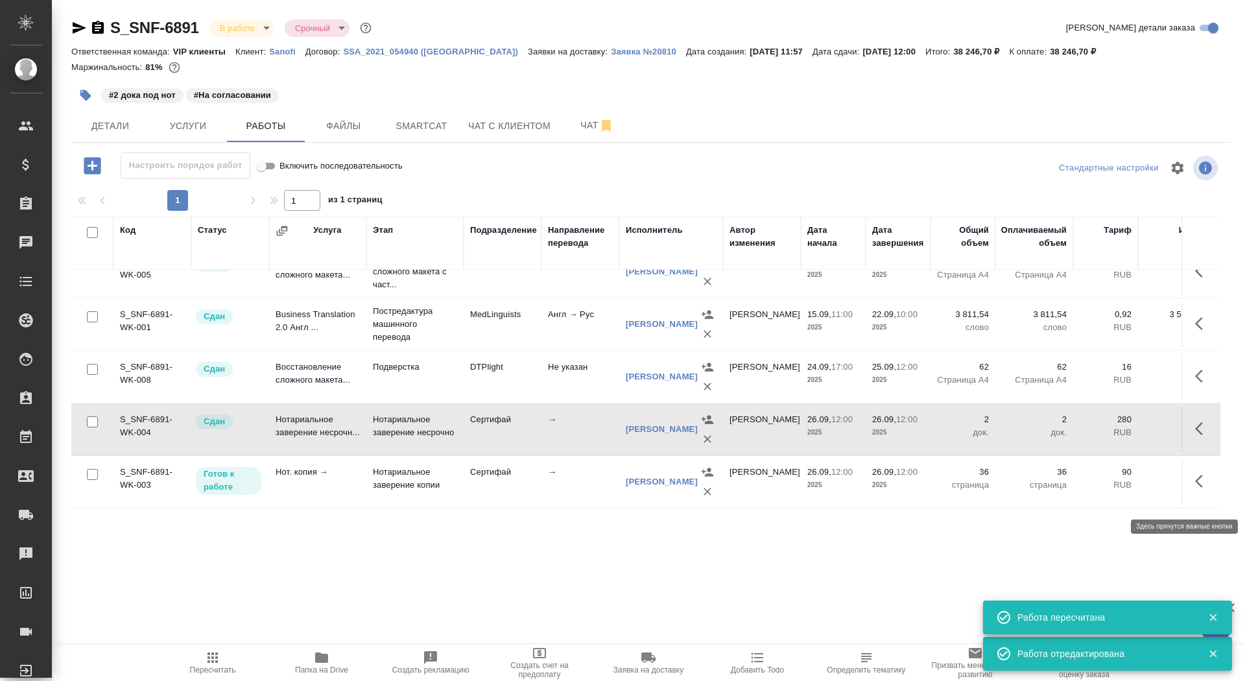
click at [1192, 497] on button "button" at bounding box center [1203, 481] width 31 height 31
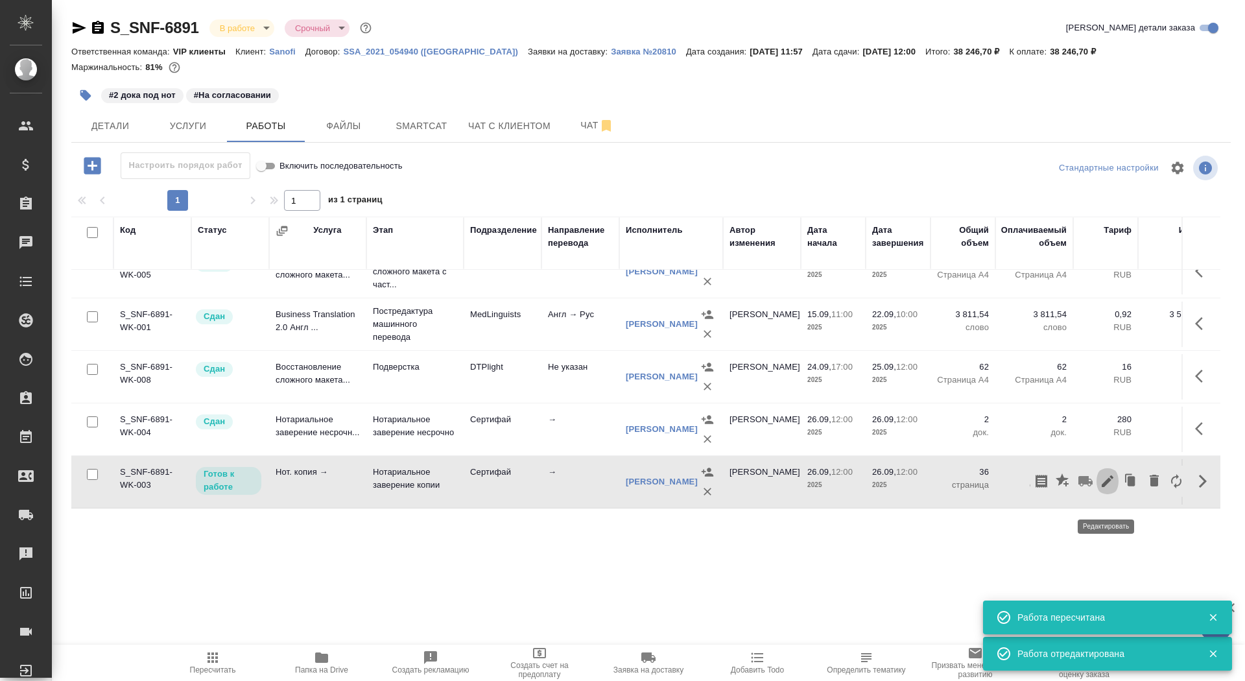
click at [1109, 489] on icon "button" at bounding box center [1108, 481] width 16 height 16
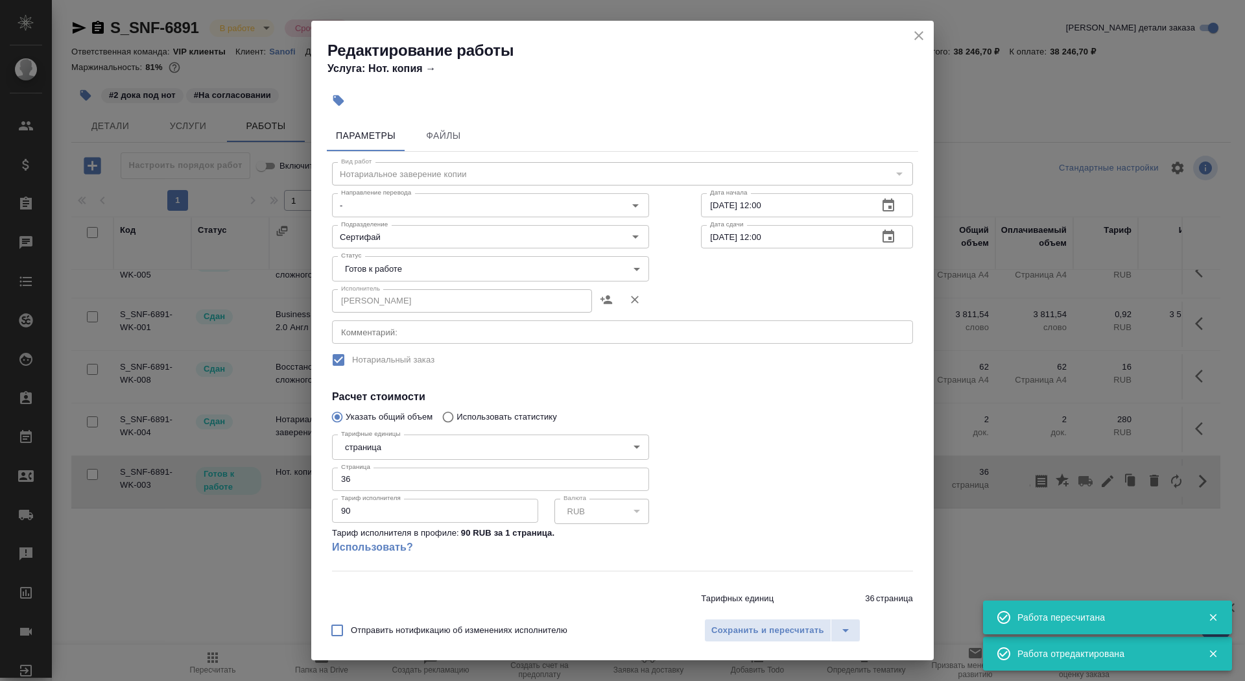
click at [416, 263] on body "🙏 .cls-1 fill:#fff; AWATERA Saydasheva Dilyara Клиенты Спецификации Заказы 0 Ча…" at bounding box center [622, 340] width 1245 height 681
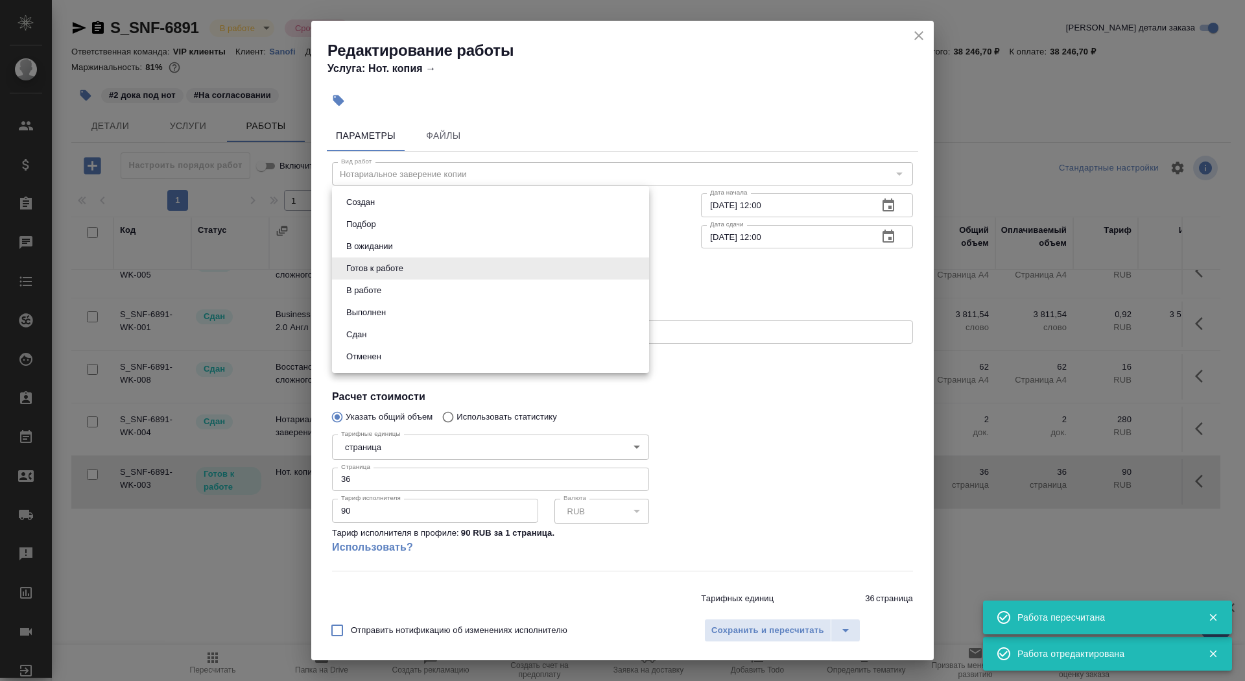
click at [414, 336] on li "Сдан" at bounding box center [490, 335] width 317 height 22
type input "closed"
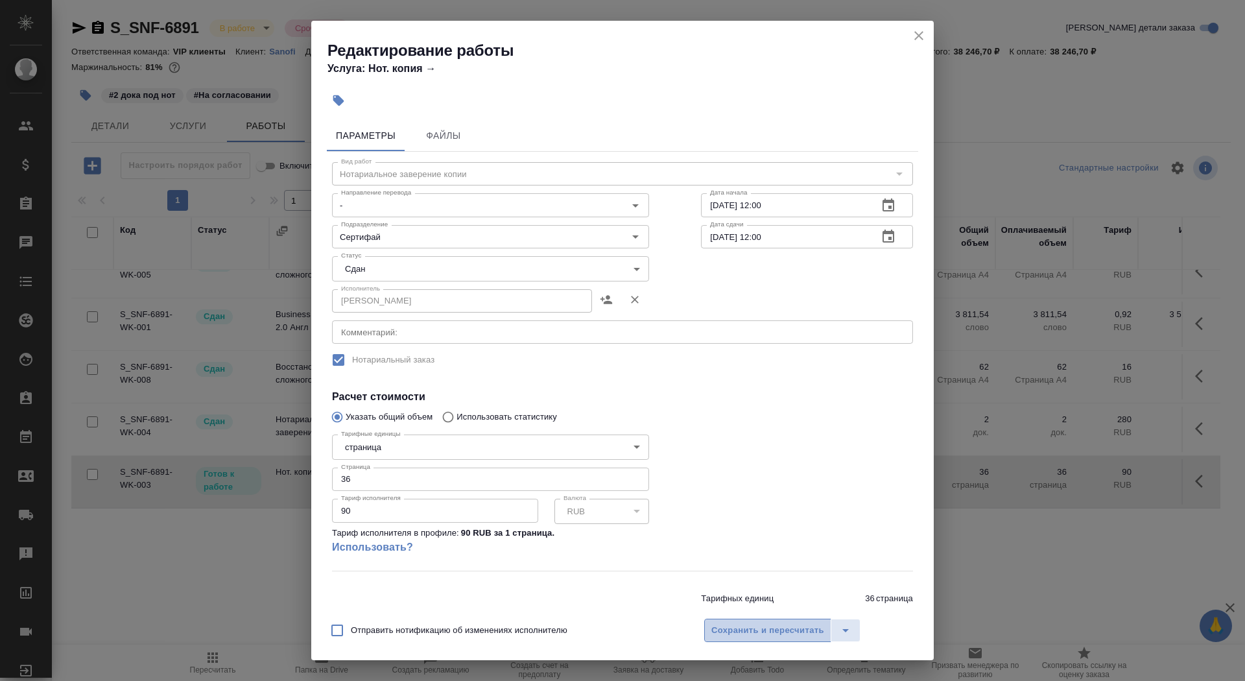
click at [737, 630] on span "Сохранить и пересчитать" at bounding box center [768, 630] width 113 height 15
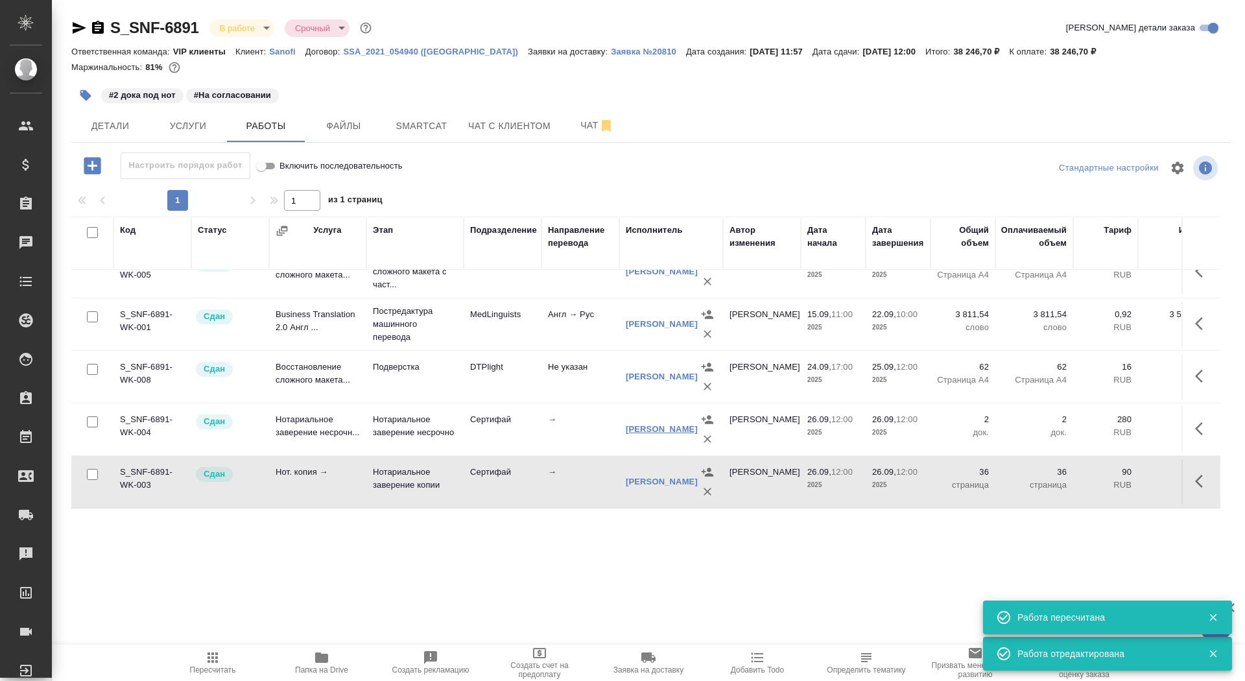
scroll to position [0, 0]
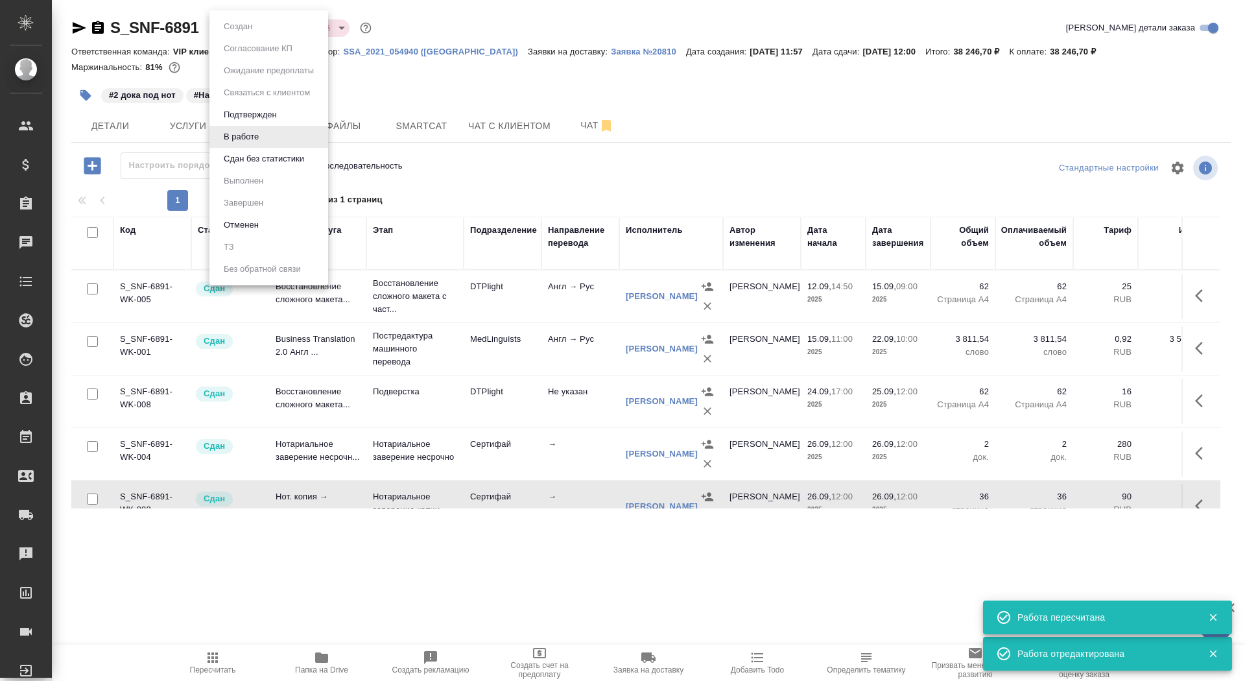
click at [237, 34] on body "🙏 .cls-1 fill:#fff; AWATERA Saydasheva Dilyara Клиенты Спецификации Заказы 0 Ча…" at bounding box center [622, 340] width 1245 height 681
click at [258, 158] on button "Сдан без статистики" at bounding box center [264, 159] width 88 height 14
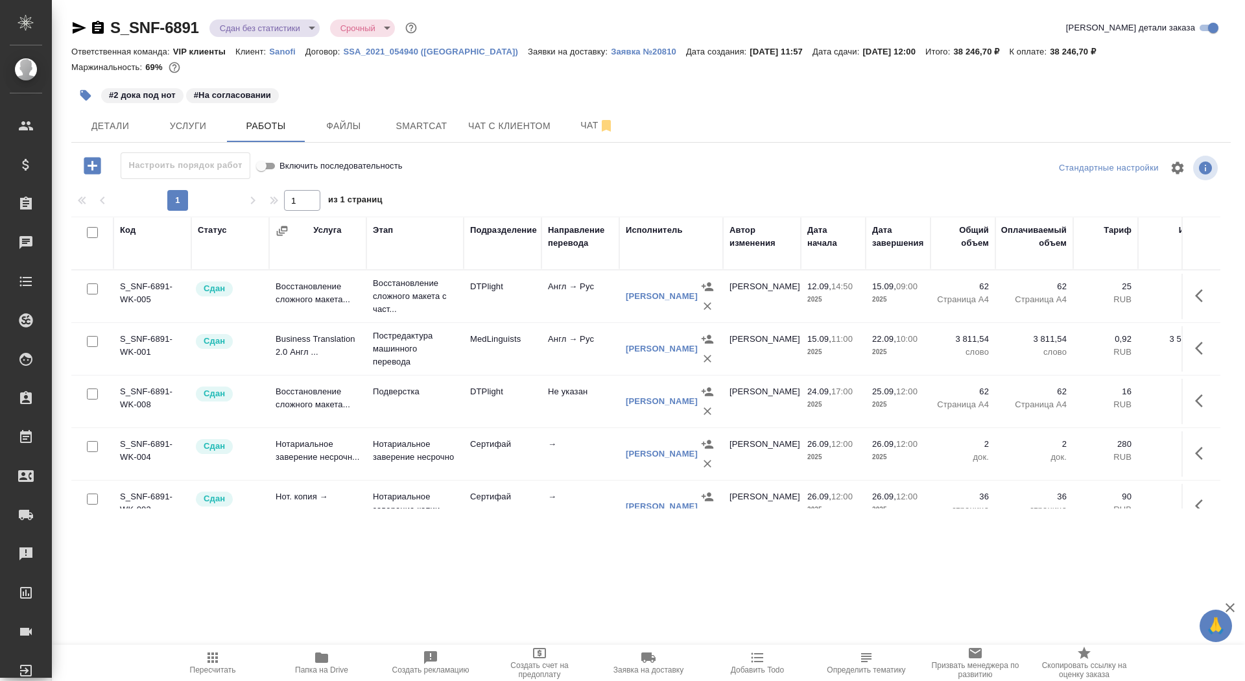
click at [250, 36] on div "S_SNF-6891 Сдан без статистики distributed Срочный urgent" at bounding box center [245, 28] width 348 height 21
click at [250, 25] on body "🙏 .cls-1 fill:#fff; AWATERA Saydasheva Dilyara Клиенты Спецификации Заказы 0 Ча…" at bounding box center [622, 340] width 1245 height 681
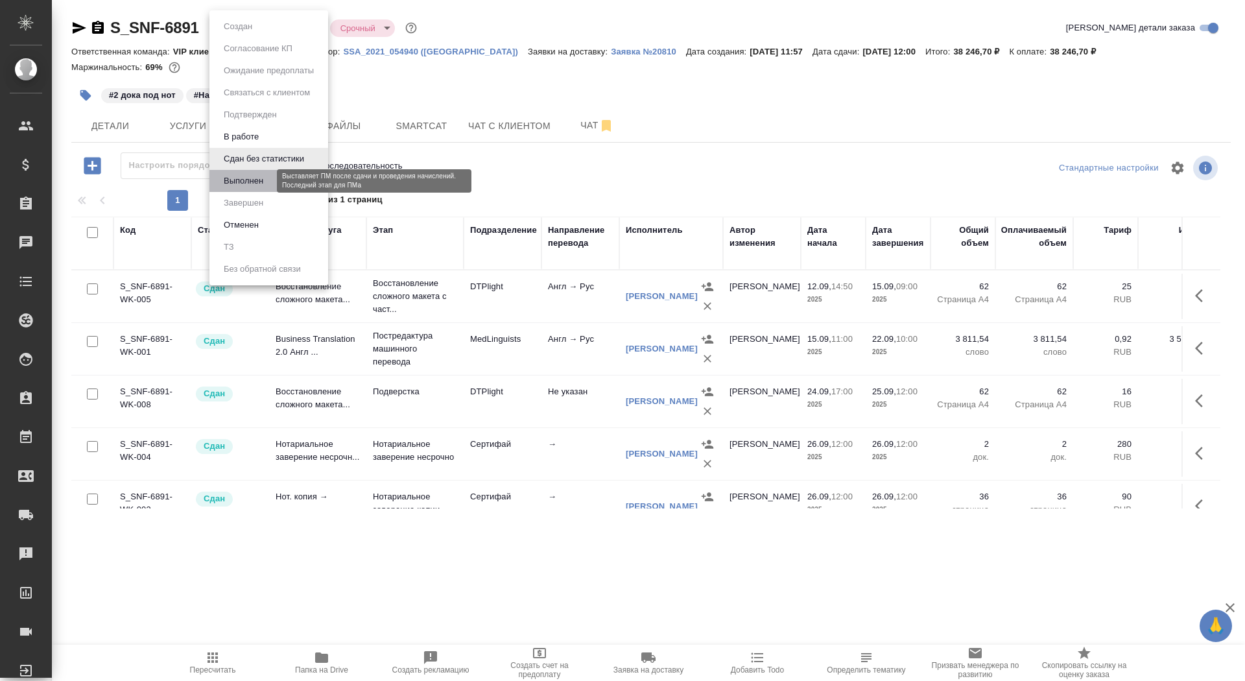
click at [254, 182] on button "Выполнен" at bounding box center [243, 181] width 47 height 14
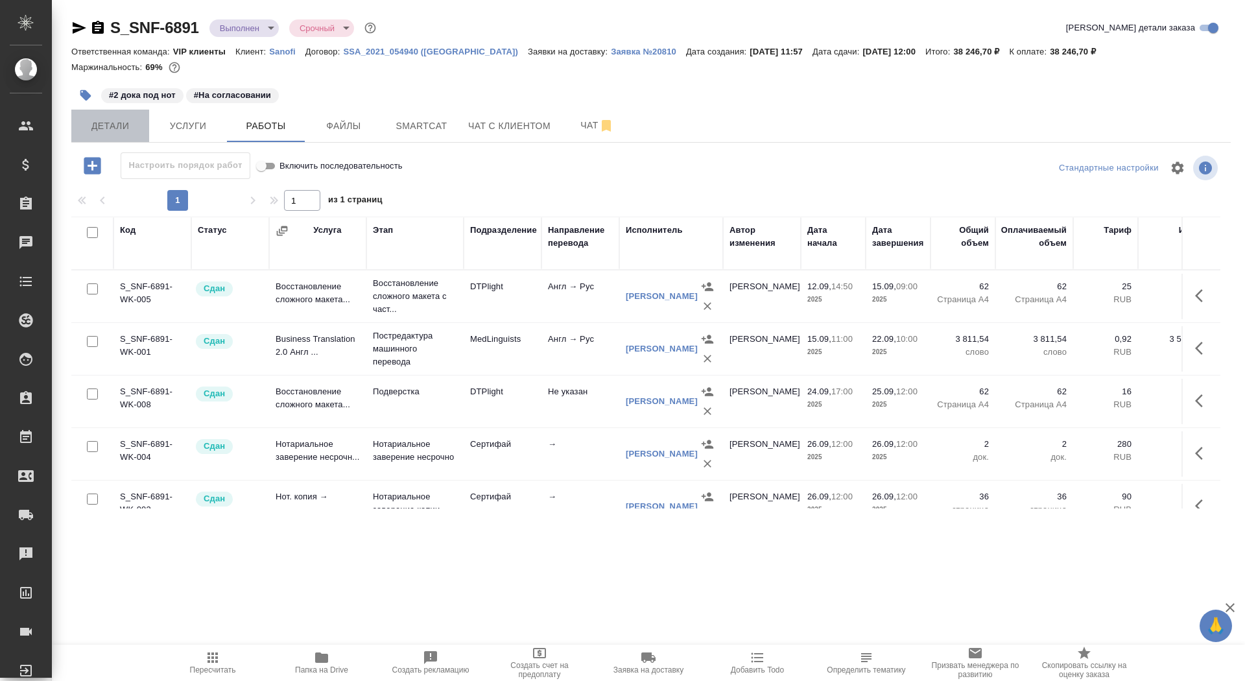
click at [115, 127] on span "Детали" at bounding box center [110, 126] width 62 height 16
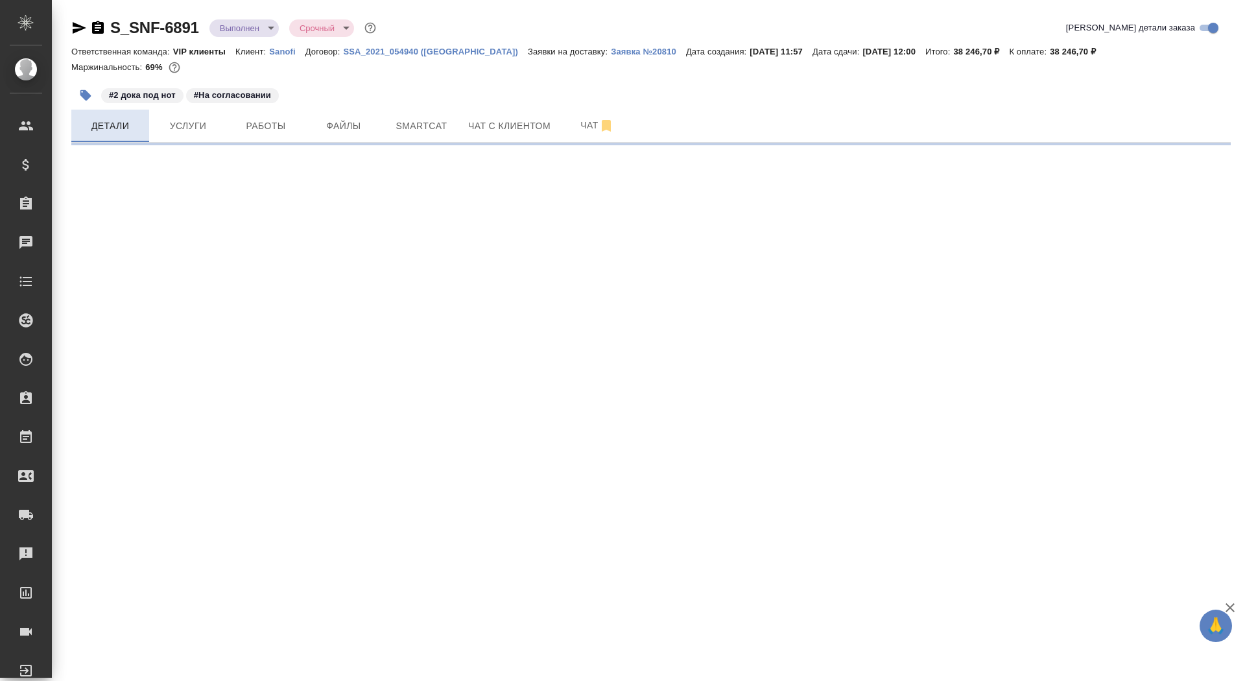
select select "RU"
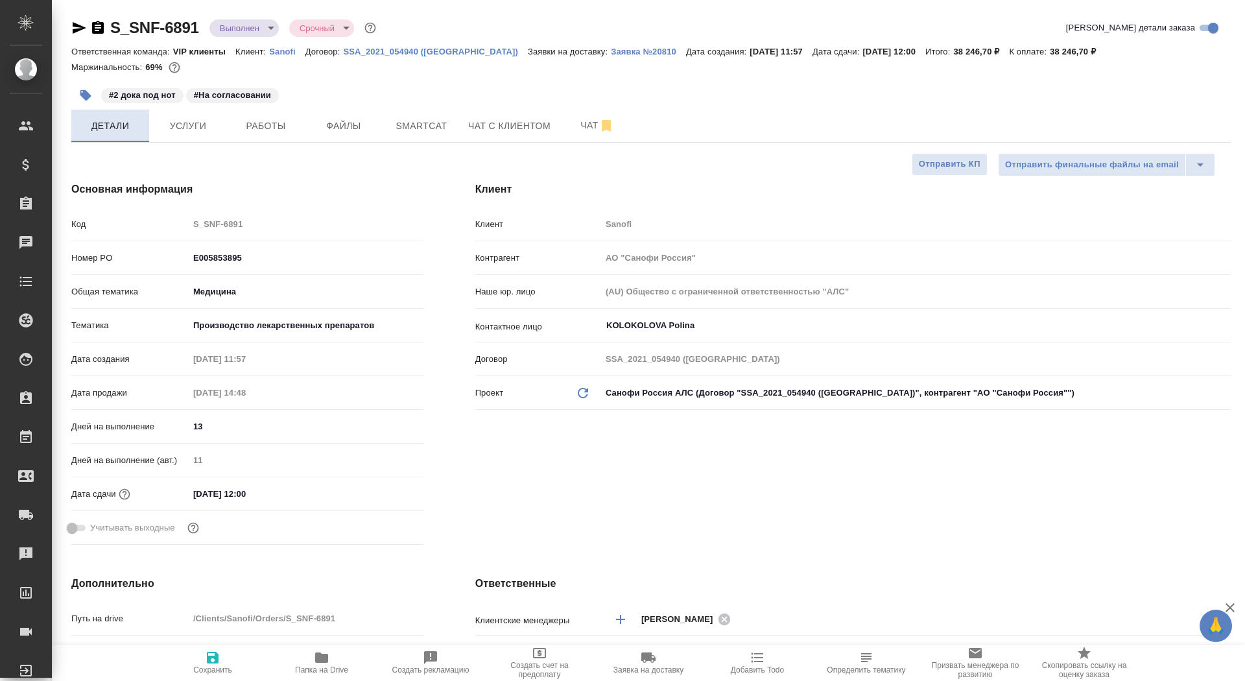
type textarea "x"
click at [579, 129] on span "Чат" at bounding box center [597, 125] width 62 height 16
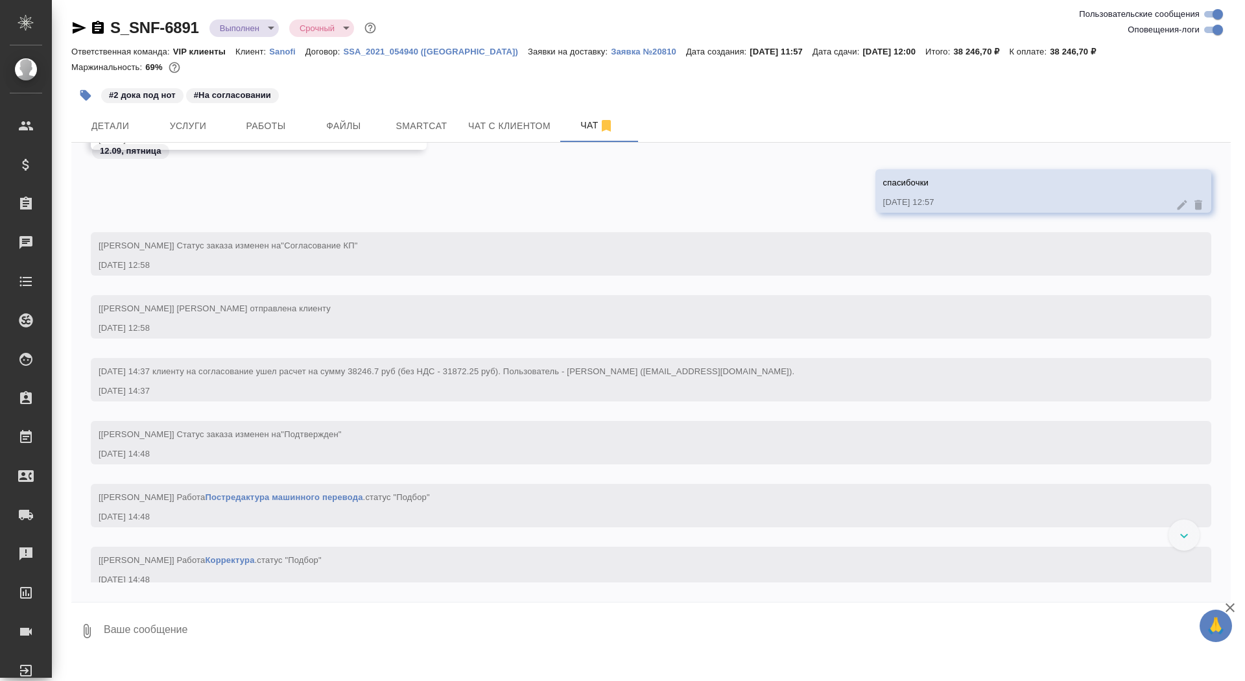
scroll to position [1042, 0]
click at [103, 27] on icon "button" at bounding box center [98, 27] width 12 height 13
click at [237, 25] on body "🙏 .cls-1 fill:#fff; AWATERA Saydasheva Dilyara Клиенты Спецификации Заказы 0 Ча…" at bounding box center [622, 340] width 1245 height 681
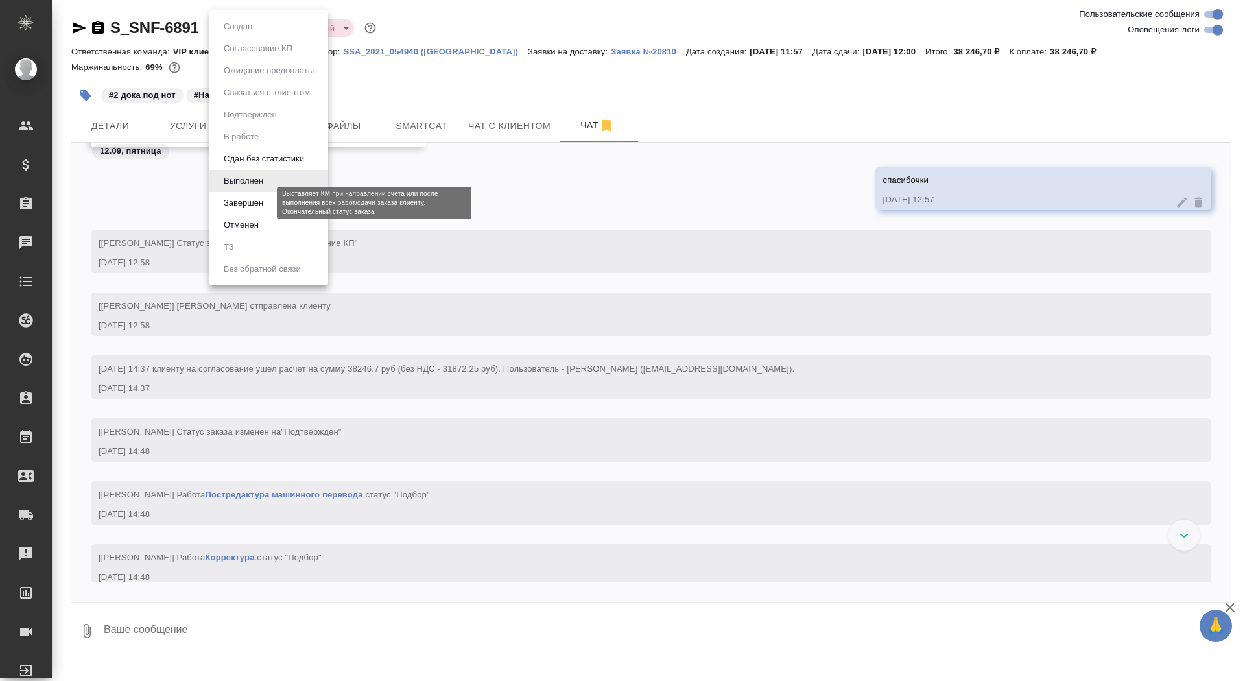
click at [257, 204] on button "Завершен" at bounding box center [243, 203] width 47 height 14
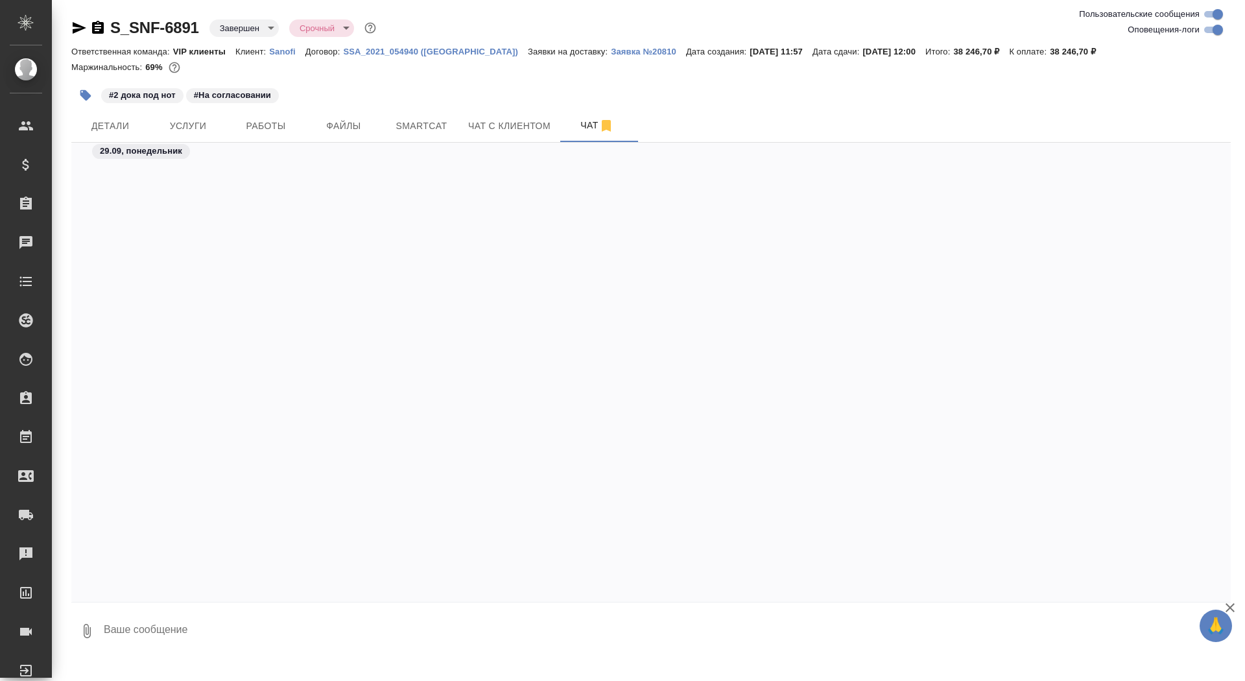
scroll to position [54660, 0]
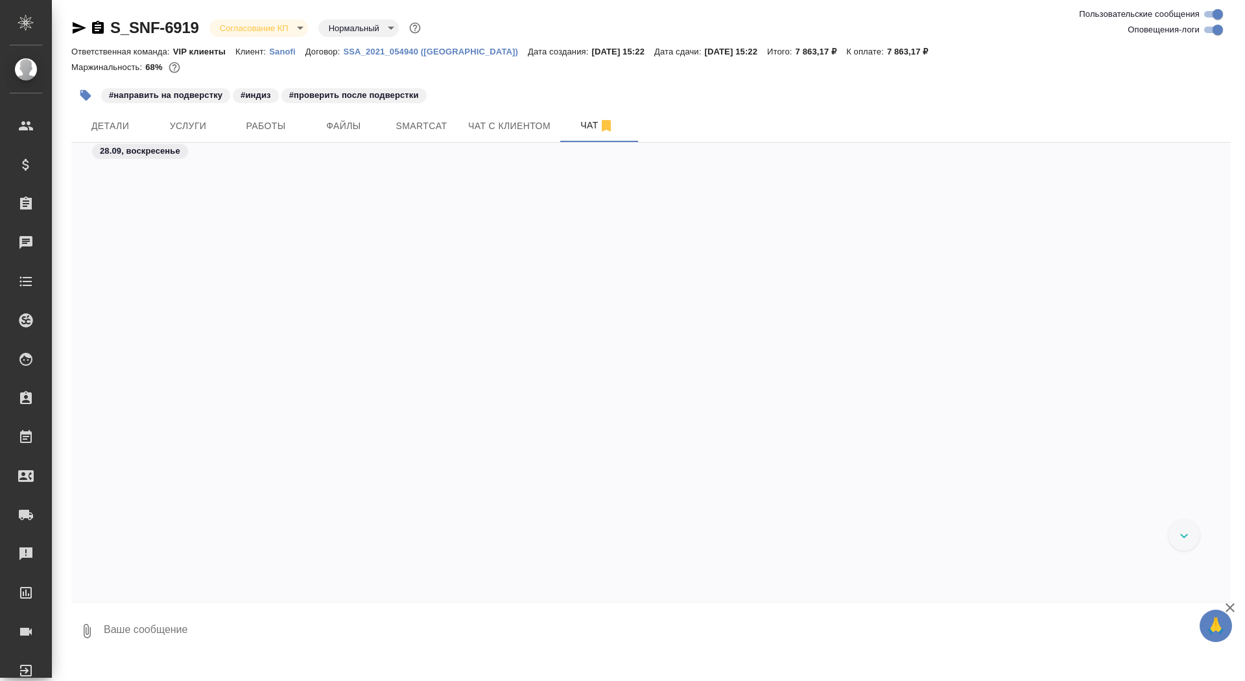
scroll to position [14962, 0]
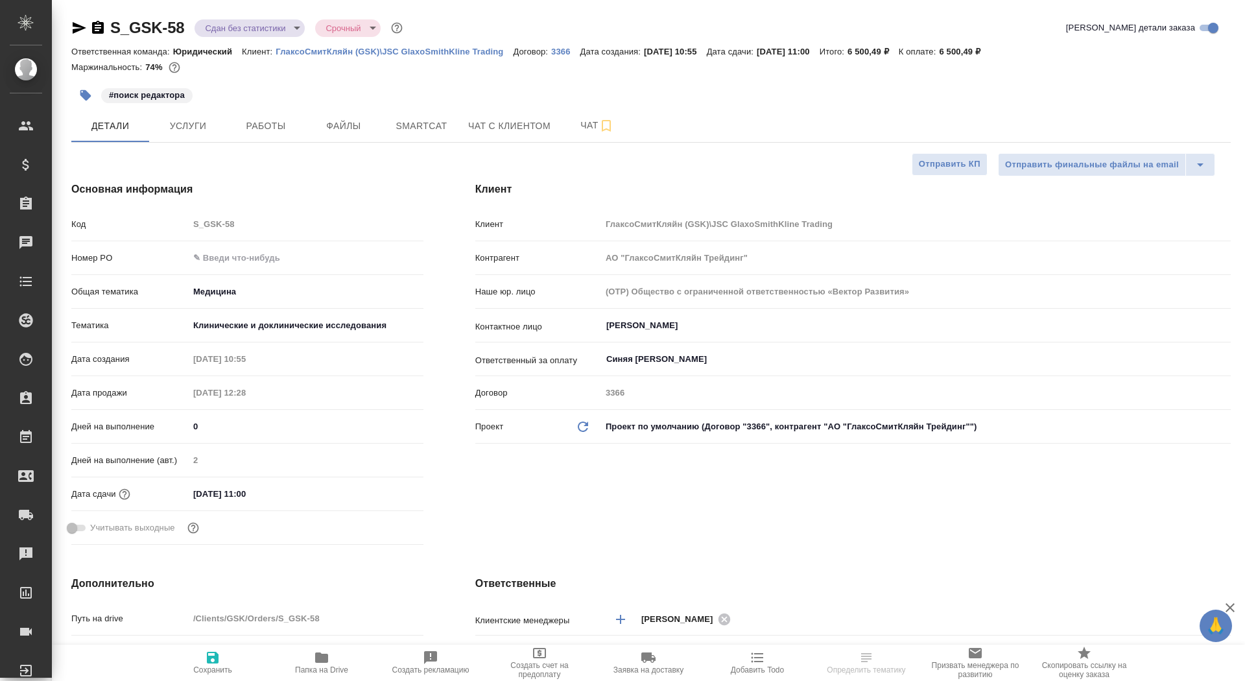
select select "RU"
click at [569, 128] on span "Чат" at bounding box center [597, 125] width 62 height 16
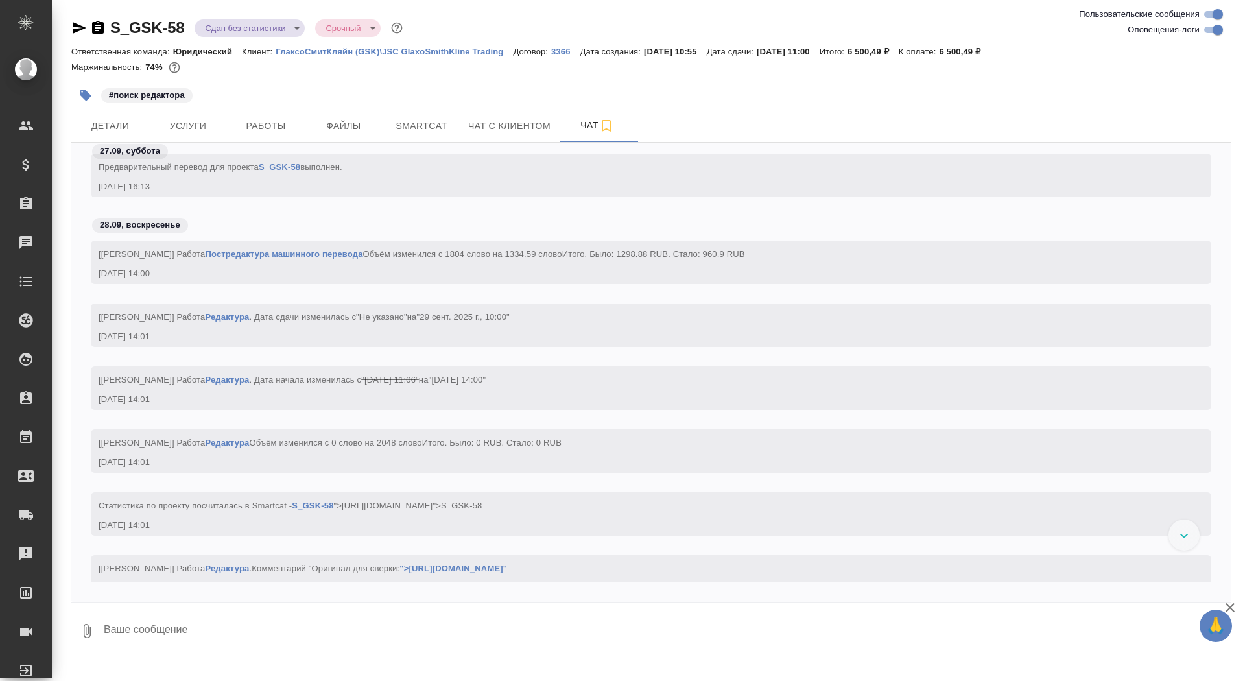
scroll to position [7157, 0]
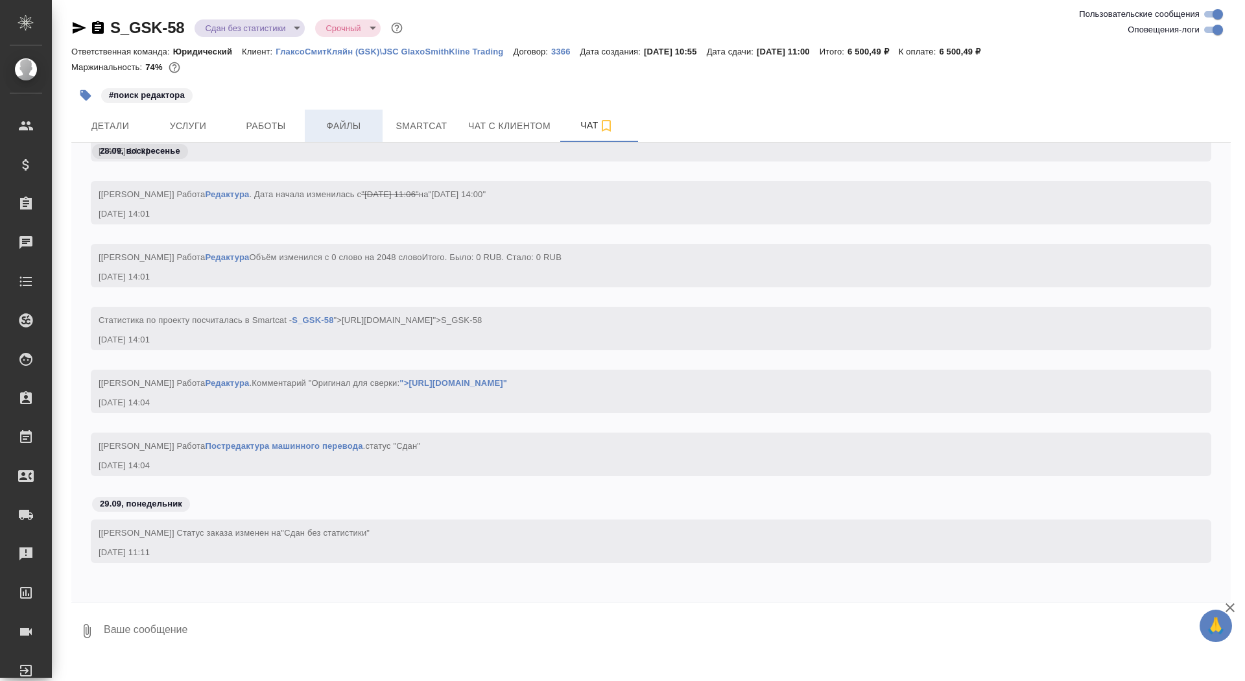
click at [359, 122] on span "Файлы" at bounding box center [344, 126] width 62 height 16
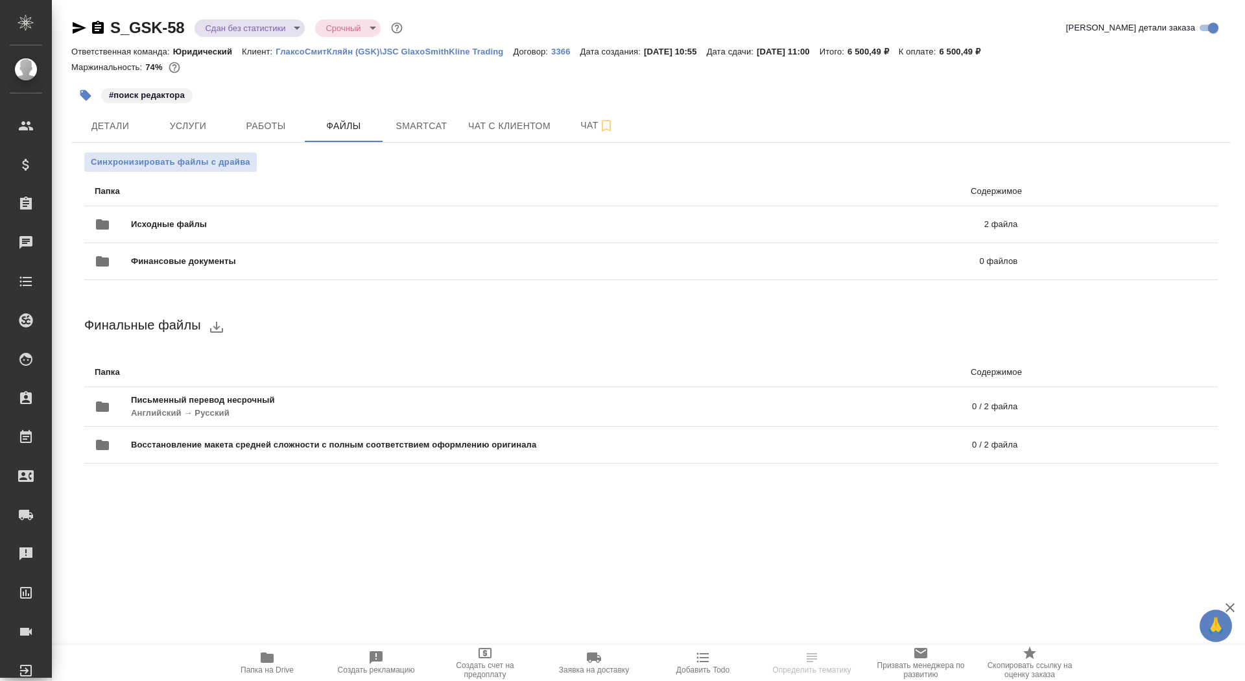
click at [257, 657] on span "Папка на Drive" at bounding box center [267, 662] width 93 height 25
click at [101, 132] on span "Детали" at bounding box center [110, 126] width 62 height 16
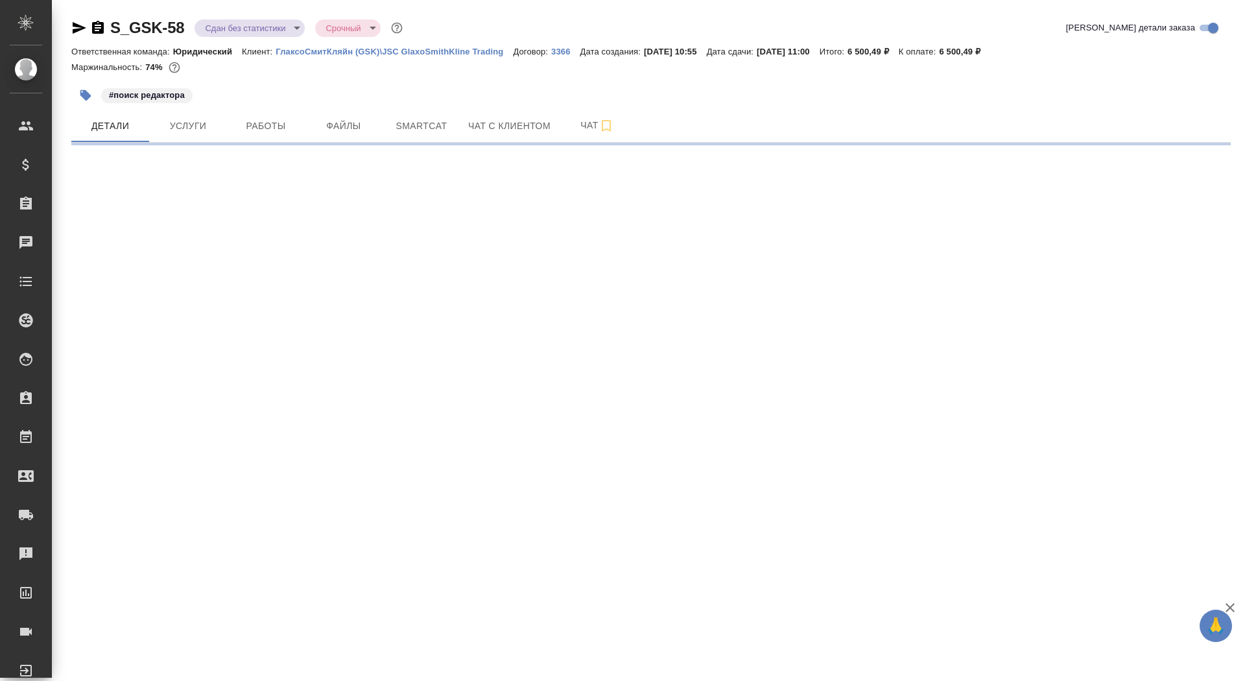
select select "RU"
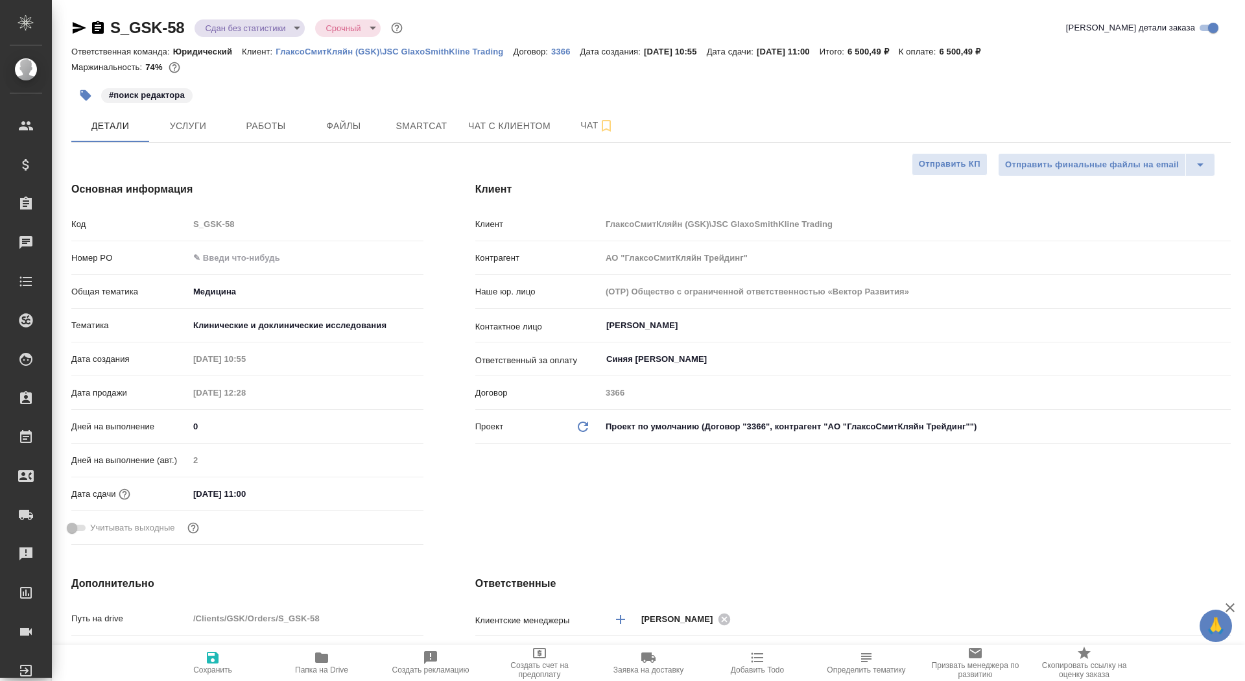
type textarea "x"
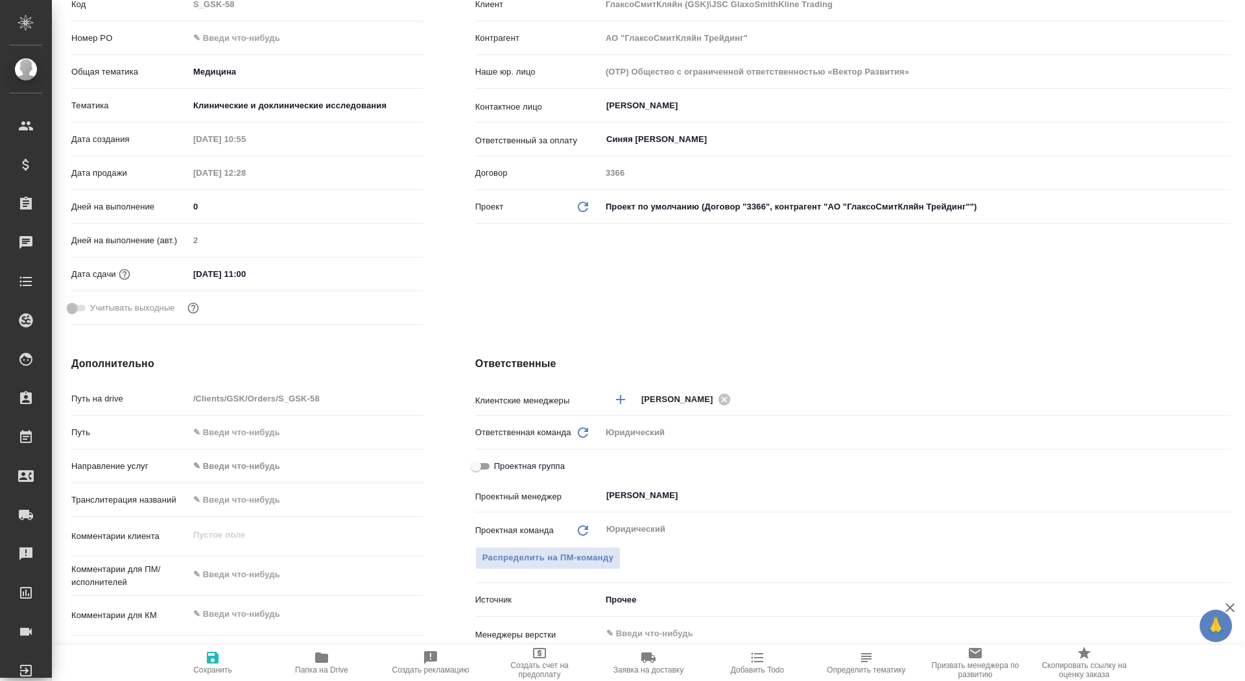
scroll to position [247, 0]
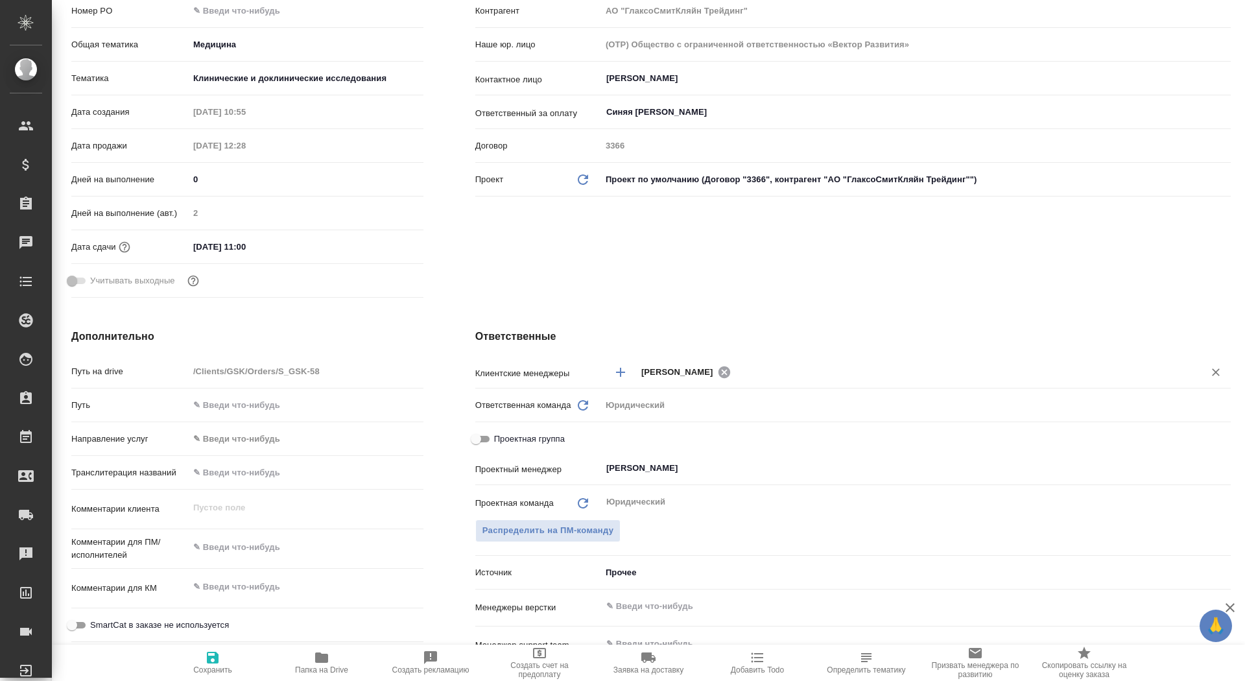
click at [717, 371] on icon at bounding box center [724, 372] width 14 height 14
type textarea "x"
click at [697, 374] on input "text" at bounding box center [912, 372] width 542 height 16
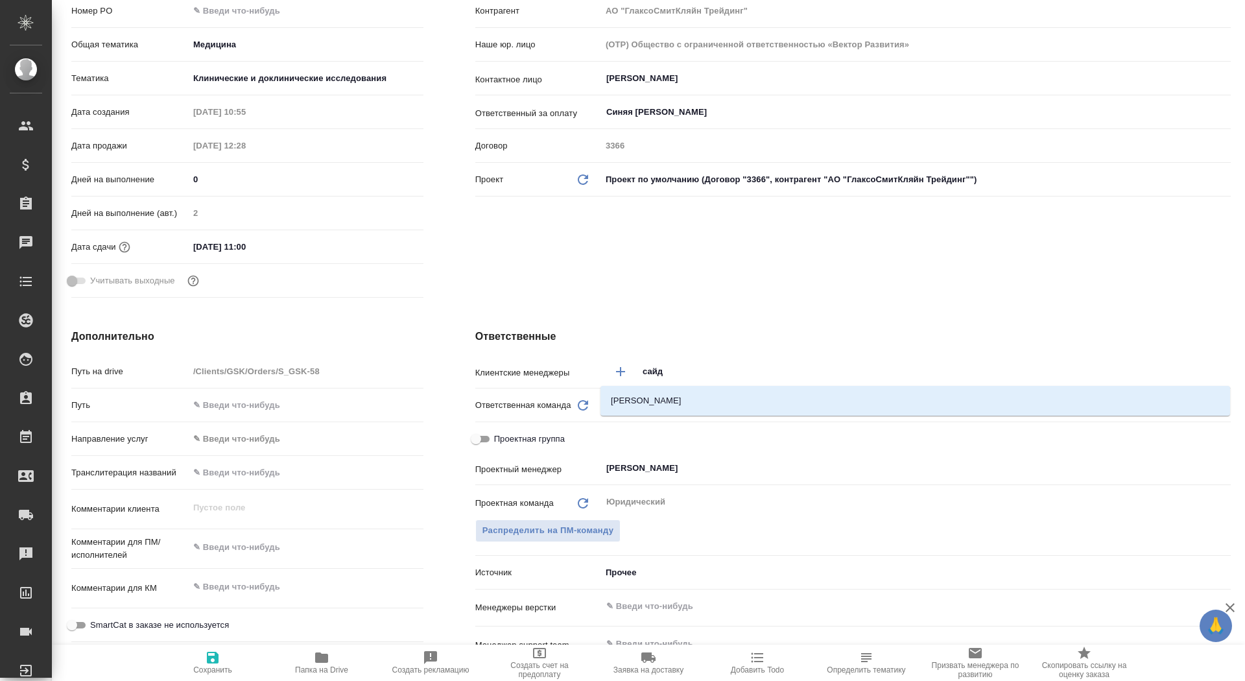
type input "сайда"
click at [721, 398] on li "Сайдашева Диляра" at bounding box center [916, 400] width 630 height 23
type textarea "x"
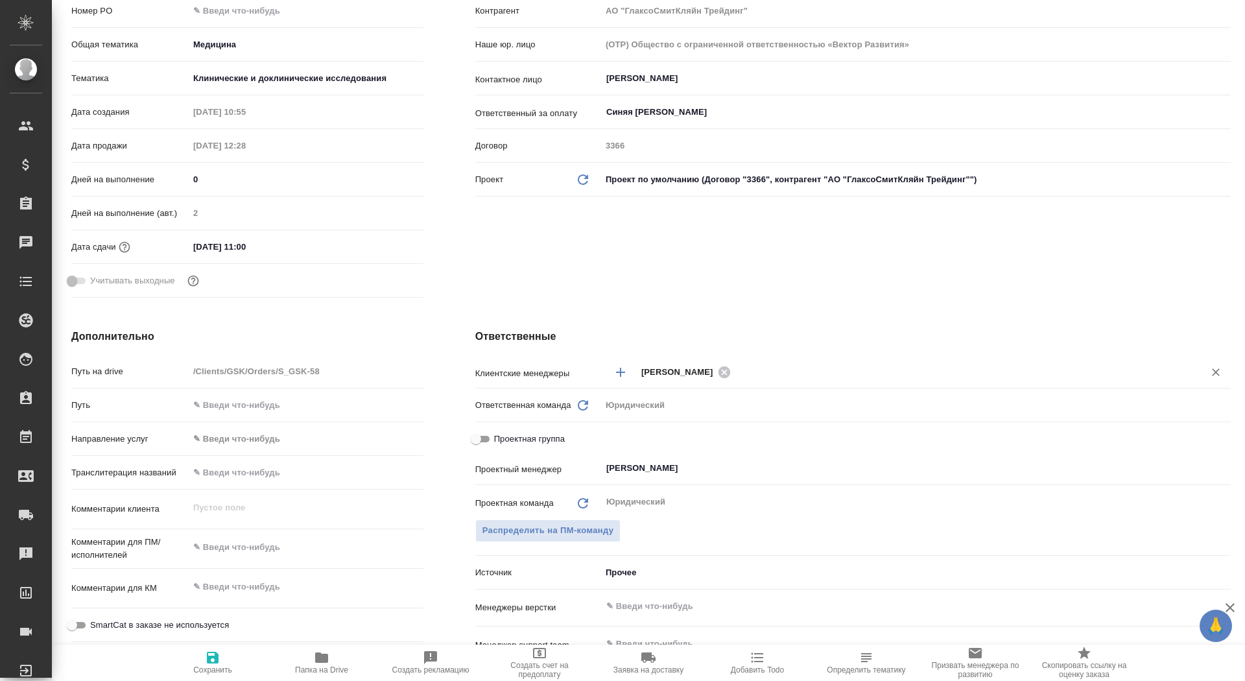
type textarea "x"
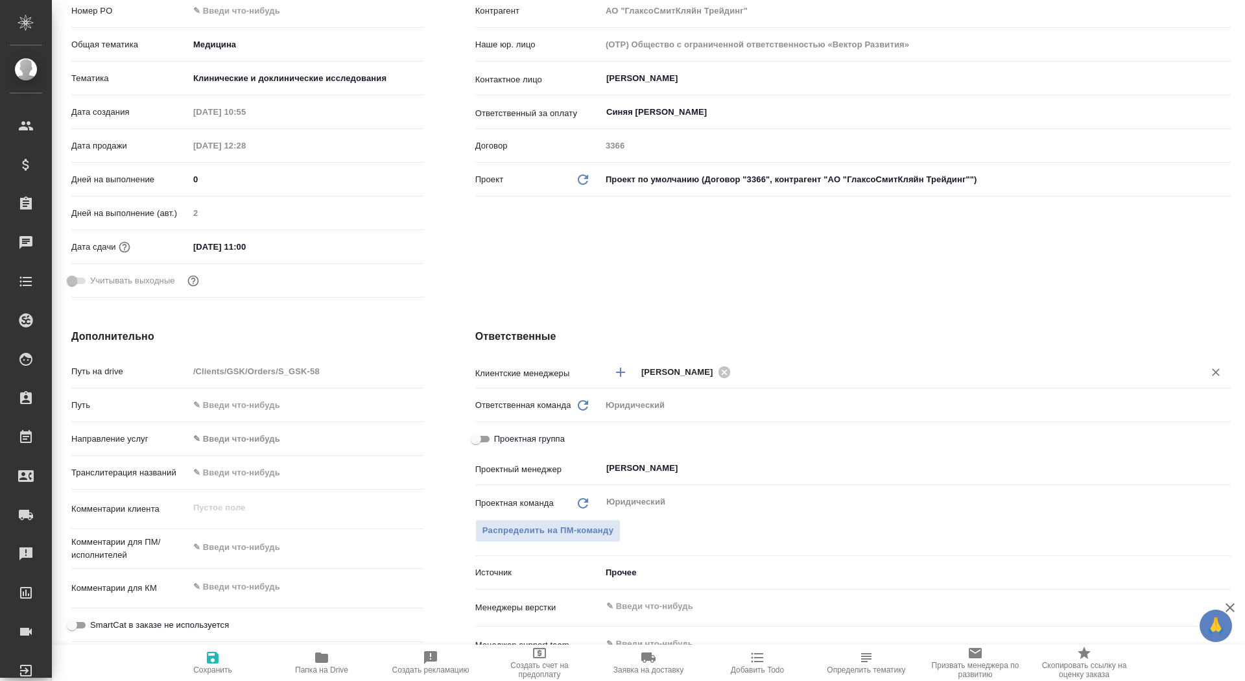
type textarea "x"
click at [232, 665] on span "Сохранить" at bounding box center [212, 662] width 93 height 25
type textarea "x"
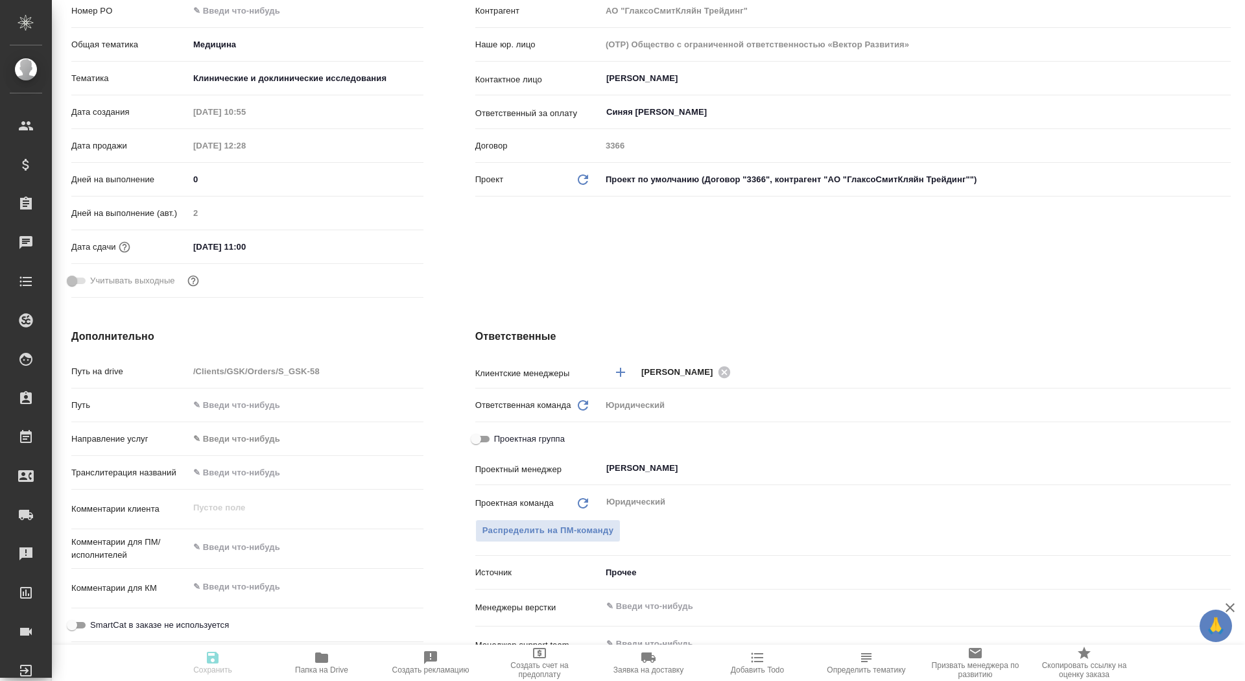
type textarea "x"
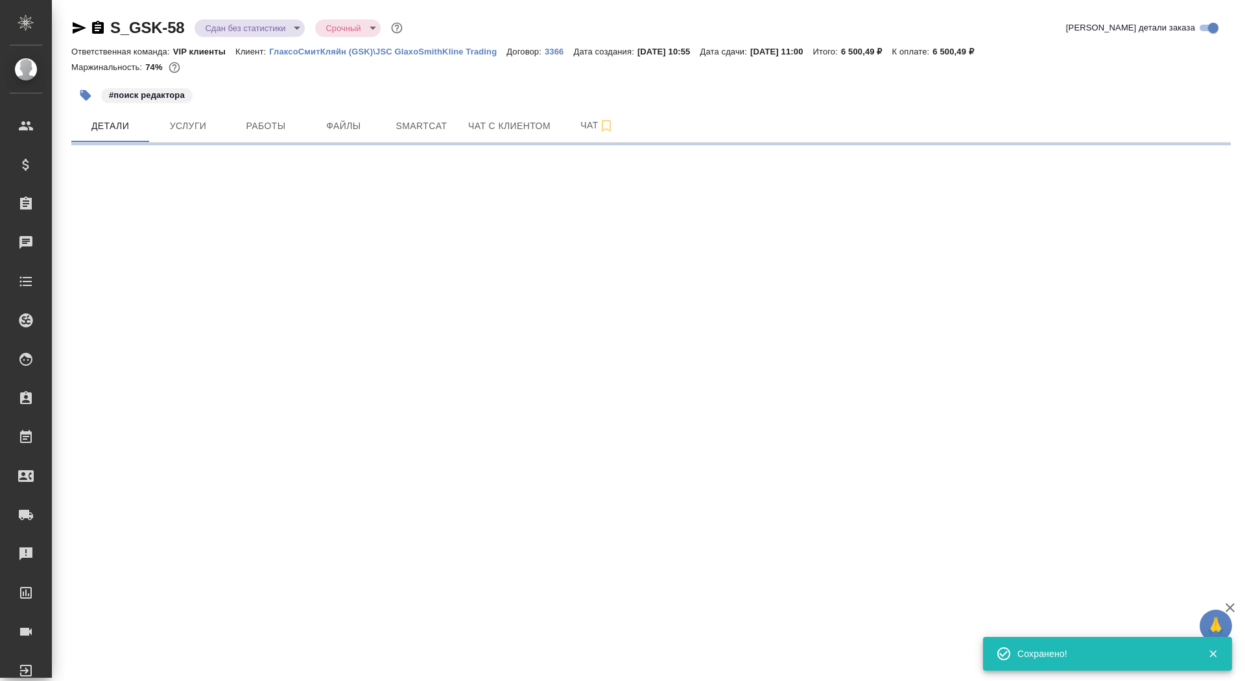
select select "RU"
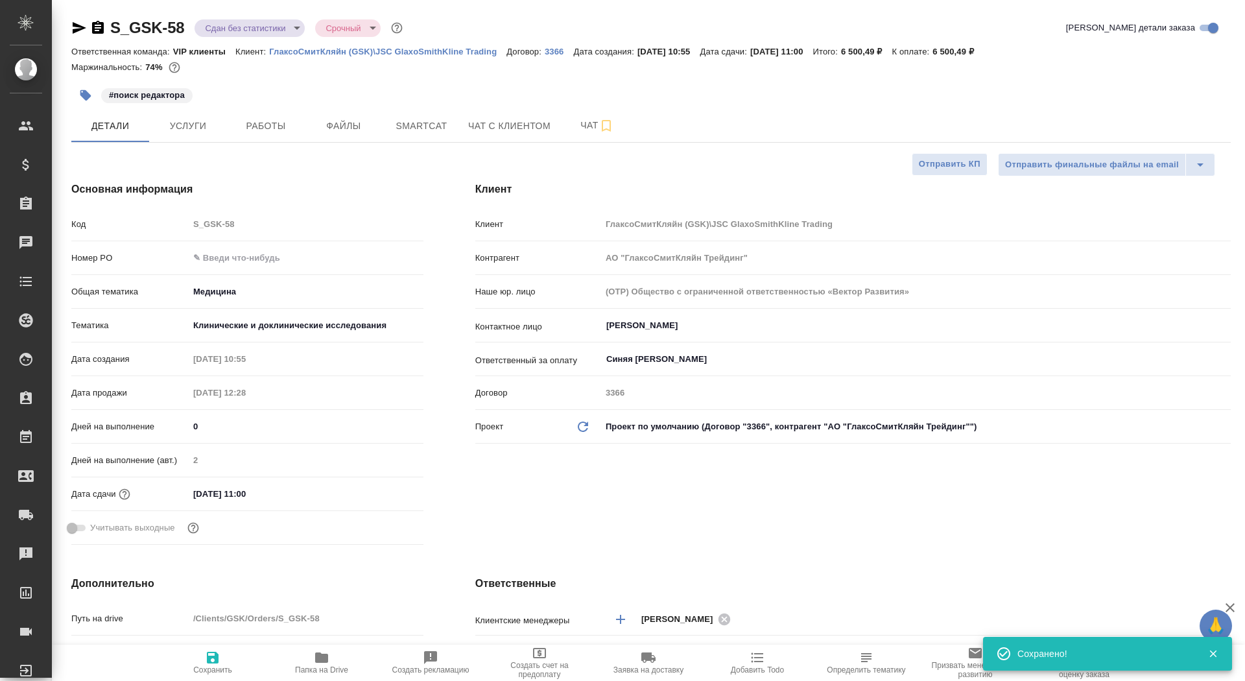
type textarea "x"
click at [102, 27] on icon "button" at bounding box center [98, 27] width 12 height 13
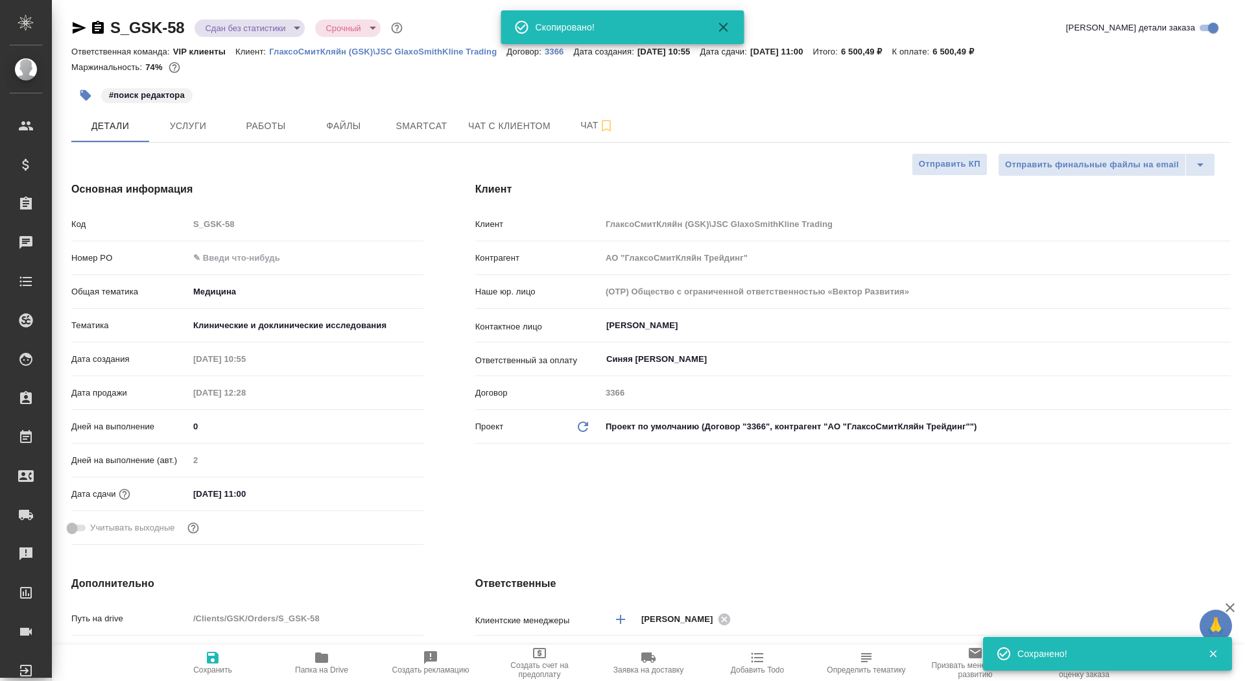
type textarea "x"
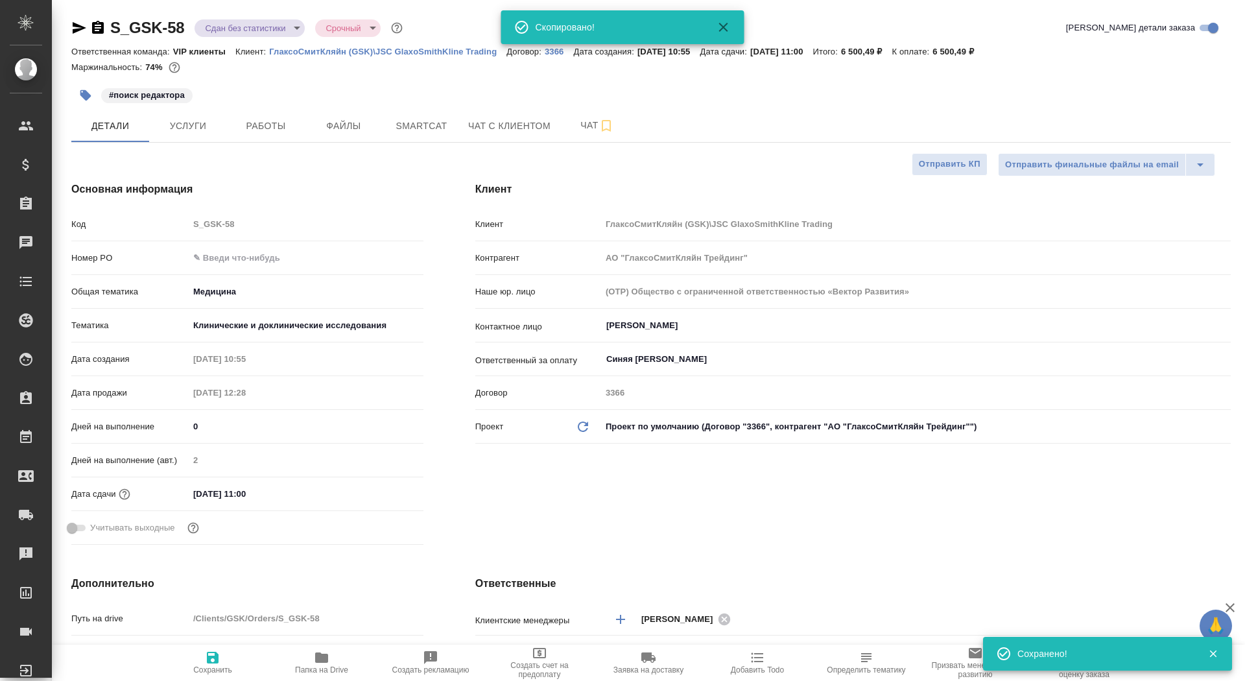
type textarea "x"
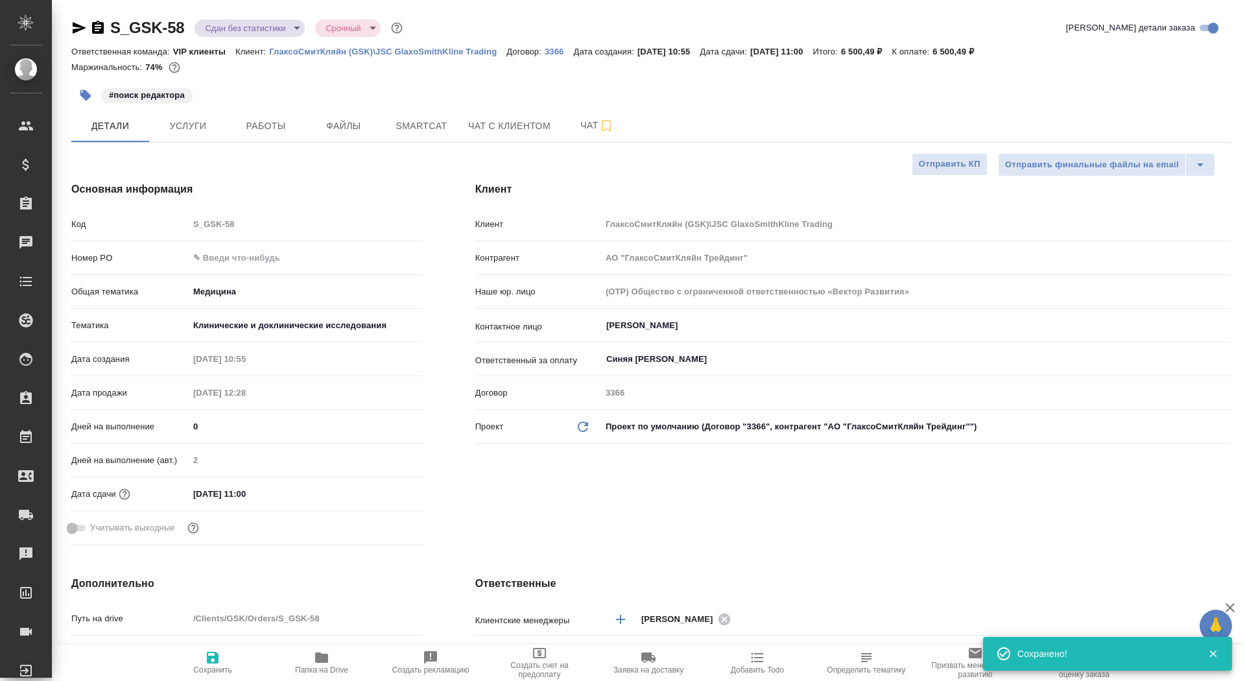
type textarea "x"
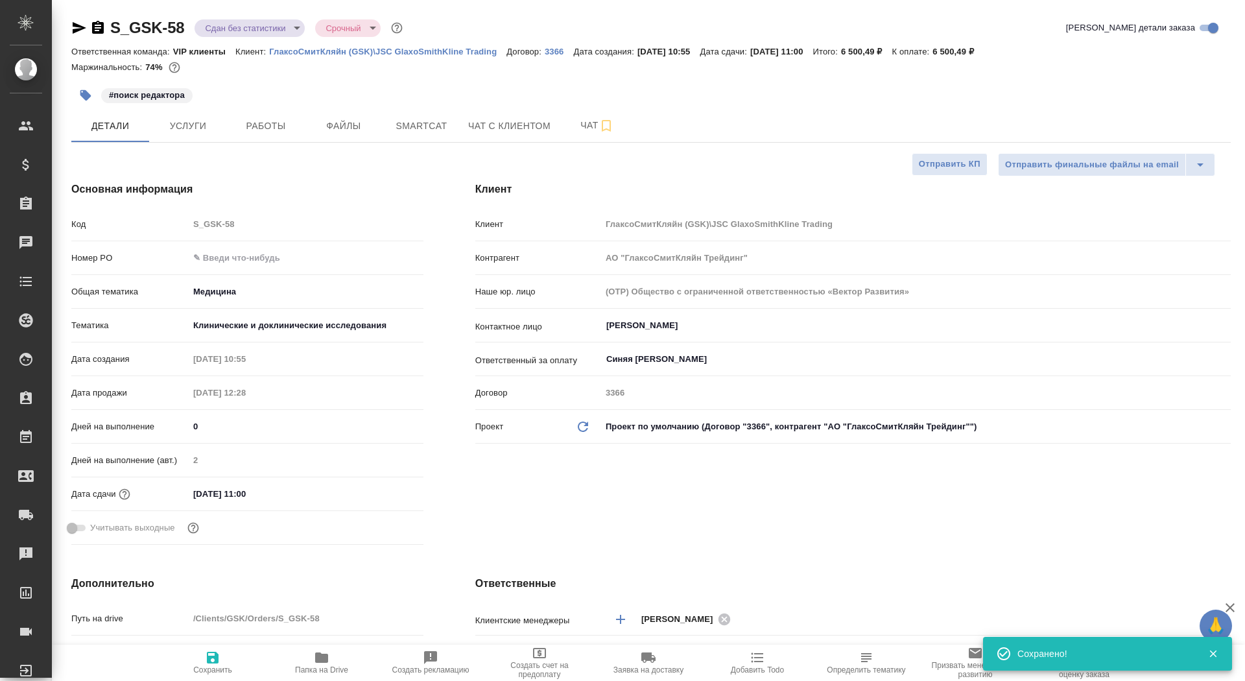
type textarea "x"
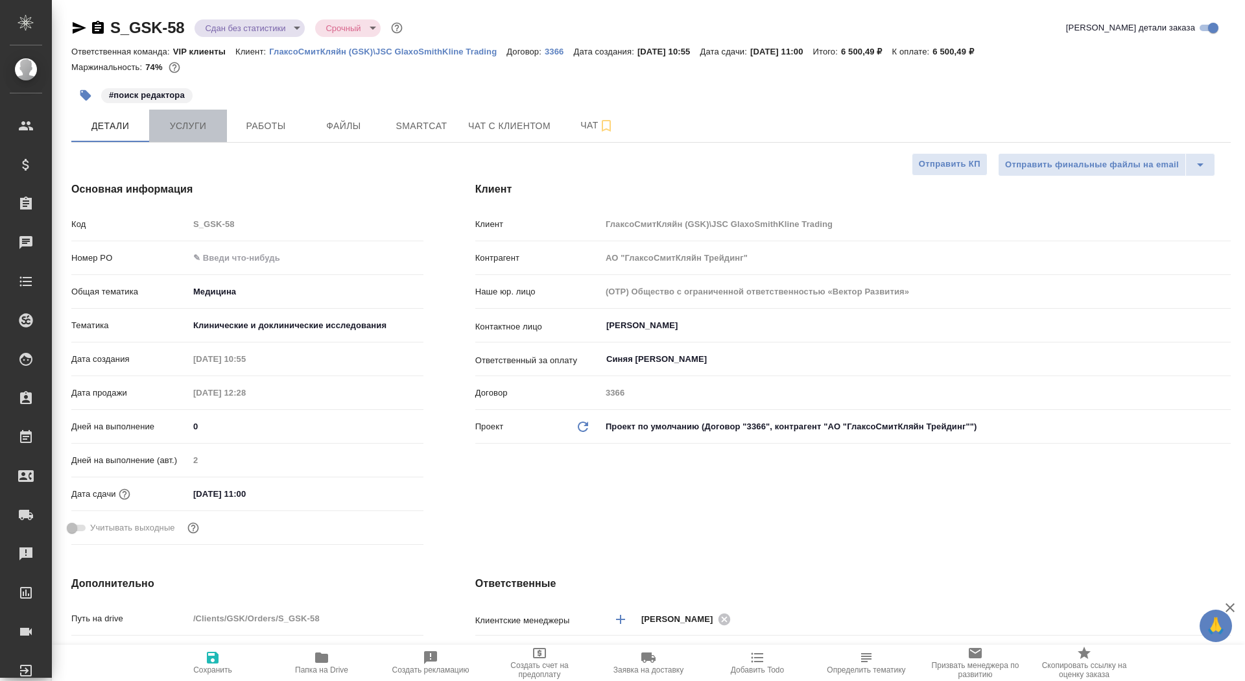
click at [193, 133] on span "Услуги" at bounding box center [188, 126] width 62 height 16
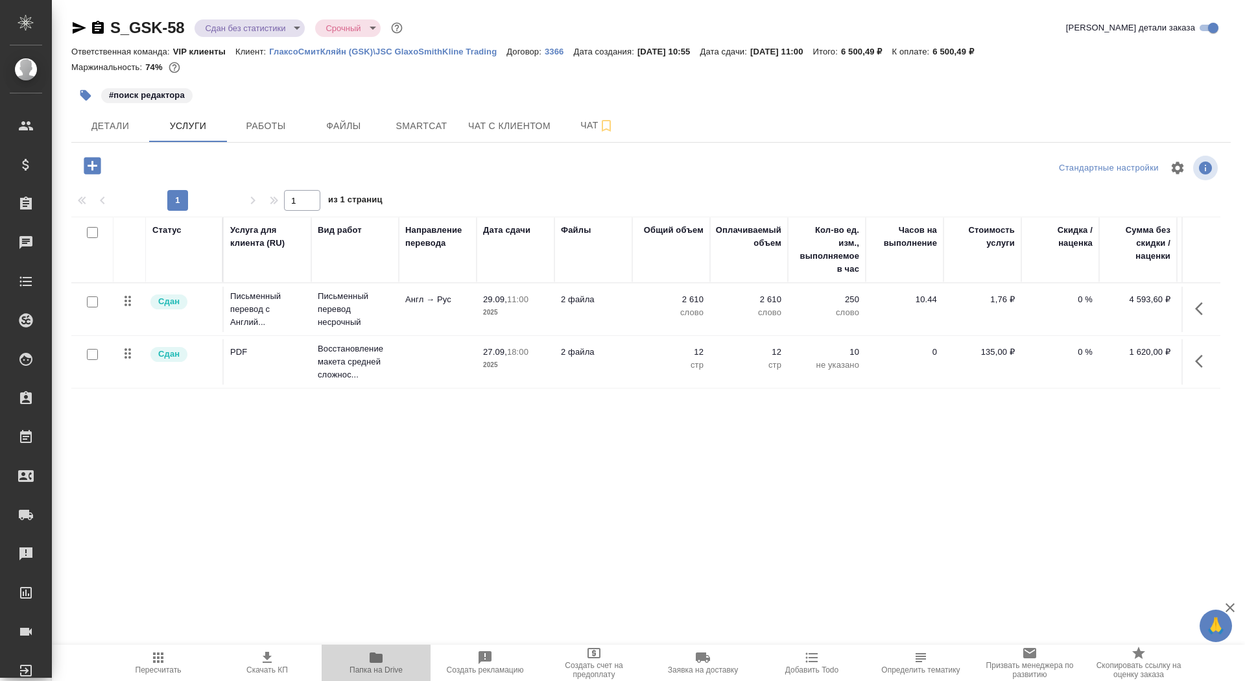
click at [386, 665] on span "Папка на Drive" at bounding box center [376, 669] width 53 height 9
click at [19, 243] on div "Чаты" at bounding box center [10, 242] width 32 height 19
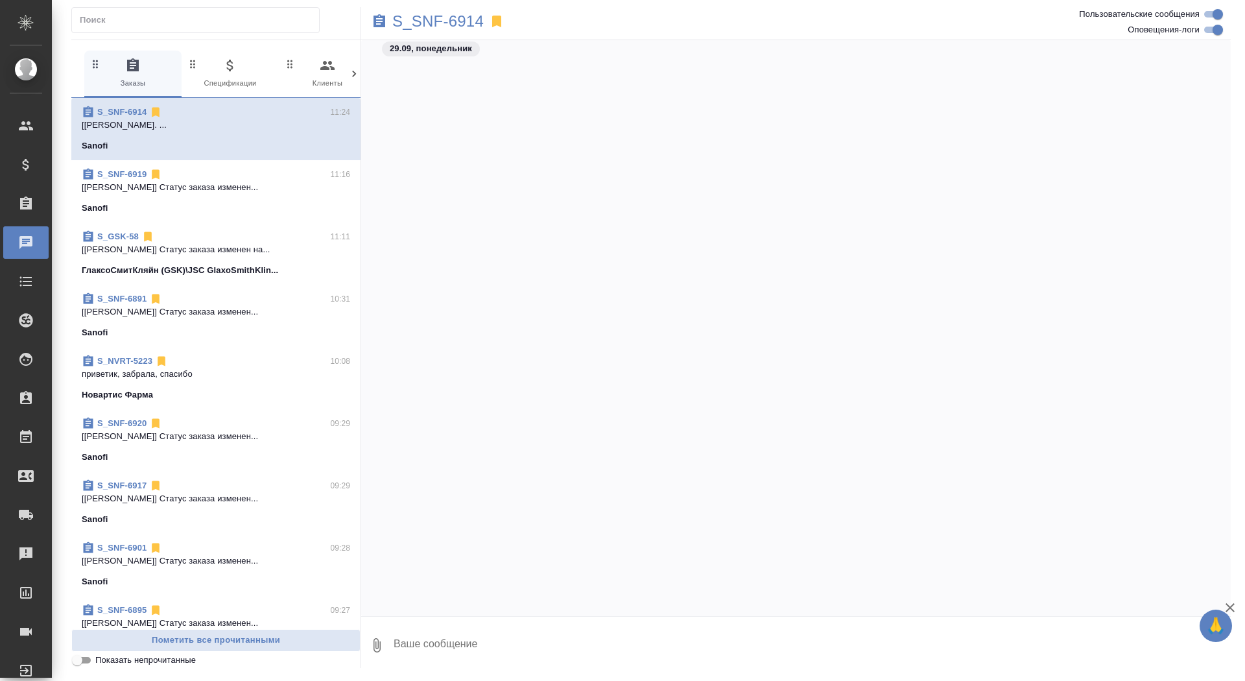
scroll to position [51192, 0]
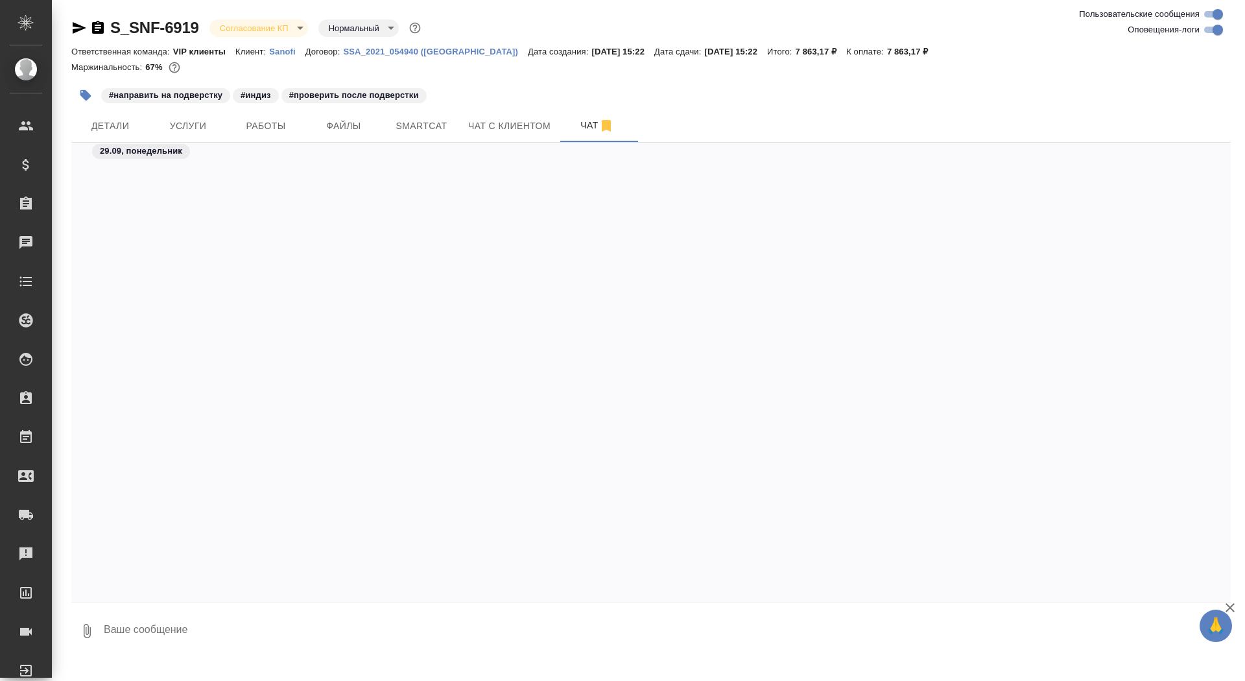
scroll to position [27365, 0]
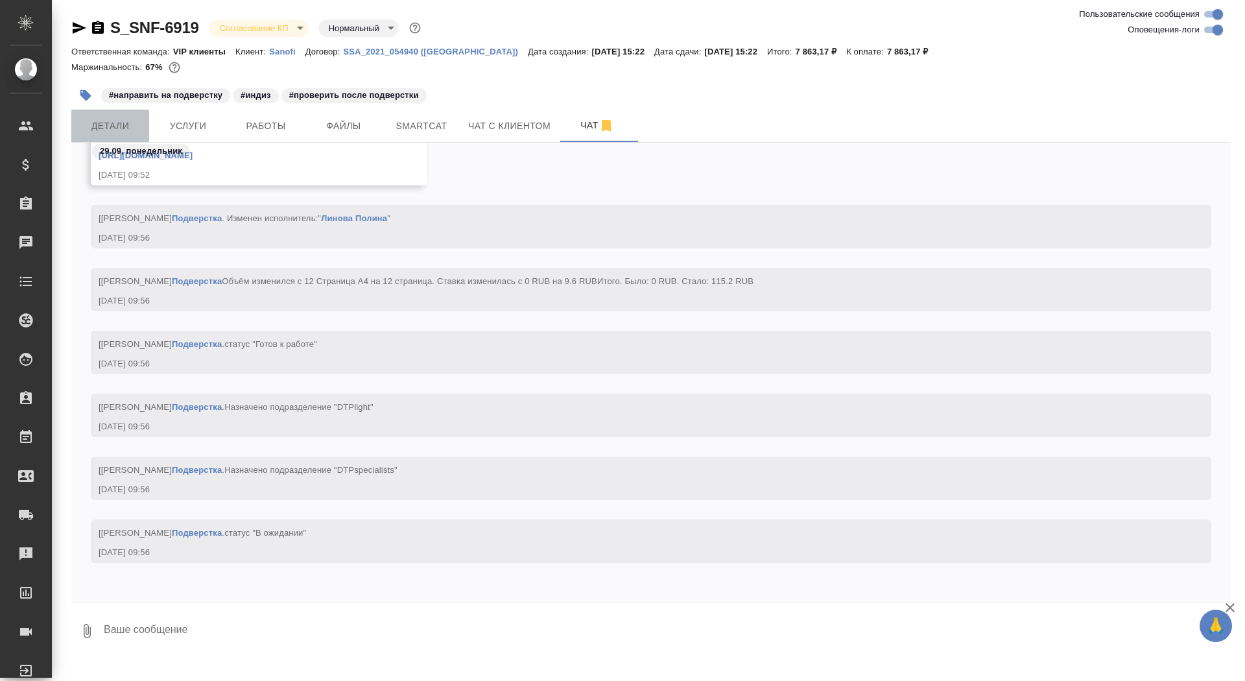
click at [102, 122] on span "Детали" at bounding box center [110, 126] width 62 height 16
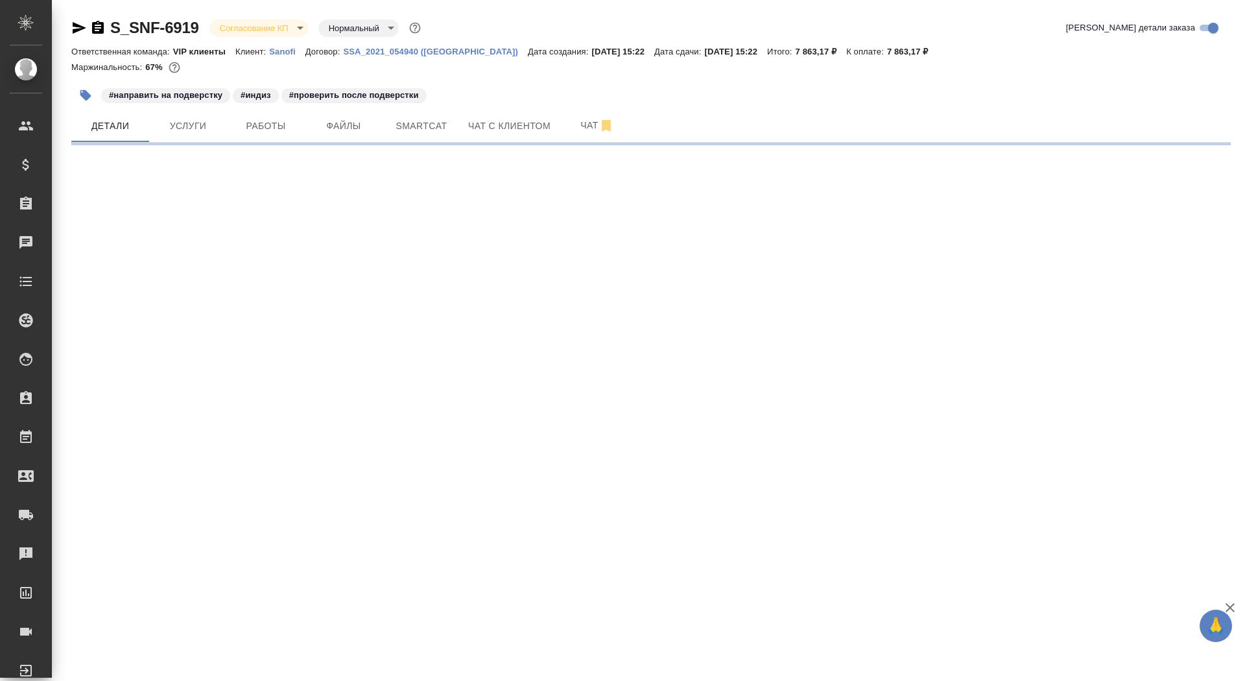
select select "RU"
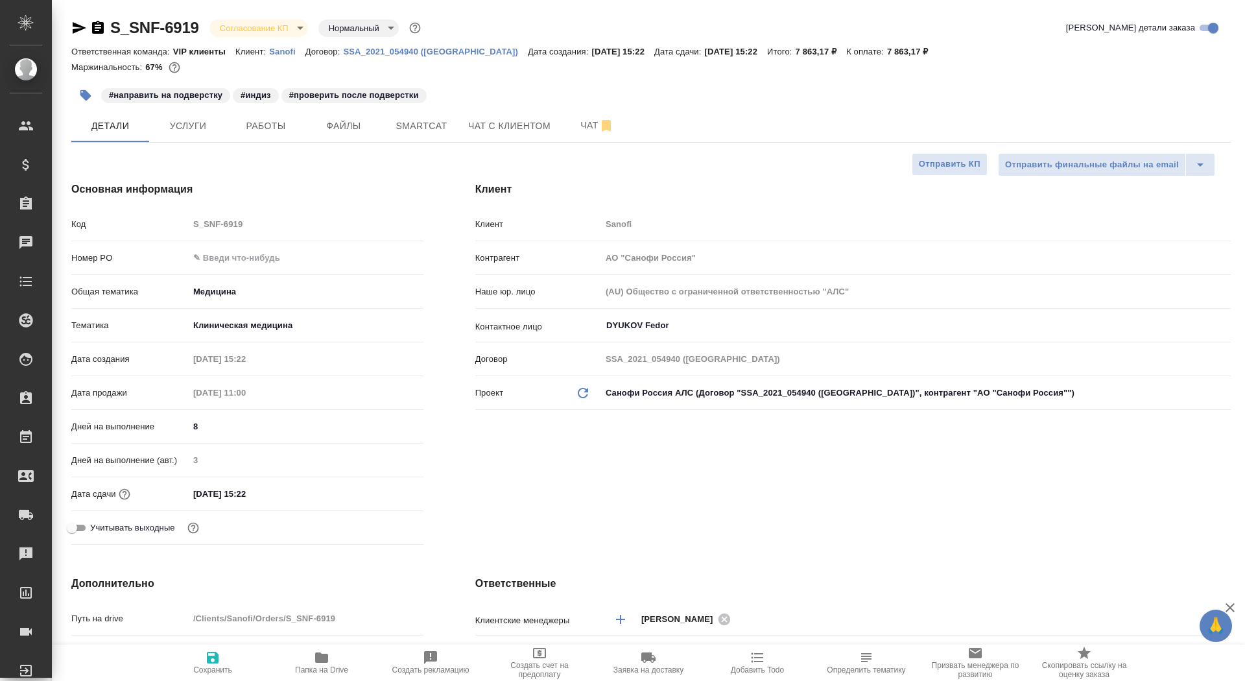
click at [222, 259] on input "text" at bounding box center [306, 257] width 235 height 19
type textarea "x"
paste input "E005876718"
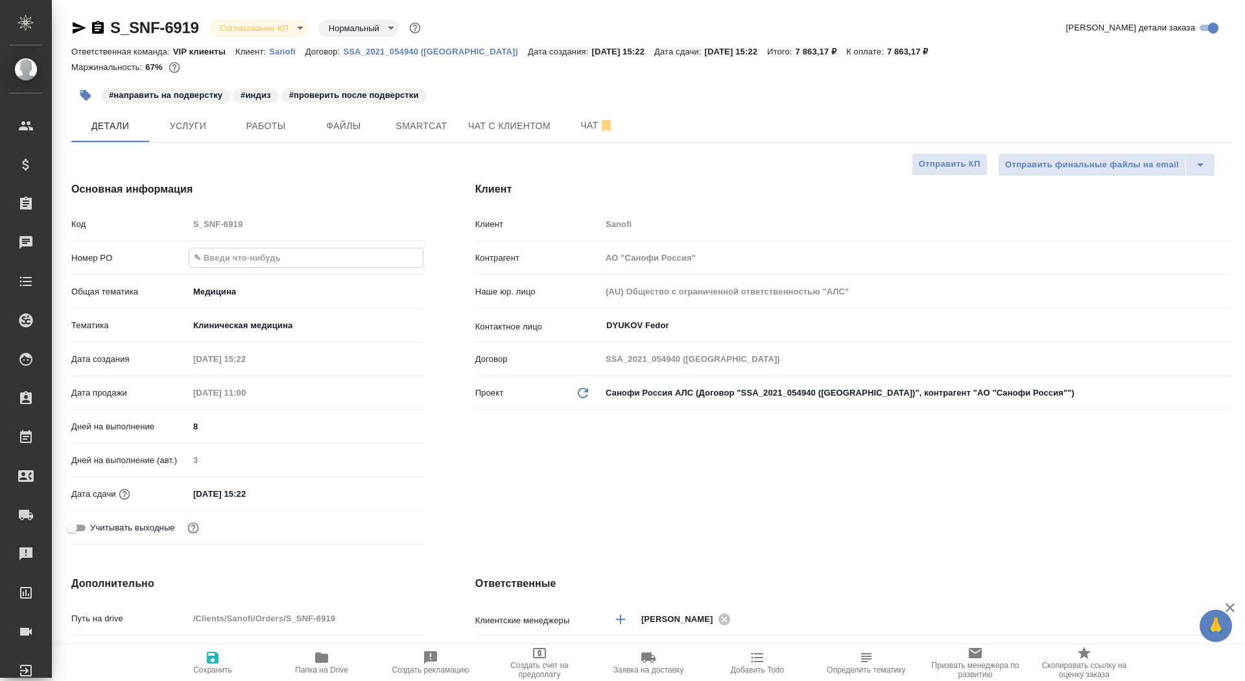
type input "E005876718"
type textarea "x"
type input "E005876718"
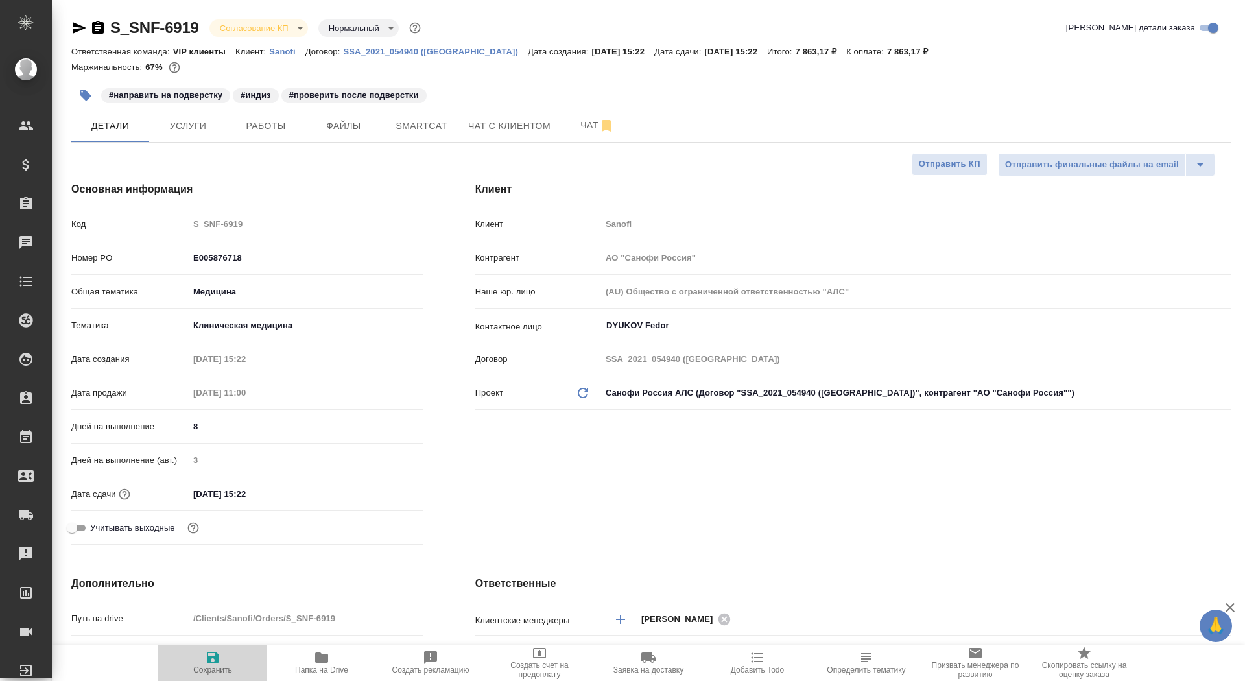
click at [215, 665] on span "Сохранить" at bounding box center [212, 669] width 39 height 9
type textarea "x"
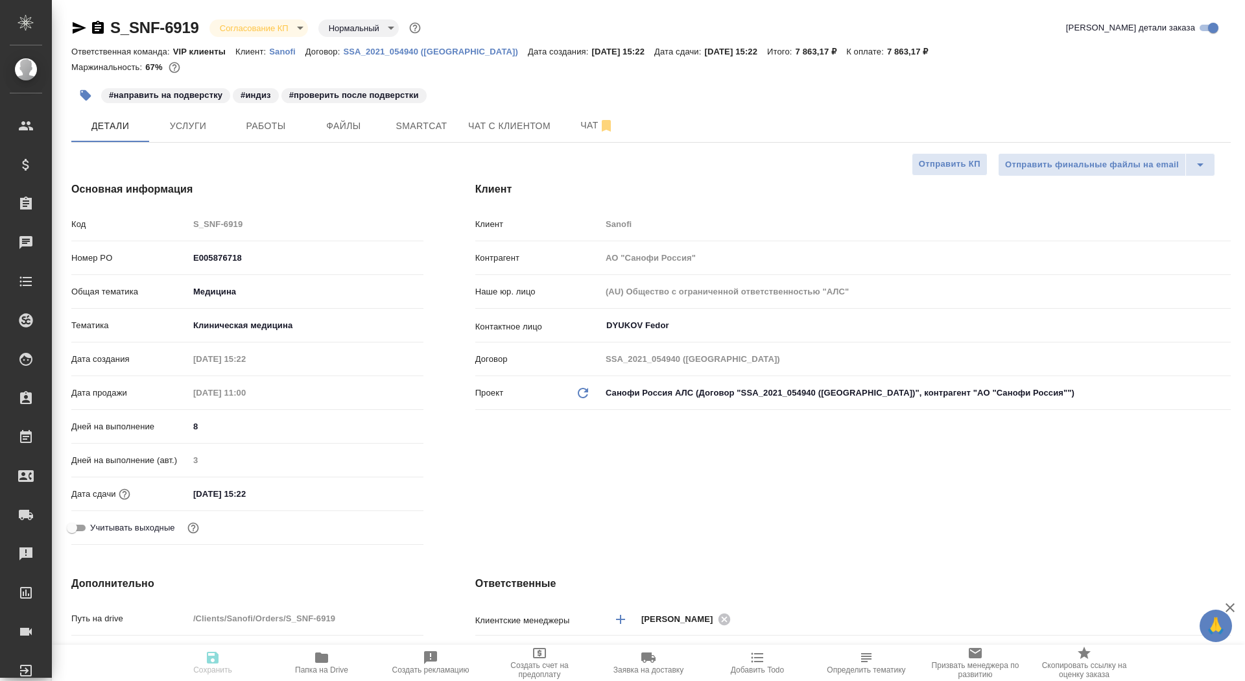
type textarea "x"
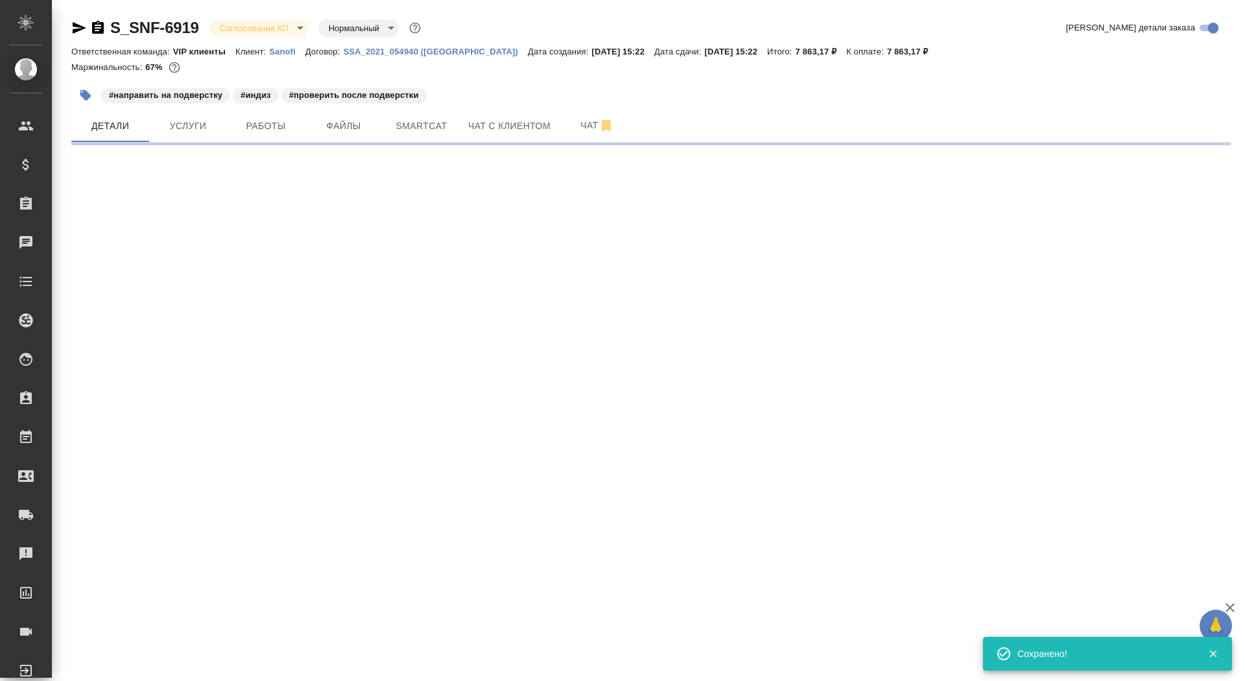
select select "RU"
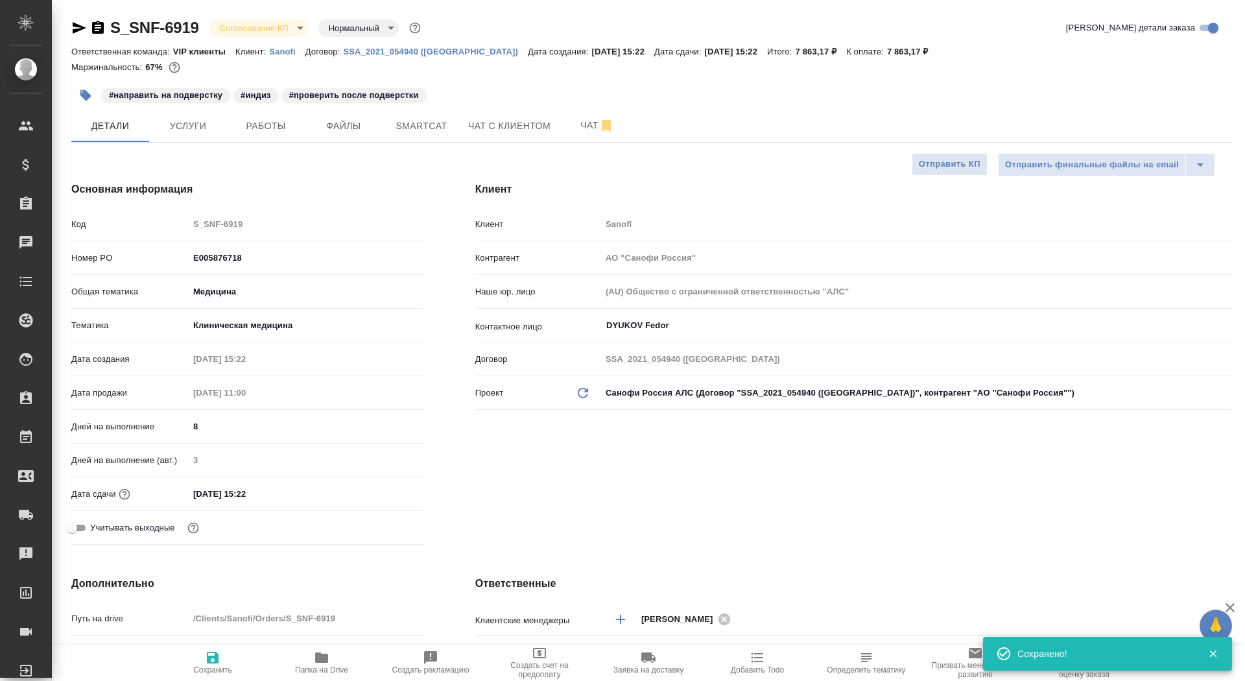
type textarea "x"
click at [274, 26] on body "🙏 .cls-1 fill:#fff; AWATERA Saydasheva Dilyara Клиенты Спецификации Заказы 0 Ча…" at bounding box center [622, 340] width 1245 height 681
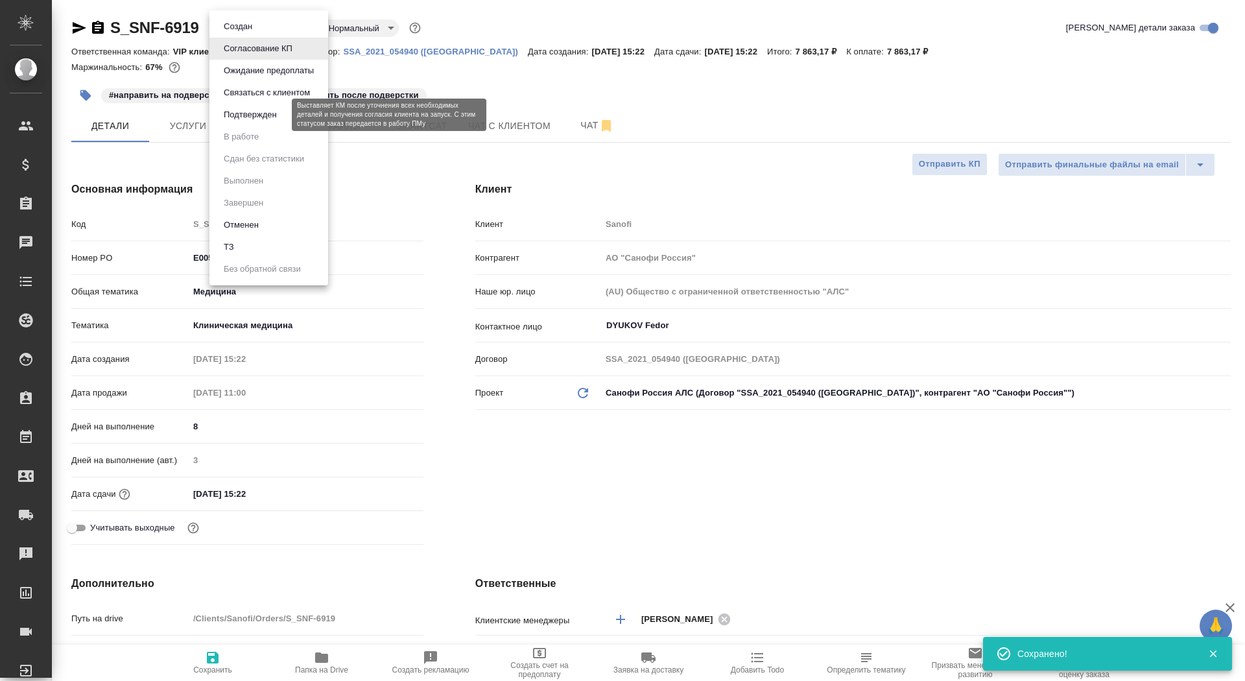
click at [257, 119] on button "Подтвержден" at bounding box center [250, 115] width 61 height 14
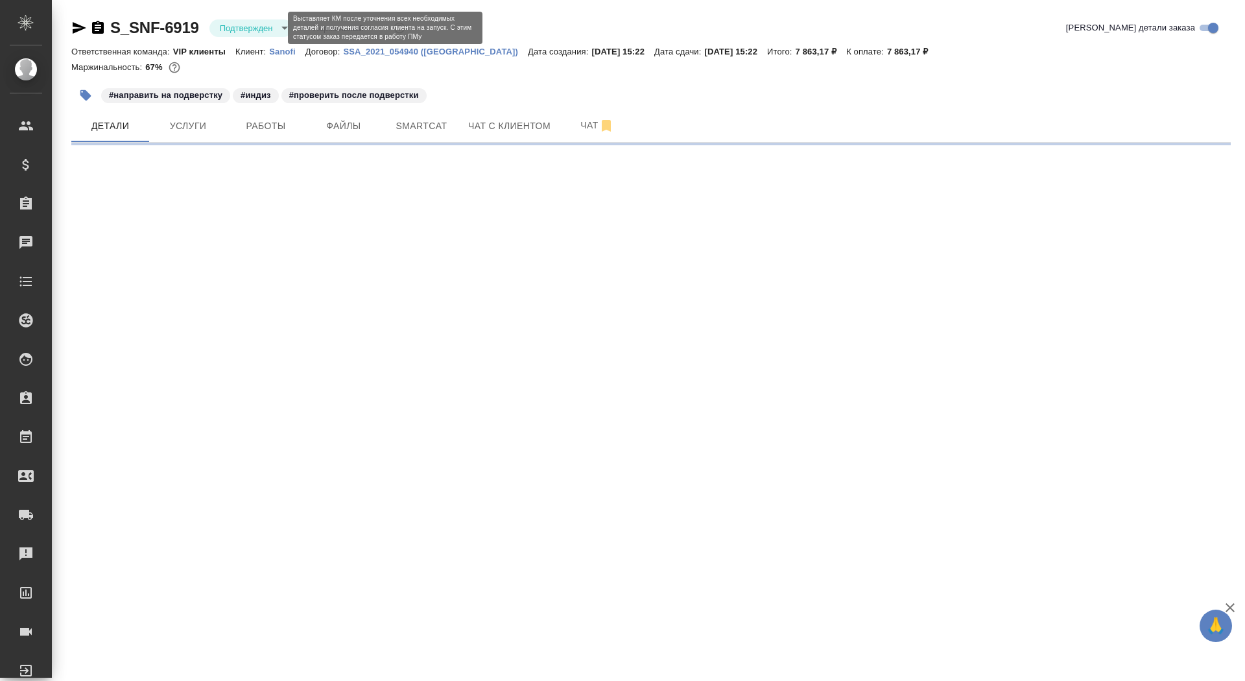
click at [236, 25] on body "🙏 .cls-1 fill:#fff; AWATERA Saydasheva Dilyara Клиенты Спецификации Заказы 0 Ча…" at bounding box center [622, 340] width 1245 height 681
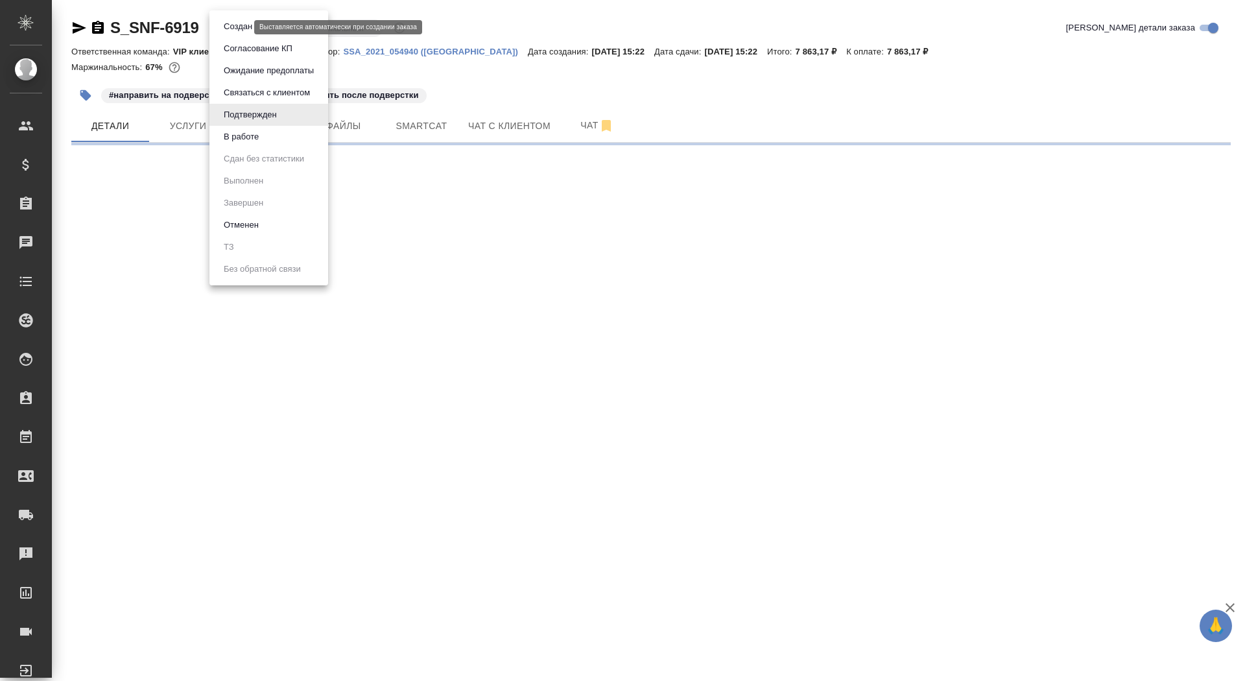
select select "RU"
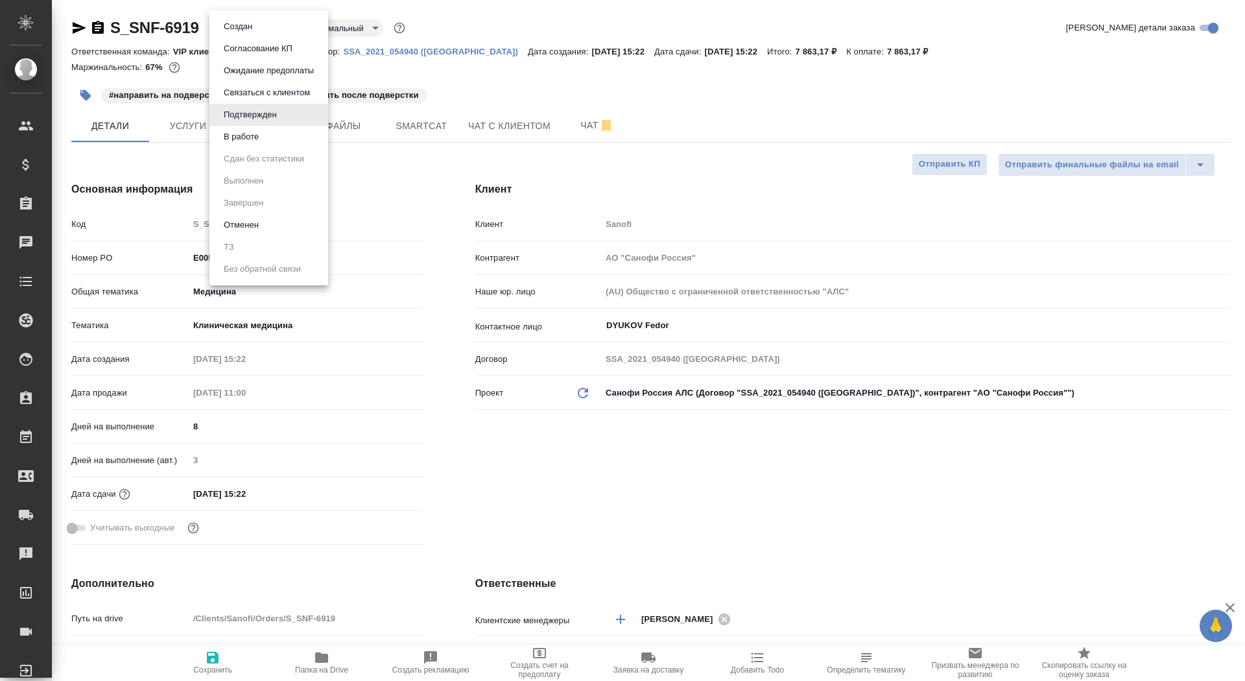
type textarea "x"
click at [239, 138] on button "В работе" at bounding box center [241, 137] width 43 height 14
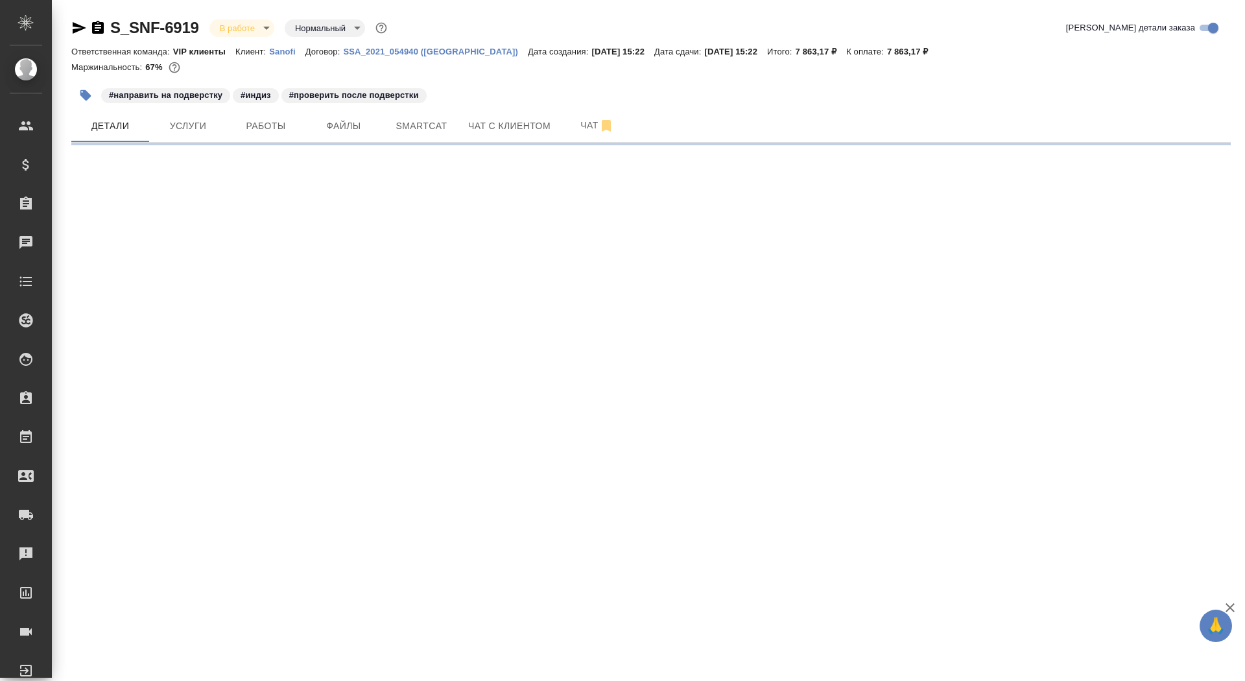
select select "RU"
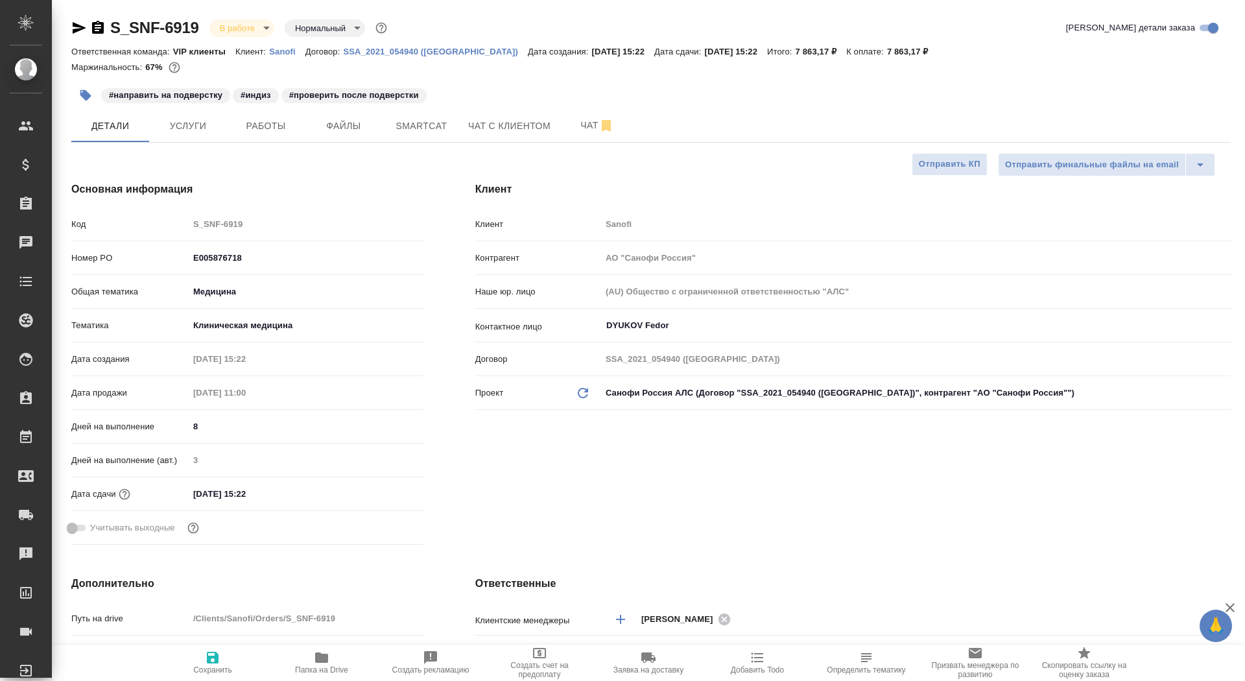
type textarea "x"
